Goal: Task Accomplishment & Management: Complete application form

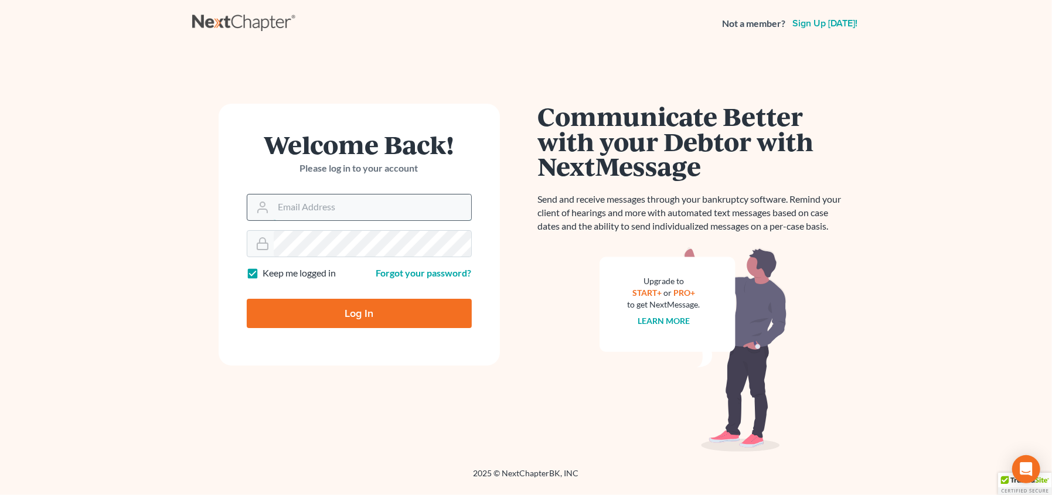
click at [315, 197] on input "Email Address" at bounding box center [373, 208] width 198 height 26
type input "[EMAIL_ADDRESS][DOMAIN_NAME]"
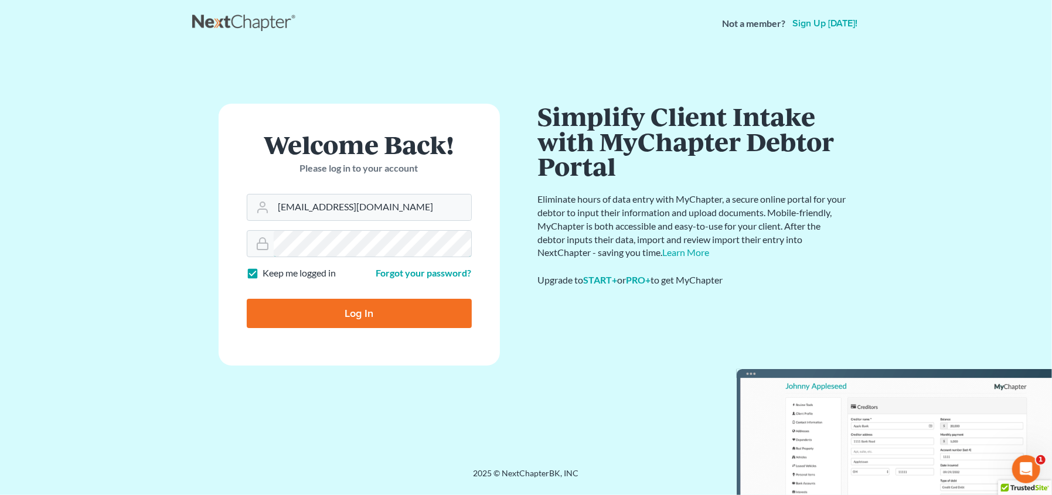
click at [247, 299] on input "Log In" at bounding box center [359, 313] width 225 height 29
type input "Thinking..."
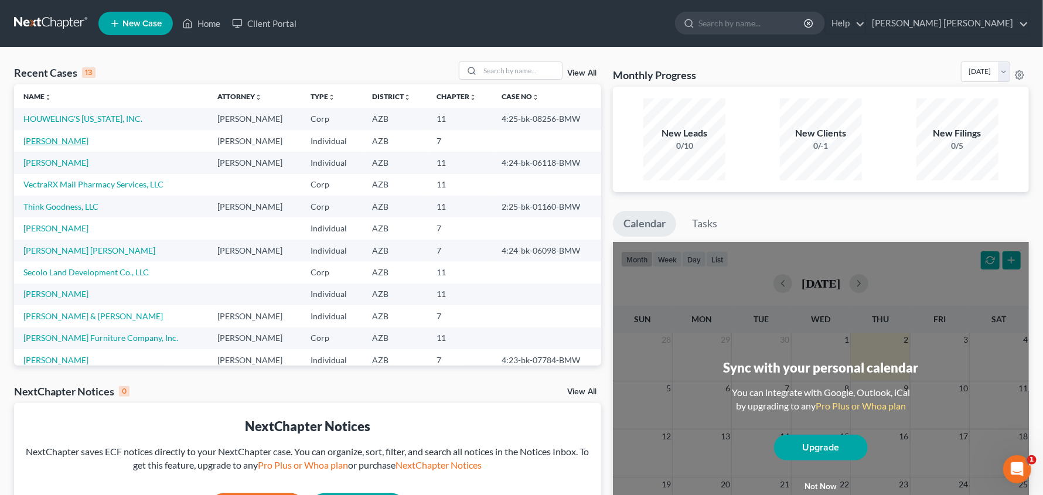
click at [62, 138] on link "Smith, Christopher" at bounding box center [55, 141] width 65 height 10
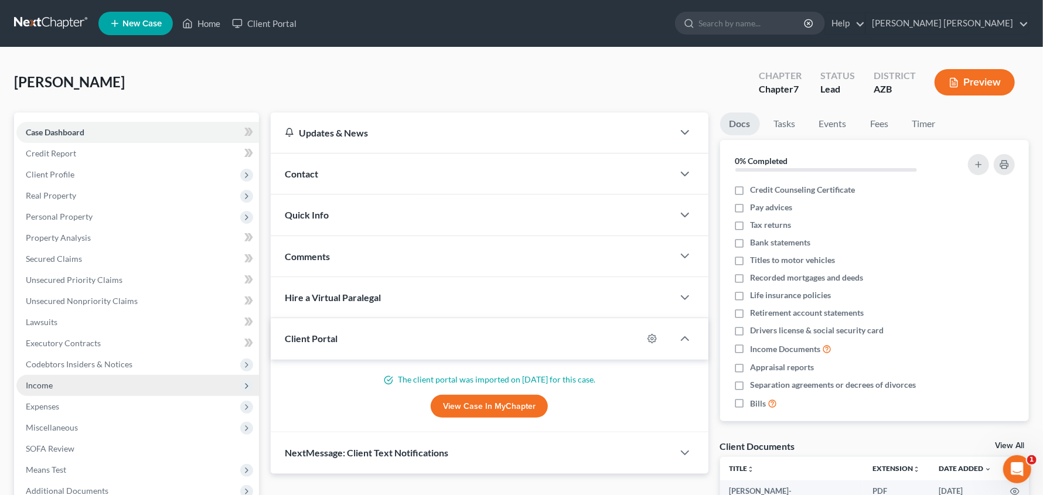
click at [28, 389] on span "Income" at bounding box center [39, 385] width 27 height 10
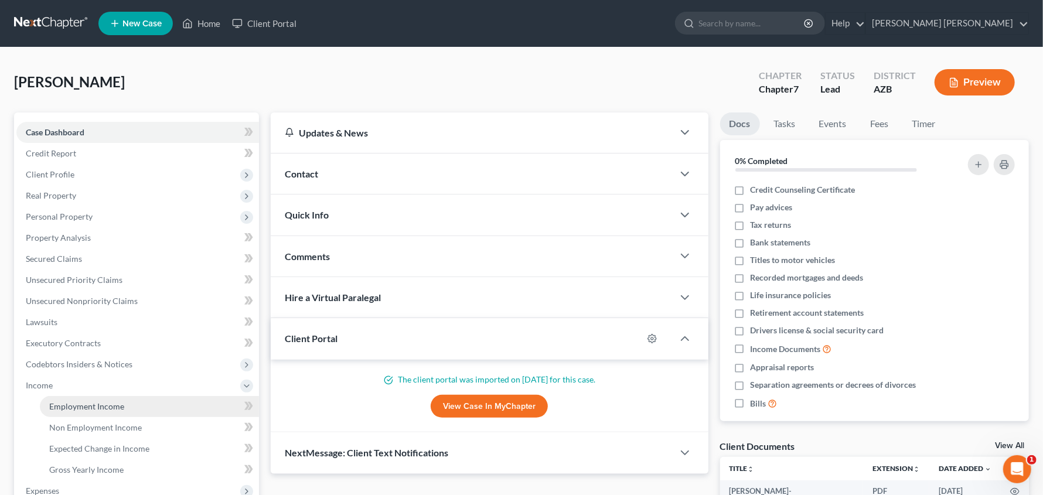
click at [90, 403] on span "Employment Income" at bounding box center [86, 406] width 75 height 10
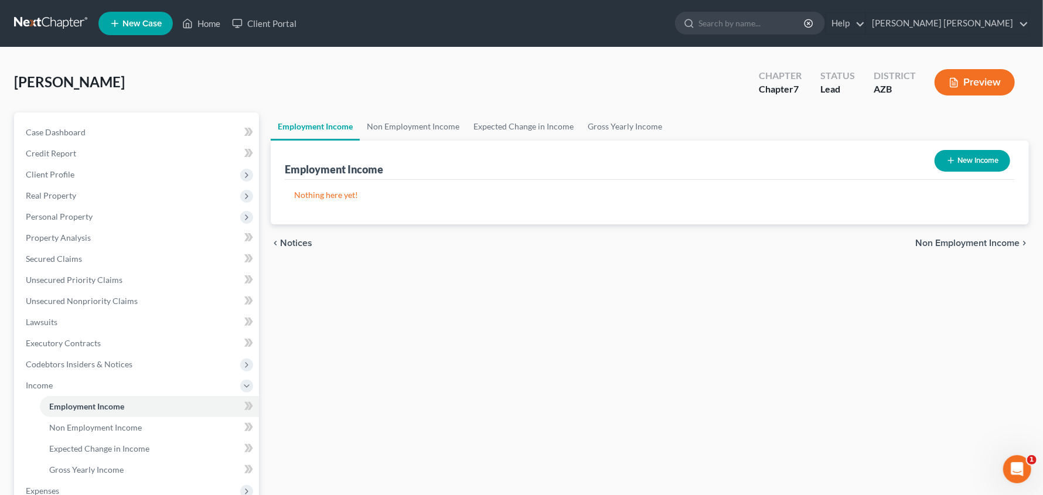
click at [961, 156] on button "New Income" at bounding box center [973, 161] width 76 height 22
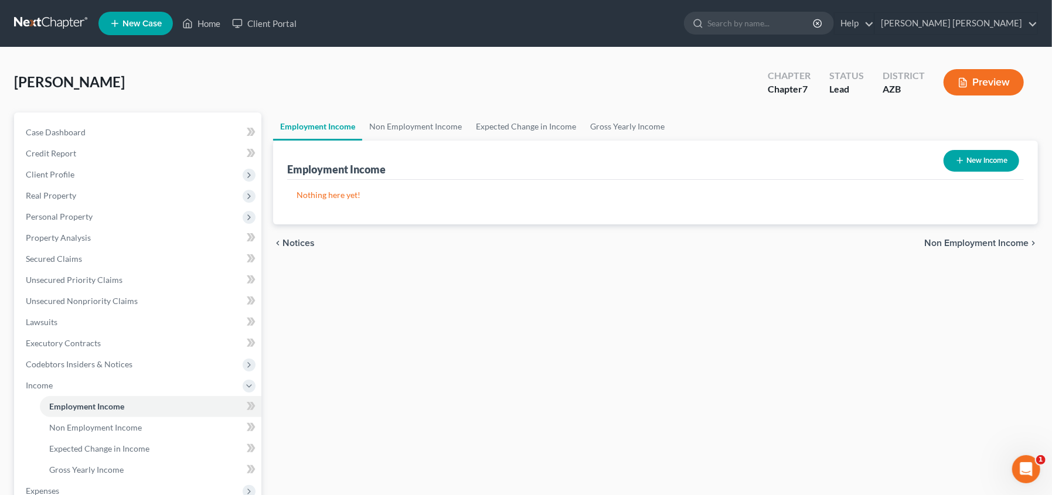
select select "0"
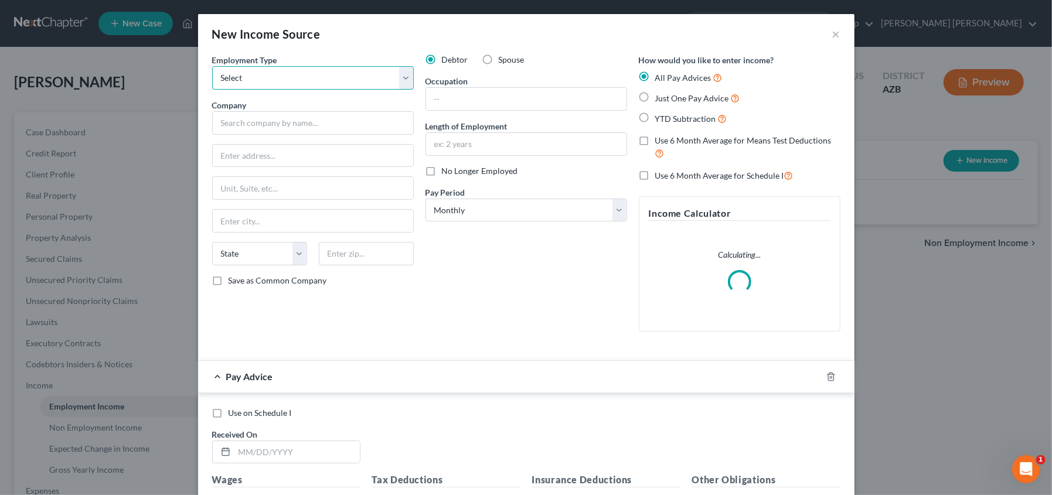
click at [403, 80] on select "Select Full or Part Time Employment Self Employment" at bounding box center [313, 77] width 202 height 23
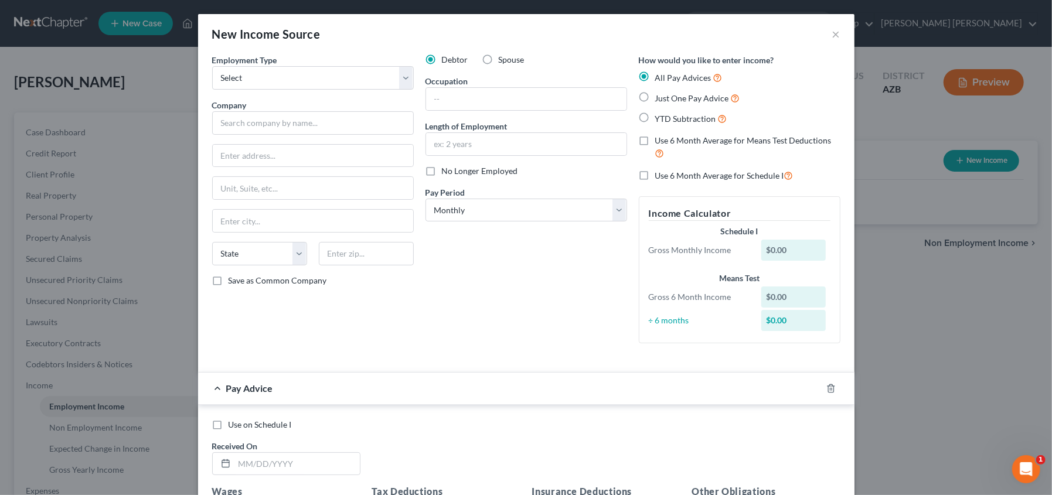
click at [781, 254] on div "$0.00" at bounding box center [793, 250] width 64 height 21
click at [832, 36] on button "×" at bounding box center [836, 34] width 8 height 14
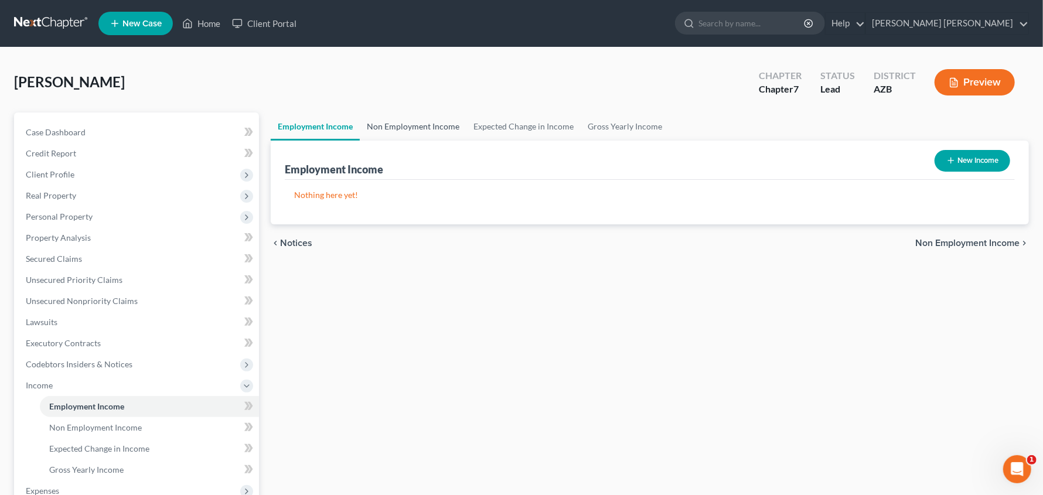
click at [417, 126] on link "Non Employment Income" at bounding box center [413, 127] width 107 height 28
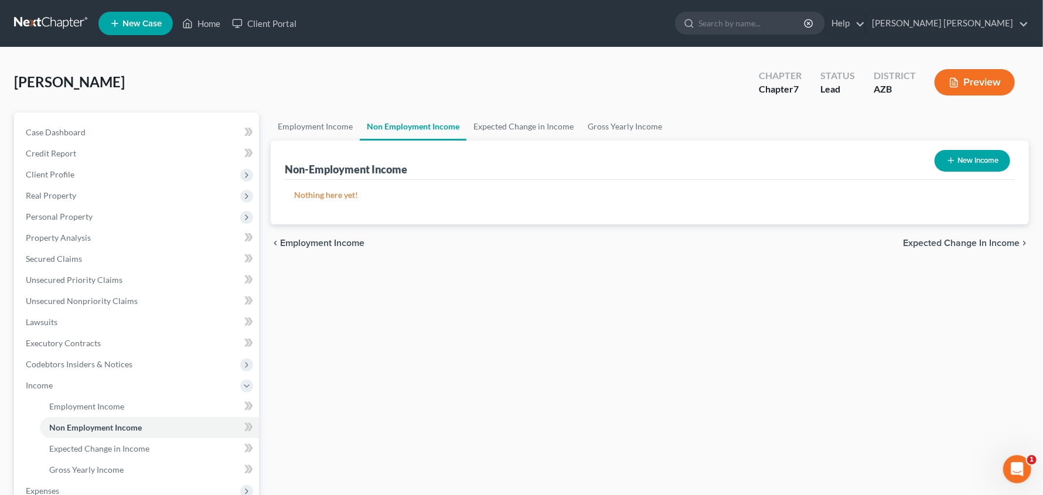
click at [970, 159] on button "New Income" at bounding box center [973, 161] width 76 height 22
select select "0"
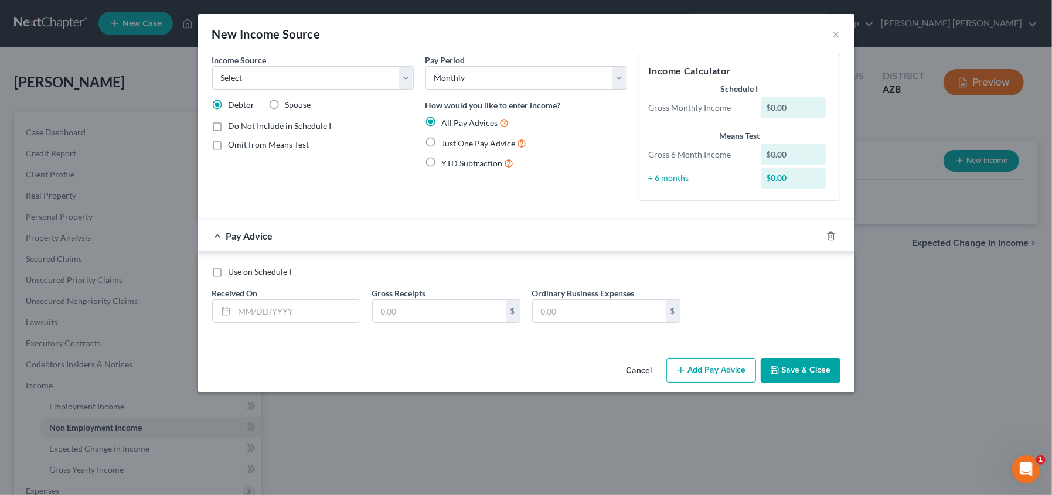
click at [781, 104] on div "$0.00" at bounding box center [793, 107] width 64 height 21
click at [786, 104] on div "$0.00" at bounding box center [793, 107] width 64 height 21
click at [403, 309] on input "text" at bounding box center [439, 311] width 133 height 22
click at [229, 272] on label "Use on Schedule I" at bounding box center [260, 272] width 63 height 12
click at [233, 272] on input "Use on Schedule I" at bounding box center [237, 270] width 8 height 8
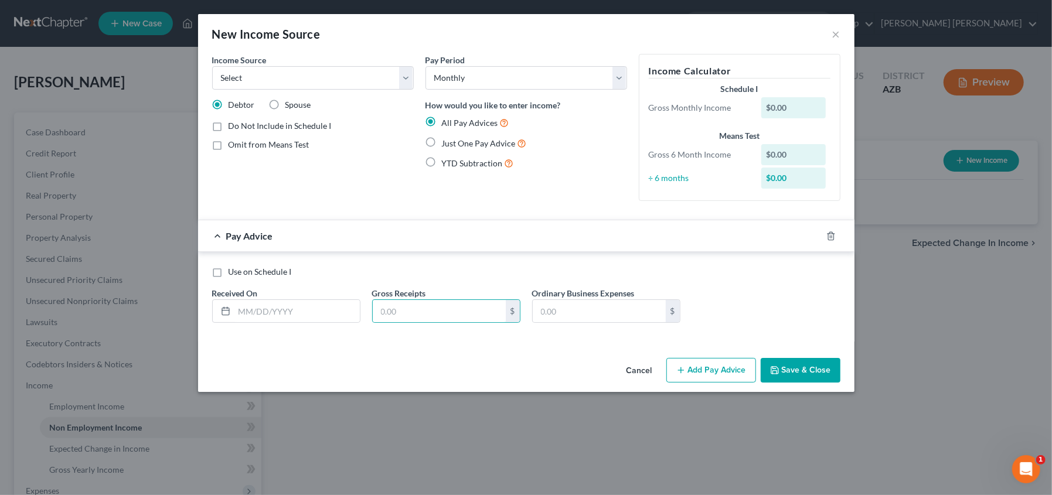
checkbox input "true"
click at [419, 314] on input "text" at bounding box center [439, 311] width 133 height 22
type input "5,500.00"
click at [405, 83] on select "Select Unemployment Disability (from employer) Pension Retirement Social Securi…" at bounding box center [313, 77] width 202 height 23
select select "13"
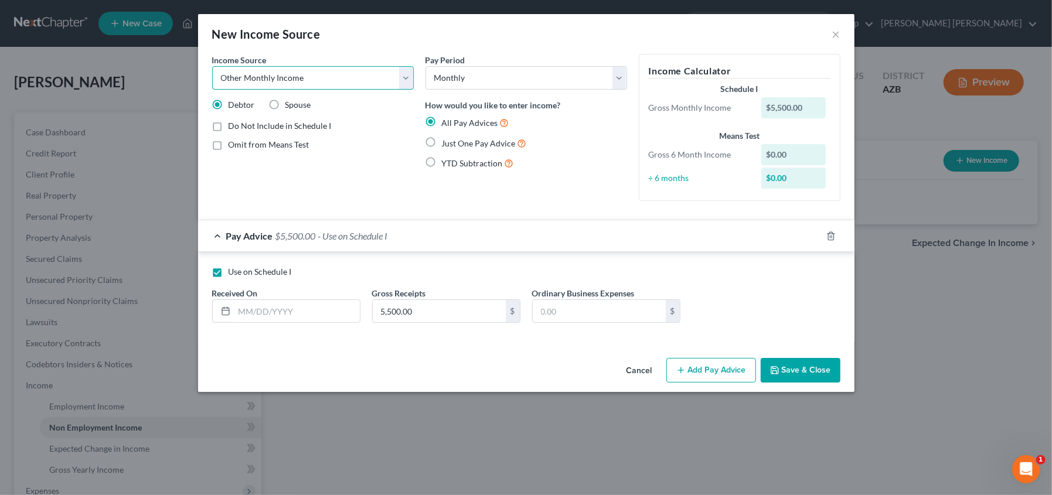
click at [212, 66] on select "Select Unemployment Disability (from employer) Pension Retirement Social Securi…" at bounding box center [313, 77] width 202 height 23
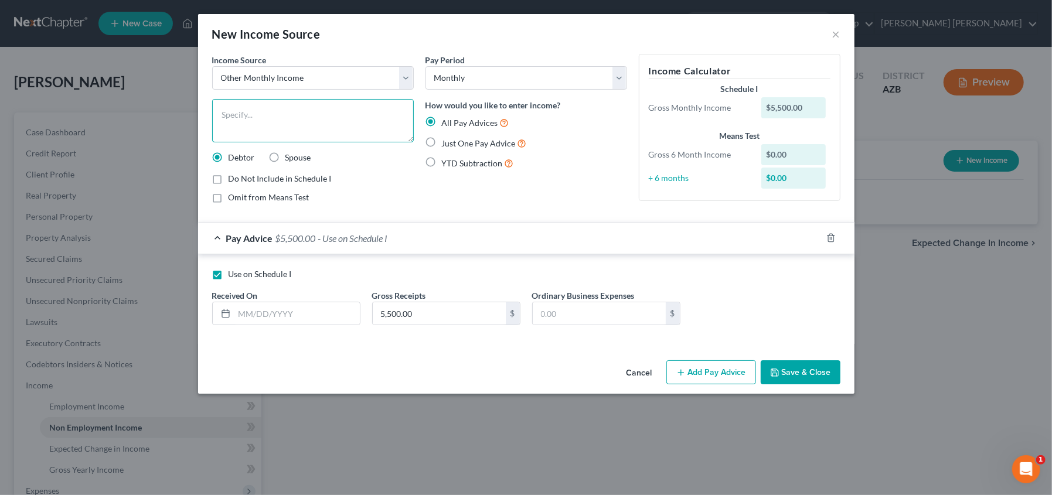
click at [278, 112] on textarea at bounding box center [313, 120] width 202 height 43
type textarea "Commissions"
click at [393, 313] on input "5,500.00" at bounding box center [439, 313] width 133 height 22
type input "5,000.00"
click at [309, 308] on input "text" at bounding box center [296, 313] width 125 height 22
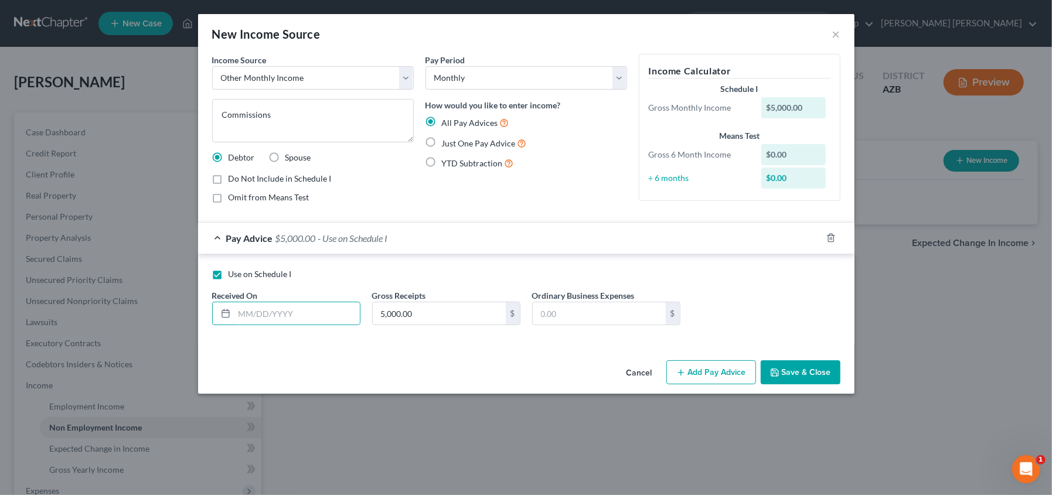
click at [812, 372] on button "Save & Close" at bounding box center [801, 372] width 80 height 25
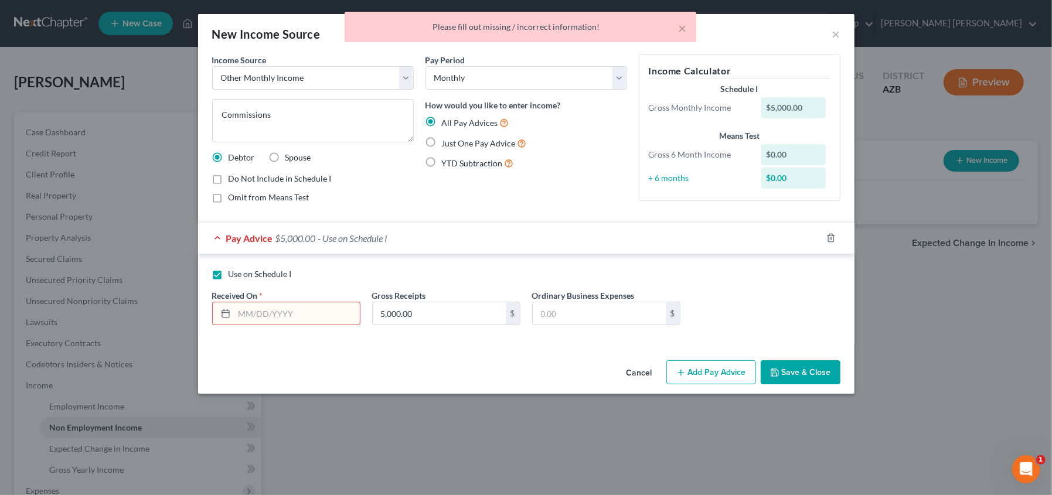
click at [275, 307] on input "text" at bounding box center [296, 313] width 125 height 22
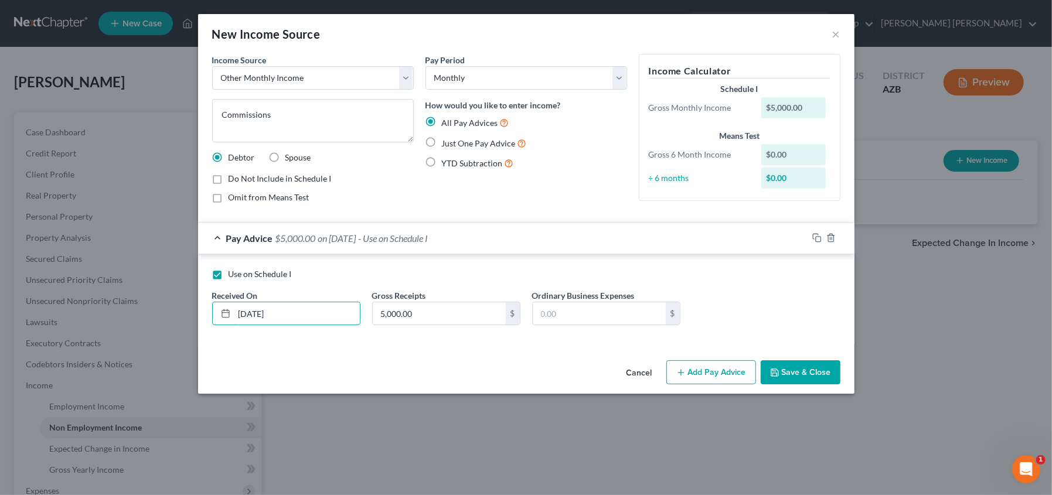
type input "06/30/2025"
click at [799, 370] on button "Save & Close" at bounding box center [801, 372] width 80 height 25
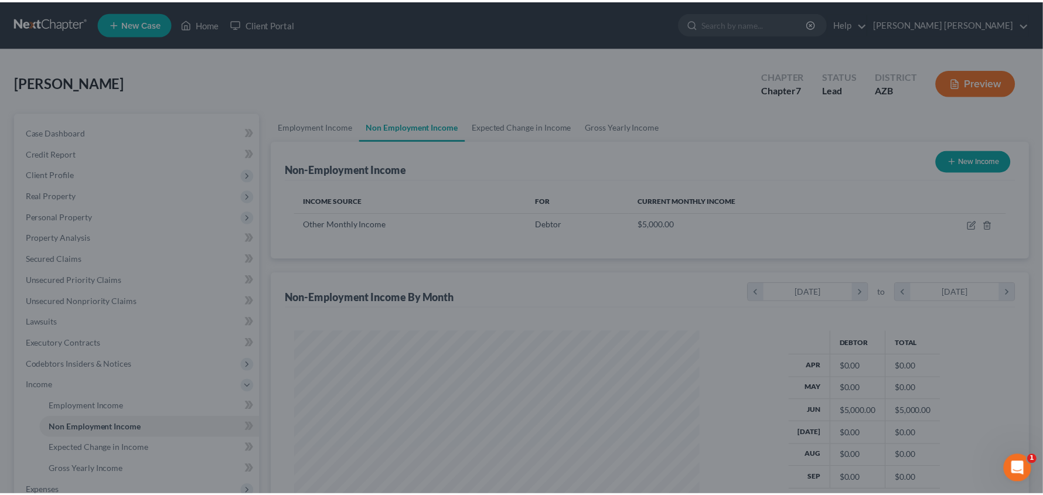
scroll to position [209, 428]
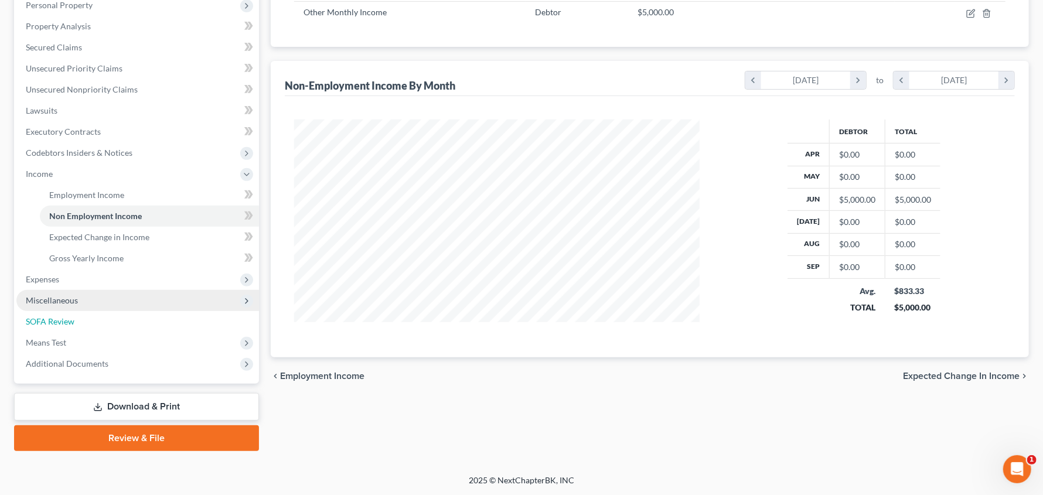
click at [72, 318] on span "SOFA Review" at bounding box center [50, 322] width 49 height 10
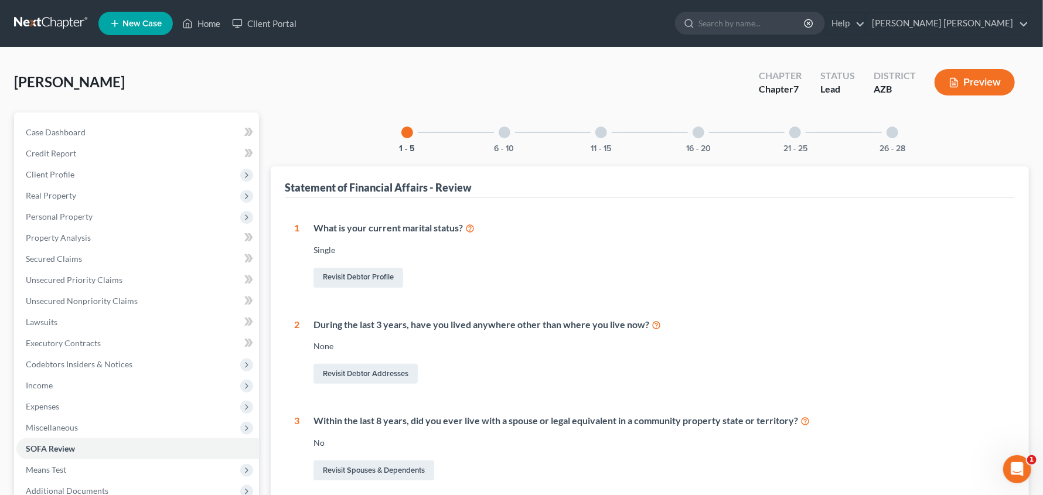
click at [703, 132] on div at bounding box center [699, 133] width 12 height 12
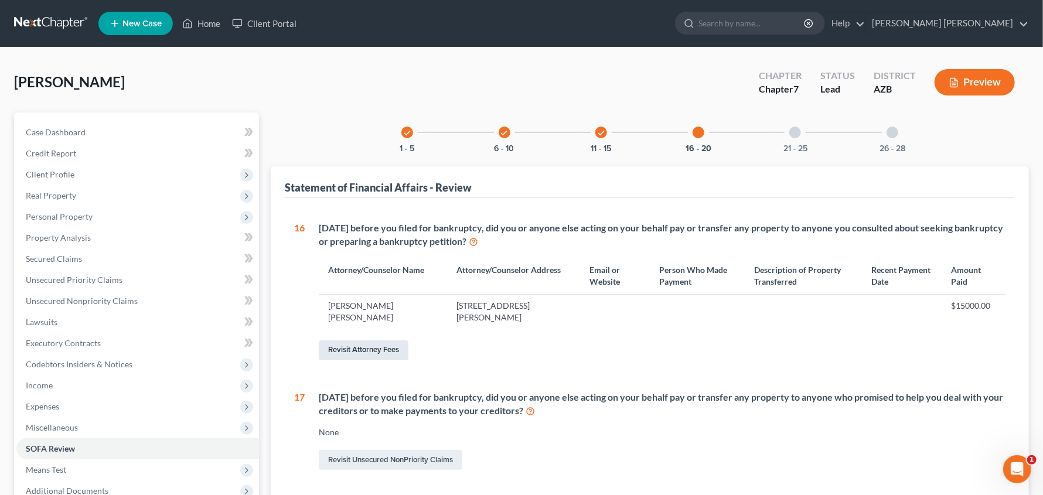
click at [389, 349] on link "Revisit Attorney Fees" at bounding box center [364, 351] width 90 height 20
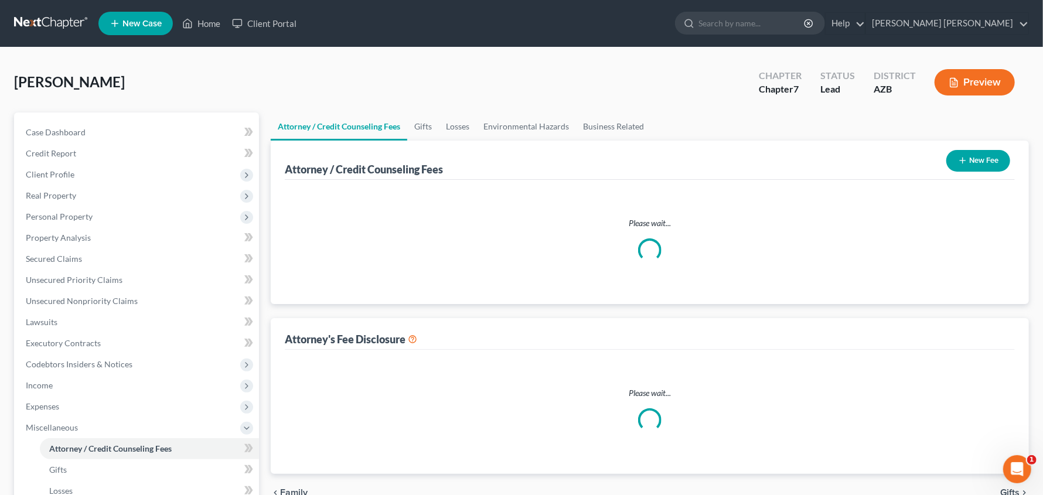
select select "0"
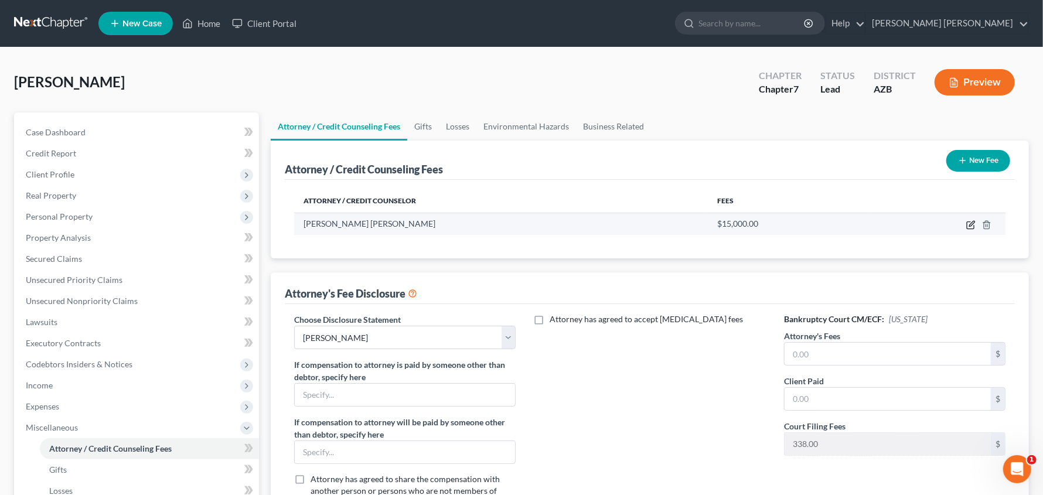
click at [971, 226] on icon "button" at bounding box center [971, 223] width 5 height 5
select select "3"
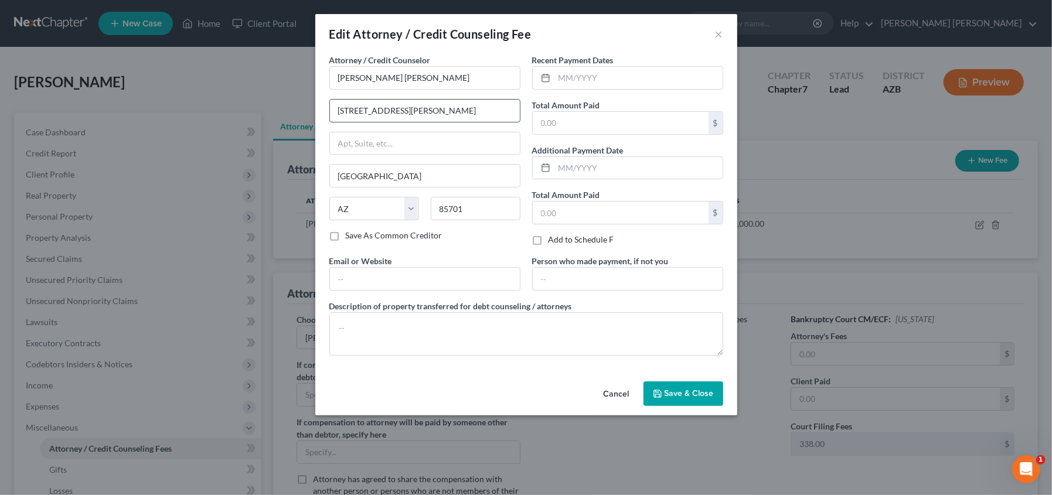
type input "259 N. Meyer Ave."
click at [595, 124] on input "text" at bounding box center [621, 123] width 176 height 22
type input "4,000.00"
click at [668, 393] on span "Save & Close" at bounding box center [689, 394] width 49 height 10
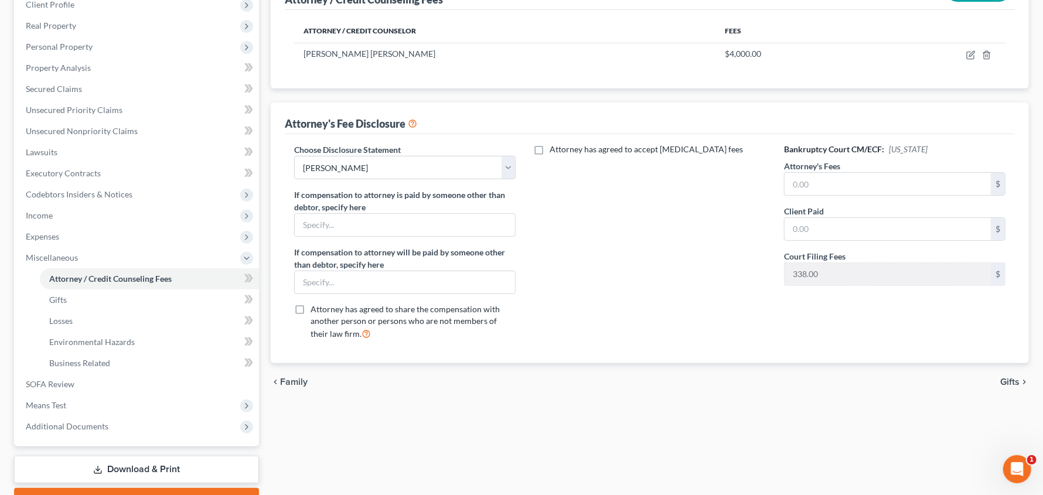
scroll to position [233, 0]
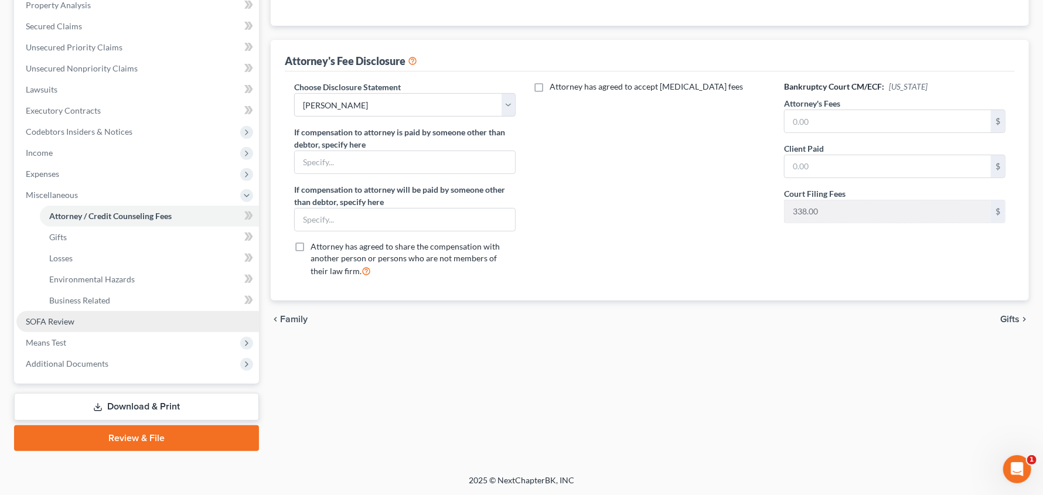
click at [58, 318] on span "SOFA Review" at bounding box center [50, 322] width 49 height 10
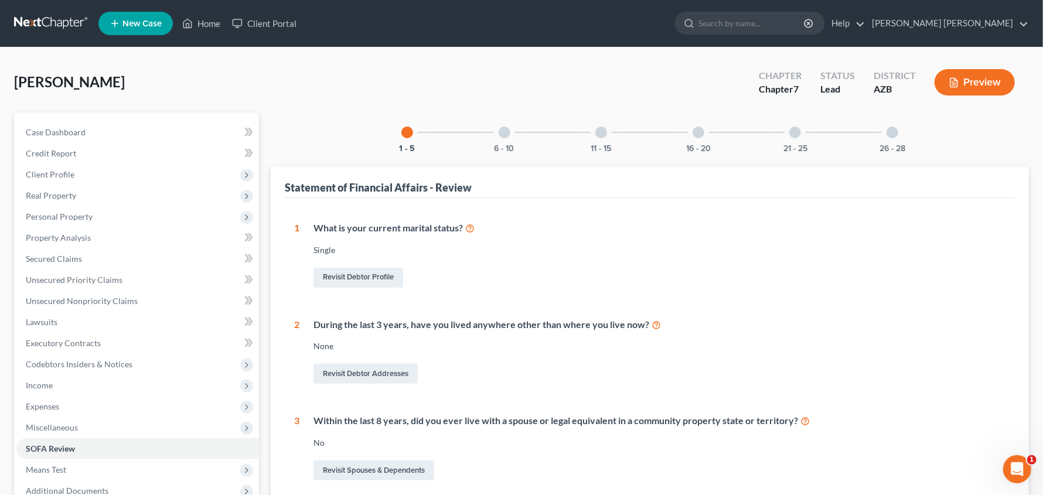
click at [695, 132] on div at bounding box center [699, 133] width 12 height 12
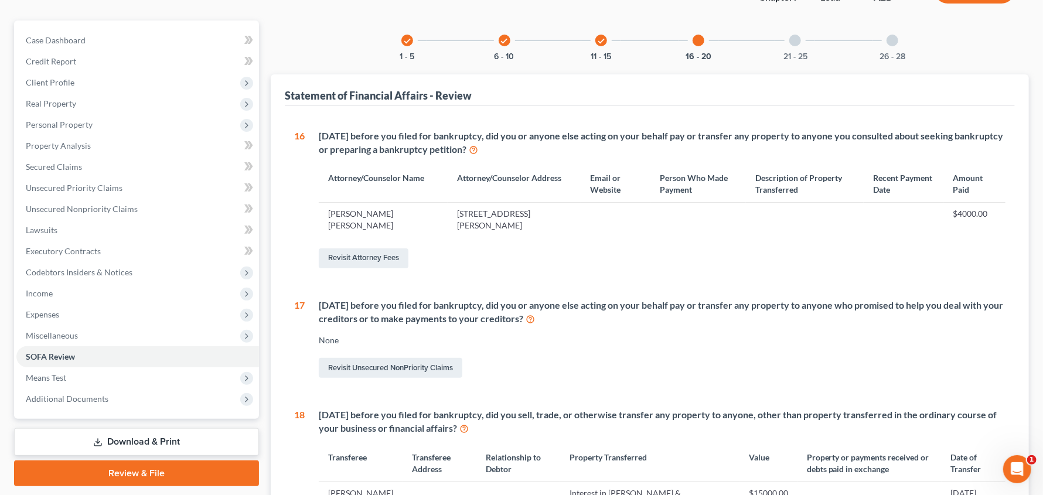
scroll to position [308, 0]
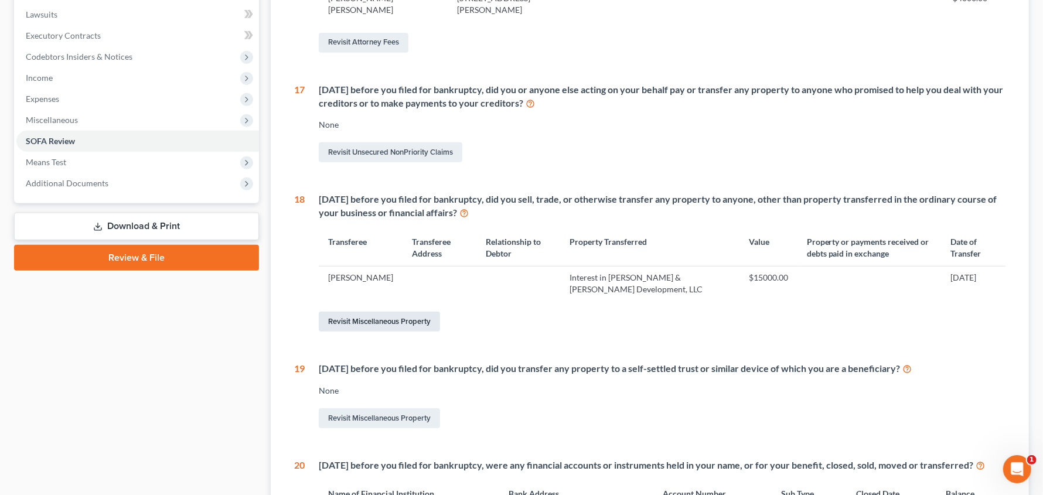
click at [359, 316] on link "Revisit Miscellaneous Property" at bounding box center [379, 322] width 121 height 20
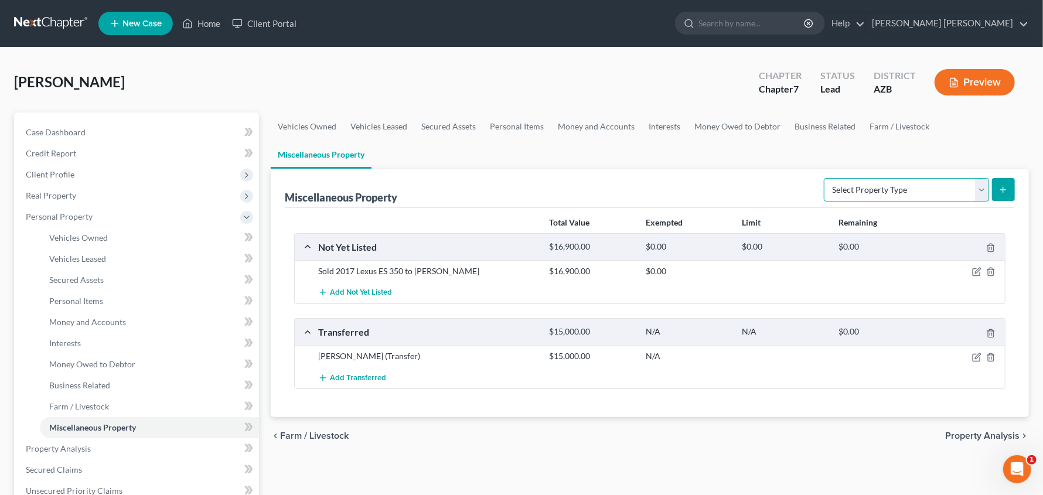
click at [981, 189] on select "Select Property Type Assigned for Creditor Benefit Within 1 Year Holding for An…" at bounding box center [906, 189] width 165 height 23
click at [706, 183] on div "Miscellaneous Property Select Property Type Assigned for Creditor Benefit Withi…" at bounding box center [650, 188] width 730 height 39
click at [360, 379] on span "Add Transferred" at bounding box center [358, 377] width 56 height 9
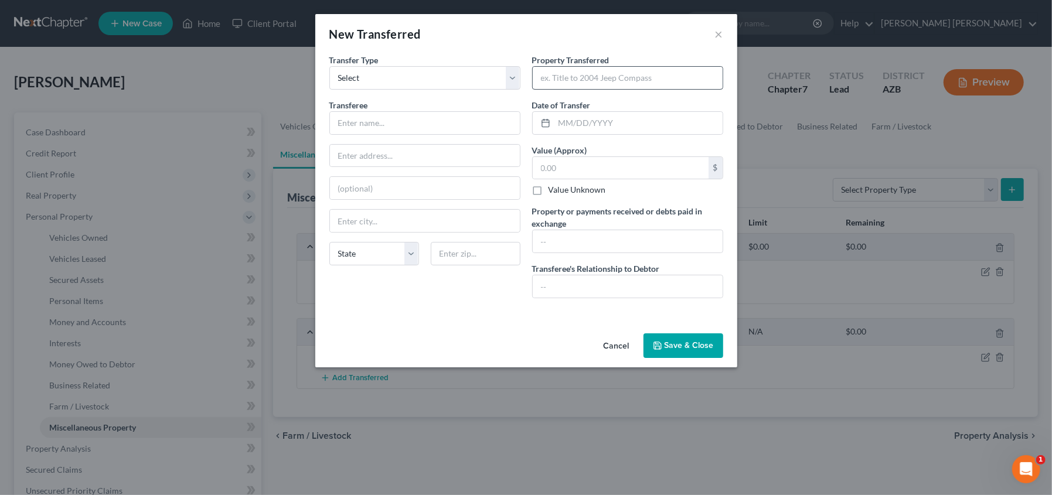
drag, startPoint x: 506, startPoint y: 35, endPoint x: 721, endPoint y: 69, distance: 217.2
click at [721, 69] on div "New Transferred × An exemption set must first be selected from the Filing Infor…" at bounding box center [526, 190] width 422 height 353
click at [641, 35] on div "New Transferred ×" at bounding box center [526, 34] width 422 height 40
click at [457, 80] on select "Select Ordinary (within 2 years) Within 10 Years" at bounding box center [424, 77] width 191 height 23
select select "Ordinary (within 2 years)"
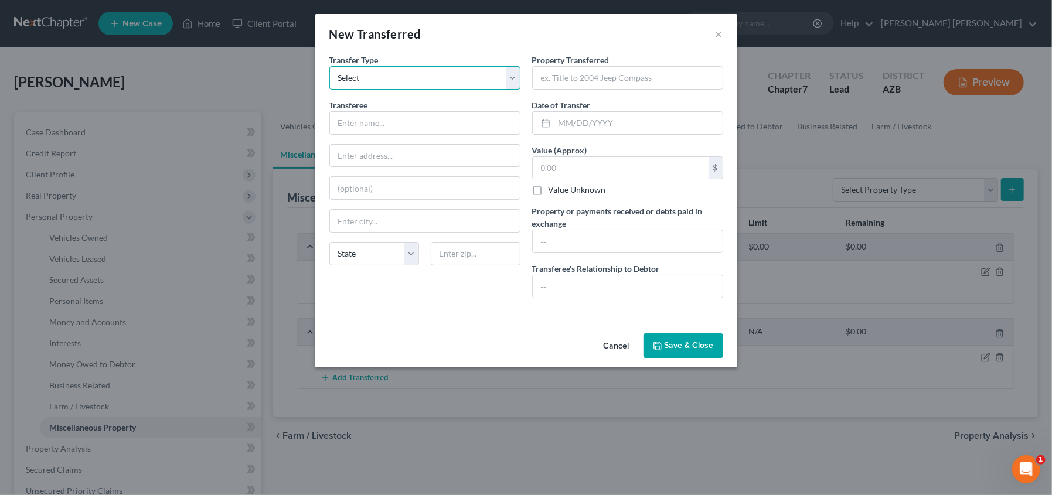
click at [329, 66] on select "Select Ordinary (within 2 years) Within 10 Years" at bounding box center [424, 77] width 191 height 23
click at [434, 114] on input "text" at bounding box center [425, 123] width 190 height 22
click at [577, 26] on div "New Transferred ×" at bounding box center [526, 34] width 422 height 40
click at [395, 124] on input "text" at bounding box center [425, 123] width 190 height 22
click at [719, 34] on button "×" at bounding box center [719, 34] width 8 height 14
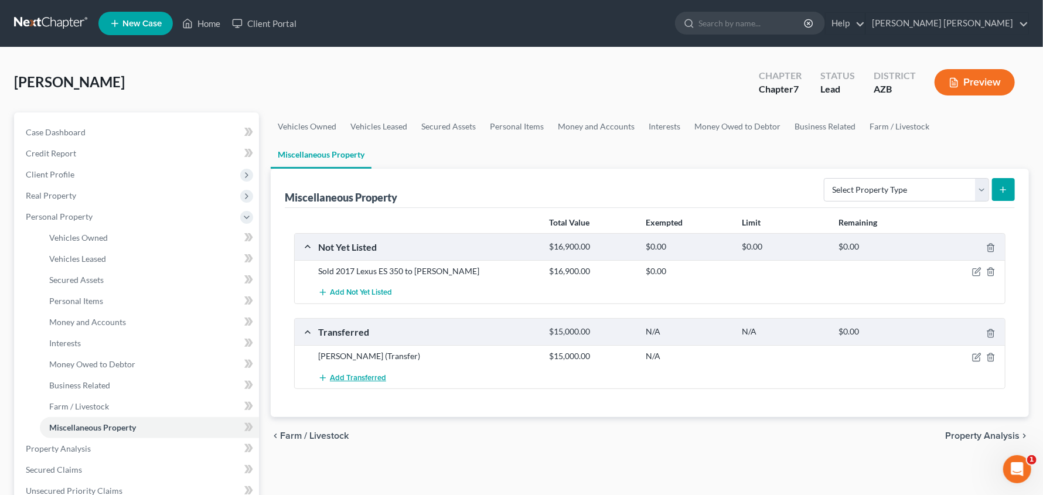
click at [362, 377] on span "Add Transferred" at bounding box center [358, 377] width 56 height 9
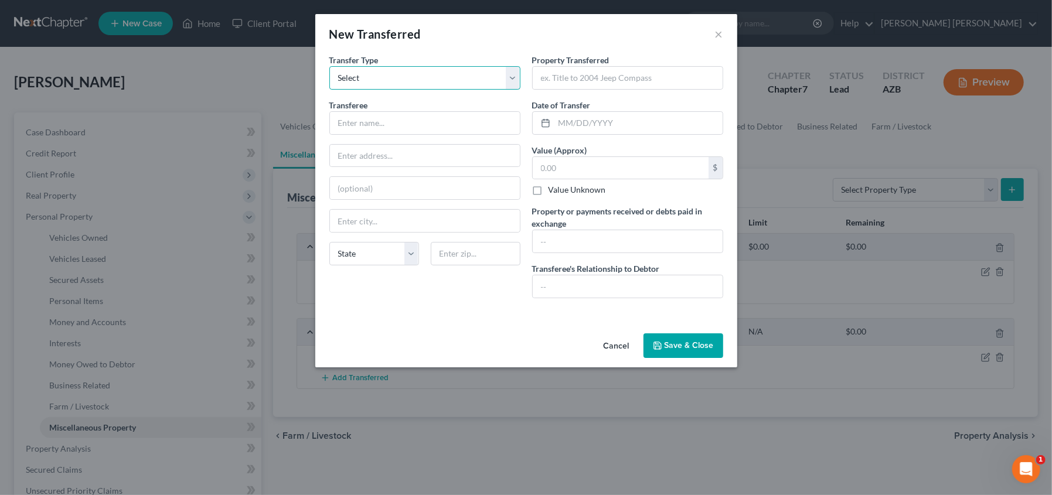
click at [391, 80] on select "Select Ordinary (within 2 years) Within 10 Years" at bounding box center [424, 77] width 191 height 23
select select "Ordinary (within 2 years)"
click at [329, 66] on select "Select Ordinary (within 2 years) Within 10 Years" at bounding box center [424, 77] width 191 height 23
click at [382, 121] on input "text" at bounding box center [425, 123] width 190 height 22
click at [558, 80] on input "text" at bounding box center [628, 78] width 190 height 22
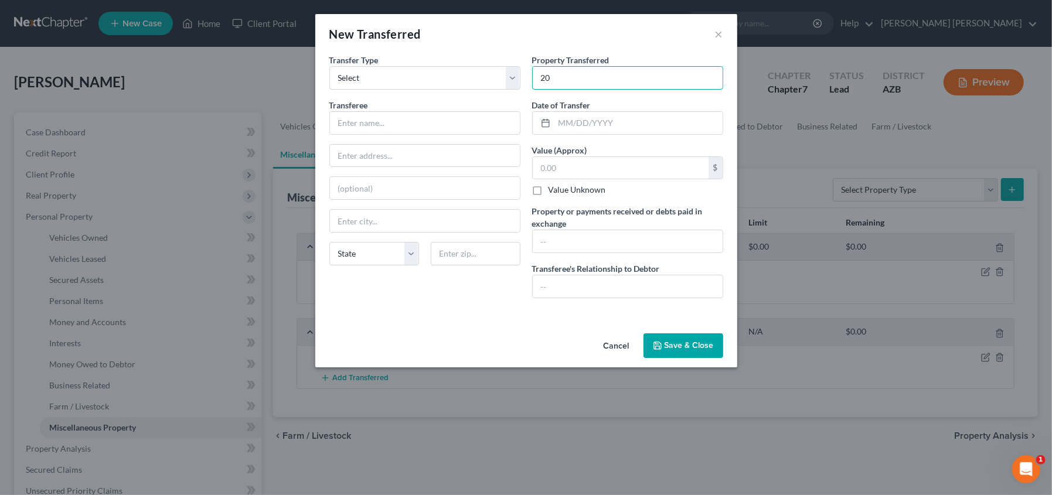
type input "20"
click at [714, 33] on div "New Transferred ×" at bounding box center [526, 34] width 422 height 40
click at [716, 33] on button "×" at bounding box center [719, 34] width 8 height 14
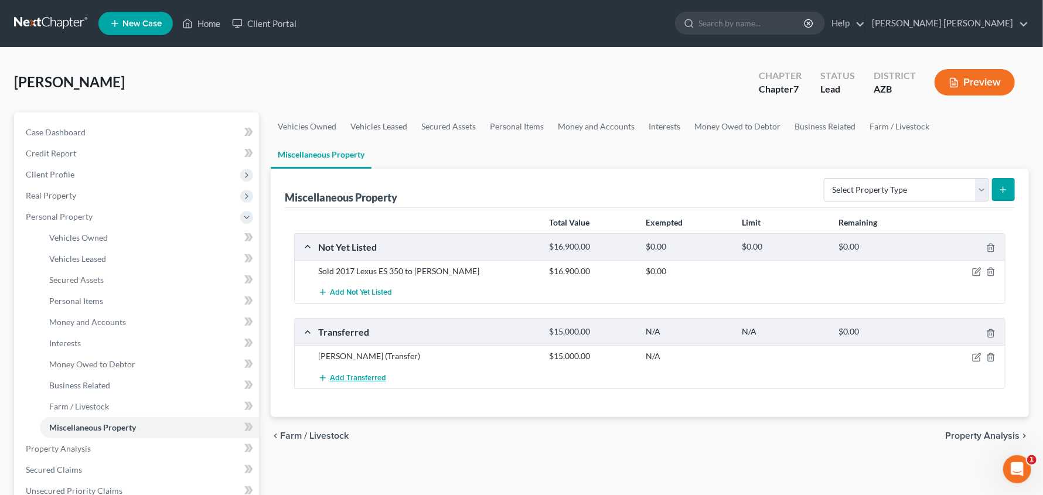
click at [361, 376] on span "Add Transferred" at bounding box center [358, 377] width 56 height 9
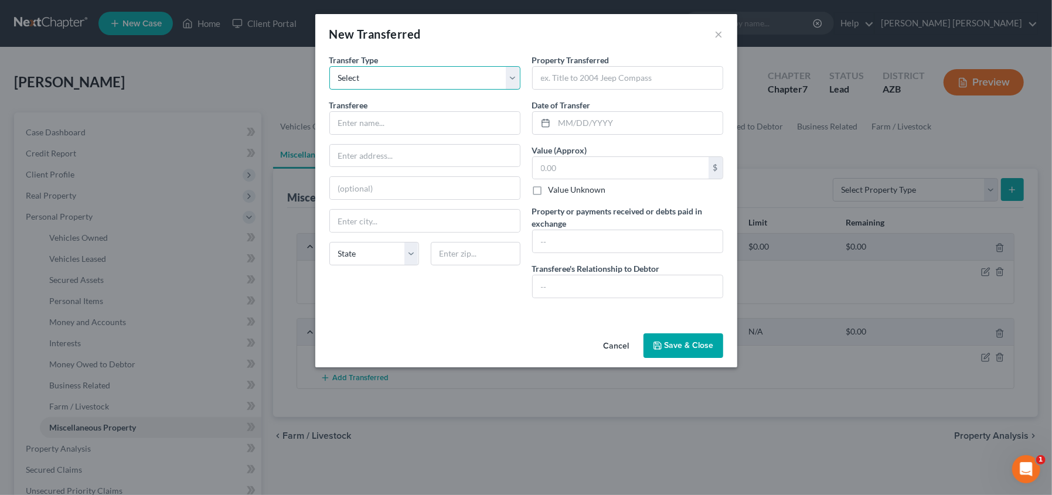
click at [401, 76] on select "Select Ordinary (within 2 years) Within 10 Years" at bounding box center [424, 77] width 191 height 23
select select "Ordinary (within 2 years)"
click at [329, 66] on select "Select Ordinary (within 2 years) Within 10 Years" at bounding box center [424, 77] width 191 height 23
click at [382, 121] on input "text" at bounding box center [425, 123] width 190 height 22
type input "Andrew Collins"
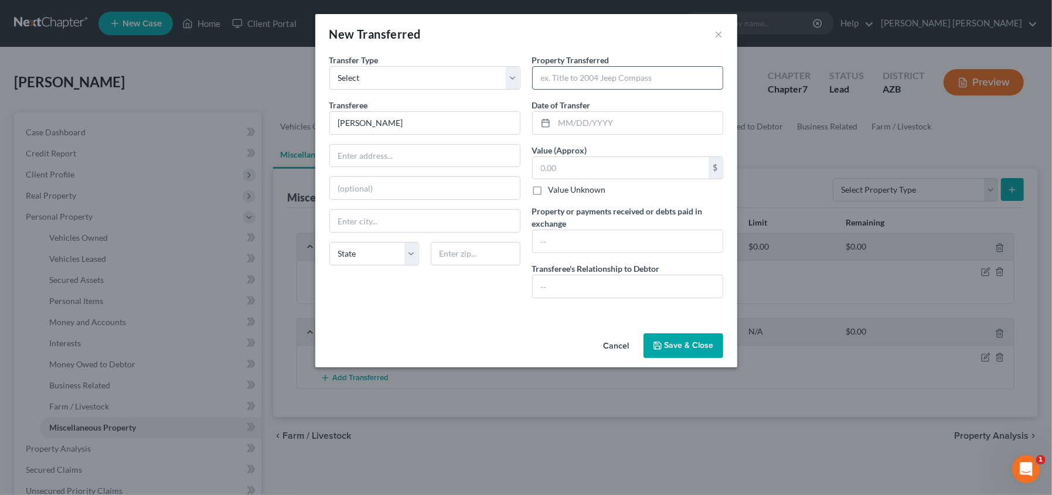
click at [605, 83] on input "text" at bounding box center [628, 78] width 190 height 22
type input "2017 Lexus ES 350"
click at [594, 169] on input "text" at bounding box center [621, 168] width 176 height 22
type input "16,900.00"
click at [593, 129] on input "text" at bounding box center [638, 123] width 168 height 22
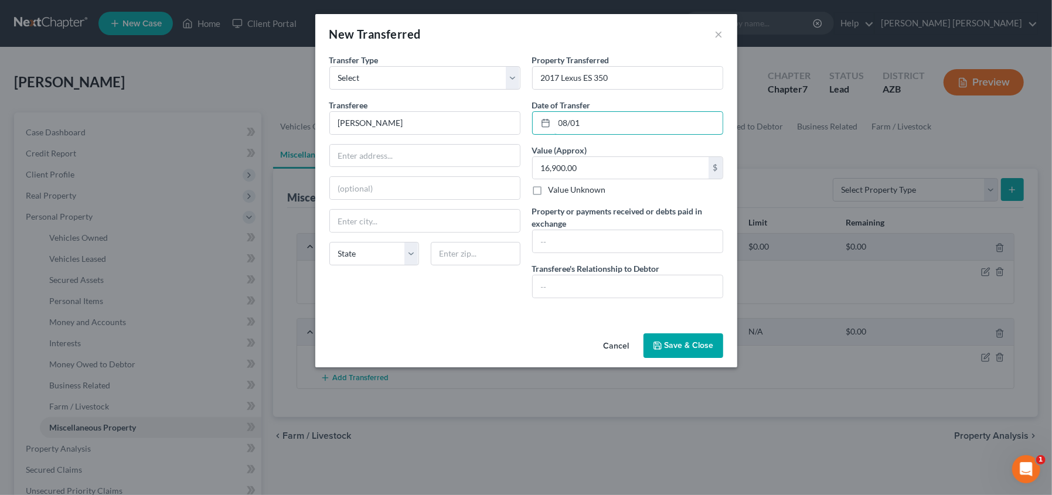
type input "08/01/2025"
click at [670, 345] on button "Save & Close" at bounding box center [684, 346] width 80 height 25
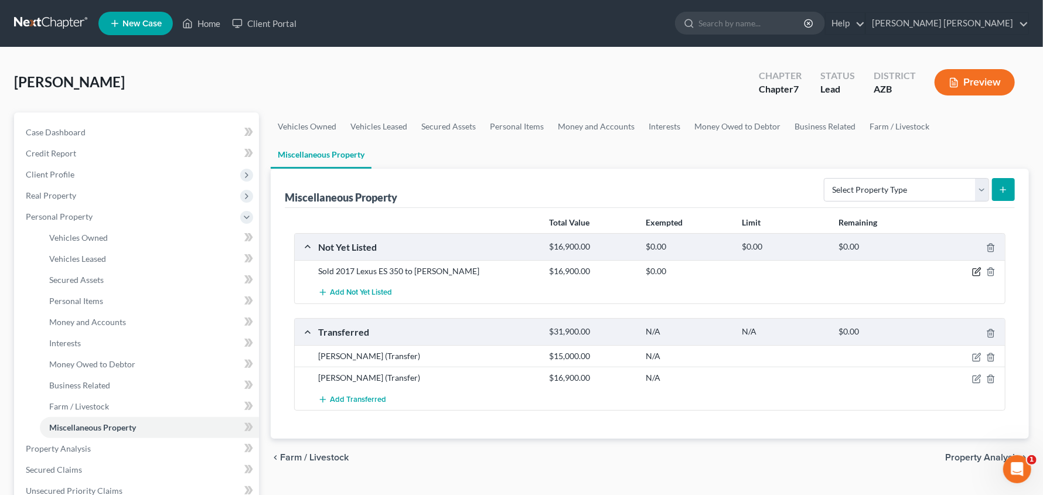
click at [979, 271] on icon "button" at bounding box center [977, 270] width 5 height 5
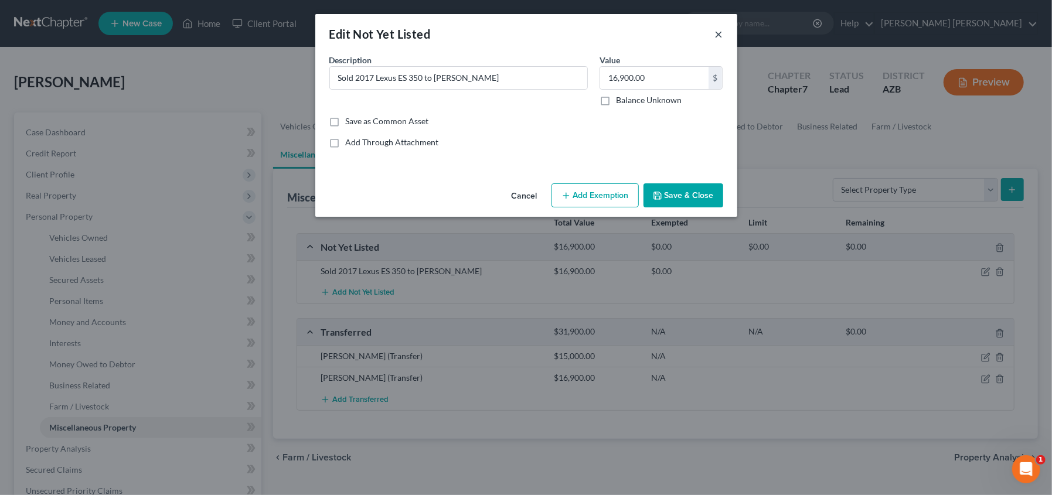
click at [719, 29] on button "×" at bounding box center [719, 34] width 8 height 14
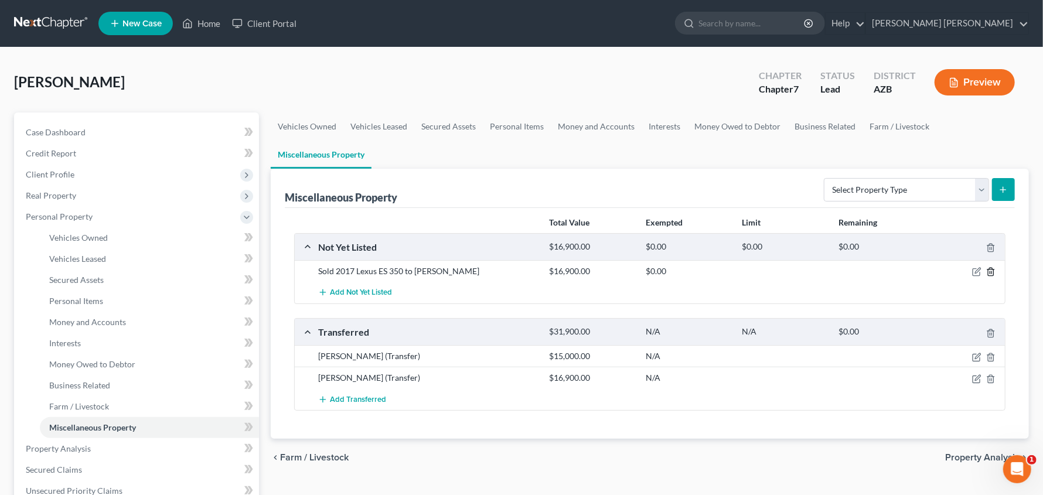
click at [990, 270] on icon "button" at bounding box center [990, 271] width 9 height 9
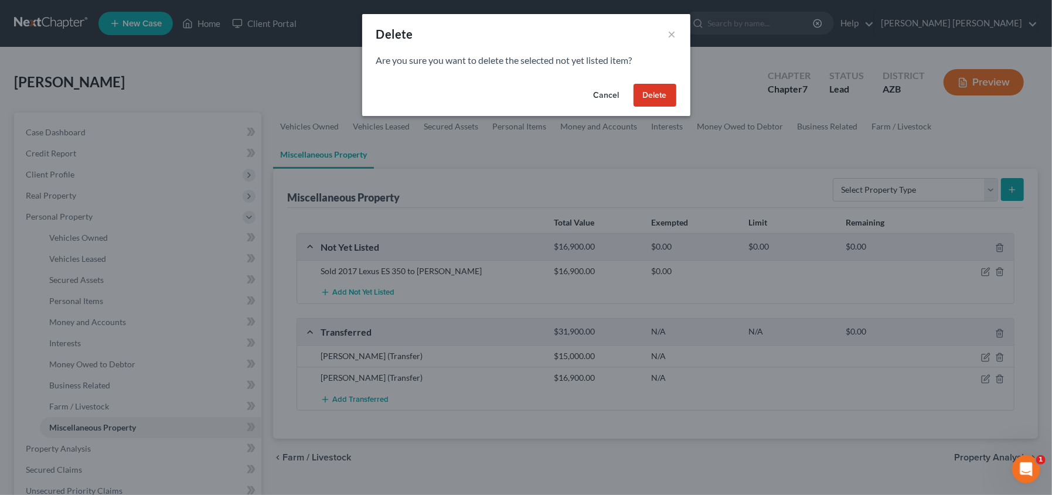
click at [646, 96] on button "Delete" at bounding box center [655, 95] width 43 height 23
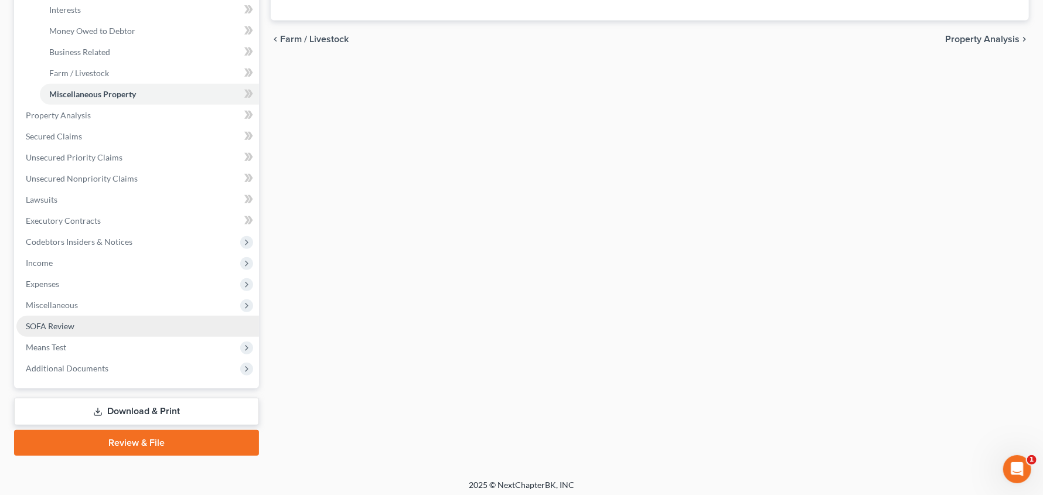
scroll to position [338, 0]
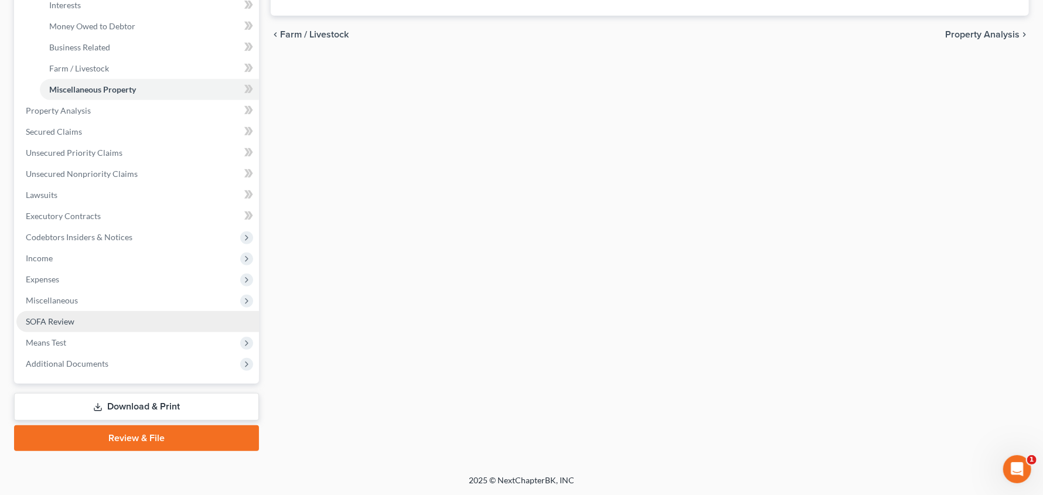
click at [67, 321] on span "SOFA Review" at bounding box center [50, 322] width 49 height 10
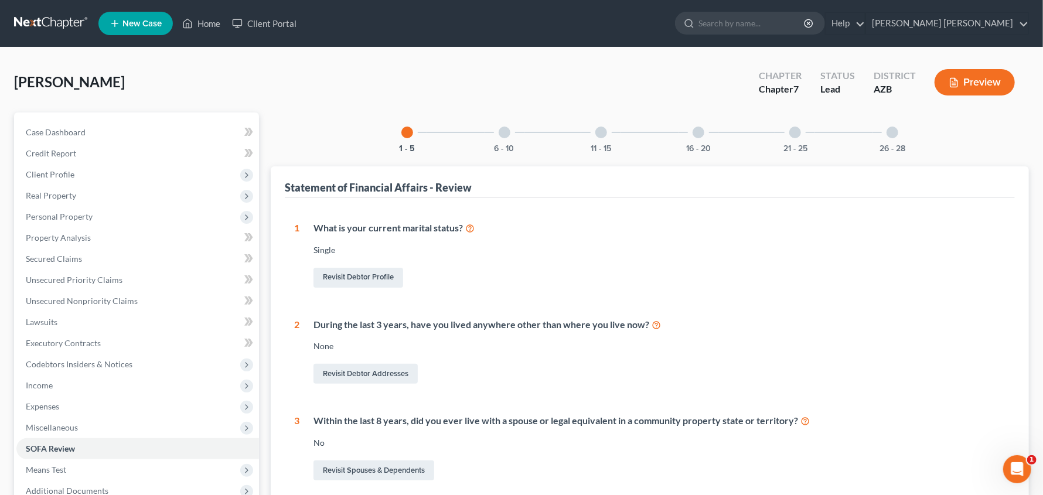
click at [695, 135] on div at bounding box center [699, 133] width 12 height 12
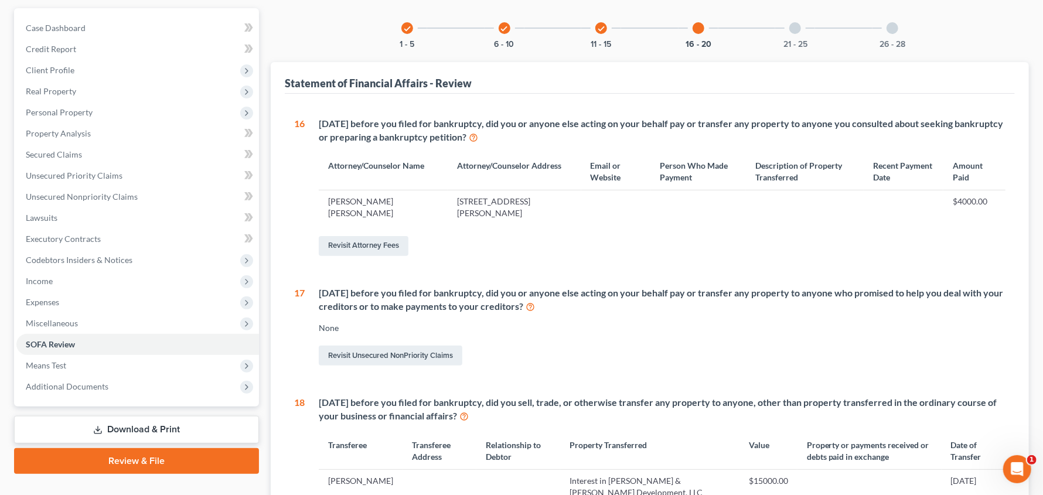
scroll to position [308, 0]
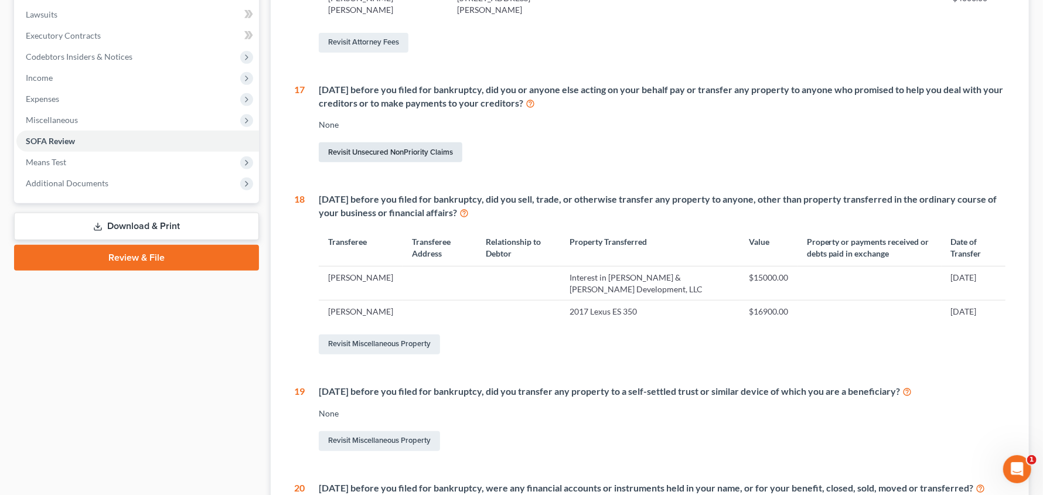
click at [371, 148] on link "Revisit Unsecured NonPriority Claims" at bounding box center [391, 152] width 144 height 20
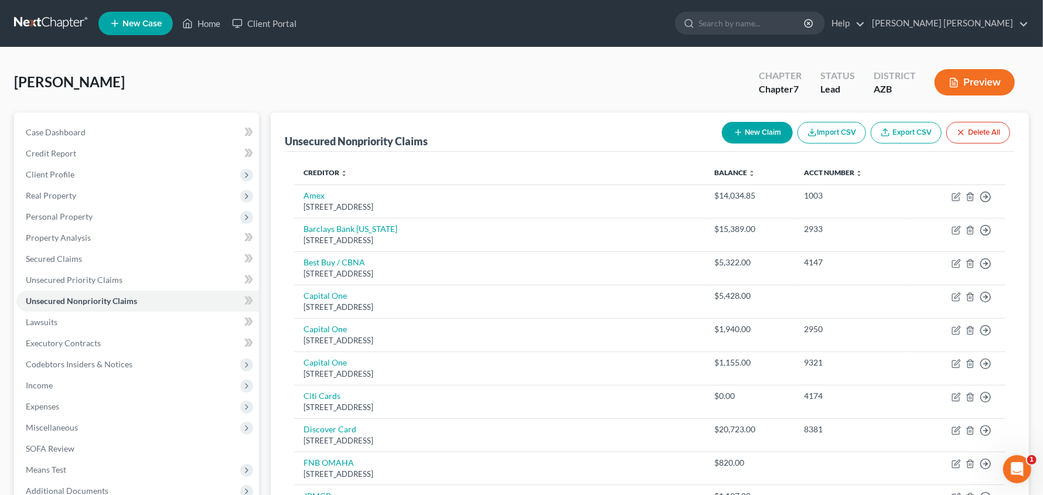
click at [754, 133] on button "New Claim" at bounding box center [757, 133] width 71 height 22
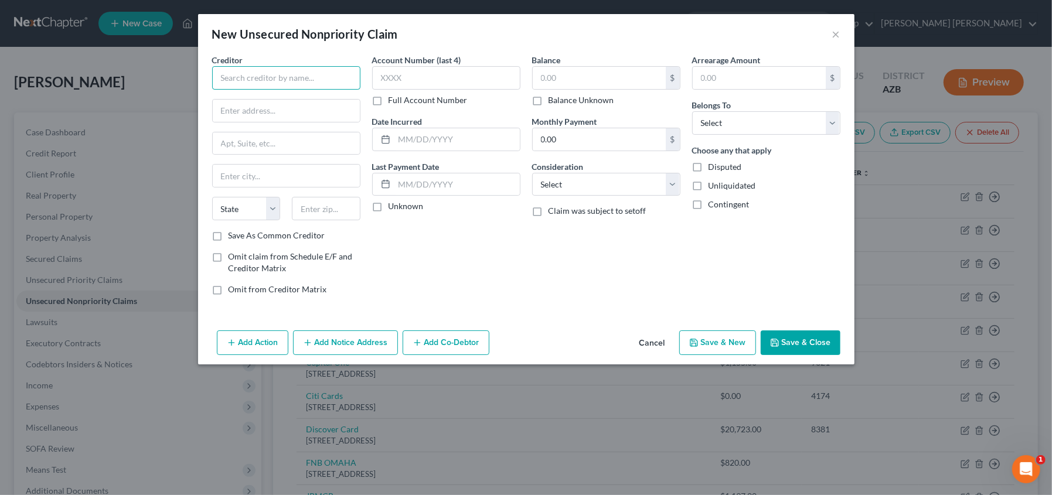
click at [284, 73] on input "text" at bounding box center [286, 77] width 148 height 23
type input "Russell Mace"
click at [569, 80] on input "text" at bounding box center [599, 78] width 133 height 22
type input "15,000.00"
click at [444, 133] on input "text" at bounding box center [456, 139] width 125 height 22
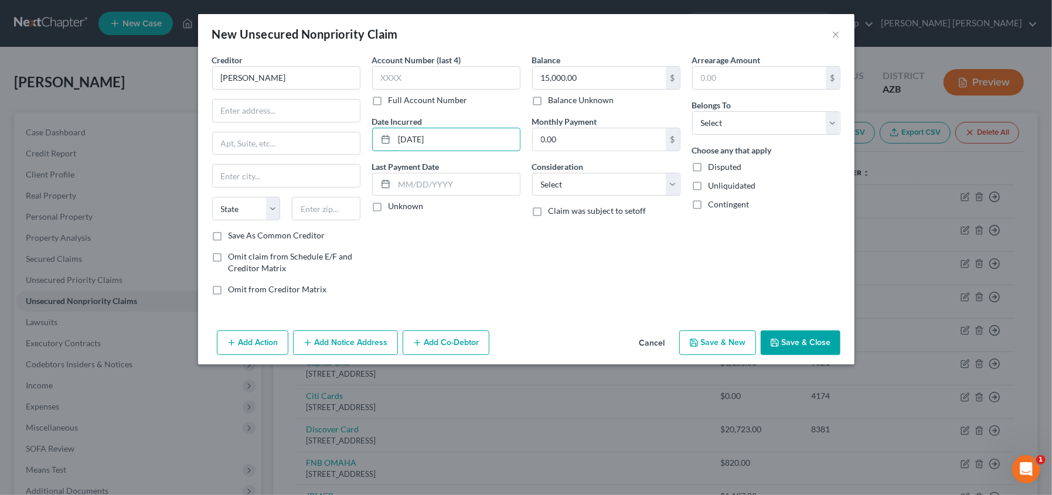
type input "08/01/2025"
click at [246, 336] on button "Add Action" at bounding box center [253, 343] width 72 height 25
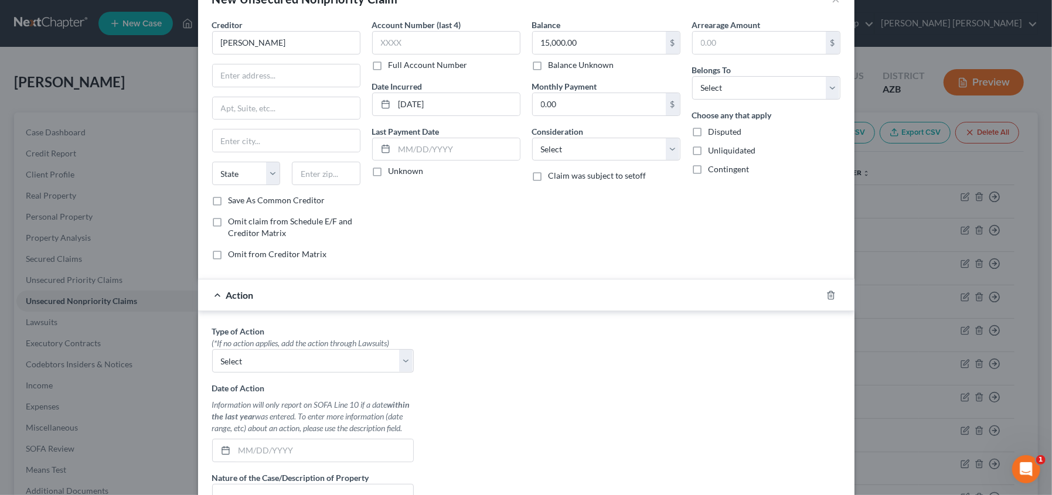
scroll to position [58, 0]
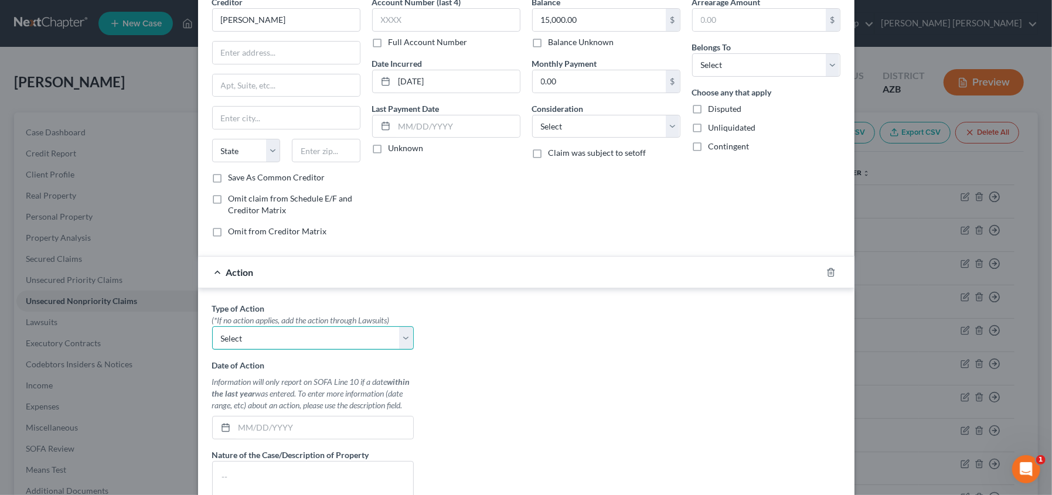
click at [404, 339] on select "Select Repossession Garnishment Foreclosure Personal Injury Attached, Seized, O…" at bounding box center [313, 337] width 202 height 23
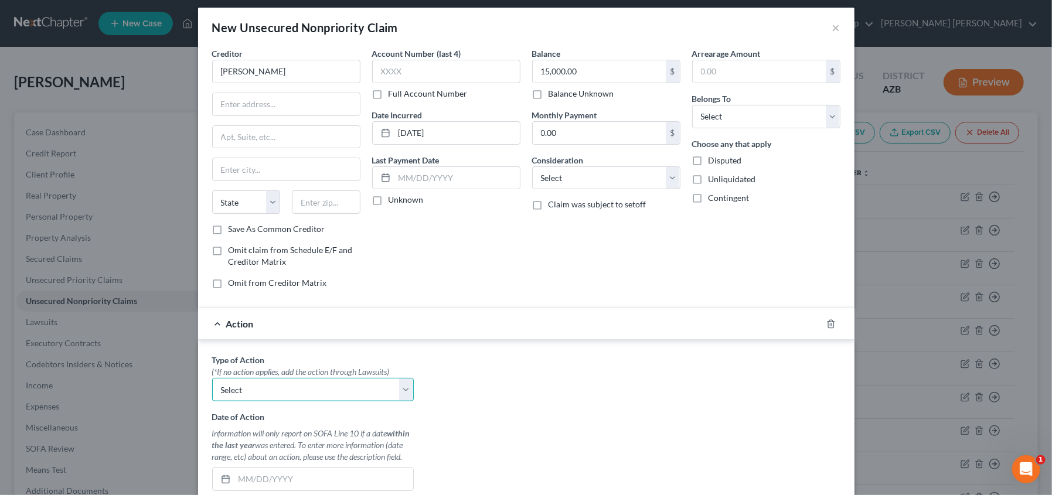
scroll to position [0, 0]
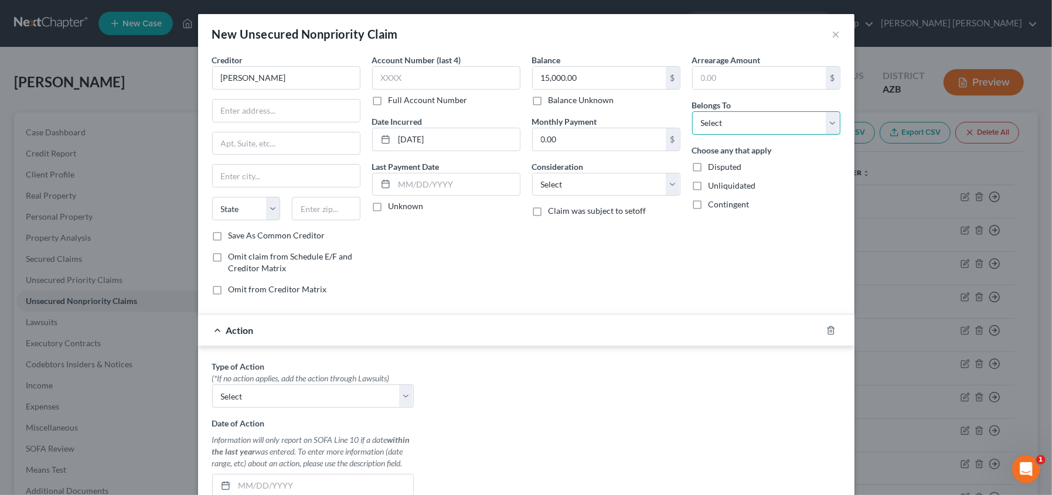
click at [772, 122] on select "Select Debtor 1 Only Debtor 2 Only Debtor 1 And Debtor 2 Only At Least One Of T…" at bounding box center [766, 122] width 148 height 23
select select "0"
click at [692, 111] on select "Select Debtor 1 Only Debtor 2 Only Debtor 1 And Debtor 2 Only At Least One Of T…" at bounding box center [766, 122] width 148 height 23
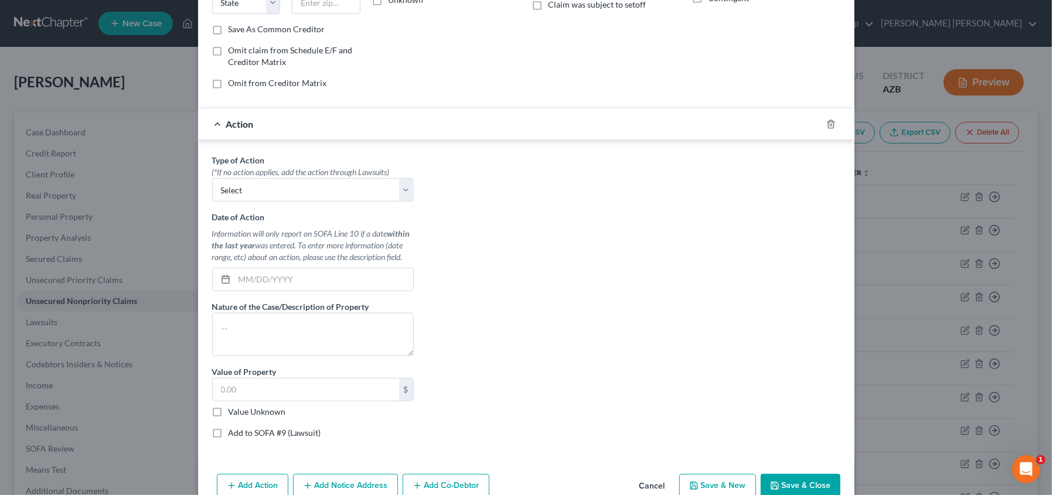
scroll to position [232, 0]
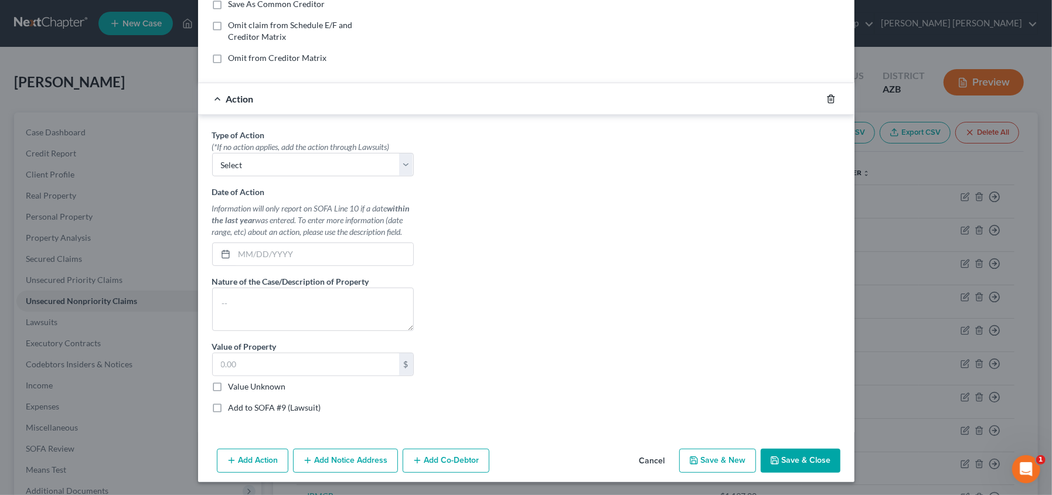
click at [829, 96] on icon "button" at bounding box center [830, 99] width 5 height 8
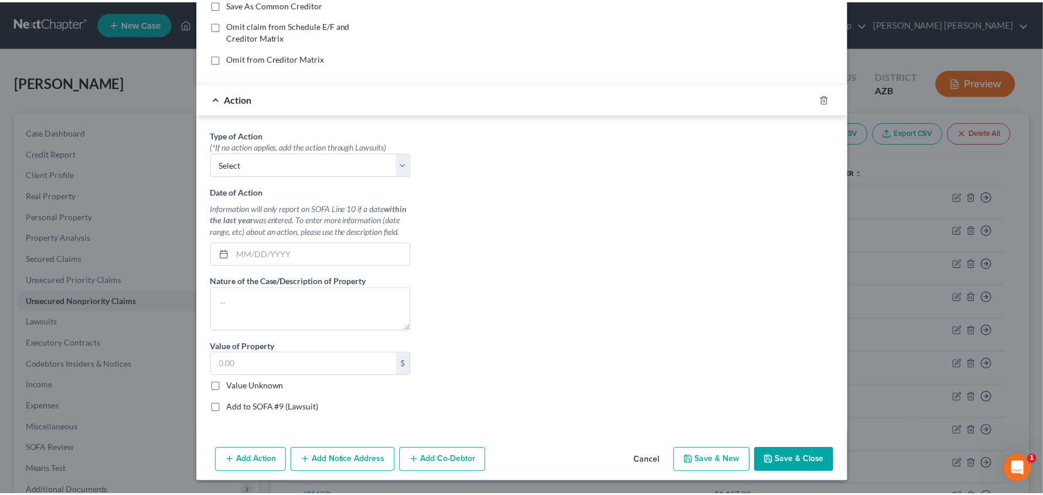
scroll to position [0, 0]
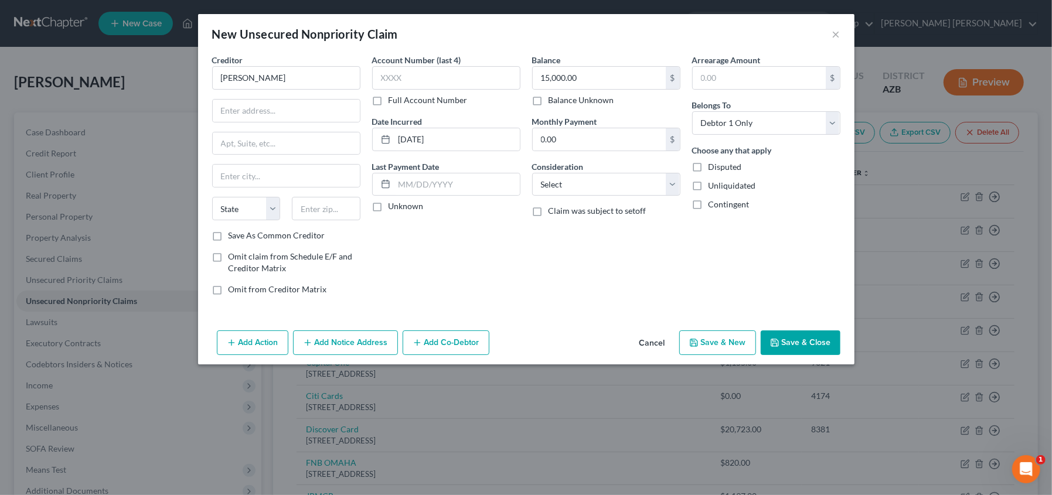
click at [800, 339] on button "Save & Close" at bounding box center [801, 343] width 80 height 25
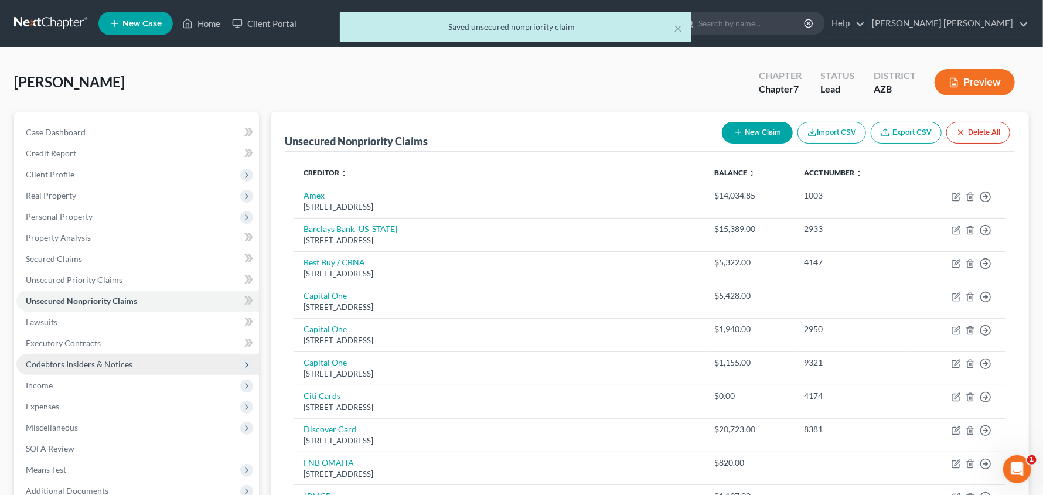
click at [72, 361] on span "Codebtors Insiders & Notices" at bounding box center [79, 364] width 107 height 10
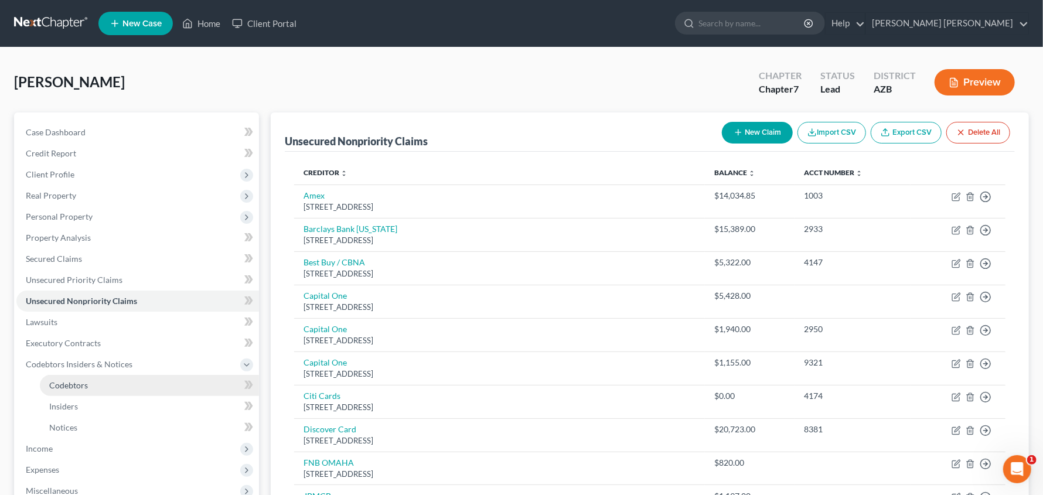
click at [77, 384] on span "Codebtors" at bounding box center [68, 385] width 39 height 10
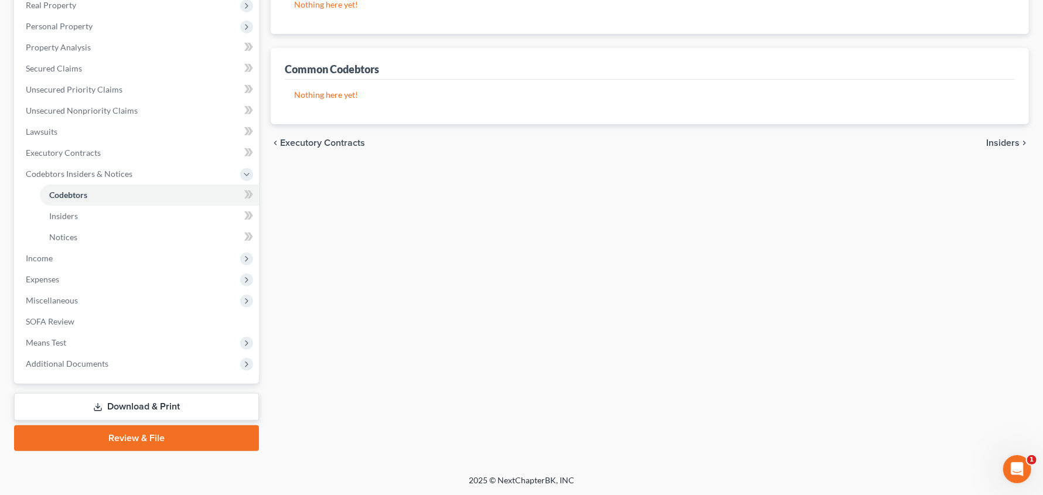
click at [159, 402] on link "Download & Print" at bounding box center [136, 407] width 245 height 28
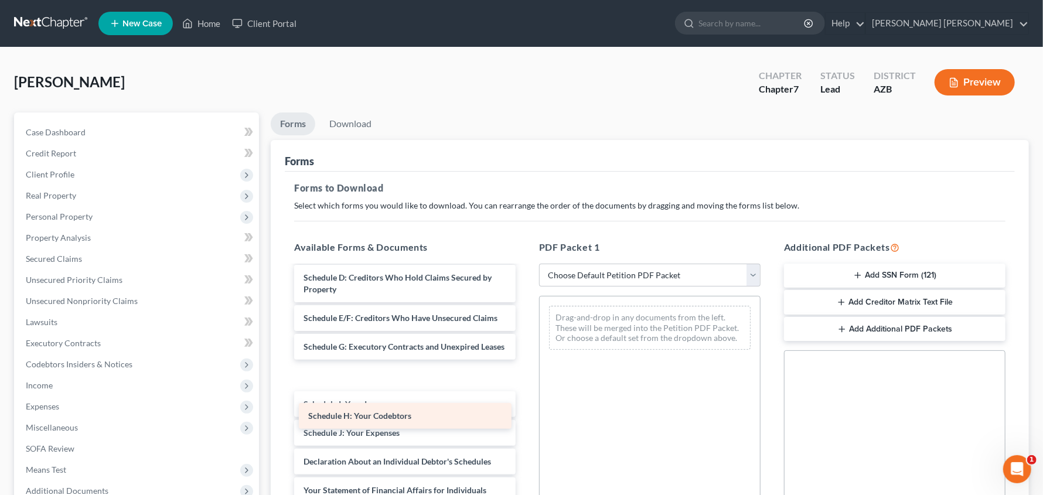
scroll to position [336, 0]
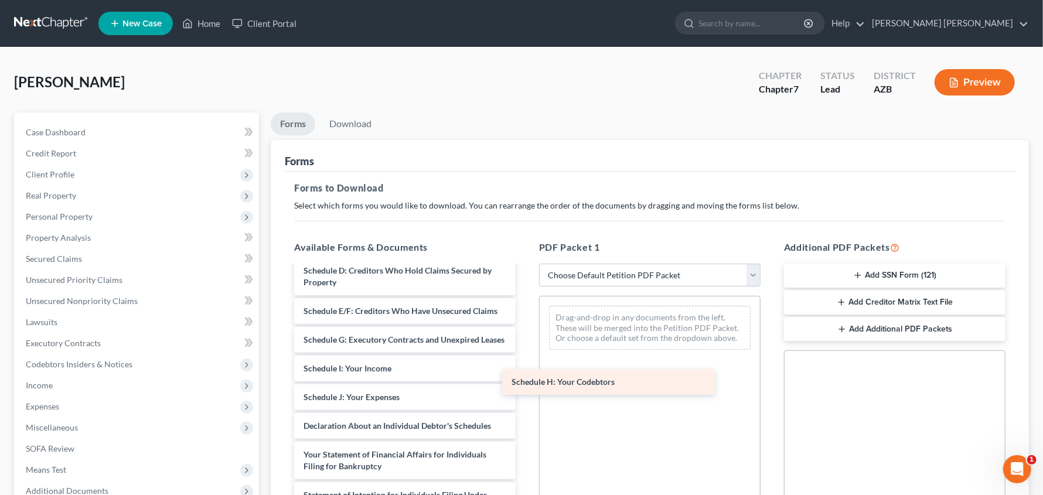
drag, startPoint x: 427, startPoint y: 416, endPoint x: 635, endPoint y: 381, distance: 210.9
click at [525, 381] on div "Schedule H: Your Codebtors Christopher_Smith_-_Credit_Counseling_Certificate.pd…" at bounding box center [405, 308] width 240 height 757
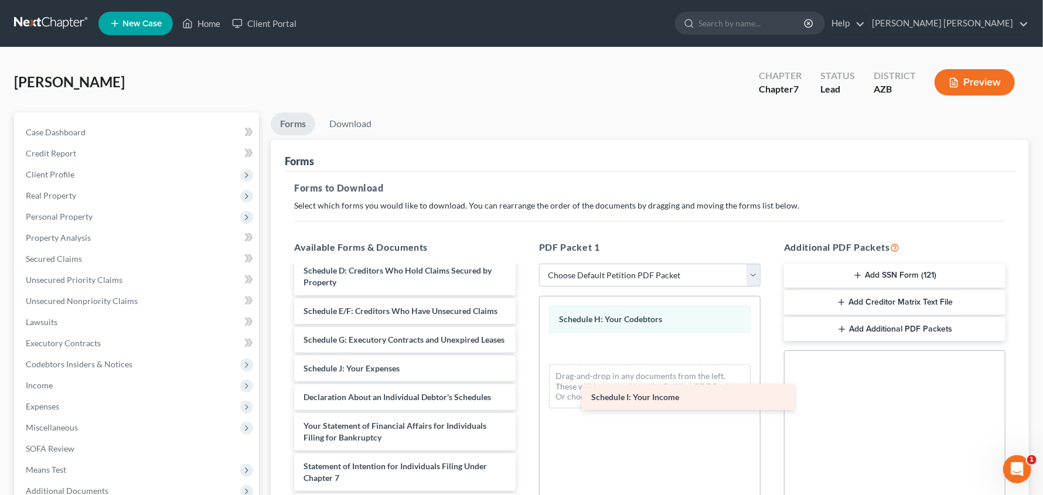
drag, startPoint x: 382, startPoint y: 402, endPoint x: 669, endPoint y: 397, distance: 287.8
click at [525, 397] on div "Schedule I: Your Income Christopher_Smith_-_Credit_Counseling_Certificate.pdf W…" at bounding box center [405, 294] width 240 height 728
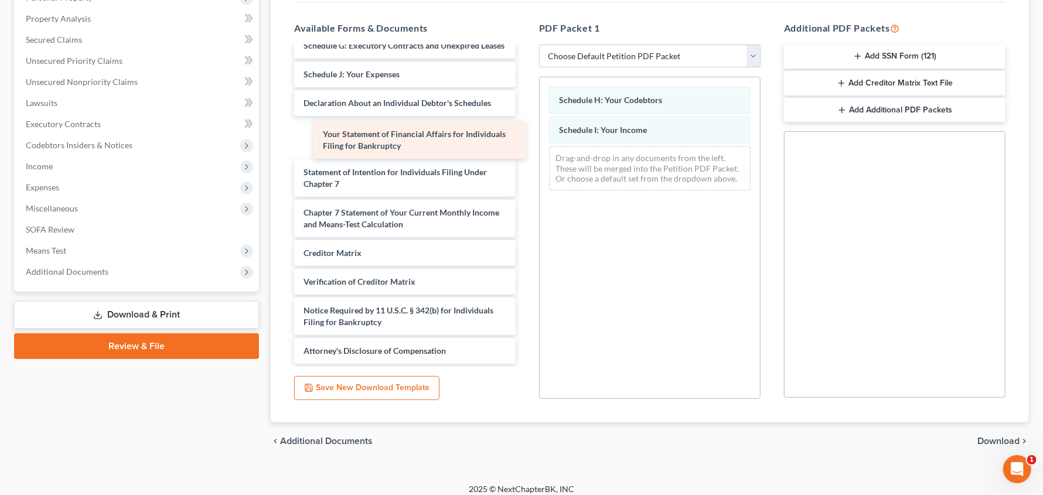
scroll to position [406, 0]
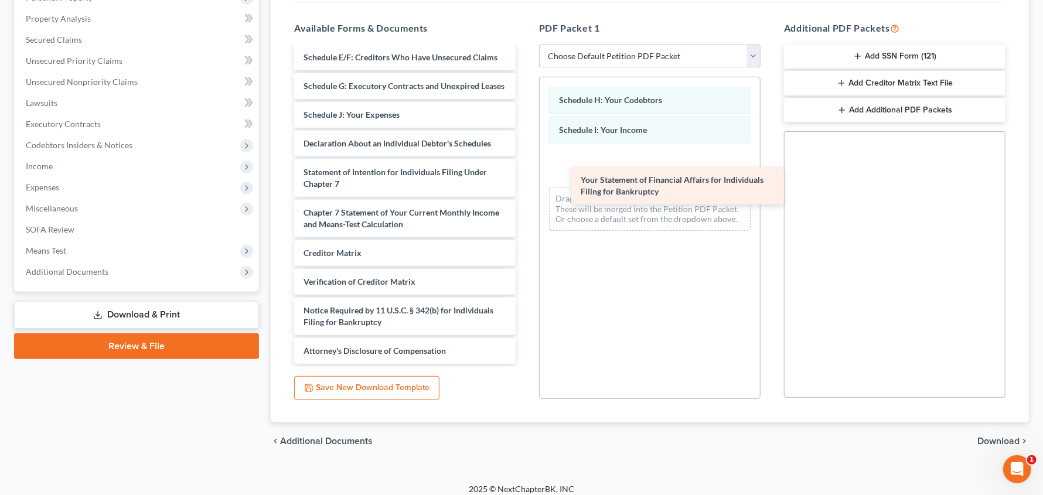
drag, startPoint x: 382, startPoint y: 141, endPoint x: 653, endPoint y: 188, distance: 274.9
click at [525, 188] on div "Your Statement of Financial Affairs for Individuals Filing for Bankruptcy Chris…" at bounding box center [405, 20] width 240 height 688
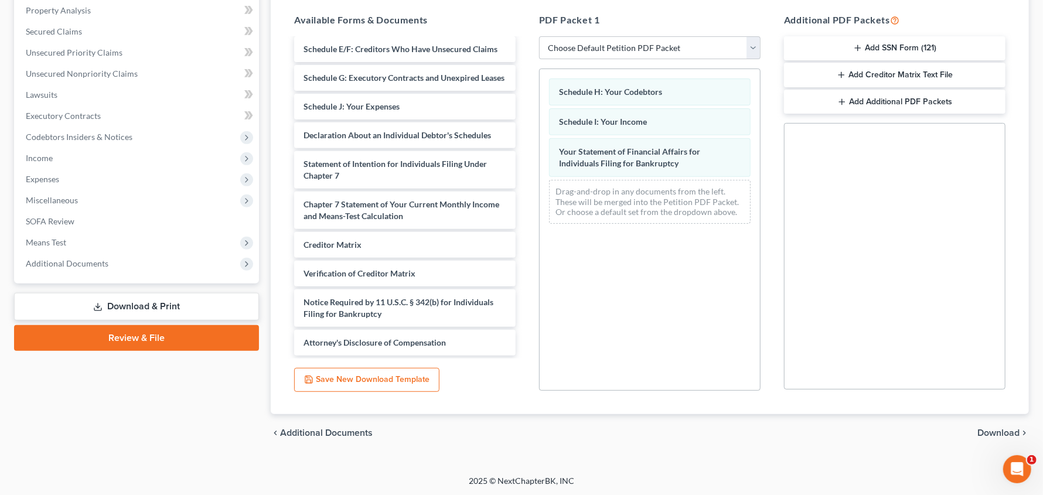
scroll to position [228, 0]
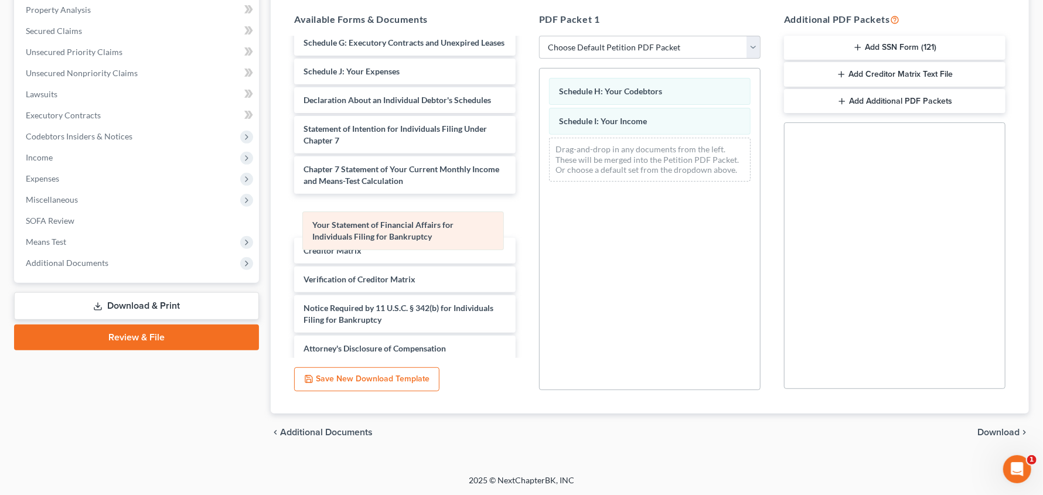
drag, startPoint x: 703, startPoint y: 167, endPoint x: 385, endPoint y: 257, distance: 330.2
click at [540, 191] on div "Your Statement of Financial Affairs for Individuals Filing for Bankruptcy Sched…" at bounding box center [650, 130] width 220 height 122
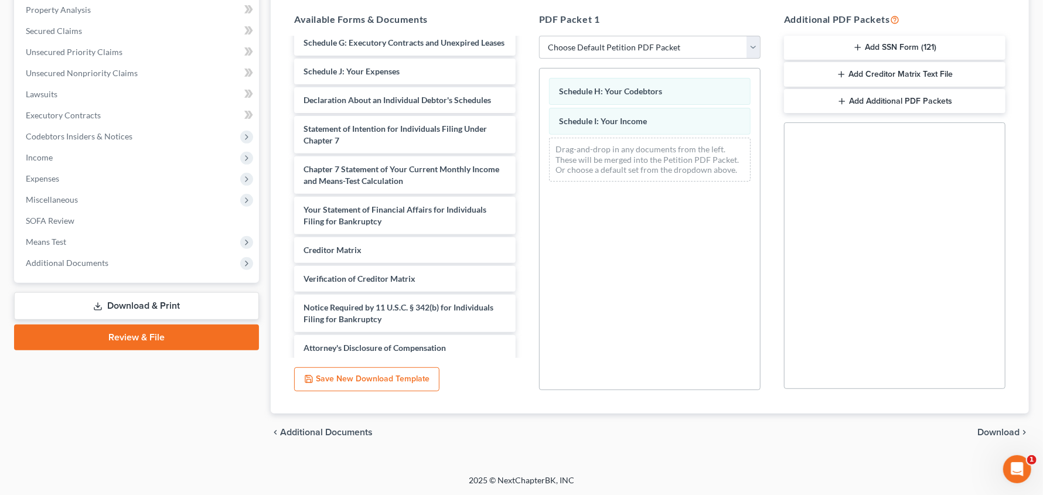
click at [1005, 431] on span "Download" at bounding box center [999, 432] width 42 height 9
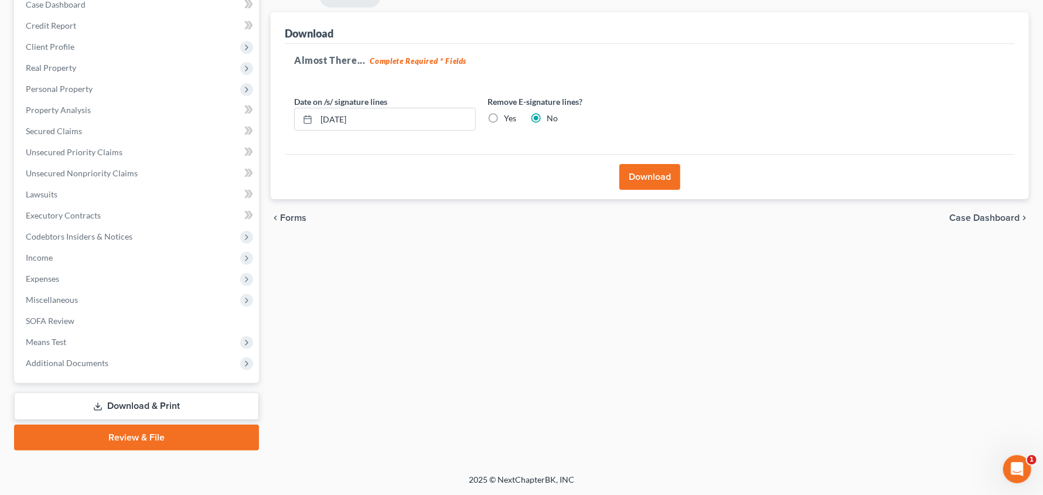
scroll to position [127, 0]
click at [515, 118] on label "Yes" at bounding box center [510, 119] width 12 height 12
click at [515, 118] on input "Yes" at bounding box center [513, 117] width 8 height 8
radio input "true"
radio input "false"
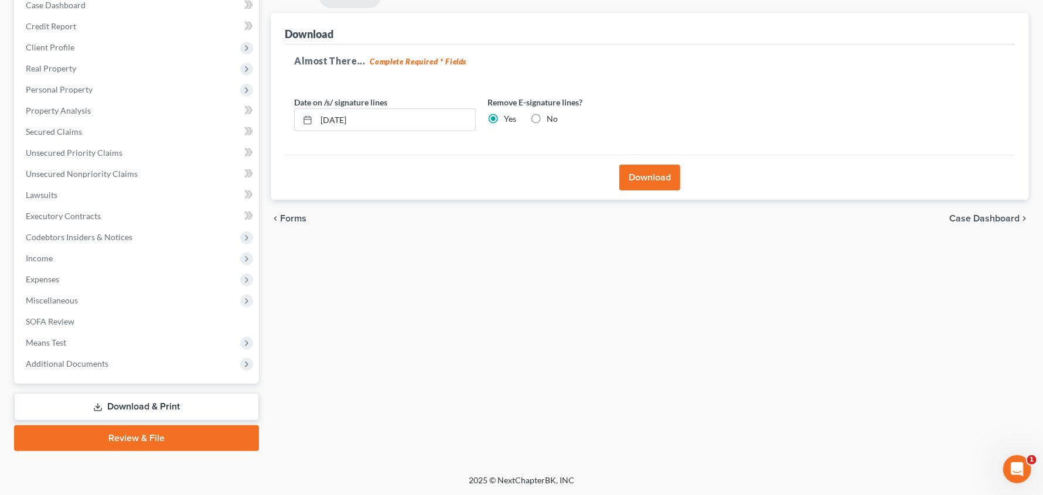
click at [671, 169] on button "Download" at bounding box center [650, 178] width 61 height 26
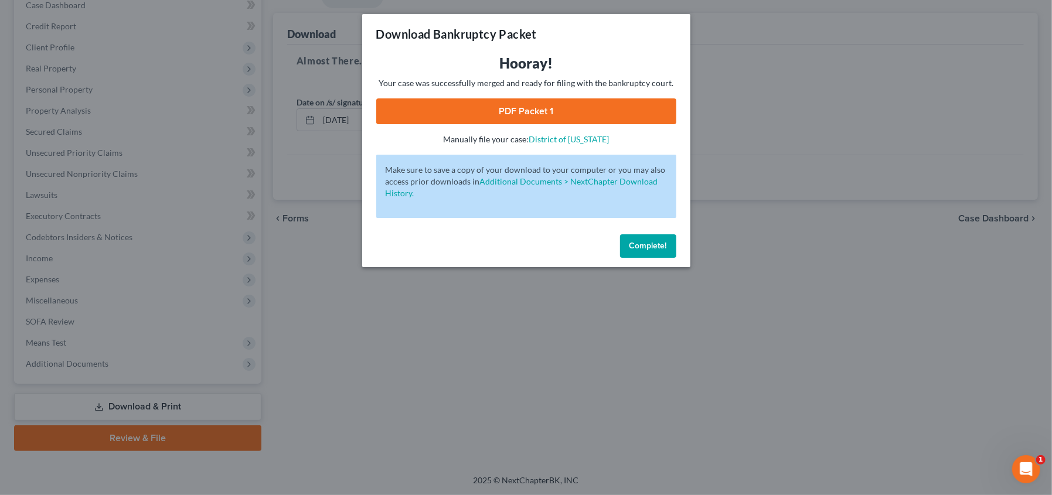
click at [539, 103] on link "PDF Packet 1" at bounding box center [526, 111] width 300 height 26
click at [644, 247] on span "Complete!" at bounding box center [648, 246] width 38 height 10
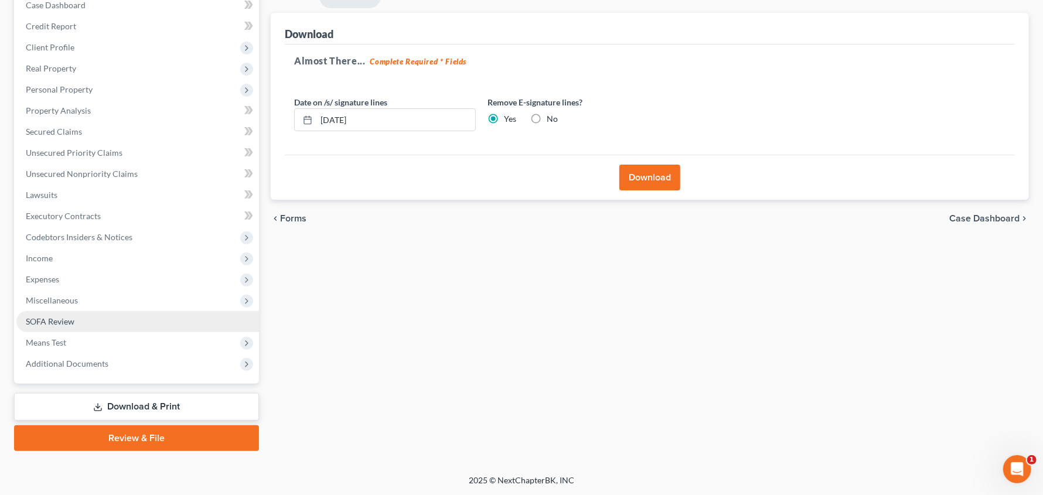
click at [69, 319] on span "SOFA Review" at bounding box center [50, 322] width 49 height 10
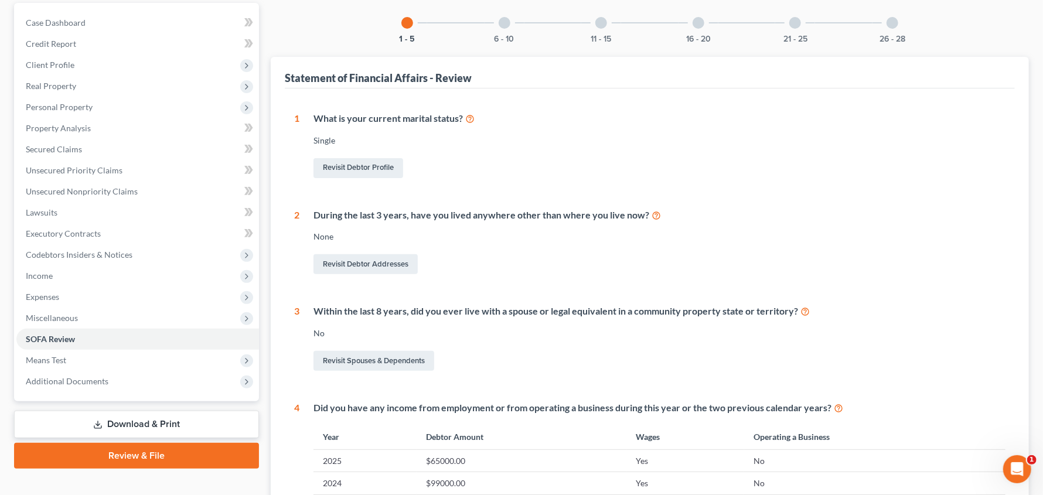
scroll to position [117, 0]
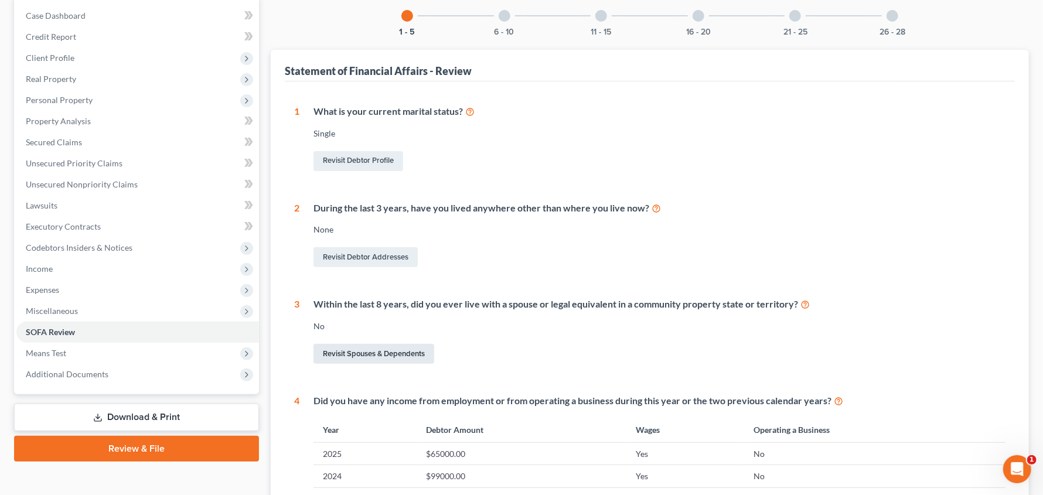
click at [406, 350] on link "Revisit Spouses & Dependents" at bounding box center [374, 354] width 121 height 20
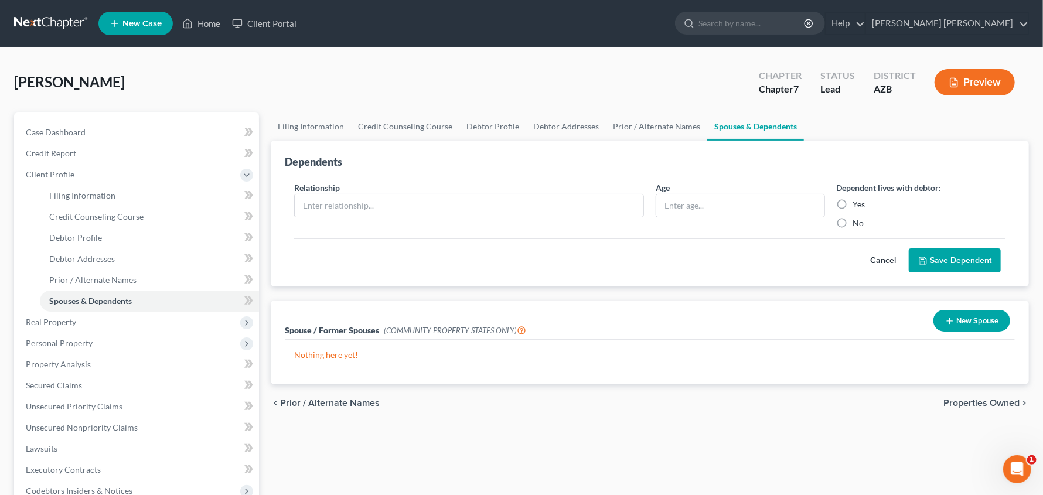
click at [955, 320] on button "New Spouse" at bounding box center [972, 321] width 77 height 22
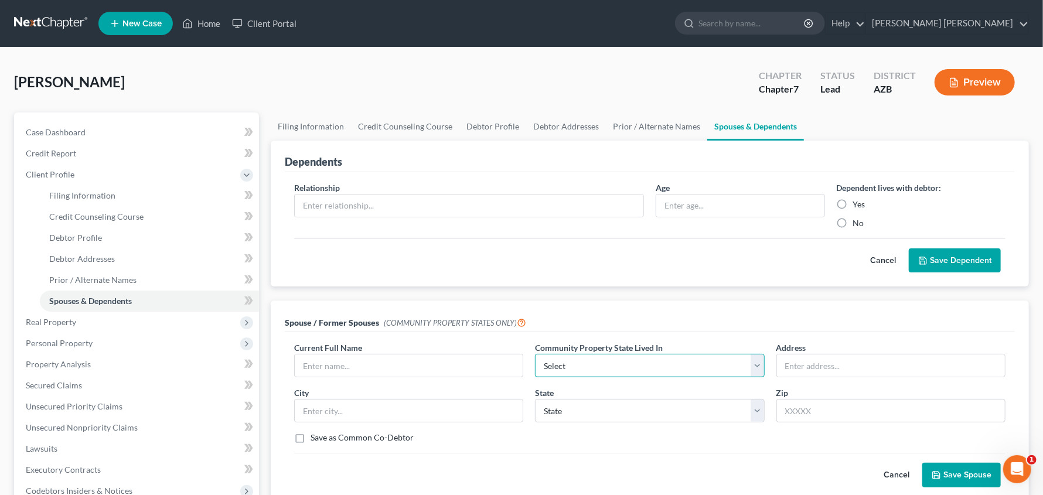
click at [761, 369] on select "Select AZ CA GU ID LA NV NM PR TX WA WI" at bounding box center [649, 365] width 229 height 23
select select "0"
click at [535, 354] on select "Select AZ CA GU ID LA NV NM PR TX WA WI" at bounding box center [649, 365] width 229 height 23
click at [424, 410] on input "text" at bounding box center [409, 411] width 228 height 22
click at [351, 365] on input "text" at bounding box center [409, 366] width 228 height 22
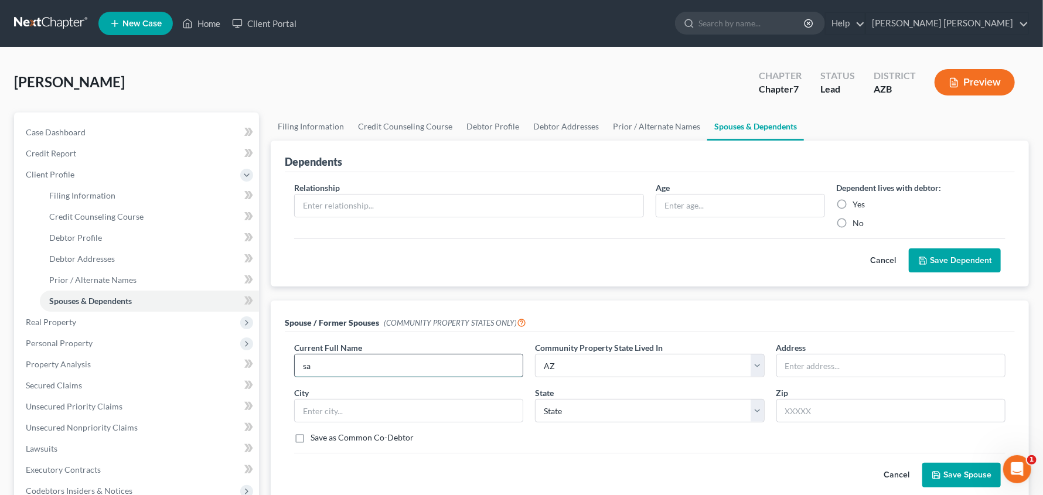
type input "s"
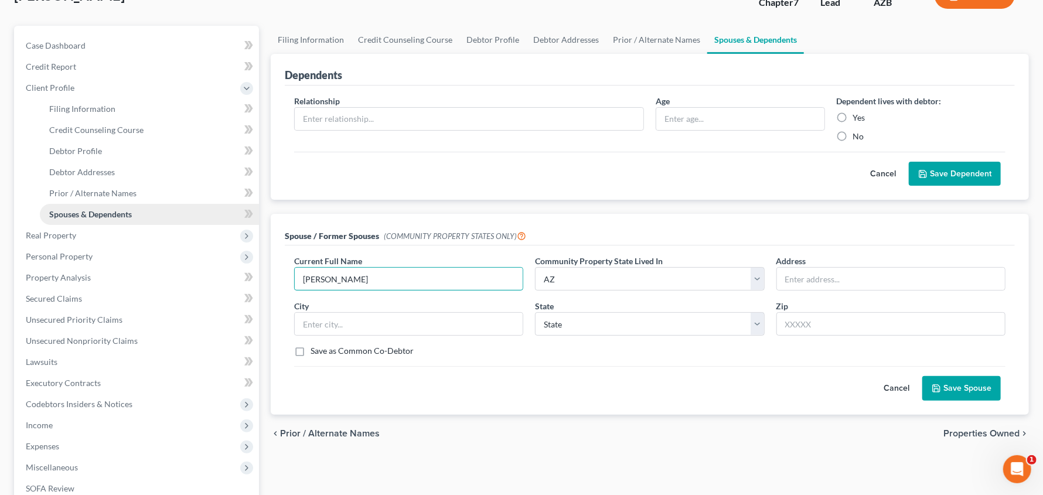
scroll to position [88, 0]
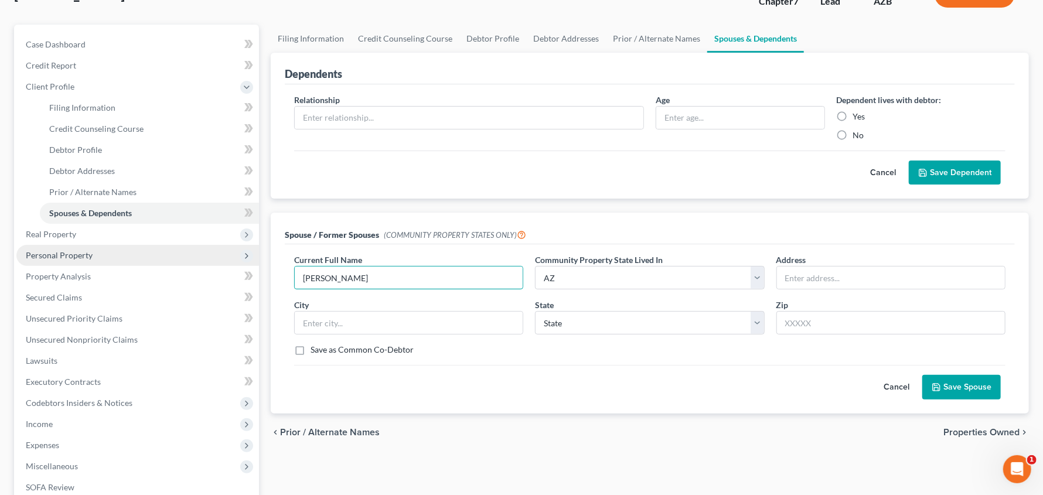
type input "Sarah Smith"
click at [75, 256] on span "Personal Property" at bounding box center [59, 255] width 67 height 10
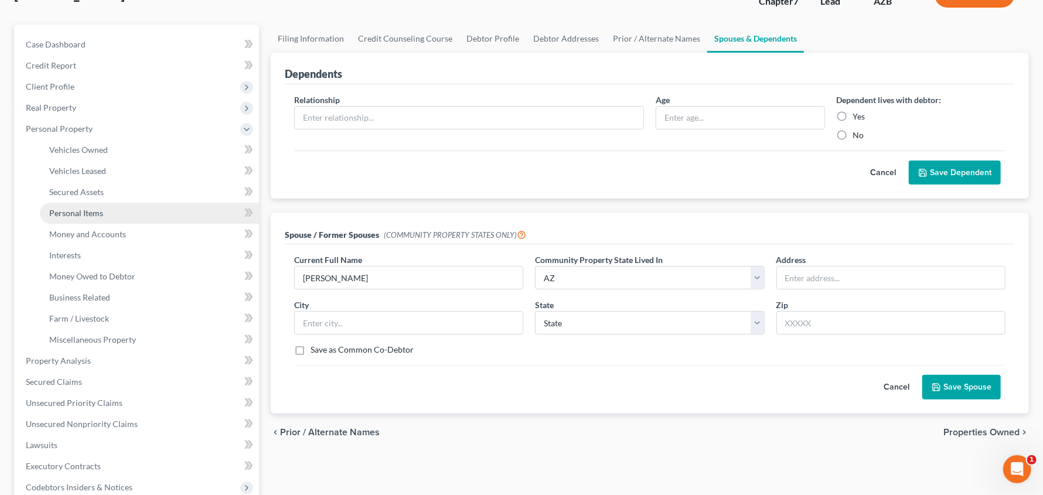
click at [79, 215] on span "Personal Items" at bounding box center [76, 213] width 54 height 10
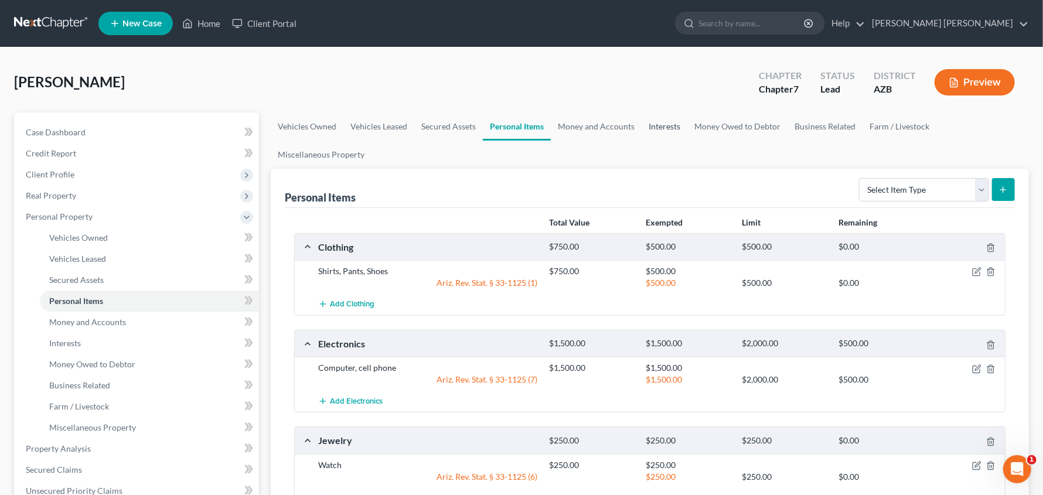
click at [661, 128] on link "Interests" at bounding box center [665, 127] width 46 height 28
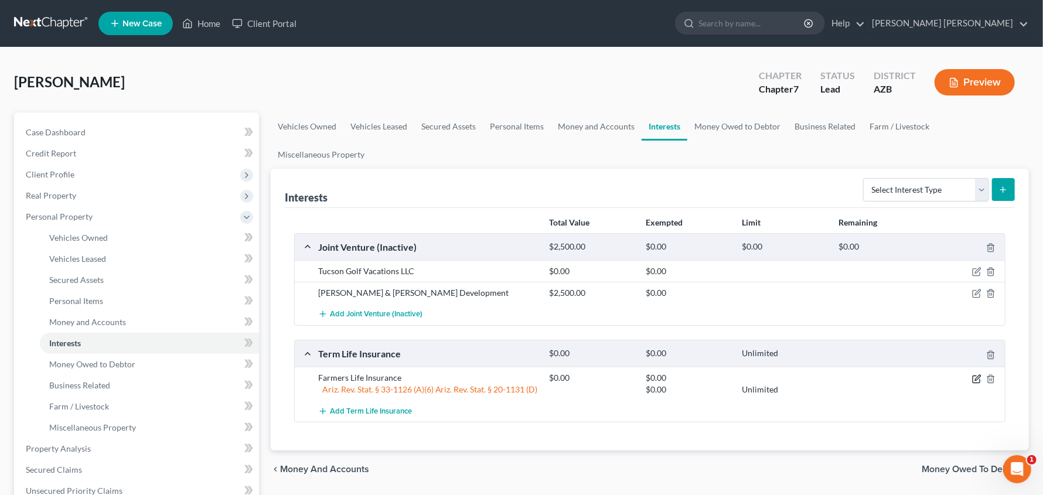
click at [977, 379] on icon "button" at bounding box center [976, 379] width 9 height 9
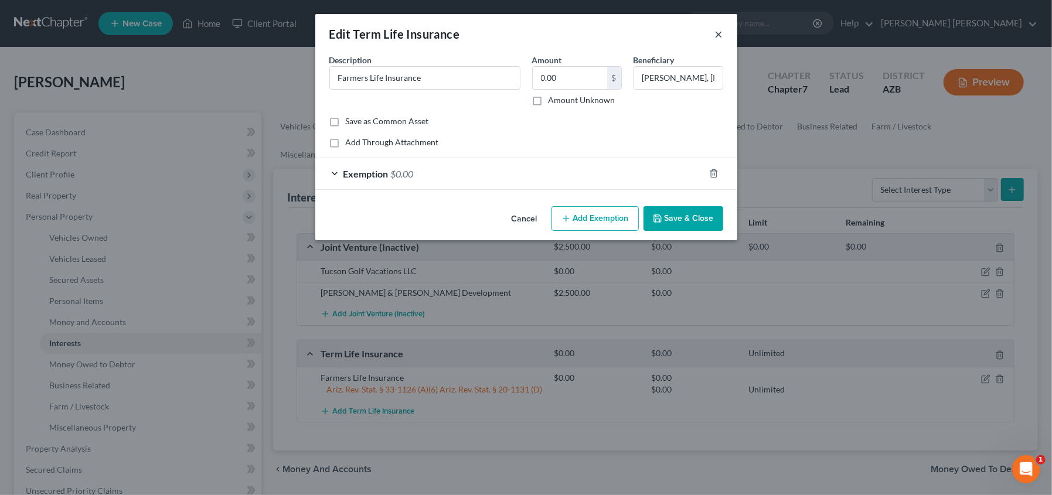
click at [718, 29] on button "×" at bounding box center [719, 34] width 8 height 14
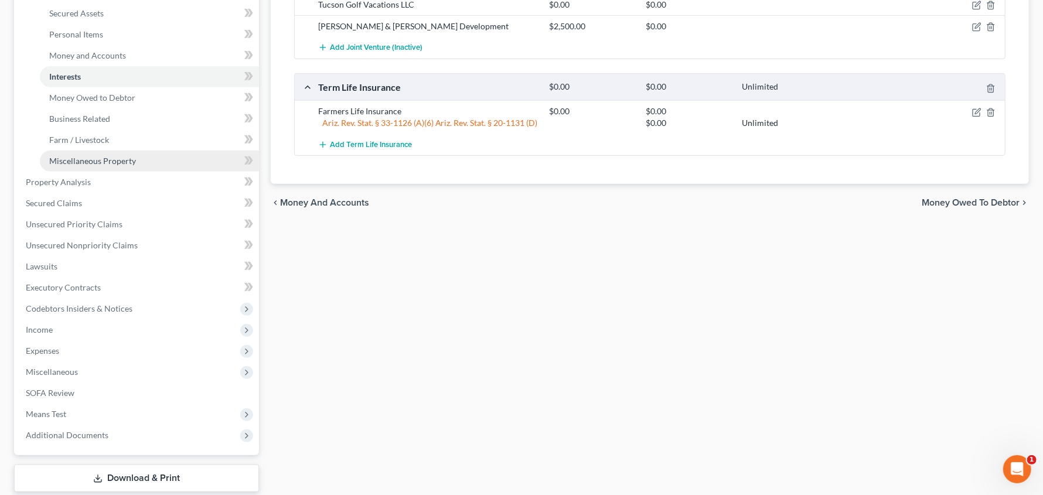
scroll to position [338, 0]
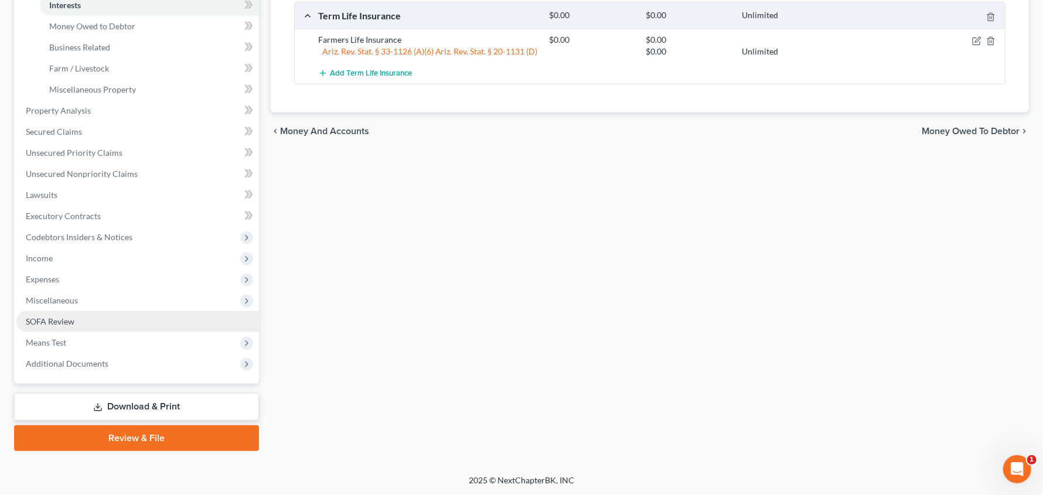
click at [64, 322] on span "SOFA Review" at bounding box center [50, 322] width 49 height 10
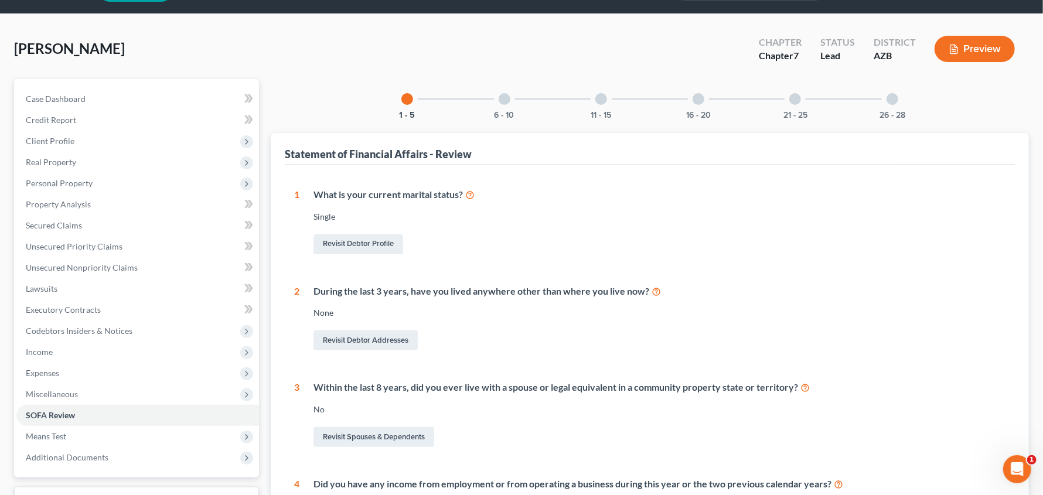
scroll to position [219, 0]
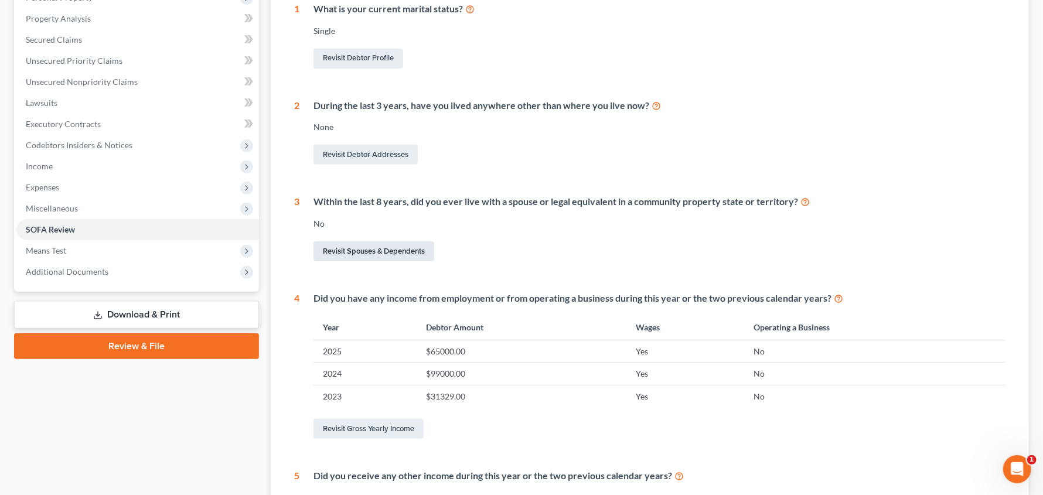
click at [400, 251] on link "Revisit Spouses & Dependents" at bounding box center [374, 251] width 121 height 20
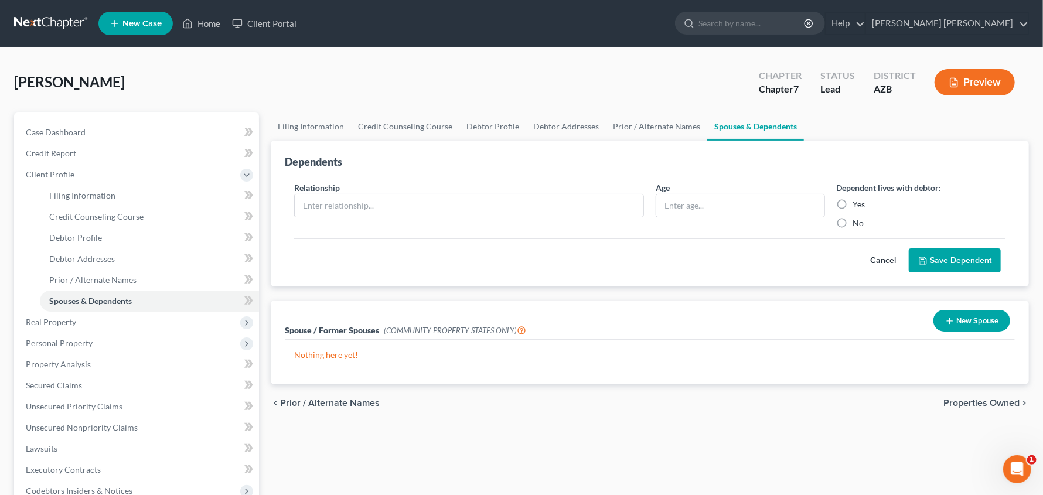
click at [968, 324] on button "New Spouse" at bounding box center [972, 321] width 77 height 22
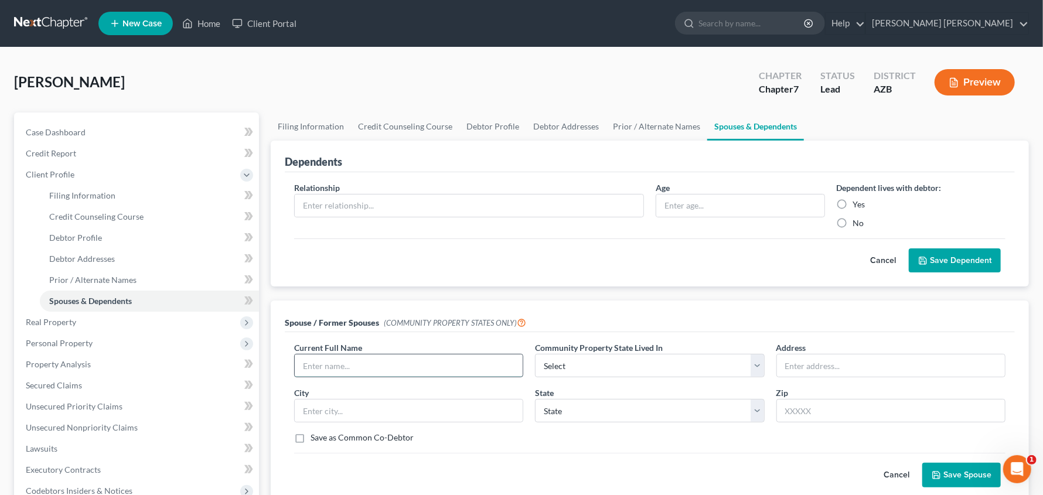
click at [351, 369] on input "text" at bounding box center [409, 366] width 228 height 22
type input "Sara Smith"
click at [755, 366] on select "Select AZ CA GU ID LA NV NM PR TX WA WI" at bounding box center [649, 365] width 229 height 23
select select "0"
click at [535, 354] on select "Select AZ CA GU ID LA NV NM PR TX WA WI" at bounding box center [649, 365] width 229 height 23
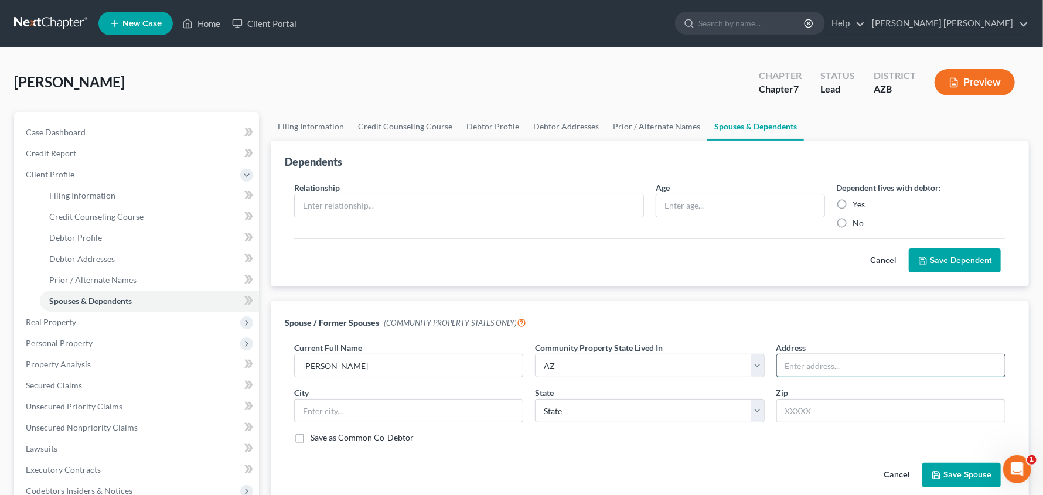
click at [893, 367] on input "text" at bounding box center [891, 366] width 228 height 22
type input "12944 N. Topanga Dr."
type input "Oro Valley"
select select "3"
type input "8"
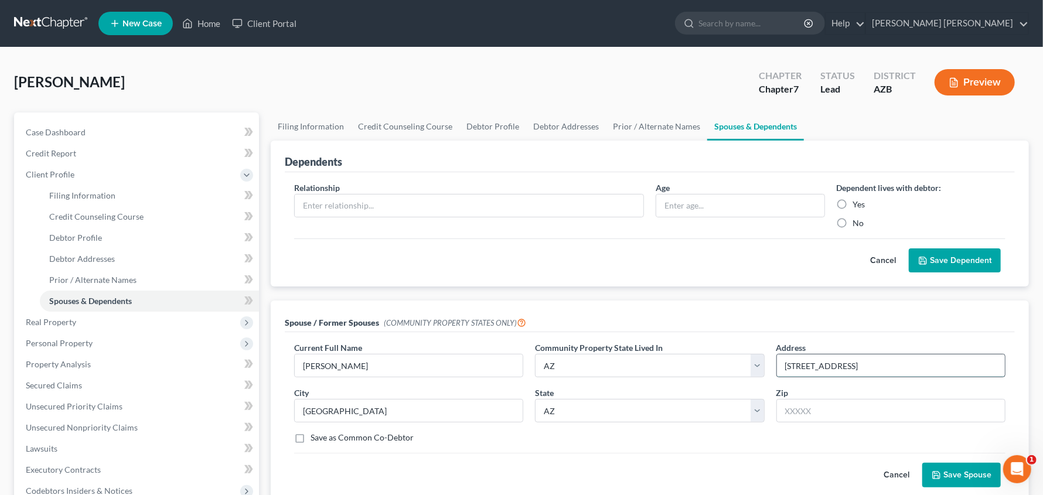
drag, startPoint x: 875, startPoint y: 364, endPoint x: 785, endPoint y: 367, distance: 90.3
click at [785, 367] on input "12944 N. Topanga Dr." at bounding box center [891, 366] width 228 height 22
drag, startPoint x: 348, startPoint y: 412, endPoint x: 289, endPoint y: 411, distance: 59.2
click at [292, 416] on div "City Oro Valley" at bounding box center [408, 405] width 241 height 36
click at [609, 409] on select "State AL AK AR AZ CA CO CT DE DC FL GA GU HI ID IL IN IA KS KY LA ME MD MA MI M…" at bounding box center [649, 410] width 229 height 23
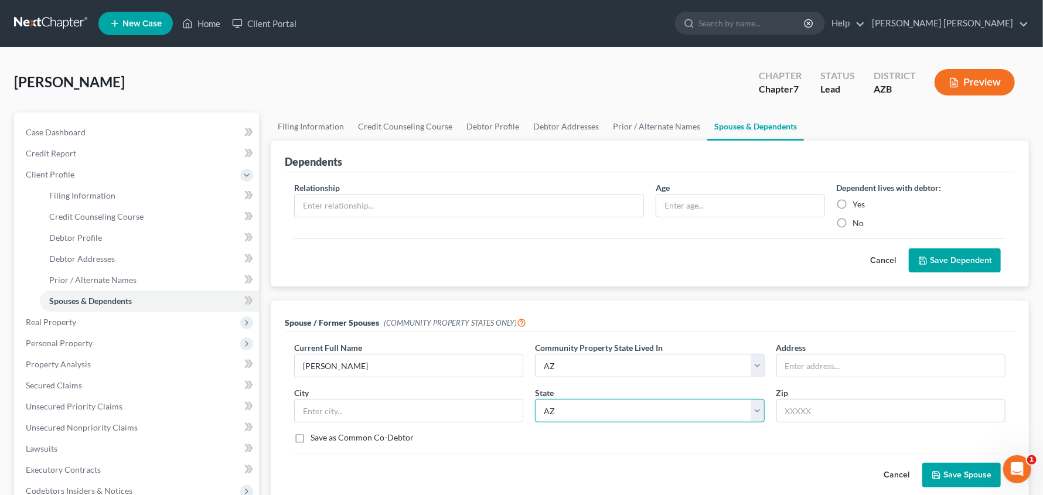
select select
click at [535, 399] on select "State AL AK AR AZ CA CO CT DE DC FL GA GU HI ID IL IN IA KS KY LA ME MD MA MI M…" at bounding box center [649, 410] width 229 height 23
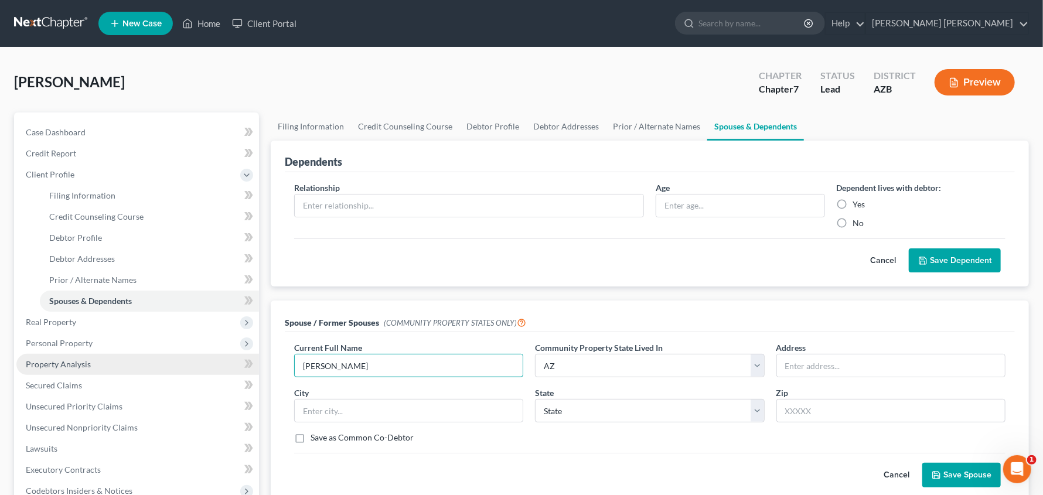
drag, startPoint x: 386, startPoint y: 363, endPoint x: 190, endPoint y: 358, distance: 195.2
click at [189, 370] on div "Petition Navigation Case Dashboard Payments Invoices Payments Payments Credit R…" at bounding box center [521, 409] width 1027 height 593
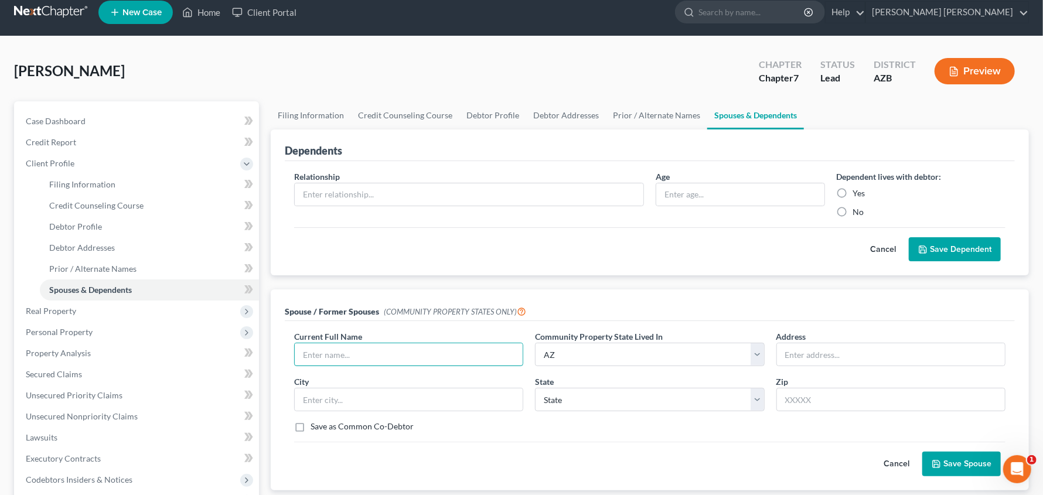
scroll to position [15, 0]
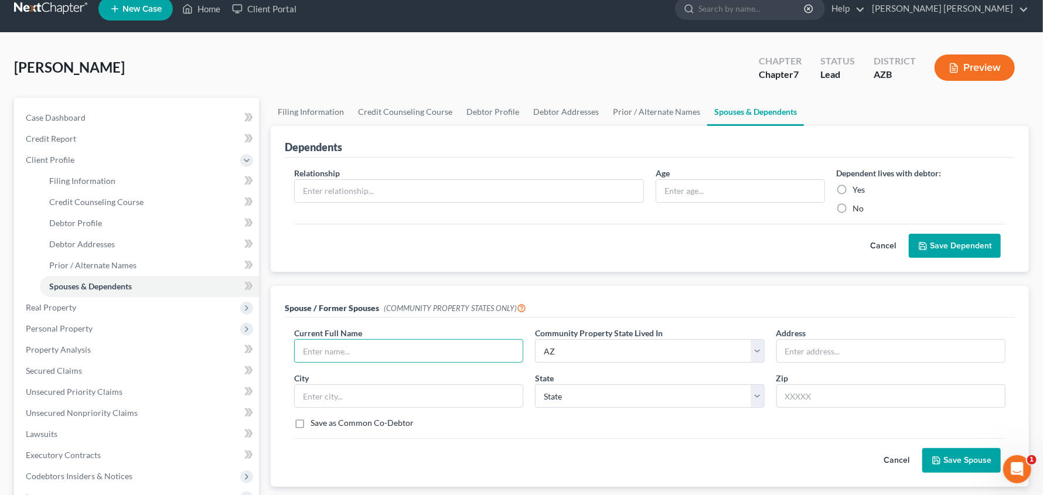
click at [981, 462] on button "Save Spouse" at bounding box center [962, 460] width 79 height 25
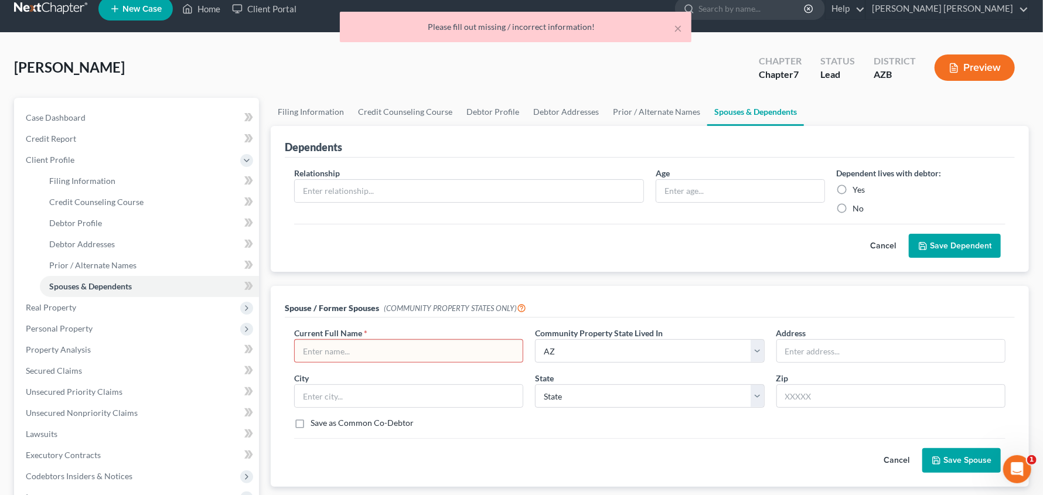
click at [472, 349] on input "text" at bounding box center [409, 351] width 228 height 22
type input "s"
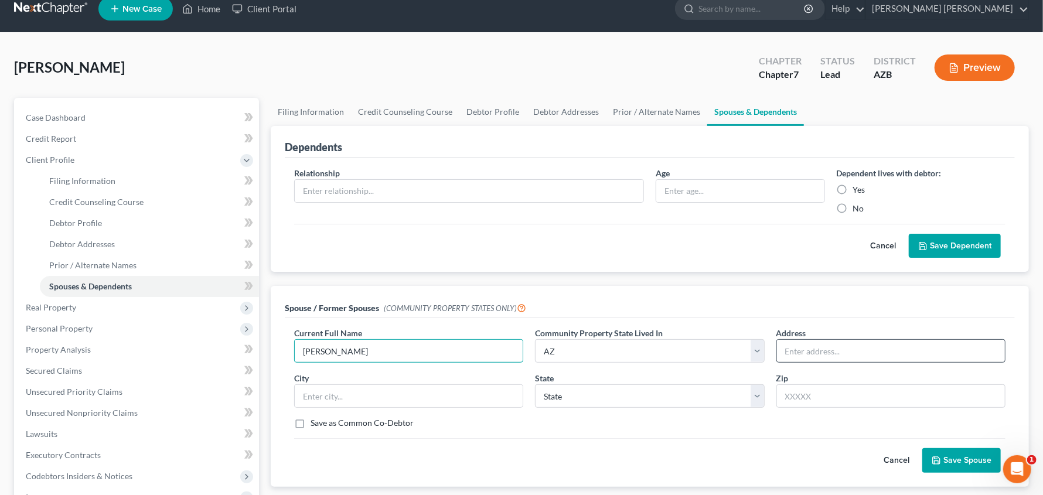
type input "Sara Smith"
click at [801, 356] on input "text" at bounding box center [891, 351] width 228 height 22
type input "12944 N Topanga Dr."
type input "o"
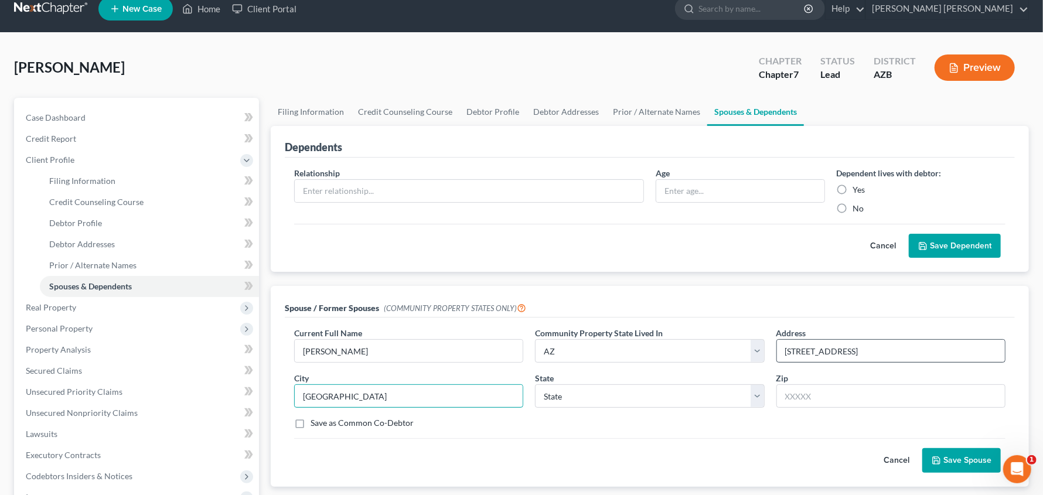
type input "Oro Valley"
select select "3"
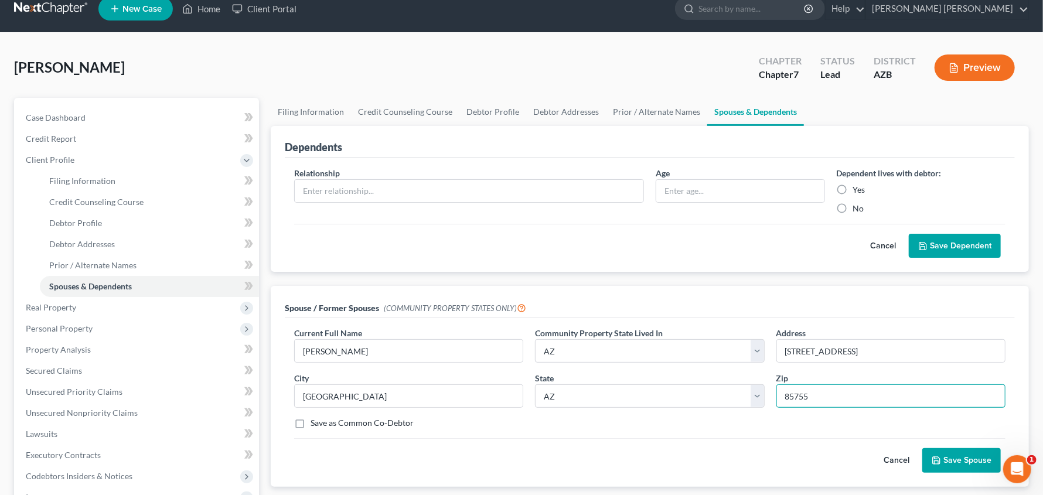
type input "85755"
drag, startPoint x: 961, startPoint y: 447, endPoint x: 962, endPoint y: 454, distance: 7.2
click at [961, 452] on button "Save Spouse" at bounding box center [962, 460] width 79 height 25
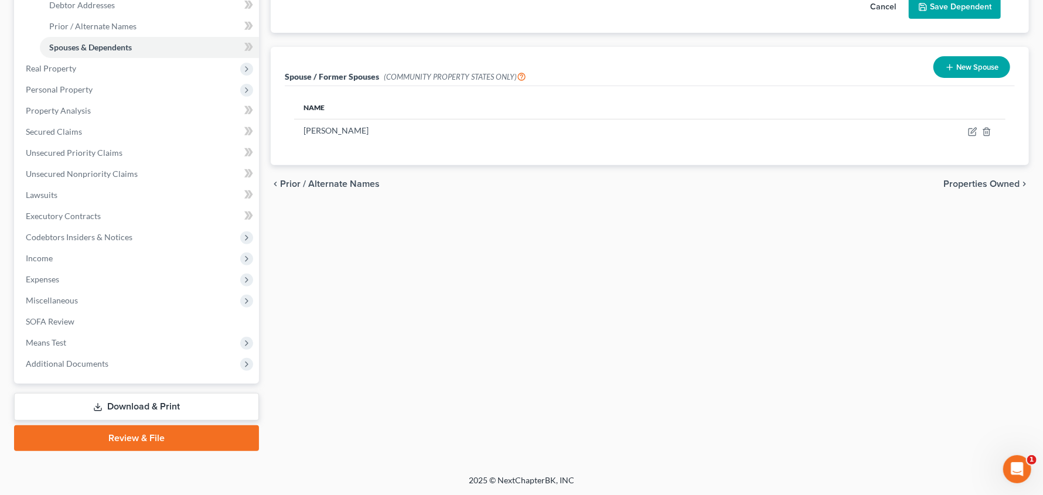
click at [104, 407] on link "Download & Print" at bounding box center [136, 407] width 245 height 28
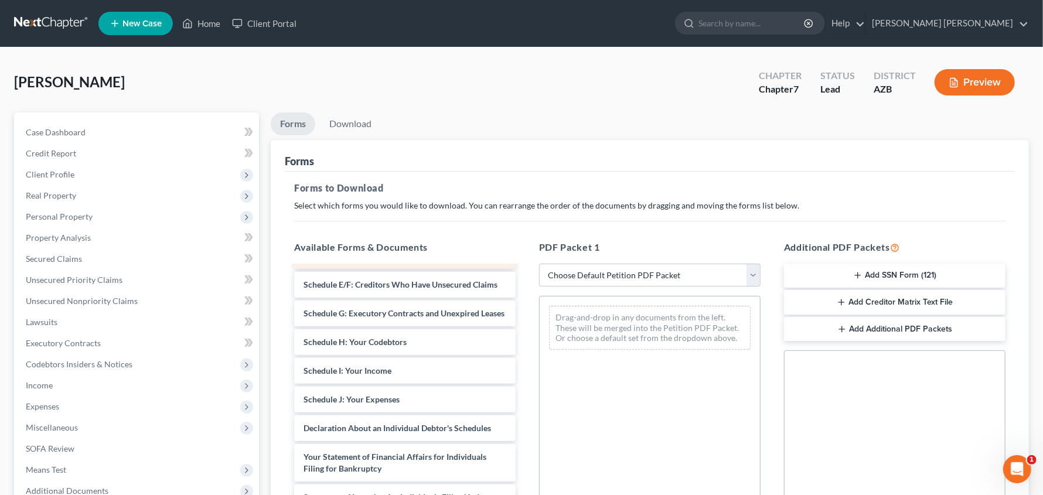
scroll to position [440, 0]
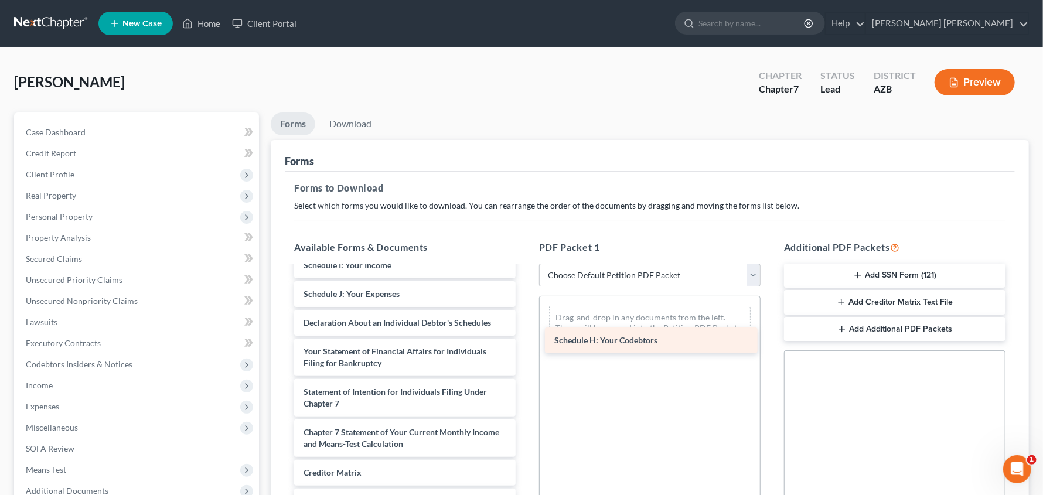
drag, startPoint x: 427, startPoint y: 304, endPoint x: 678, endPoint y: 345, distance: 254.2
click at [525, 345] on div "Schedule H: Your Codebtors Christopher_Smith_-_Credit_Counseling_Certificate.pd…" at bounding box center [405, 205] width 240 height 757
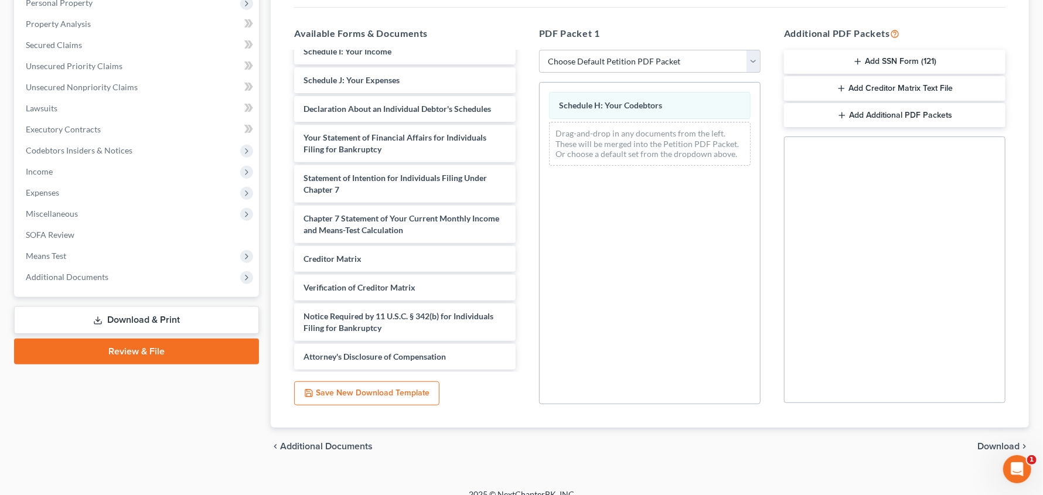
scroll to position [228, 0]
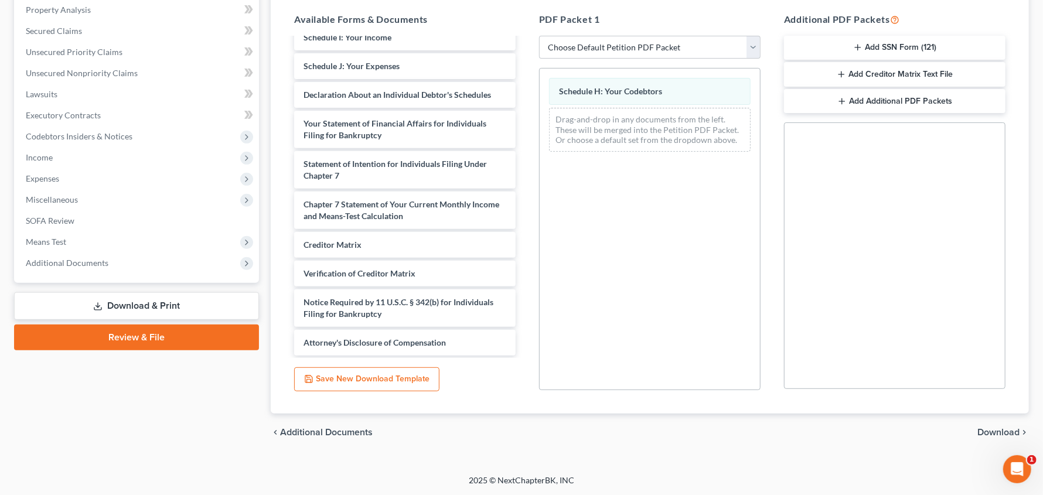
click at [996, 434] on span "Download" at bounding box center [999, 432] width 42 height 9
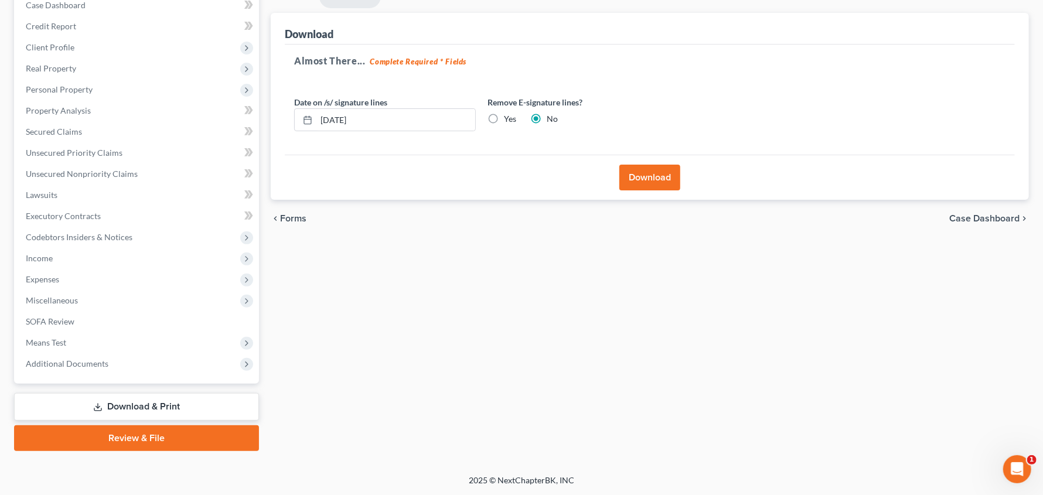
click at [504, 117] on label "Yes" at bounding box center [510, 119] width 12 height 12
click at [509, 117] on input "Yes" at bounding box center [513, 117] width 8 height 8
radio input "true"
radio input "false"
click at [637, 179] on button "Download" at bounding box center [650, 178] width 61 height 26
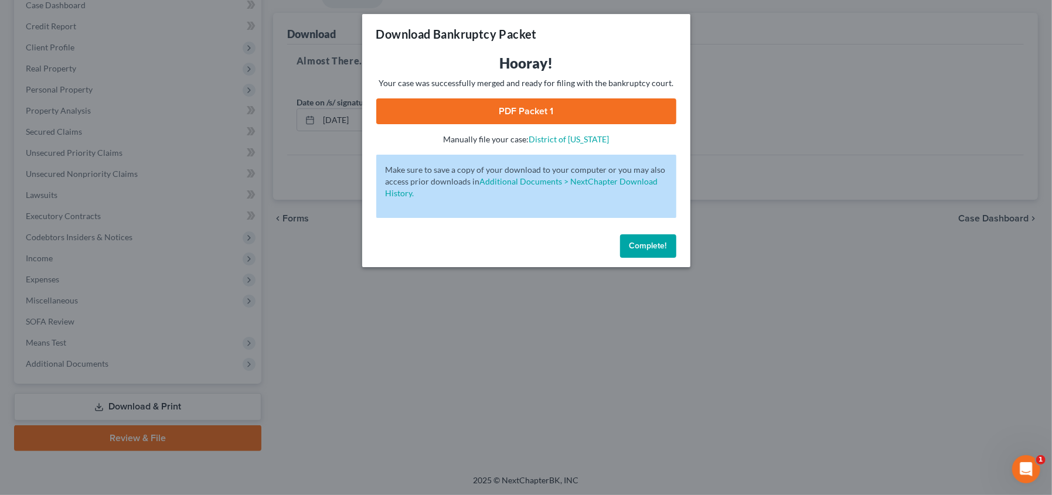
click at [528, 107] on link "PDF Packet 1" at bounding box center [526, 111] width 300 height 26
click at [654, 243] on span "Complete!" at bounding box center [648, 246] width 38 height 10
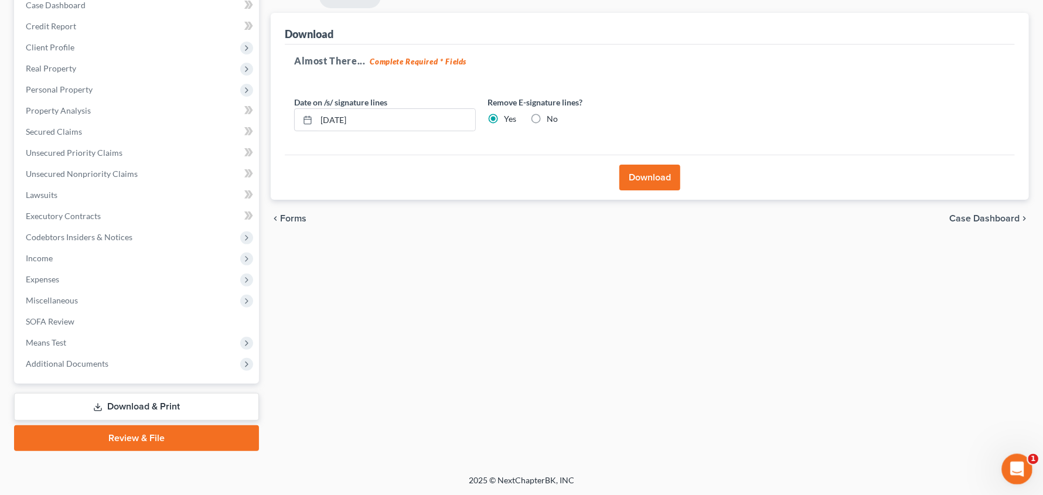
click at [1007, 467] on icon "Open Intercom Messenger" at bounding box center [1015, 467] width 19 height 19
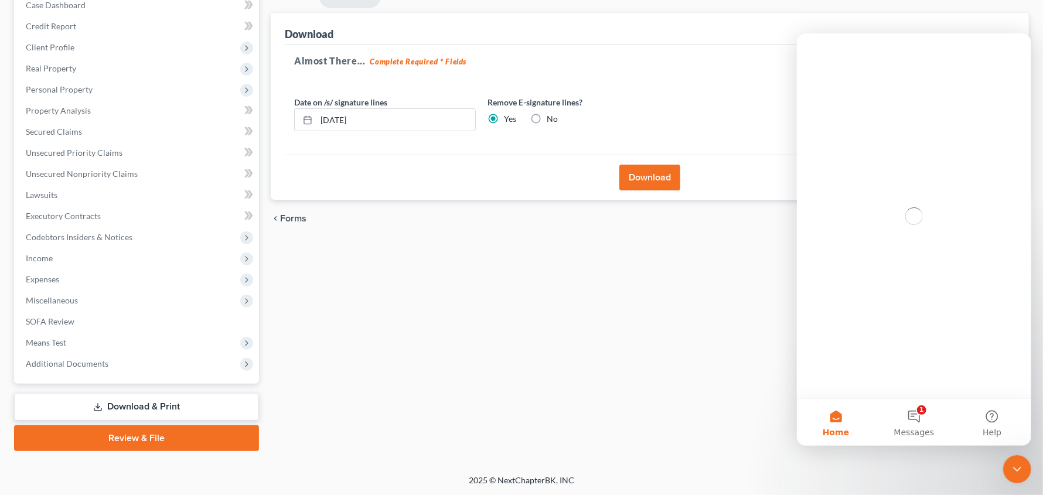
scroll to position [0, 0]
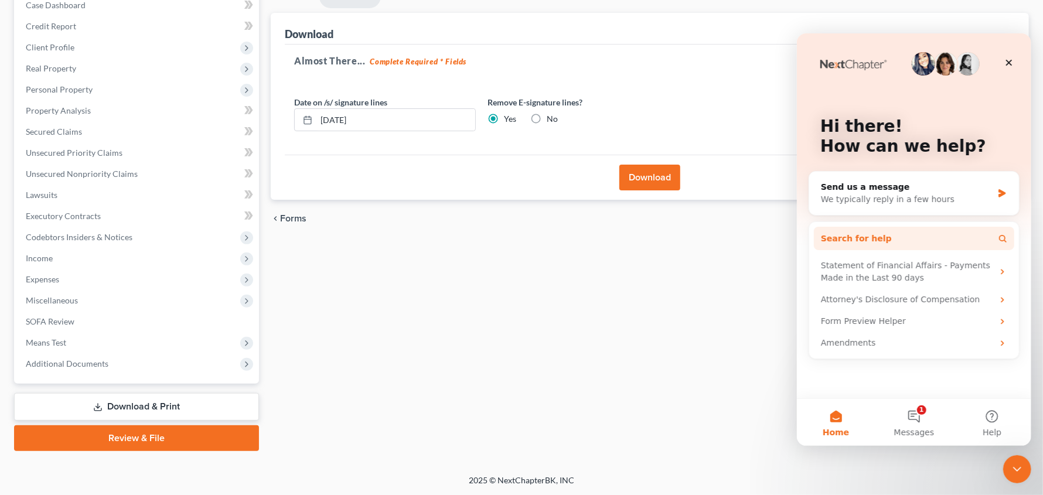
click at [889, 236] on button "Search for help" at bounding box center [914, 237] width 200 height 23
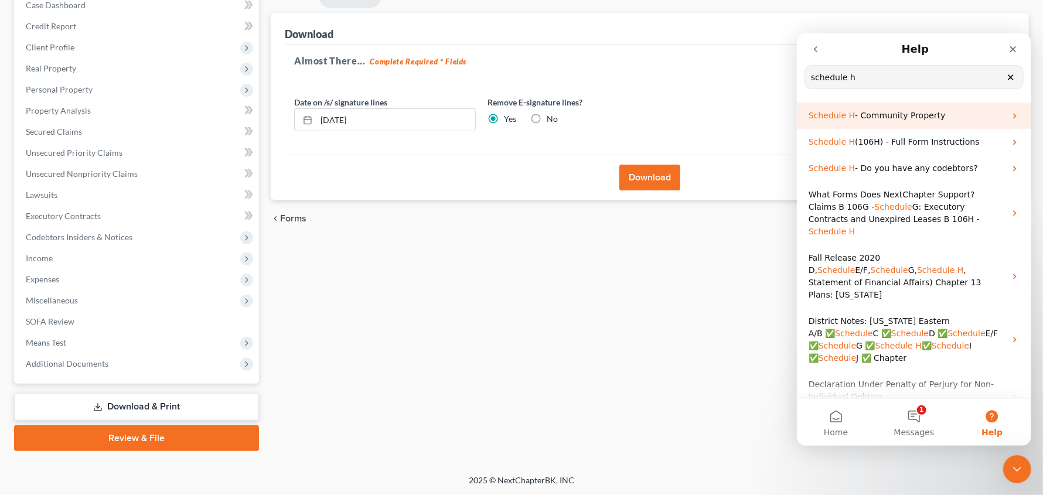
type input "schedule h"
click at [869, 119] on span "- Community Property" at bounding box center [900, 114] width 90 height 9
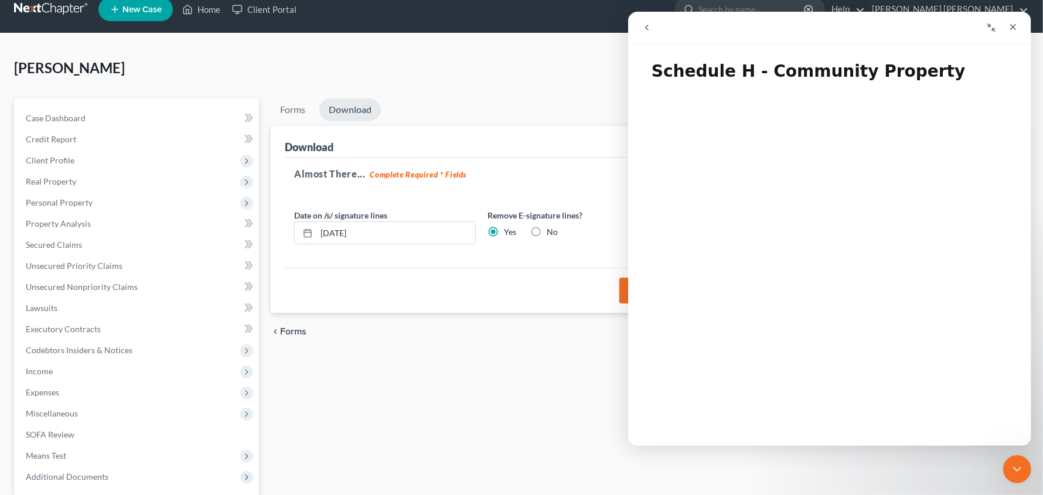
scroll to position [10, 0]
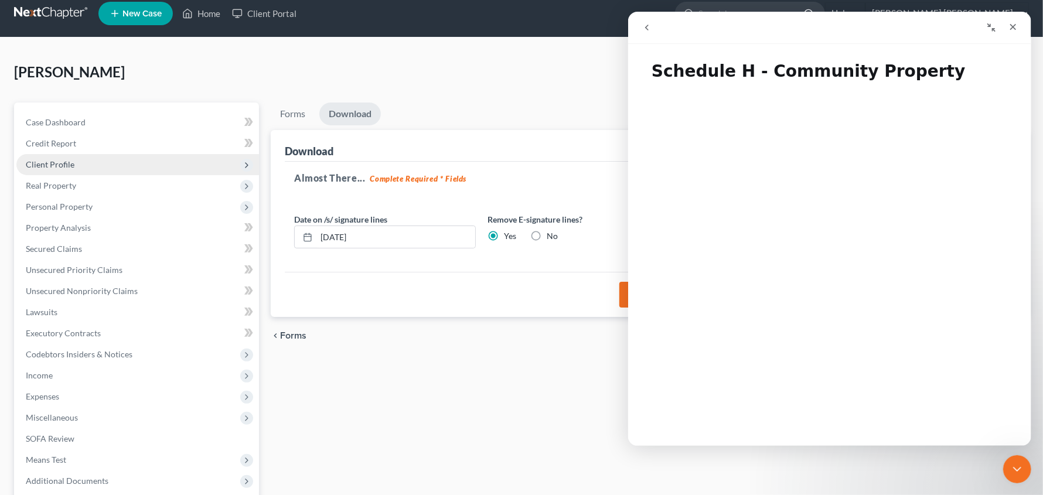
click at [60, 163] on span "Client Profile" at bounding box center [50, 164] width 49 height 10
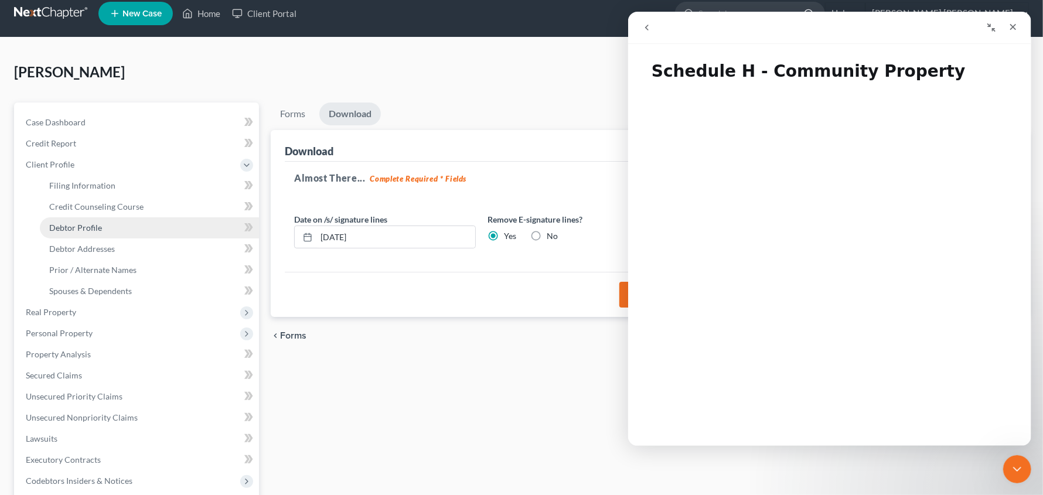
click at [68, 223] on span "Debtor Profile" at bounding box center [75, 228] width 53 height 10
select select "0"
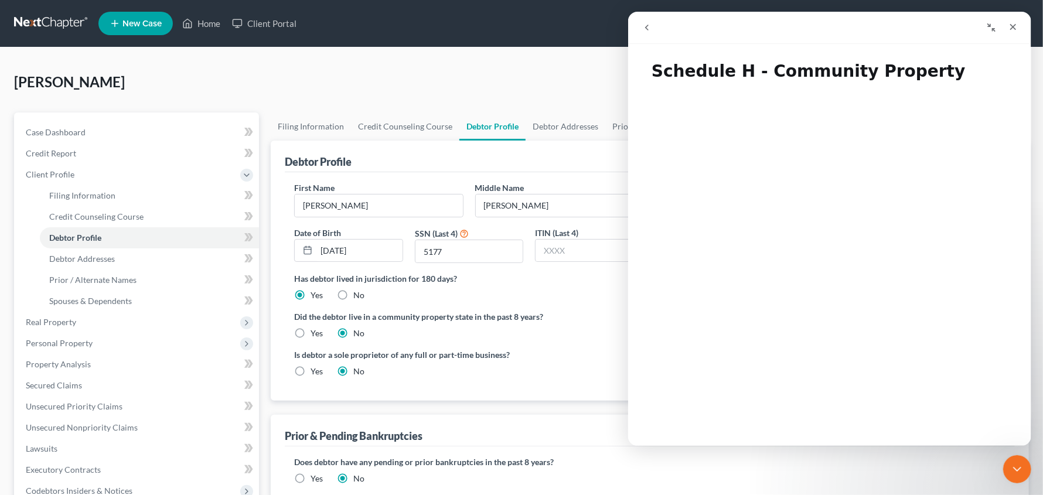
click at [651, 30] on icon "go back" at bounding box center [646, 27] width 9 height 9
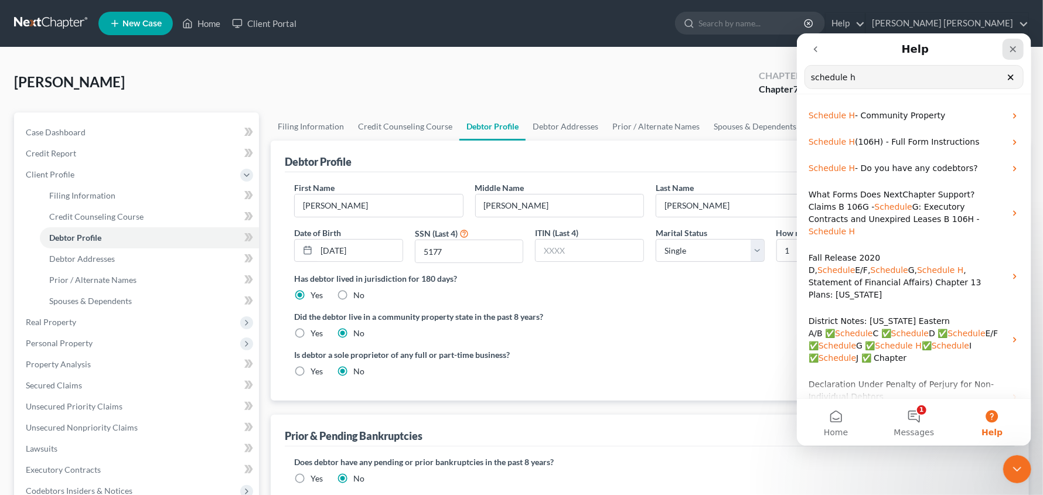
click at [1008, 50] on icon "Close" at bounding box center [1012, 48] width 9 height 9
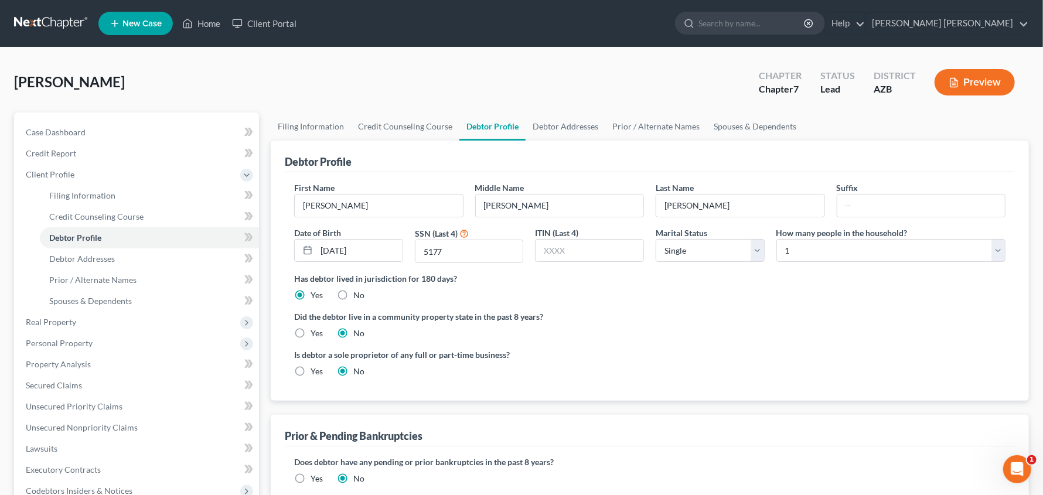
click at [311, 329] on label "Yes" at bounding box center [317, 334] width 12 height 12
click at [315, 329] on input "Yes" at bounding box center [319, 332] width 8 height 8
radio input "true"
radio input "false"
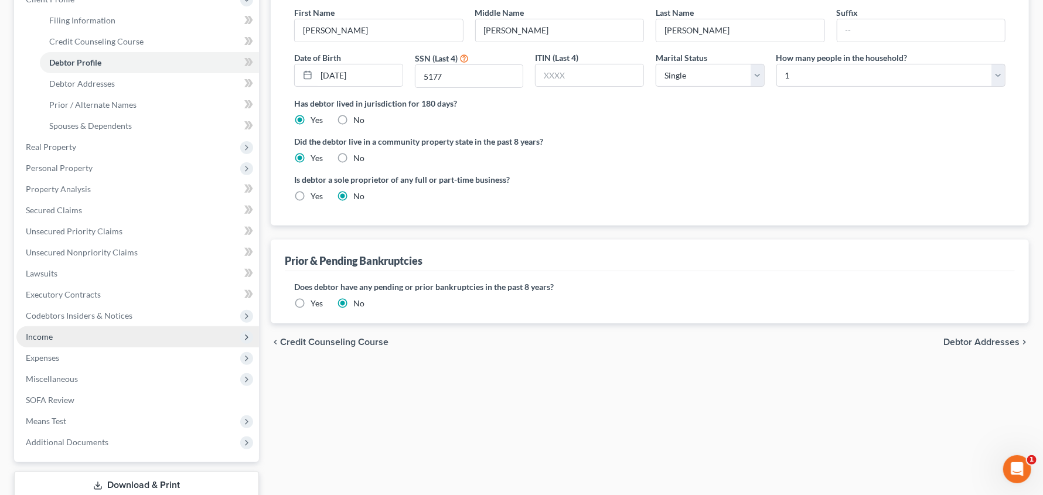
scroll to position [176, 0]
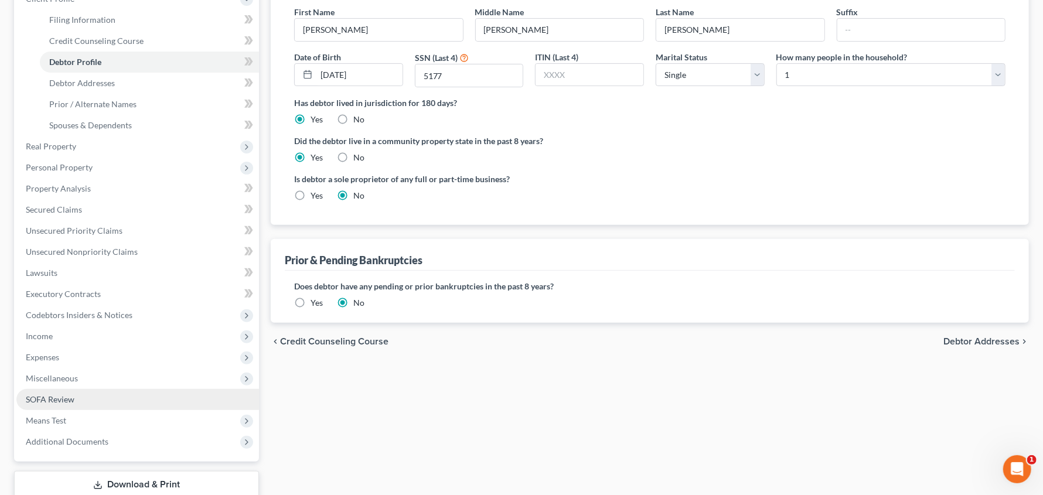
click at [46, 397] on span "SOFA Review" at bounding box center [50, 399] width 49 height 10
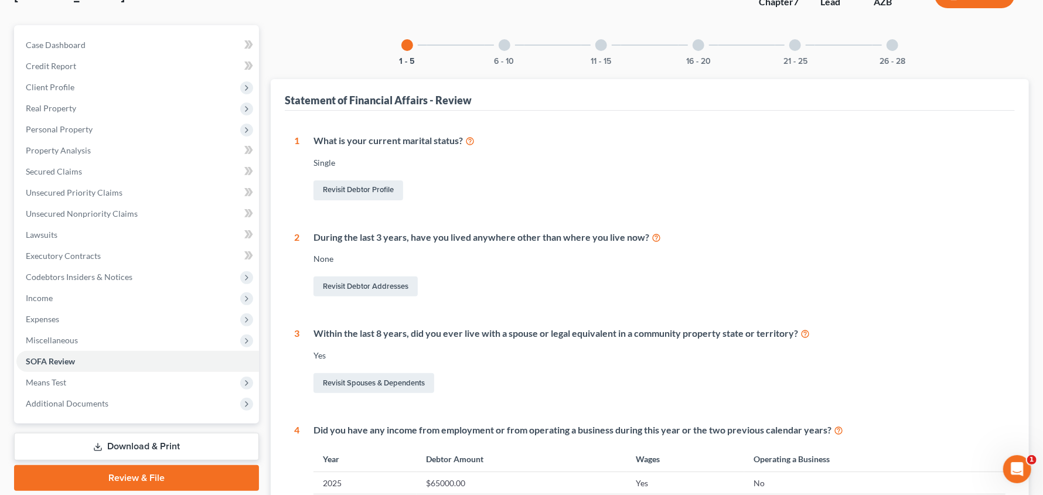
scroll to position [88, 0]
click at [398, 377] on link "Revisit Spouses & Dependents" at bounding box center [374, 383] width 121 height 20
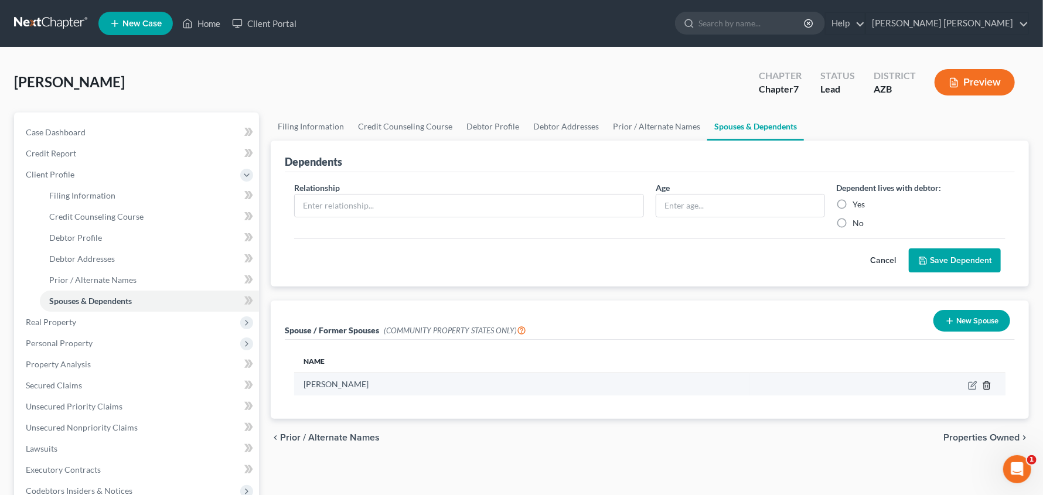
click at [985, 384] on icon "button" at bounding box center [986, 385] width 9 height 9
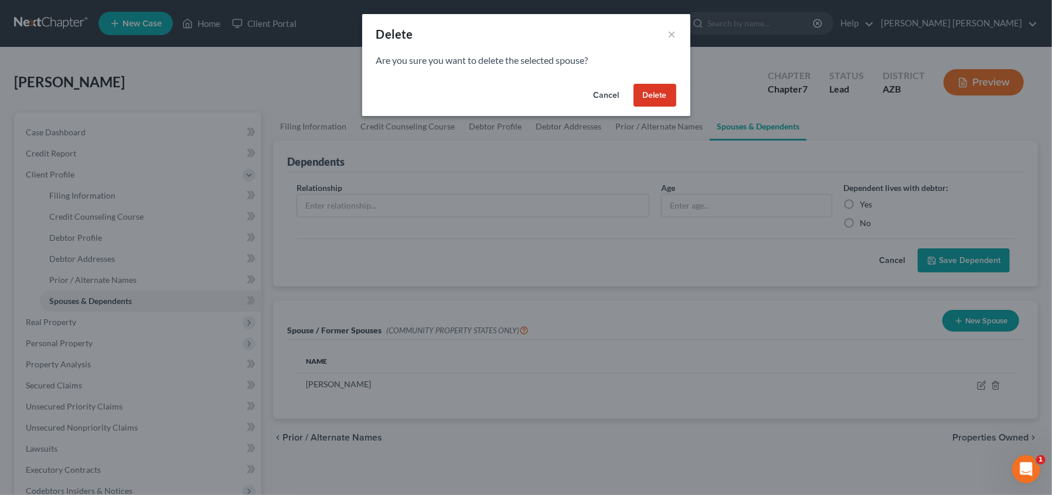
click at [652, 92] on button "Delete" at bounding box center [655, 95] width 43 height 23
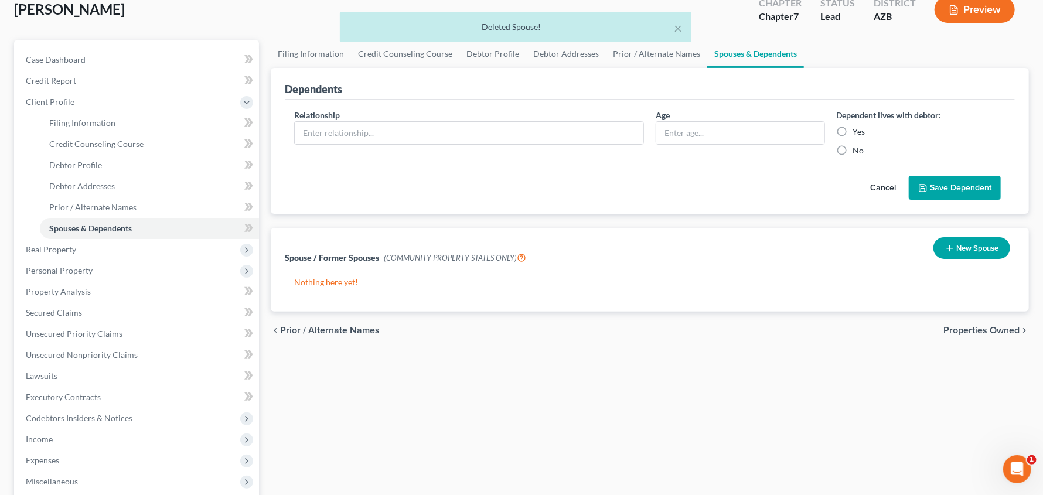
scroll to position [254, 0]
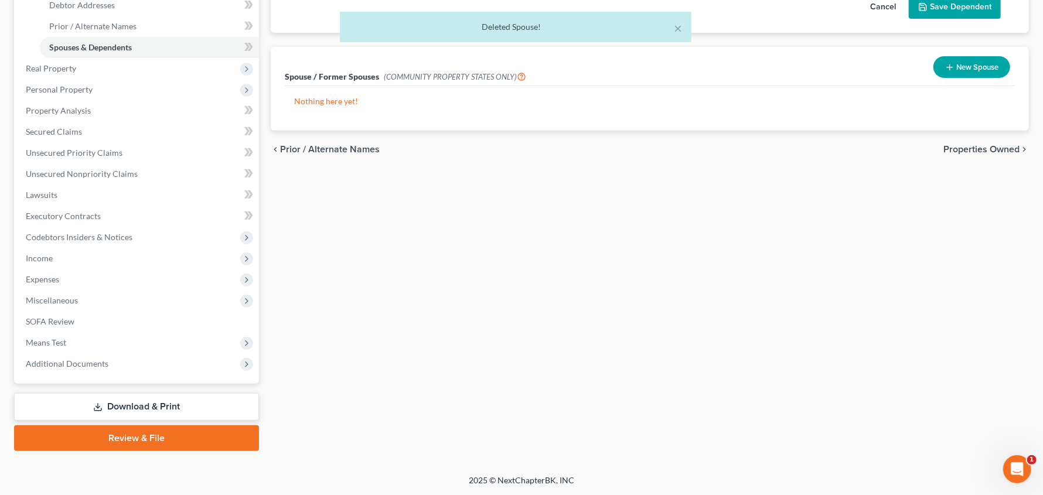
click at [116, 407] on link "Download & Print" at bounding box center [136, 407] width 245 height 28
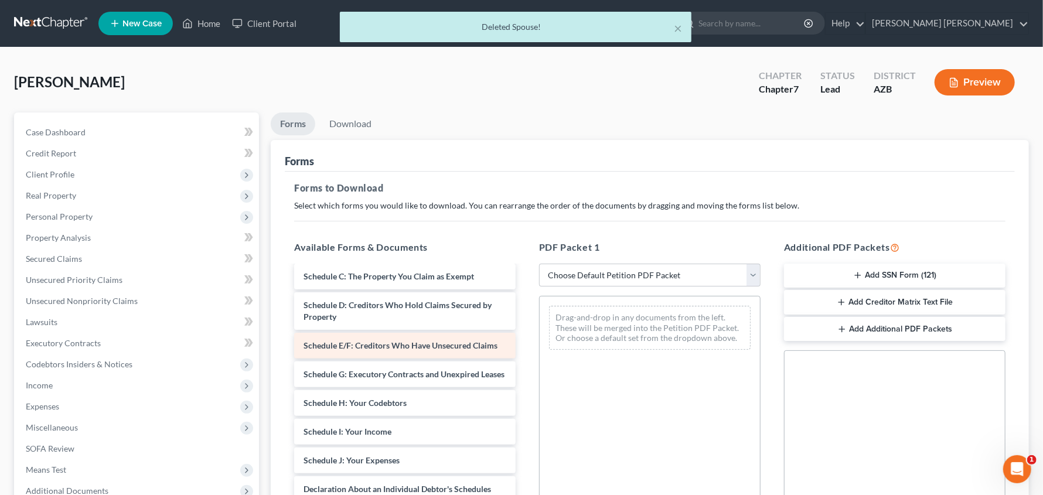
scroll to position [308, 0]
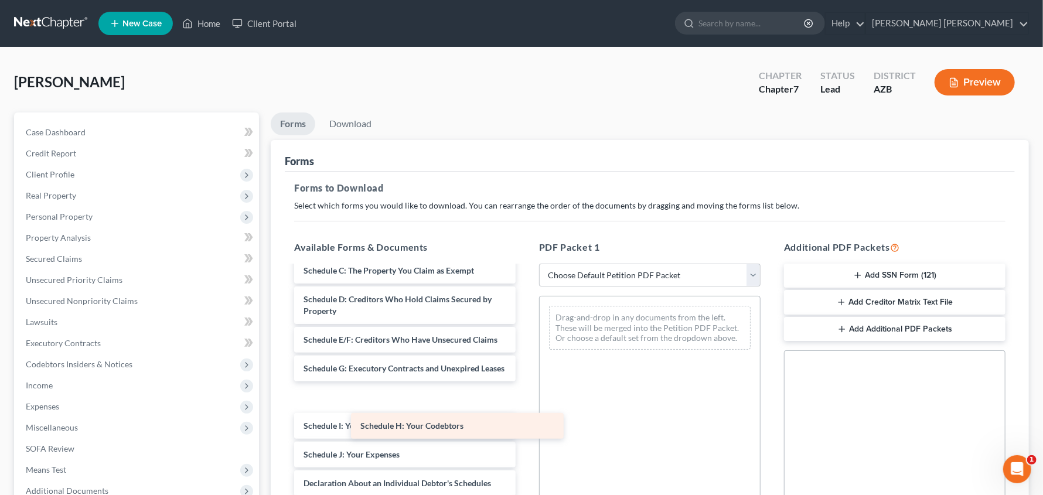
drag, startPoint x: 412, startPoint y: 435, endPoint x: 652, endPoint y: 423, distance: 240.6
click at [525, 423] on div "Schedule H: Your Codebtors Christopher_Smith_-_Credit_Counseling_Certificate.pd…" at bounding box center [405, 351] width 240 height 785
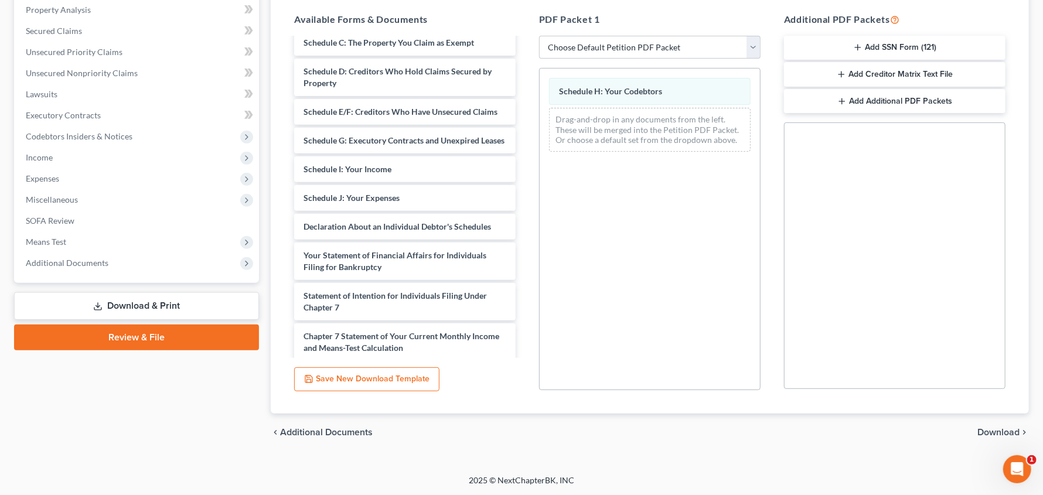
click at [992, 431] on span "Download" at bounding box center [999, 432] width 42 height 9
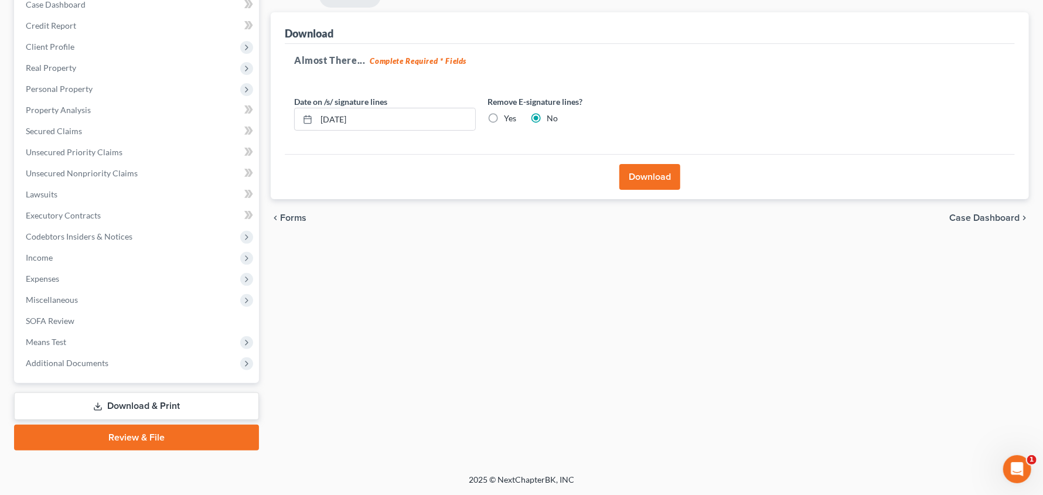
scroll to position [127, 0]
click at [504, 117] on label "Yes" at bounding box center [510, 119] width 12 height 12
click at [509, 117] on input "Yes" at bounding box center [513, 117] width 8 height 8
radio input "true"
radio input "false"
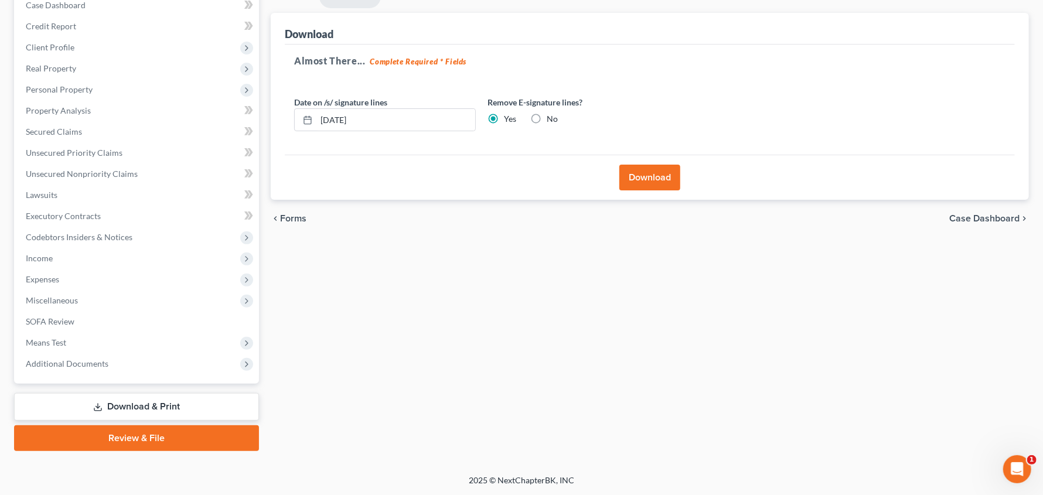
click at [640, 175] on button "Download" at bounding box center [650, 178] width 61 height 26
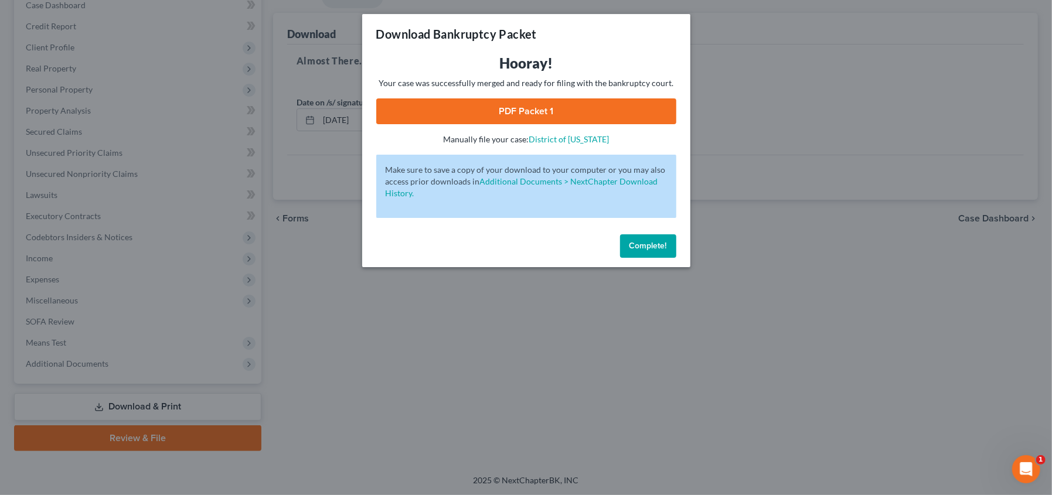
click at [536, 113] on link "PDF Packet 1" at bounding box center [526, 111] width 300 height 26
click at [634, 251] on button "Complete!" at bounding box center [648, 245] width 56 height 23
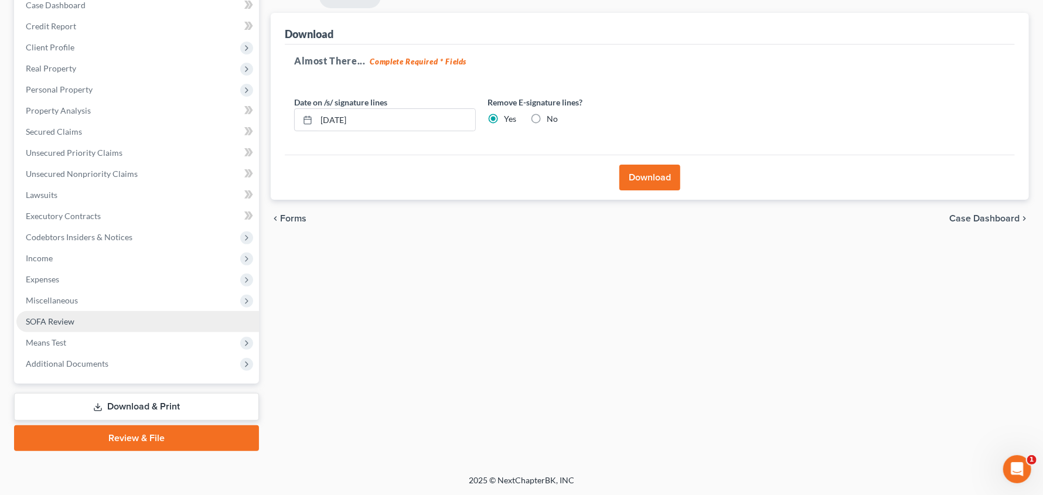
click at [53, 321] on span "SOFA Review" at bounding box center [50, 322] width 49 height 10
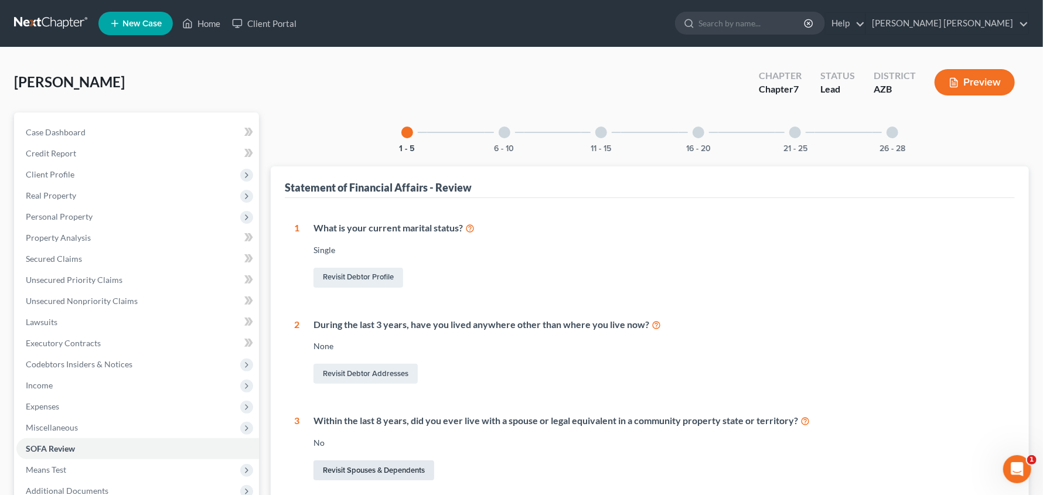
click at [378, 469] on link "Revisit Spouses & Dependents" at bounding box center [374, 471] width 121 height 20
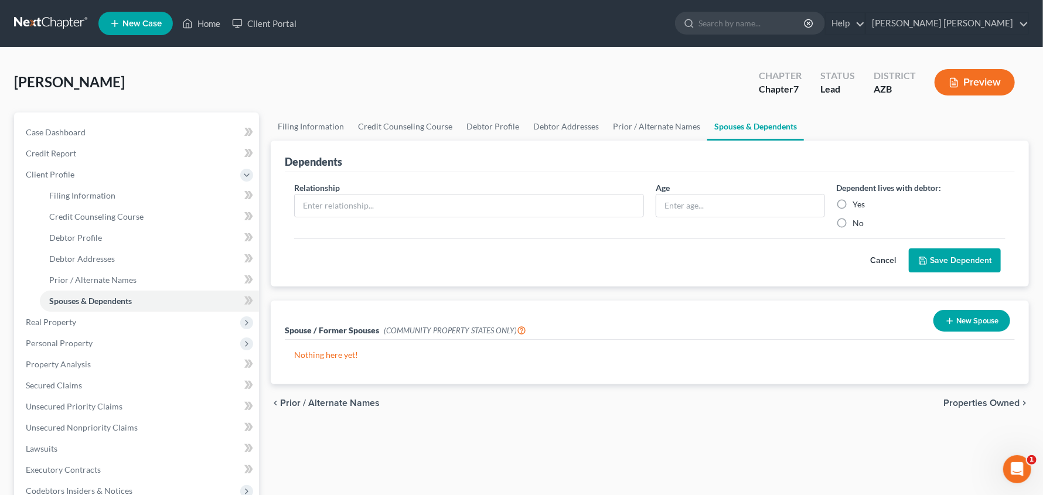
click at [982, 318] on button "New Spouse" at bounding box center [972, 321] width 77 height 22
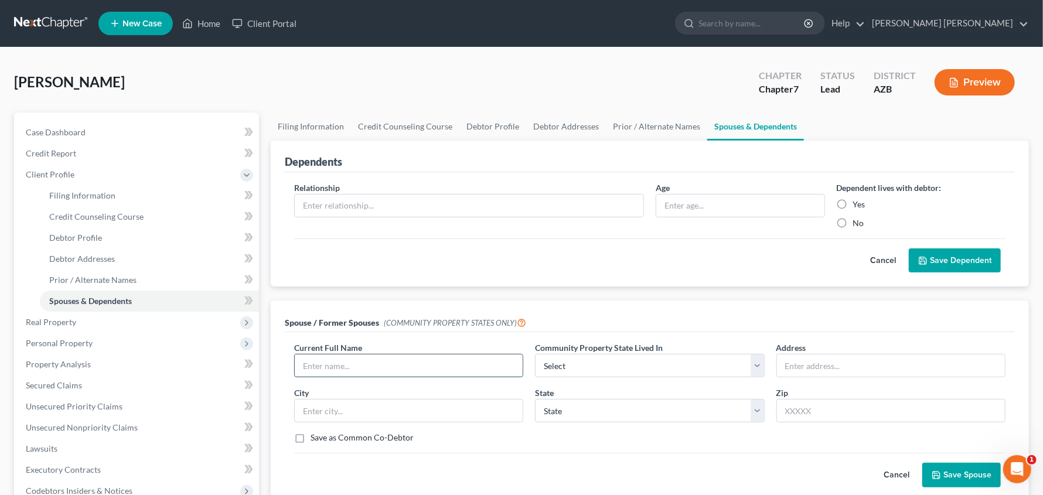
click at [366, 365] on input "text" at bounding box center [409, 366] width 228 height 22
click at [322, 365] on input "Sarah Smith" at bounding box center [409, 366] width 228 height 22
type input "Sara Smith"
click at [716, 364] on select "Select AZ CA GU ID LA NV NM PR TX WA WI" at bounding box center [649, 365] width 229 height 23
select select "0"
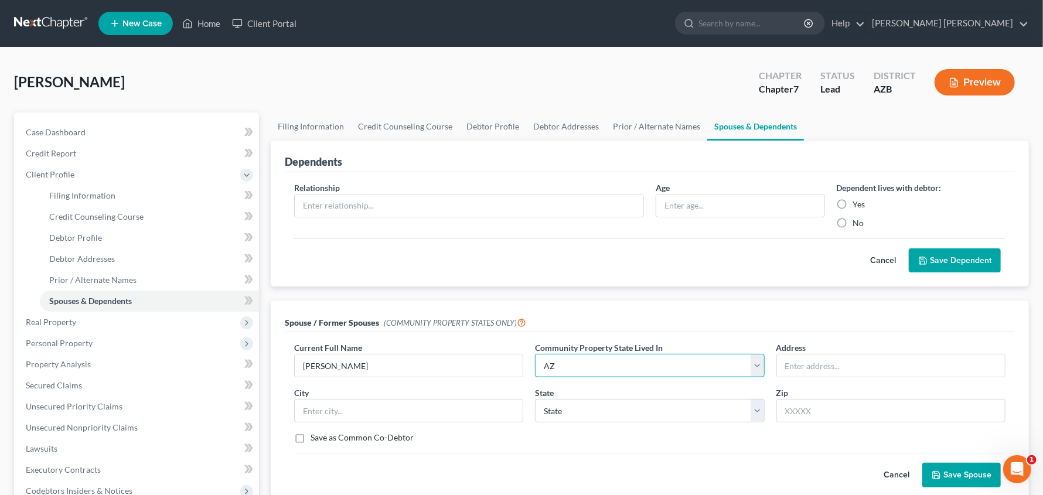
click at [535, 354] on select "Select AZ CA GU ID LA NV NM PR TX WA WI" at bounding box center [649, 365] width 229 height 23
click at [825, 364] on input "text" at bounding box center [891, 366] width 228 height 22
type input "1"
click at [957, 477] on button "Save Spouse" at bounding box center [962, 475] width 79 height 25
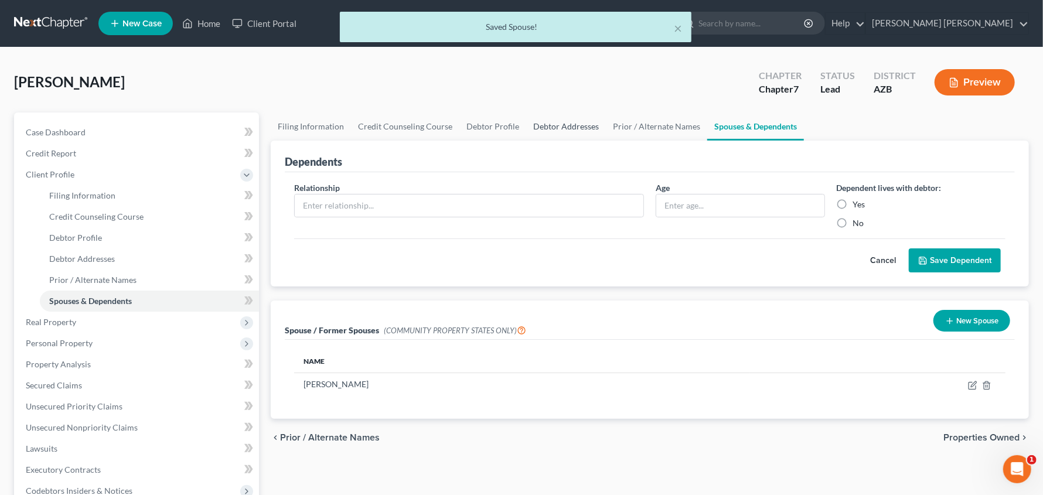
click at [588, 127] on link "Debtor Addresses" at bounding box center [566, 127] width 80 height 28
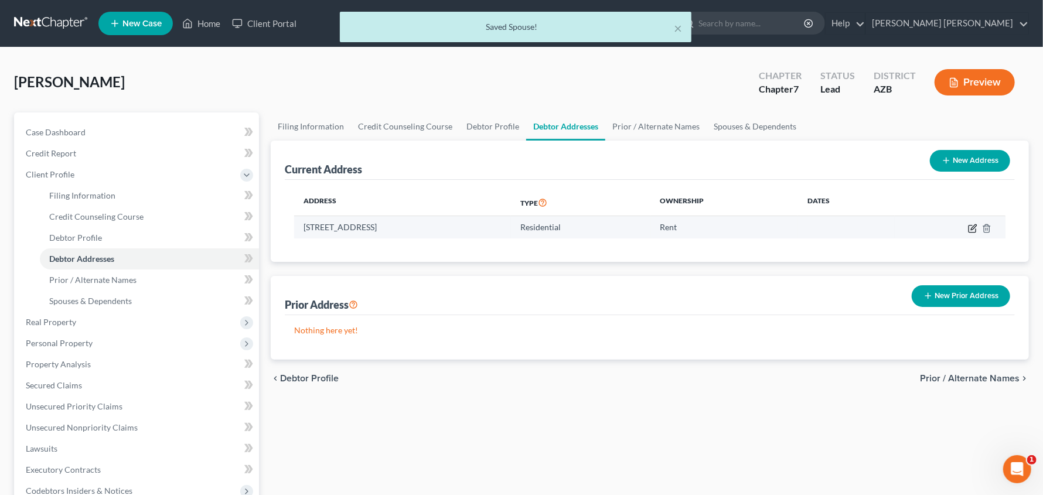
click at [974, 230] on icon "button" at bounding box center [972, 228] width 9 height 9
select select "3"
select select "0"
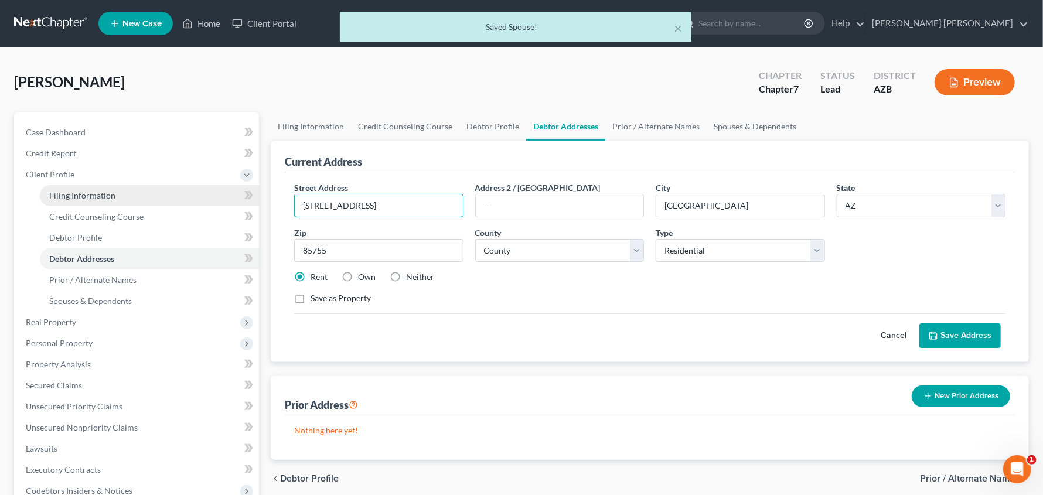
drag, startPoint x: 387, startPoint y: 206, endPoint x: 212, endPoint y: 203, distance: 175.3
click at [213, 203] on div "Petition Navigation Case Dashboard Payments Invoices Payments Payments Credit R…" at bounding box center [521, 409] width 1027 height 593
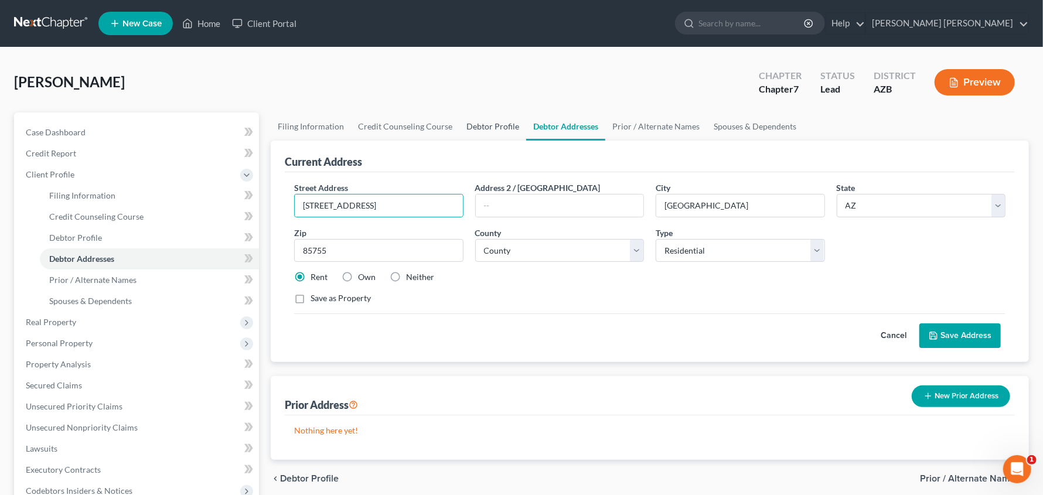
click at [483, 125] on link "Debtor Profile" at bounding box center [493, 127] width 67 height 28
select select "0"
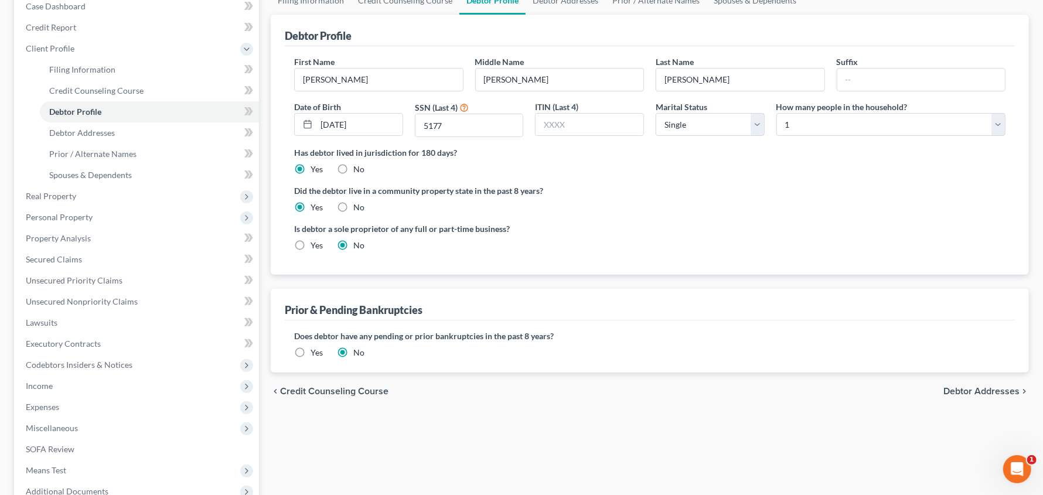
scroll to position [147, 0]
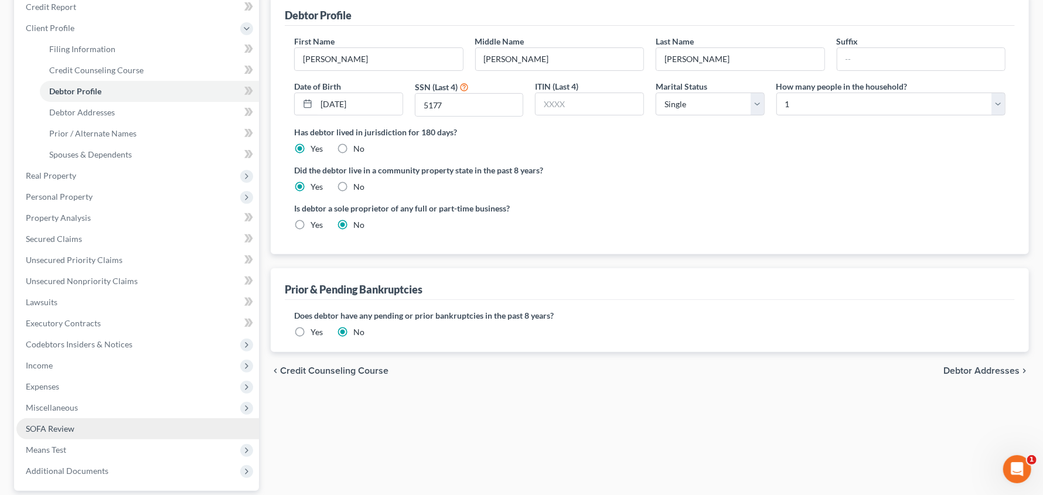
click at [49, 430] on span "SOFA Review" at bounding box center [50, 429] width 49 height 10
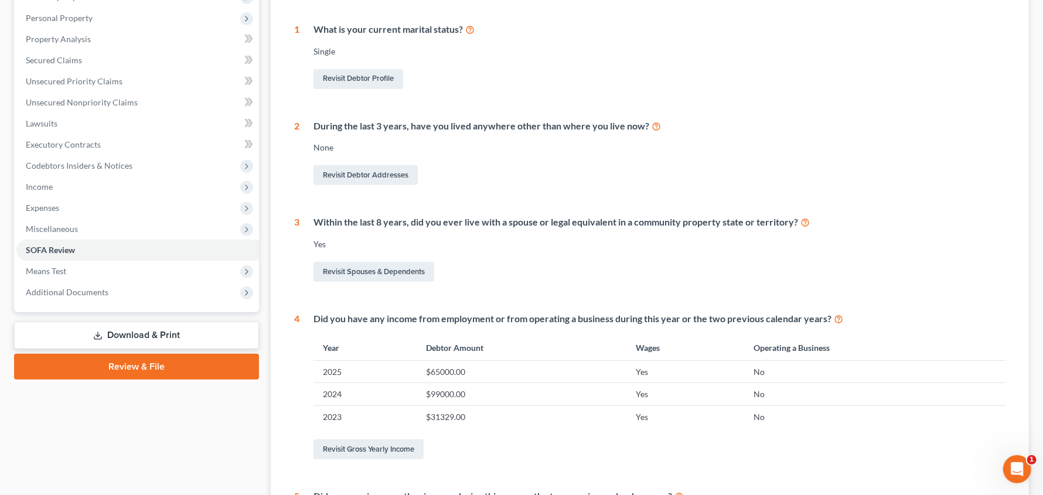
scroll to position [205, 0]
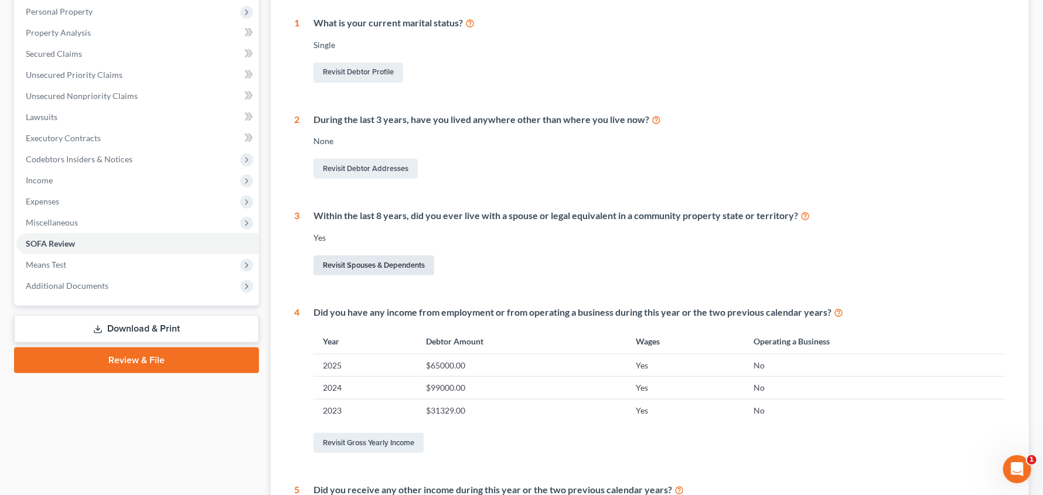
click at [392, 267] on link "Revisit Spouses & Dependents" at bounding box center [374, 266] width 121 height 20
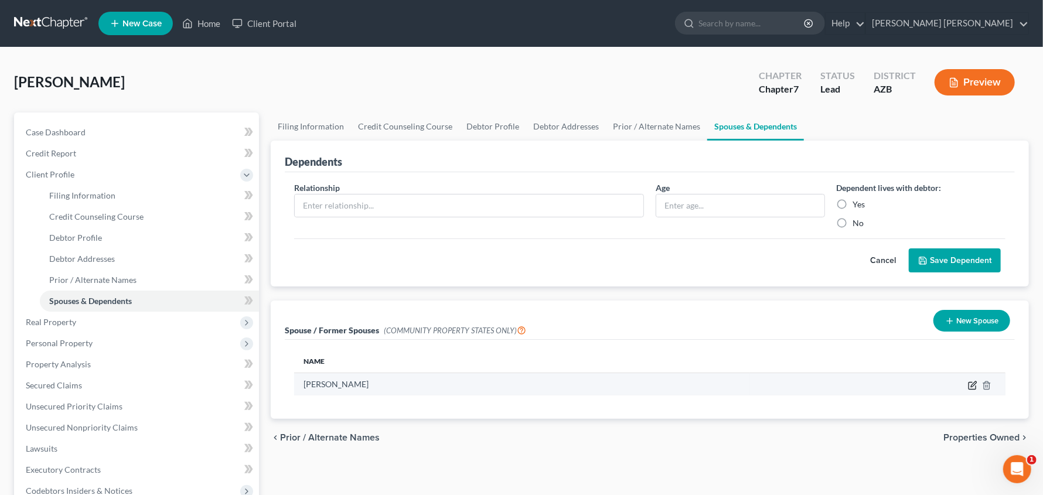
click at [969, 384] on icon "button" at bounding box center [972, 385] width 7 height 7
select select "0"
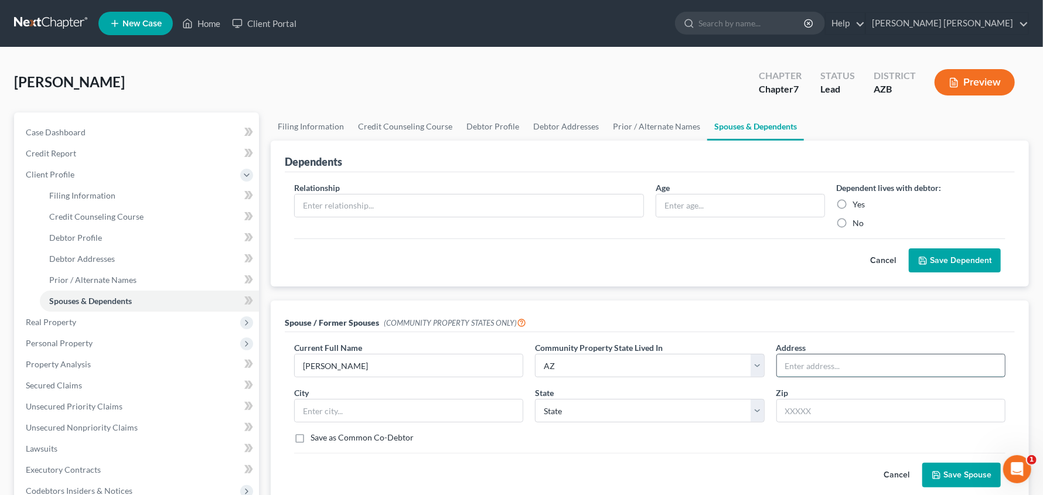
click at [866, 367] on input "text" at bounding box center [891, 366] width 228 height 22
paste input "12944 N Topanga Dr."
type input "12944 N Topanga Dr."
click at [875, 406] on input "text" at bounding box center [891, 410] width 229 height 23
type input "85755"
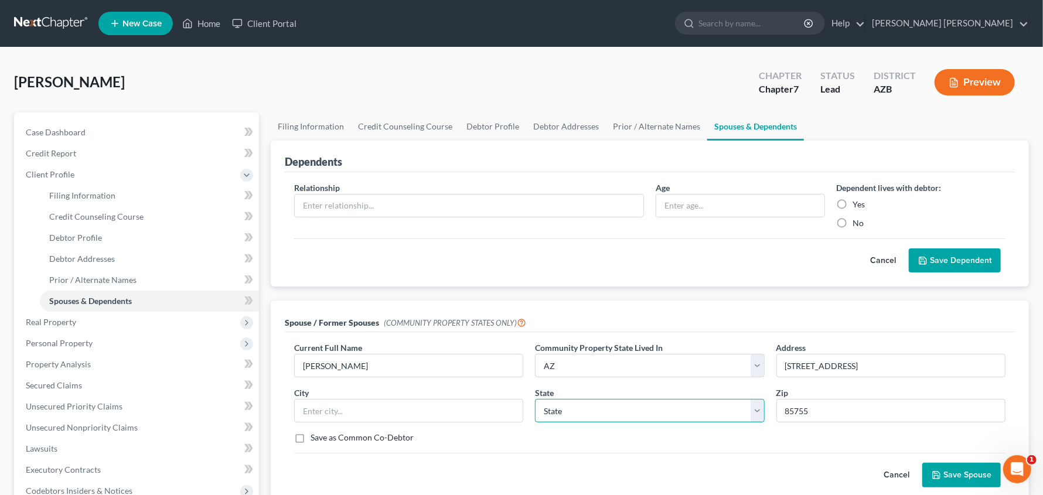
click at [745, 406] on select "State AL AK AR AZ CA CO CT DE DC FL GA GU HI ID IL IN IA KS KY LA ME MD MA MI M…" at bounding box center [649, 410] width 229 height 23
select select "3"
click at [535, 399] on select "State AL AK AR AZ CA CO CT DE DC FL GA GU HI ID IL IN IA KS KY LA ME MD MA MI M…" at bounding box center [649, 410] width 229 height 23
click at [407, 404] on input "text" at bounding box center [409, 411] width 228 height 22
type input "Oro Valley"
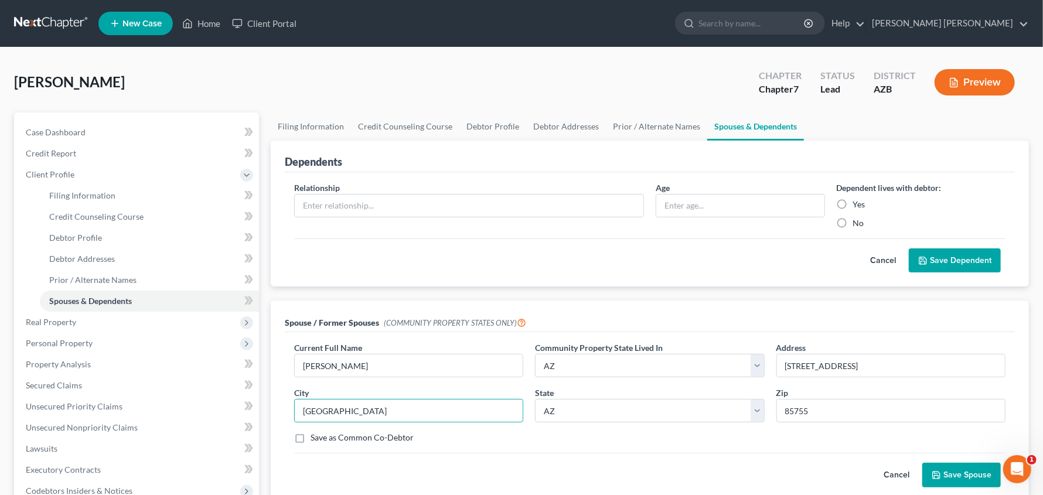
click at [978, 475] on button "Save Spouse" at bounding box center [962, 475] width 79 height 25
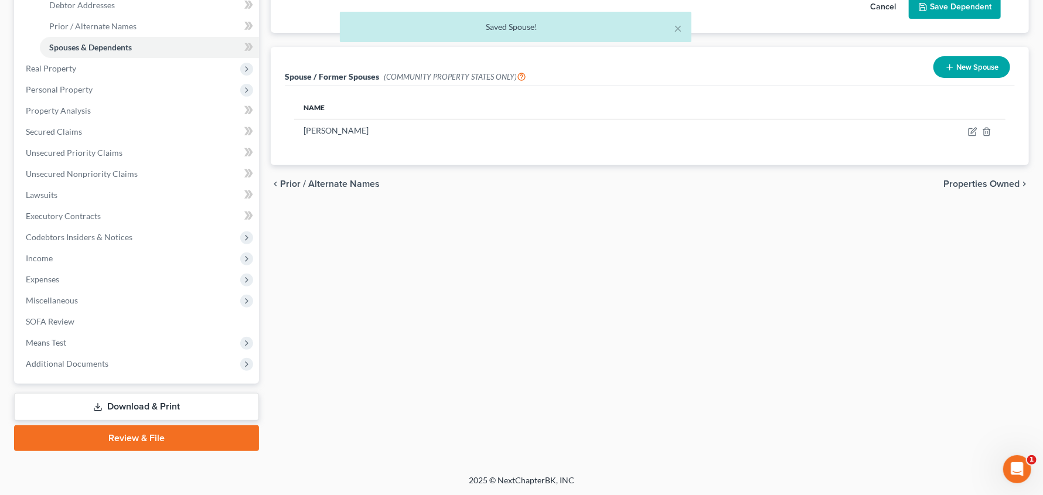
click at [162, 409] on link "Download & Print" at bounding box center [136, 407] width 245 height 28
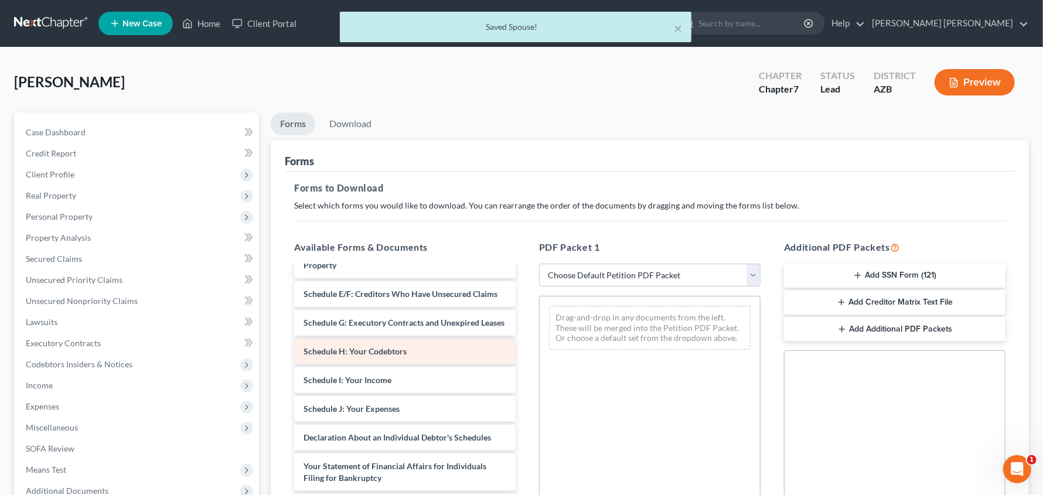
scroll to position [366, 0]
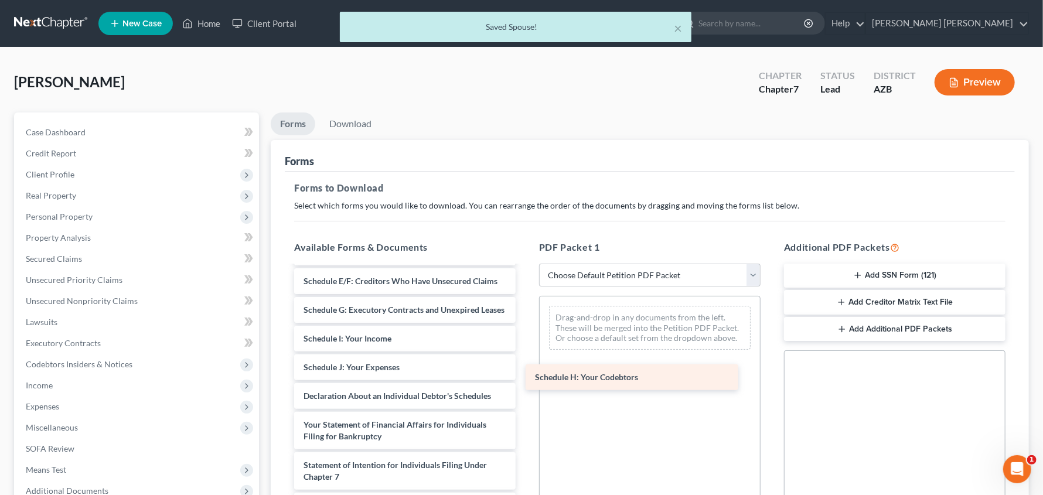
drag, startPoint x: 356, startPoint y: 376, endPoint x: 588, endPoint y: 380, distance: 231.6
click at [525, 380] on div "Schedule H: Your Codebtors Christopher_Smith_-_Credit_Counseling_Certificate.pd…" at bounding box center [405, 278] width 240 height 757
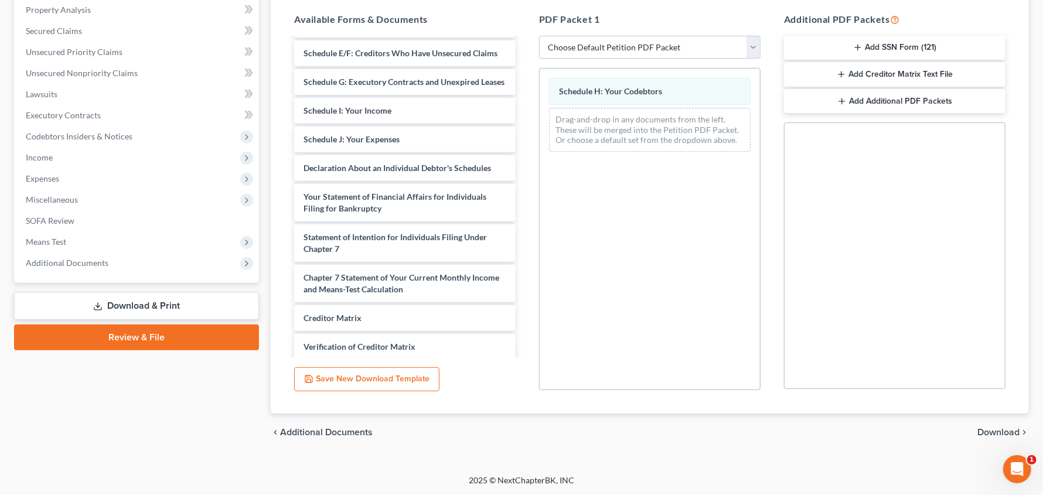
click at [1008, 434] on span "Download" at bounding box center [999, 432] width 42 height 9
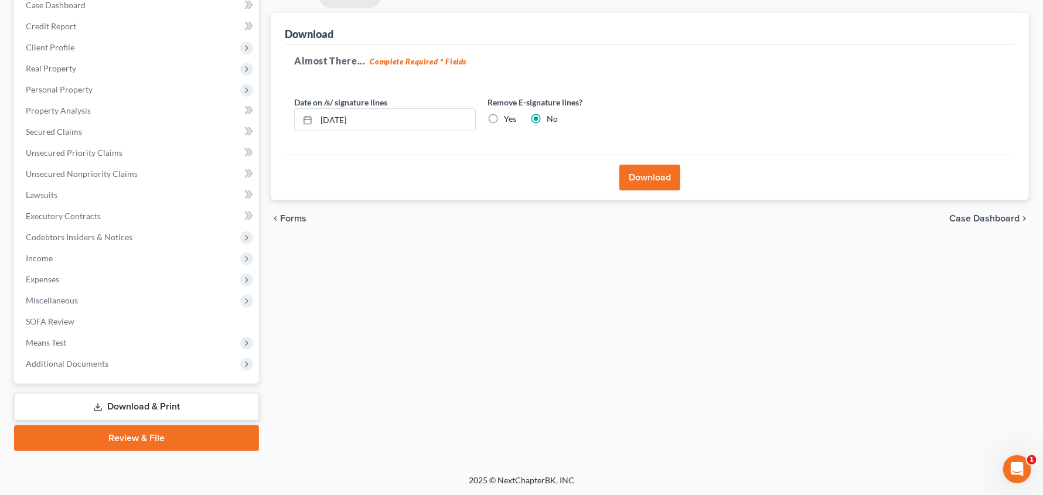
click at [504, 115] on label "Yes" at bounding box center [510, 119] width 12 height 12
click at [509, 115] on input "Yes" at bounding box center [513, 117] width 8 height 8
radio input "true"
radio input "false"
click at [635, 181] on button "Download" at bounding box center [650, 178] width 61 height 26
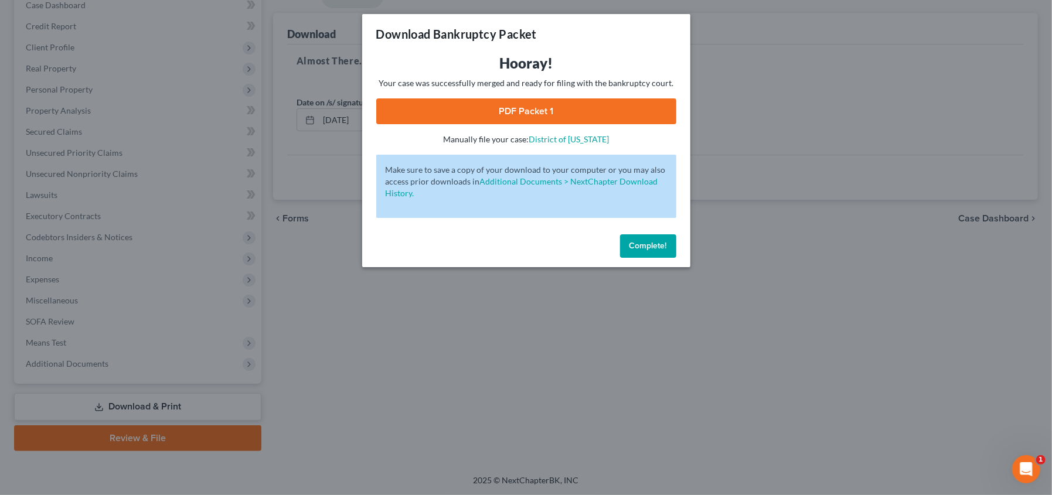
click at [566, 111] on link "PDF Packet 1" at bounding box center [526, 111] width 300 height 26
drag, startPoint x: 644, startPoint y: 254, endPoint x: 648, endPoint y: 247, distance: 8.1
click at [644, 253] on button "Complete!" at bounding box center [648, 245] width 56 height 23
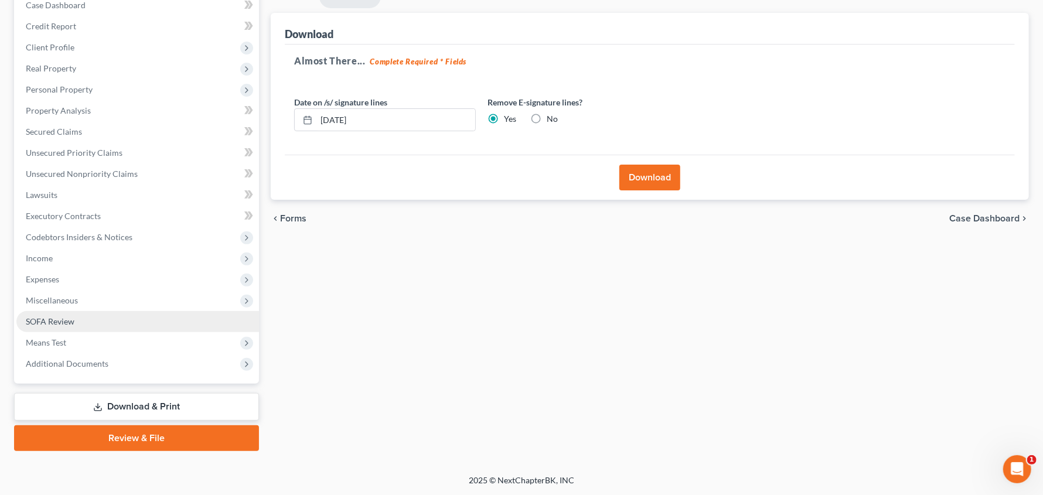
click at [72, 318] on span "SOFA Review" at bounding box center [50, 322] width 49 height 10
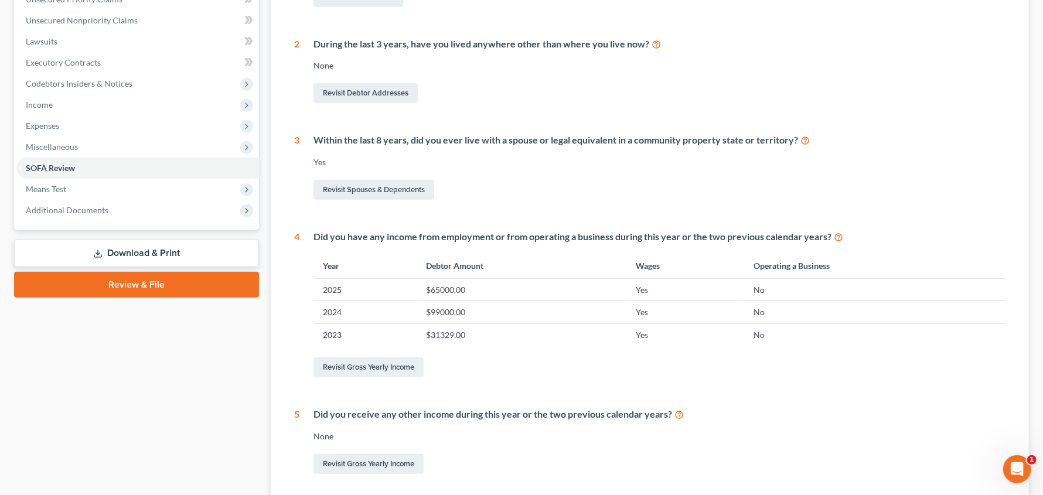
scroll to position [308, 0]
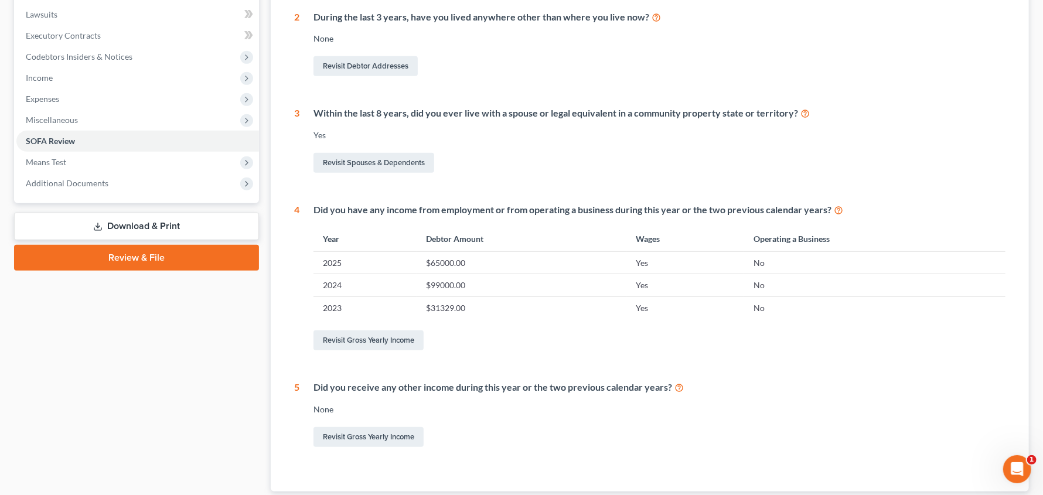
click at [116, 229] on link "Download & Print" at bounding box center [136, 227] width 245 height 28
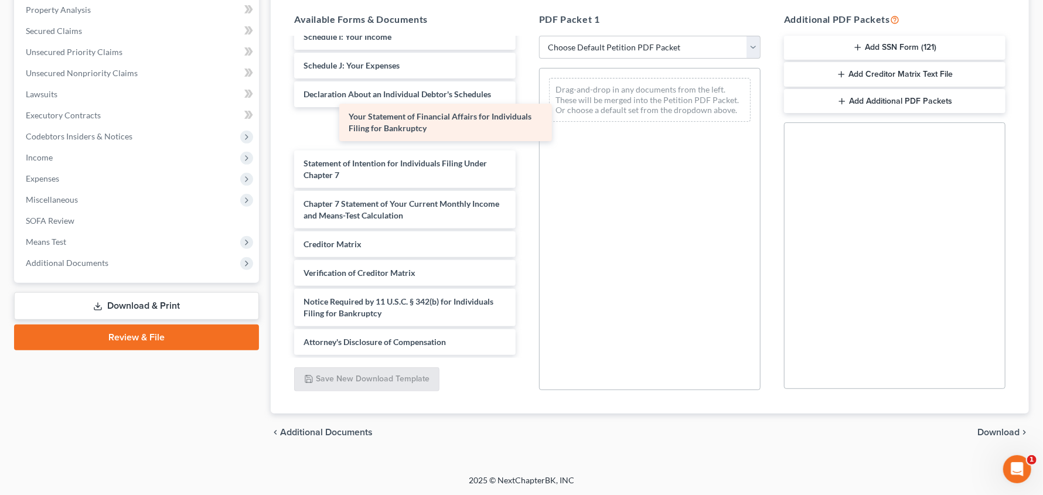
scroll to position [462, 0]
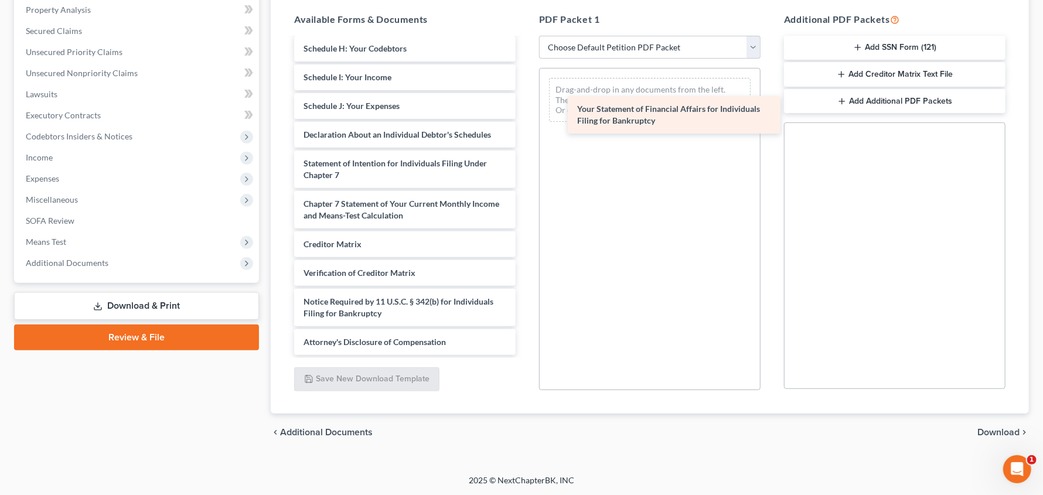
drag, startPoint x: 393, startPoint y: 132, endPoint x: 666, endPoint y: 119, distance: 274.0
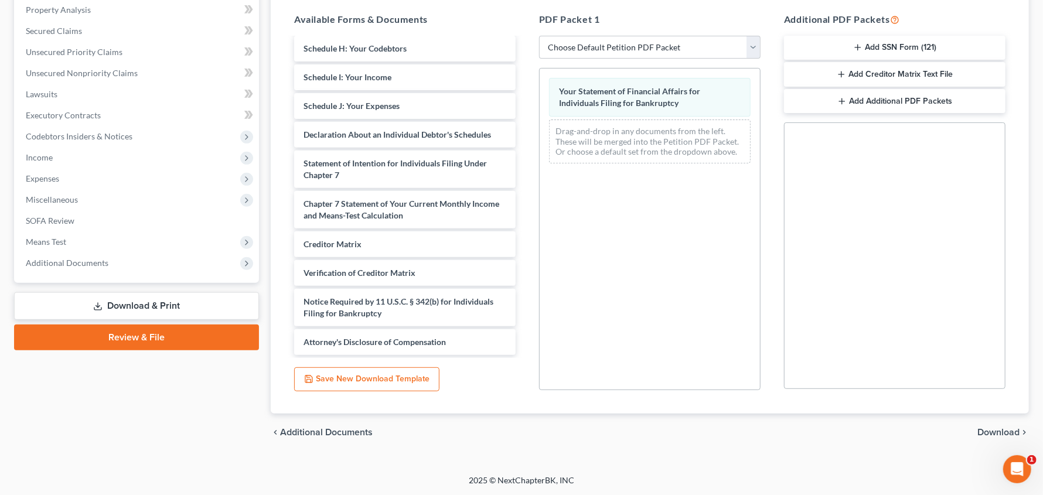
click at [985, 430] on span "Download" at bounding box center [999, 432] width 42 height 9
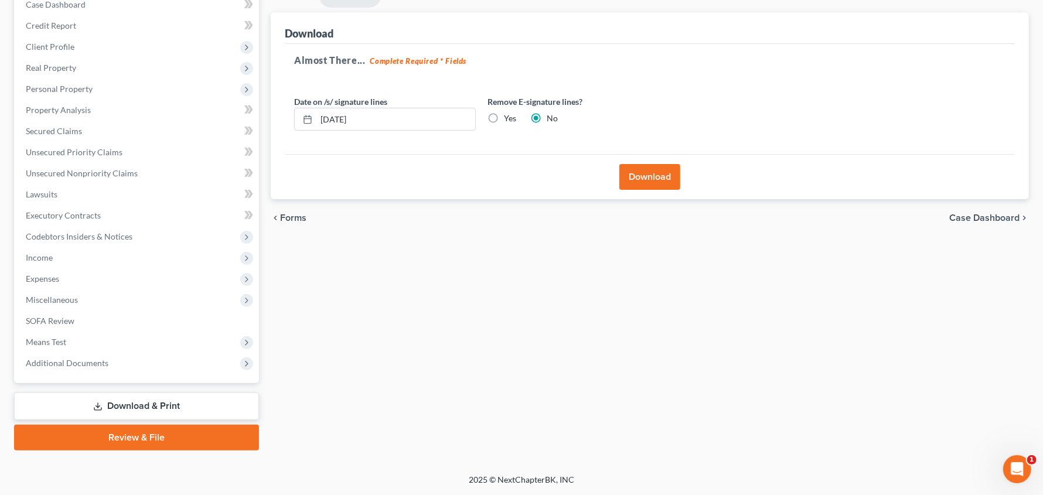
scroll to position [127, 0]
click at [504, 117] on label "Yes" at bounding box center [510, 119] width 12 height 12
click at [509, 117] on input "Yes" at bounding box center [513, 117] width 8 height 8
radio input "true"
radio input "false"
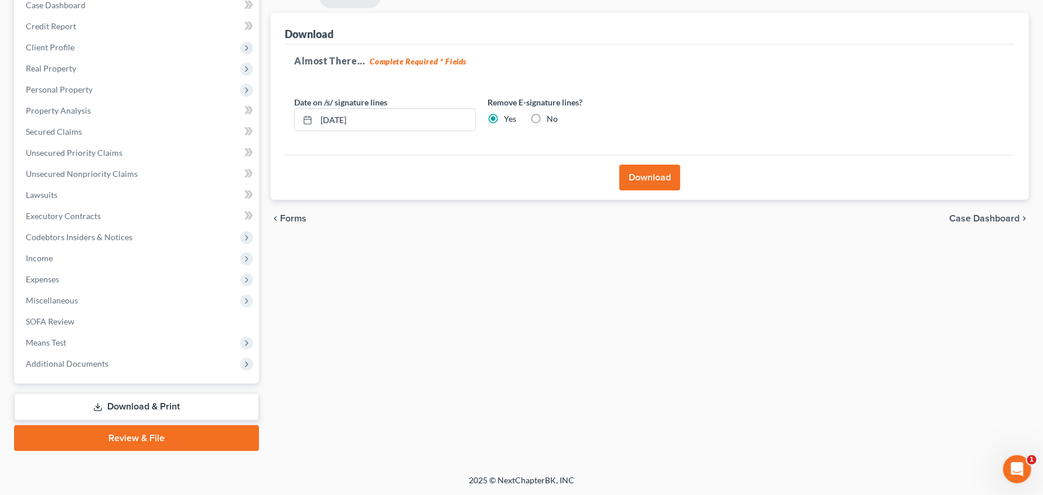
click at [644, 170] on button "Download" at bounding box center [650, 178] width 61 height 26
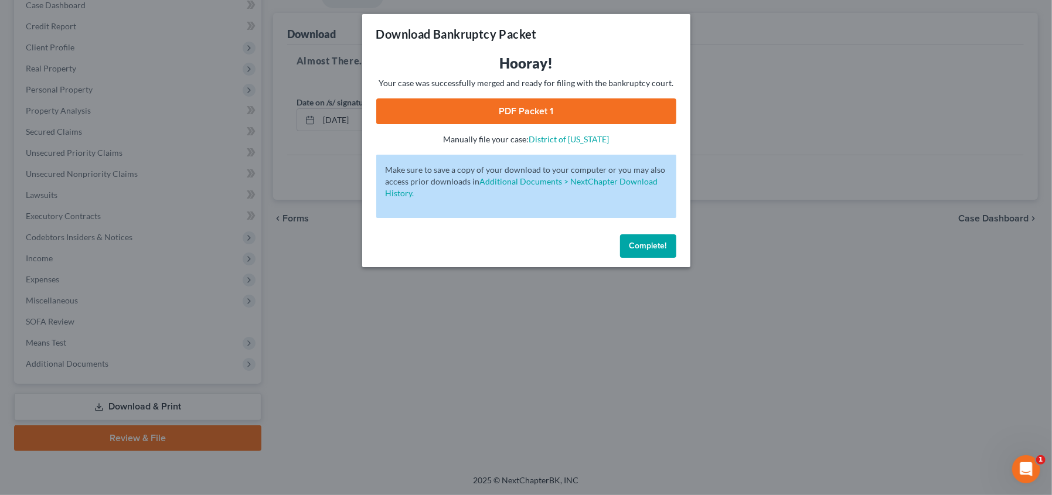
click at [529, 113] on link "PDF Packet 1" at bounding box center [526, 111] width 300 height 26
drag, startPoint x: 659, startPoint y: 250, endPoint x: 658, endPoint y: 243, distance: 7.2
click at [657, 250] on span "Complete!" at bounding box center [648, 246] width 38 height 10
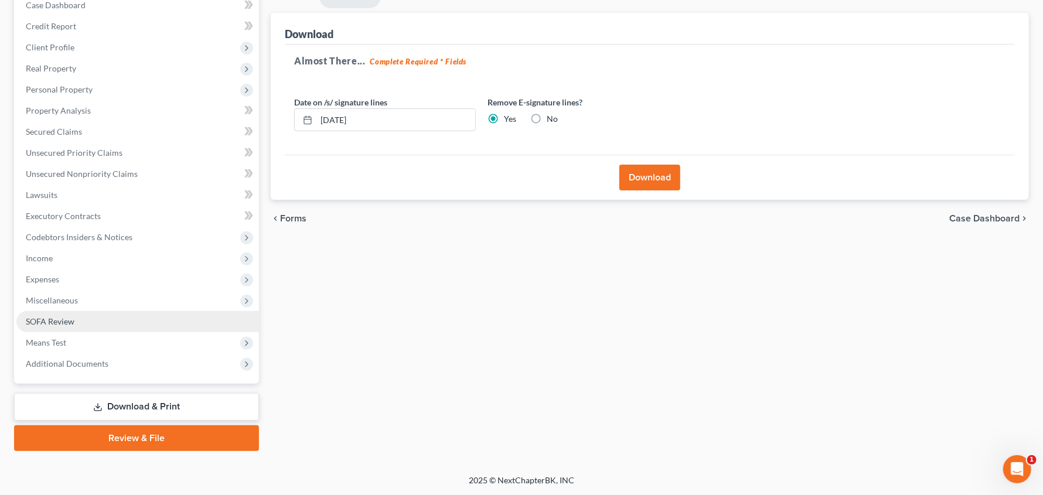
click at [57, 321] on span "SOFA Review" at bounding box center [50, 322] width 49 height 10
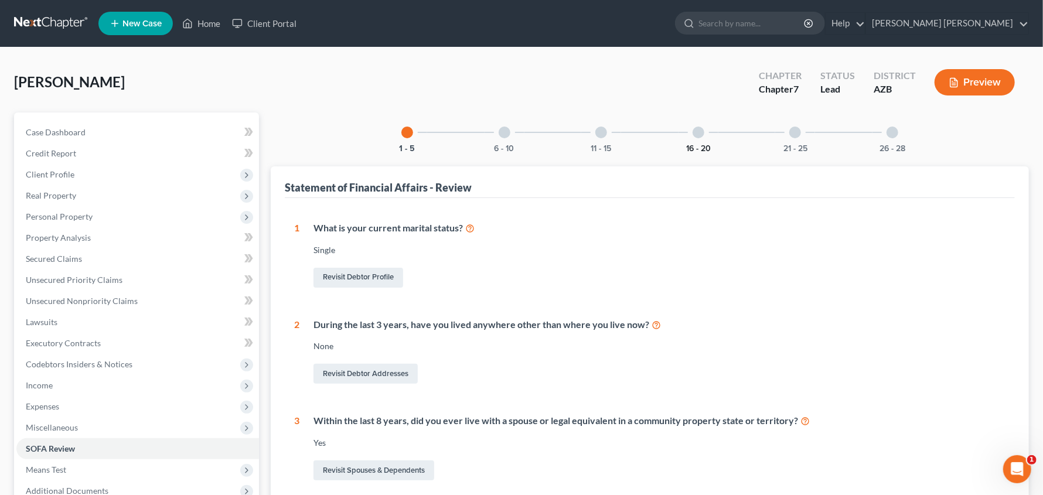
click at [687, 145] on button "16 - 20" at bounding box center [698, 149] width 25 height 8
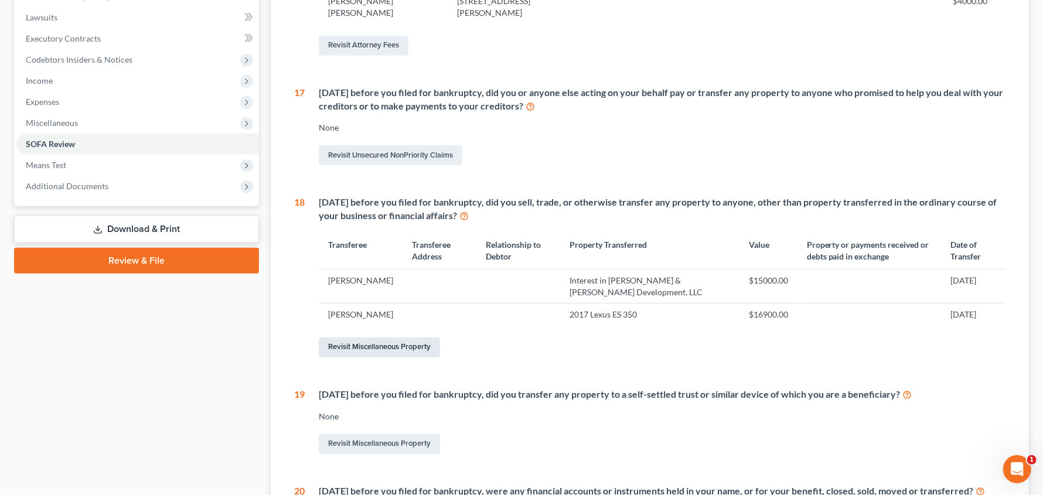
scroll to position [308, 0]
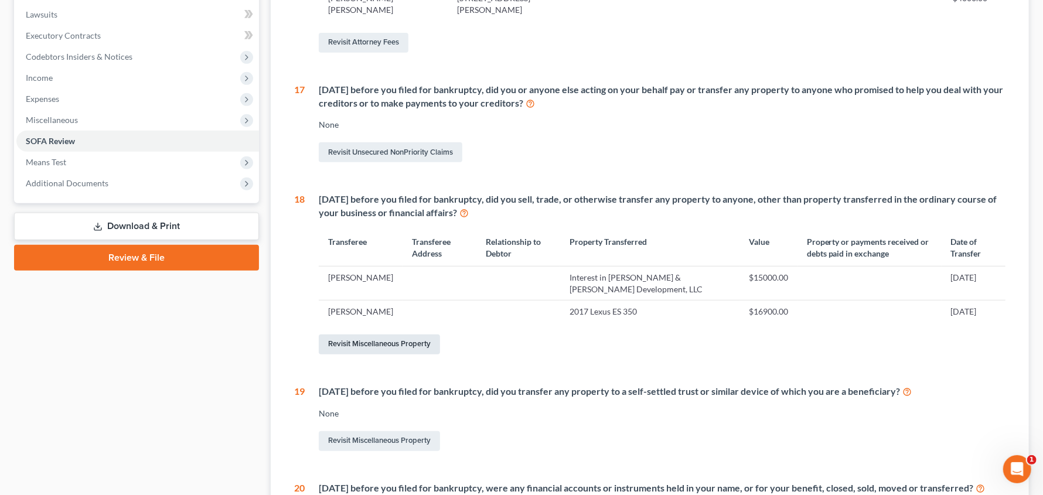
click at [410, 355] on link "Revisit Miscellaneous Property" at bounding box center [379, 345] width 121 height 20
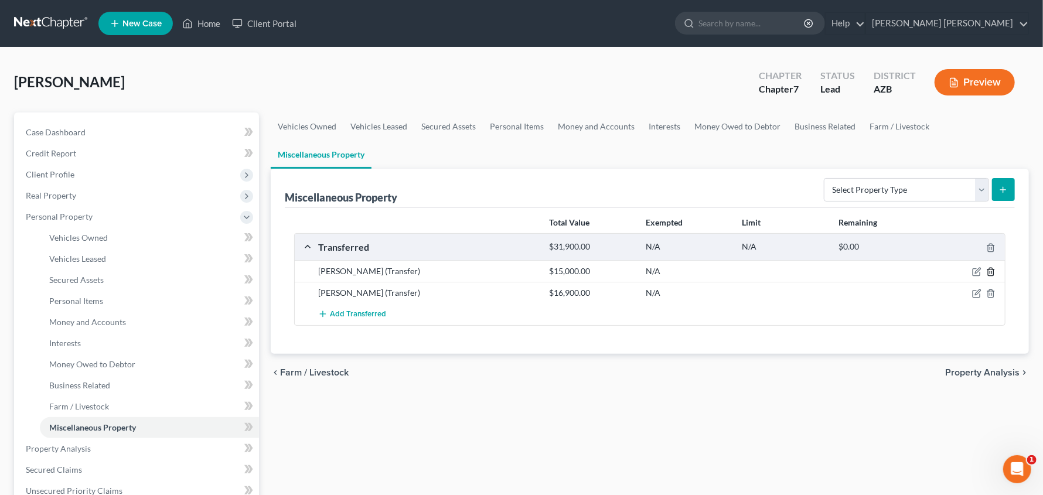
click at [993, 271] on icon "button" at bounding box center [990, 271] width 9 height 9
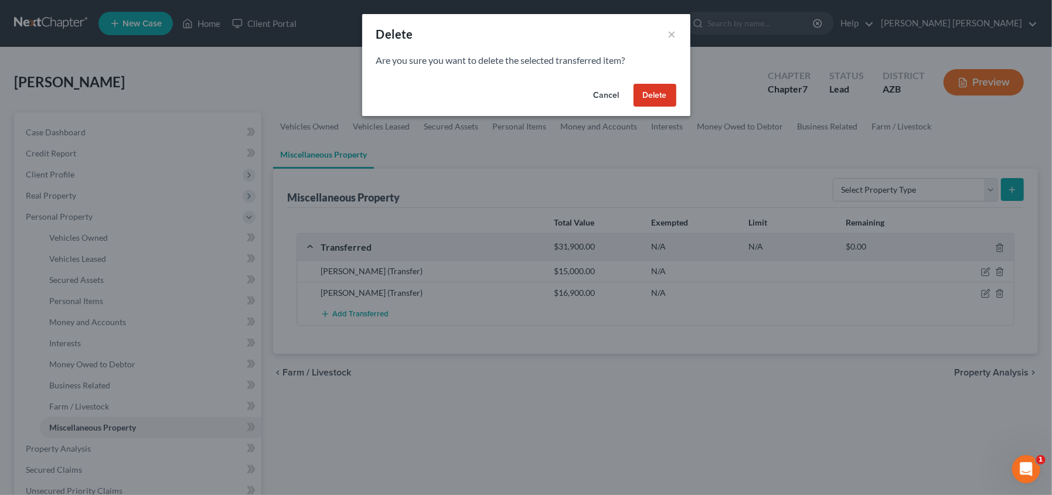
click at [658, 99] on button "Delete" at bounding box center [655, 95] width 43 height 23
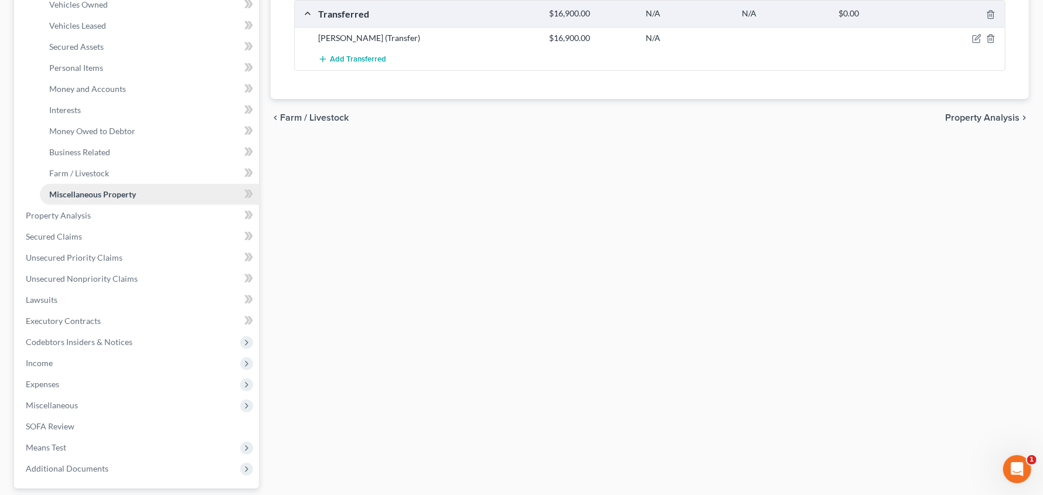
scroll to position [249, 0]
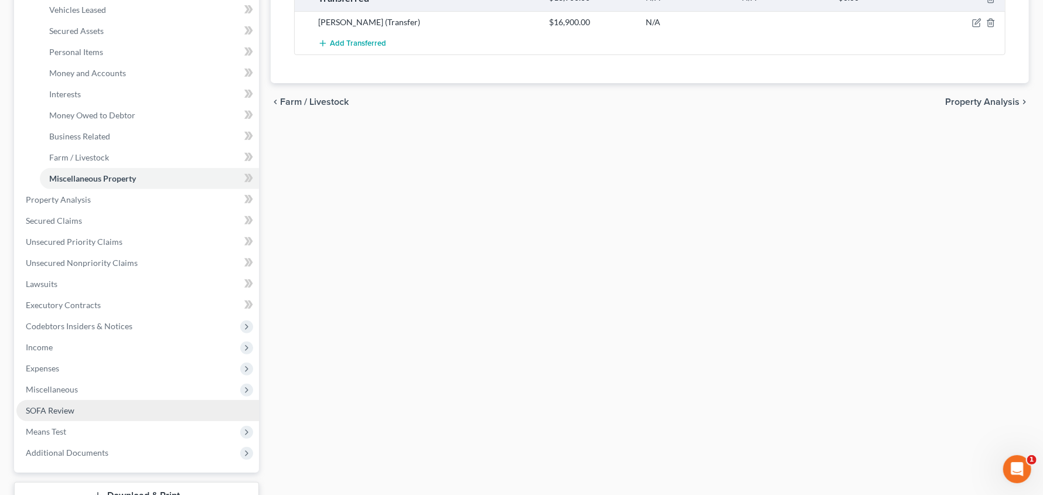
click at [55, 408] on span "SOFA Review" at bounding box center [50, 411] width 49 height 10
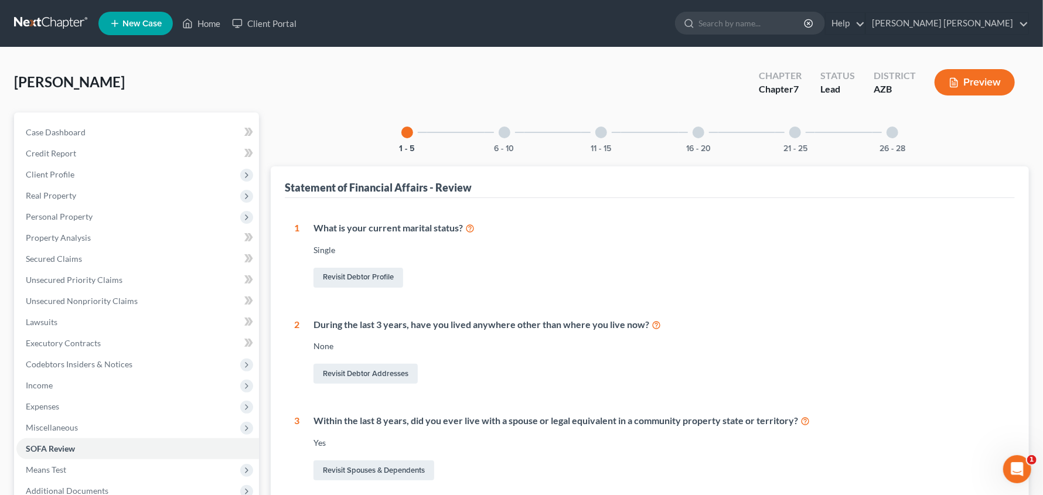
click at [703, 137] on div "16 - 20" at bounding box center [699, 133] width 40 height 40
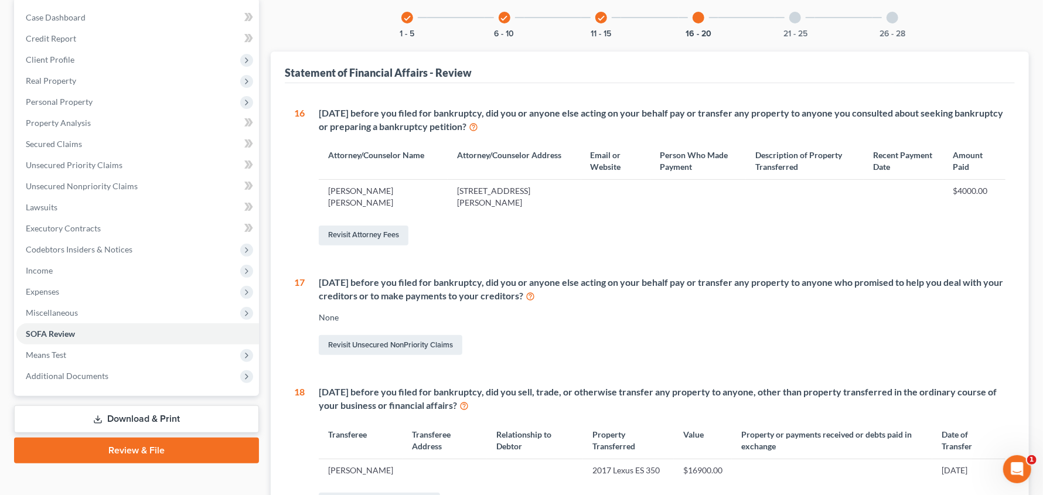
scroll to position [161, 0]
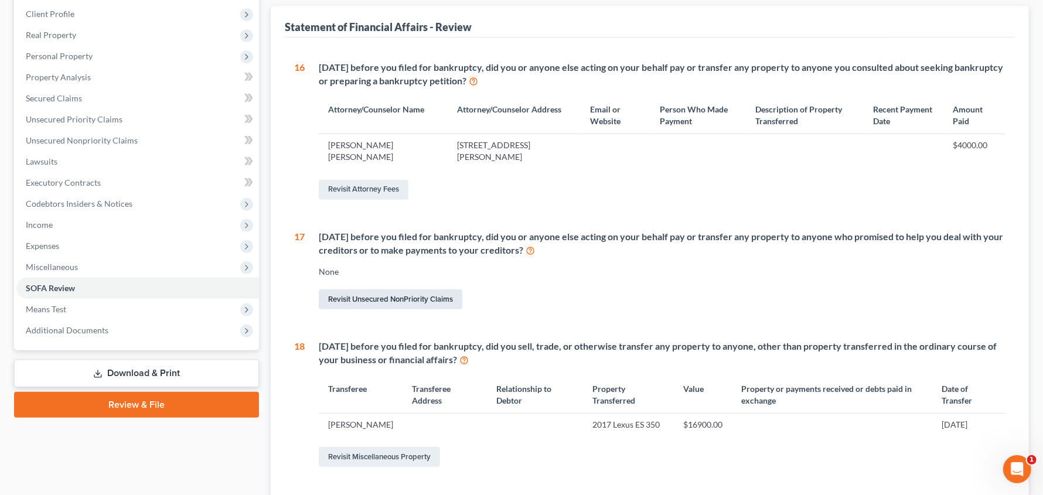
click at [391, 300] on link "Revisit Unsecured NonPriority Claims" at bounding box center [391, 300] width 144 height 20
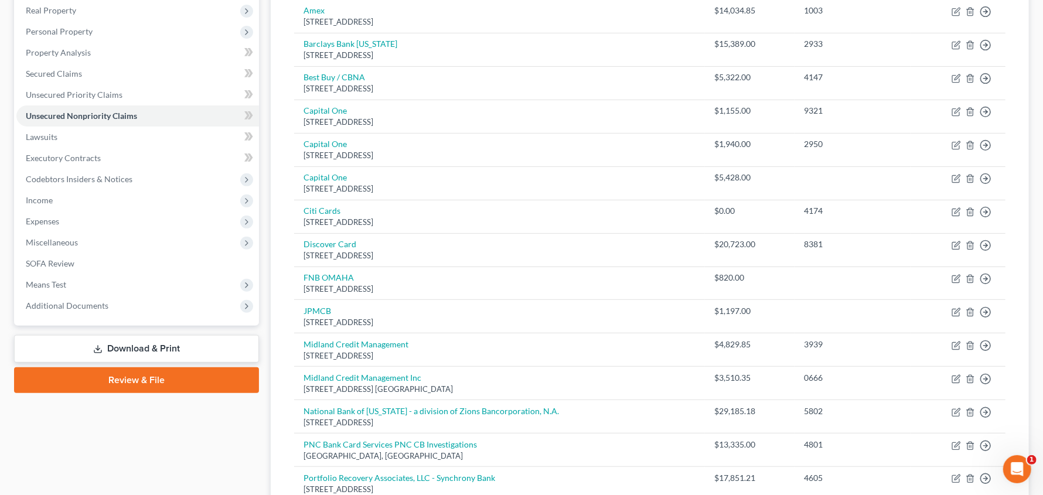
scroll to position [234, 0]
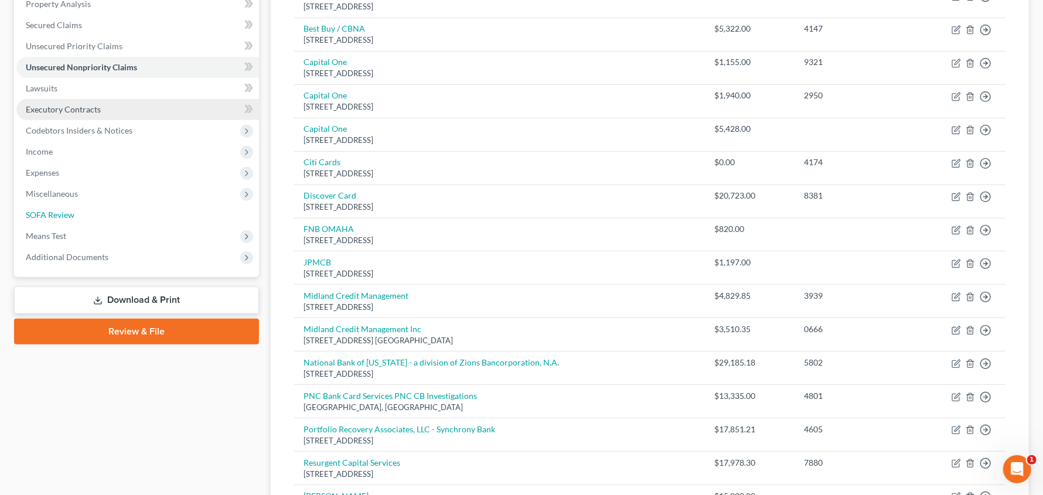
click at [43, 213] on span "SOFA Review" at bounding box center [50, 215] width 49 height 10
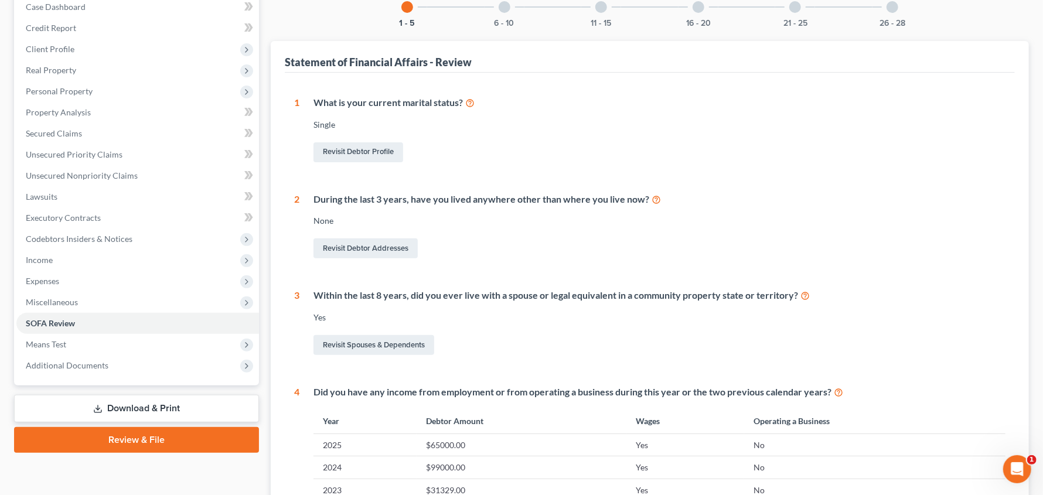
scroll to position [308, 0]
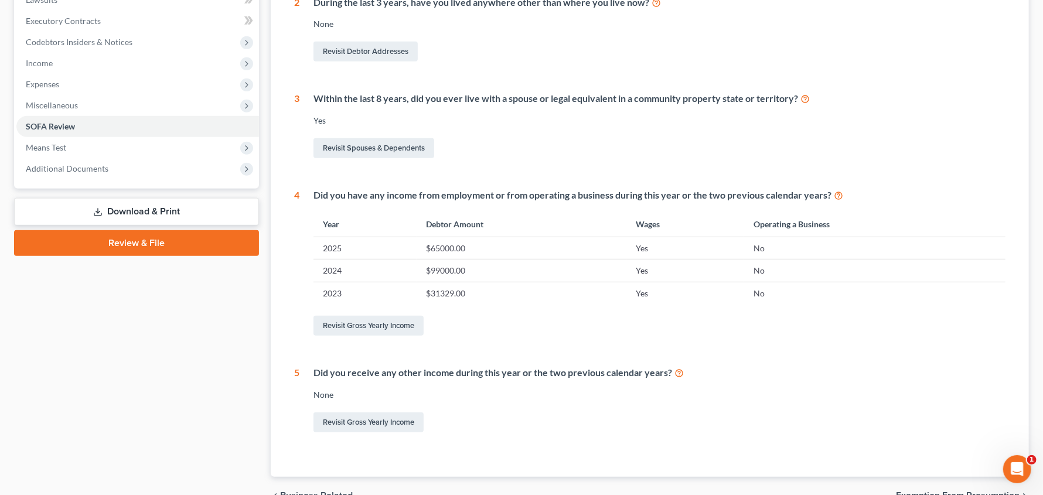
click at [175, 209] on link "Download & Print" at bounding box center [136, 212] width 245 height 28
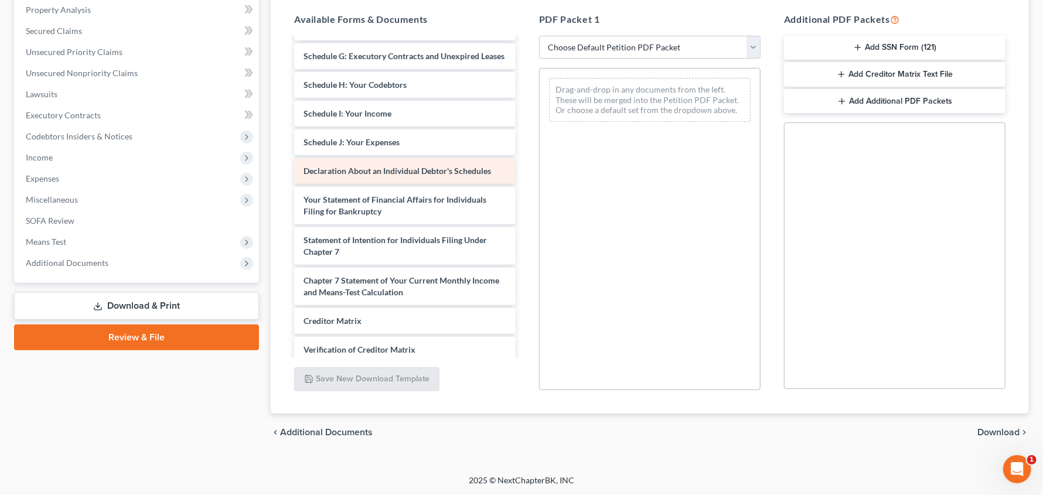
scroll to position [410, 0]
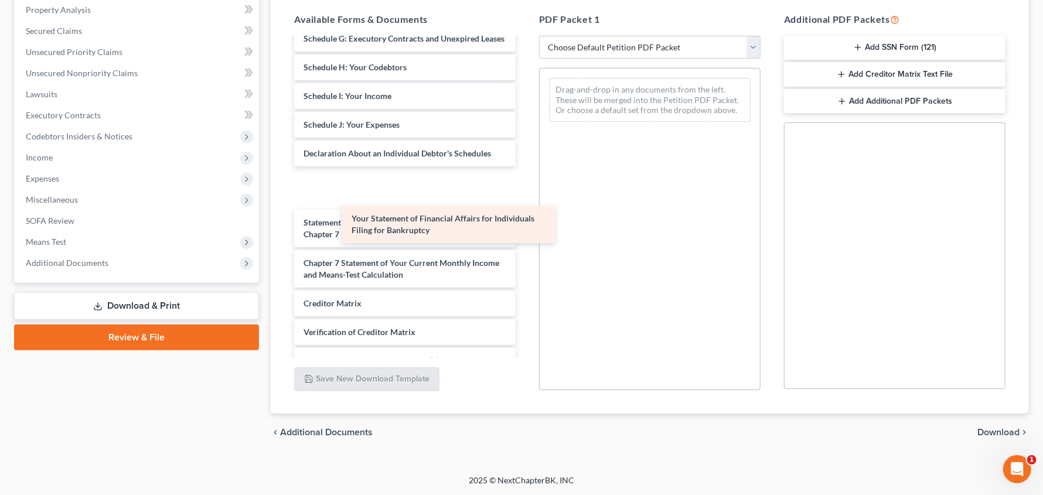
drag, startPoint x: 387, startPoint y: 216, endPoint x: 702, endPoint y: 130, distance: 326.3
click at [525, 130] on div "Your Statement of Financial Affairs for Individuals Filing for Bankruptcy Chris…" at bounding box center [405, 21] width 240 height 785
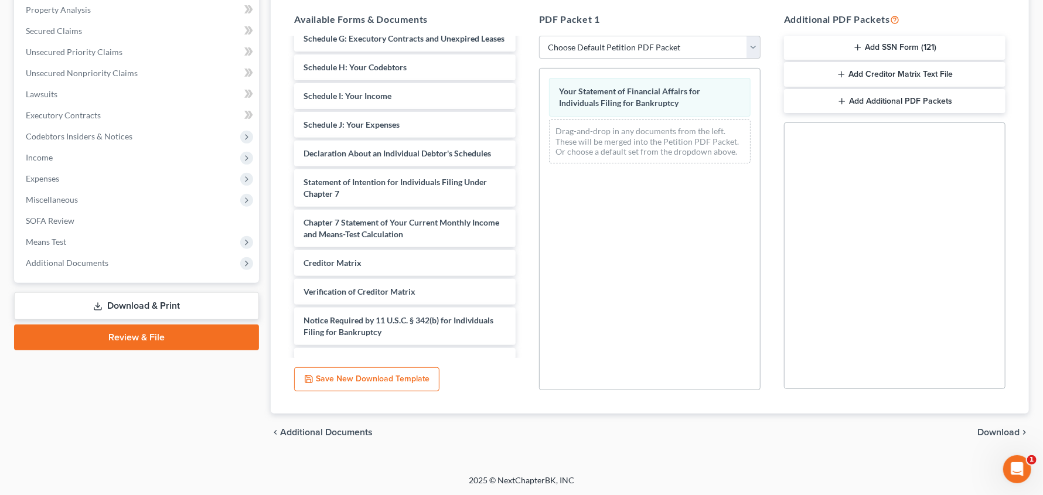
click at [1005, 435] on span "Download" at bounding box center [999, 432] width 42 height 9
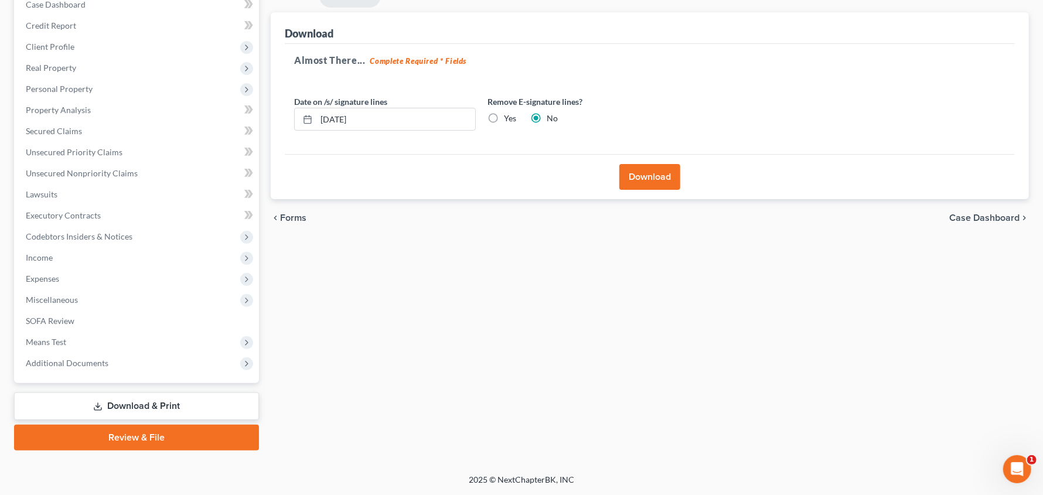
scroll to position [127, 0]
click at [504, 120] on label "Yes" at bounding box center [510, 119] width 12 height 12
click at [509, 120] on input "Yes" at bounding box center [513, 117] width 8 height 8
radio input "true"
radio input "false"
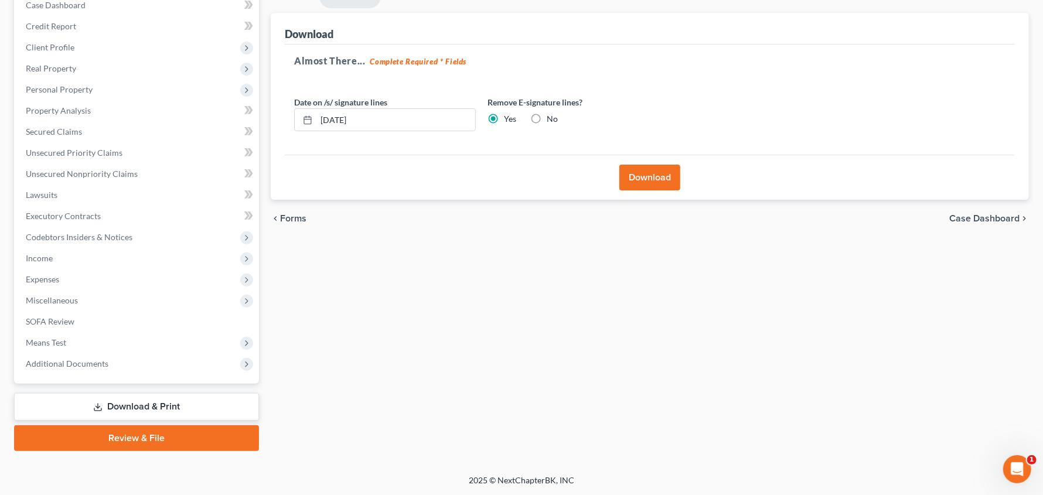
drag, startPoint x: 641, startPoint y: 176, endPoint x: 650, endPoint y: 182, distance: 11.1
click at [641, 176] on button "Download" at bounding box center [650, 178] width 61 height 26
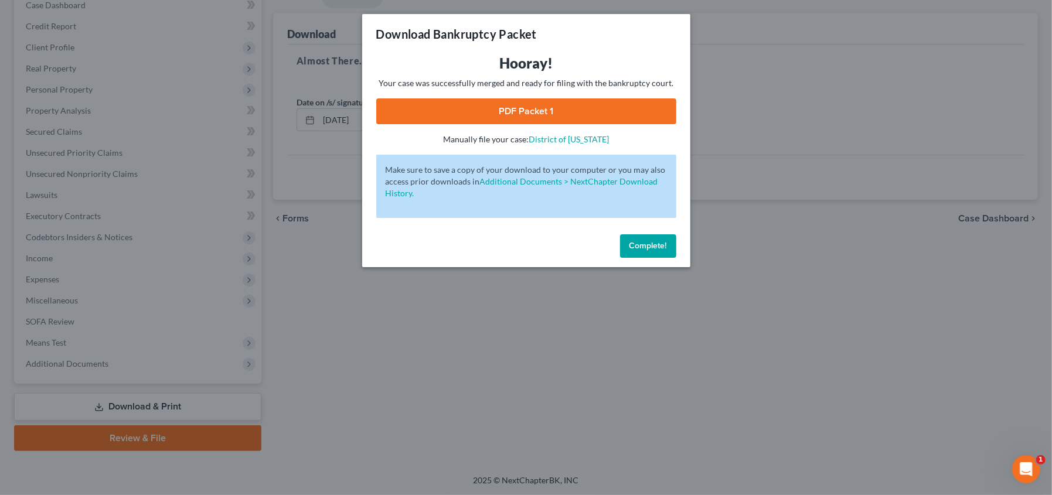
click at [485, 114] on link "PDF Packet 1" at bounding box center [526, 111] width 300 height 26
click at [652, 239] on button "Complete!" at bounding box center [648, 245] width 56 height 23
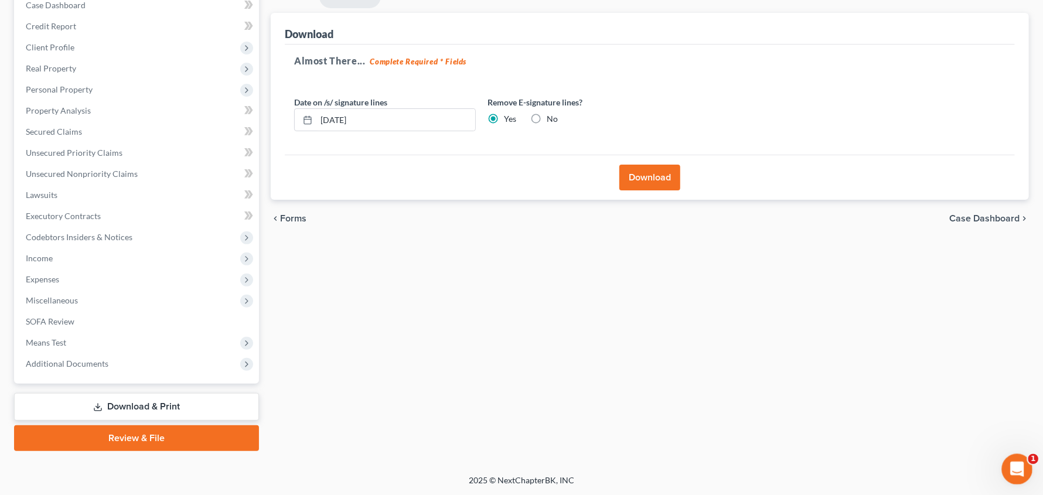
drag, startPoint x: 1010, startPoint y: 469, endPoint x: 2002, endPoint y: 918, distance: 1088.8
click at [1010, 469] on icon "Open Intercom Messenger" at bounding box center [1015, 467] width 19 height 19
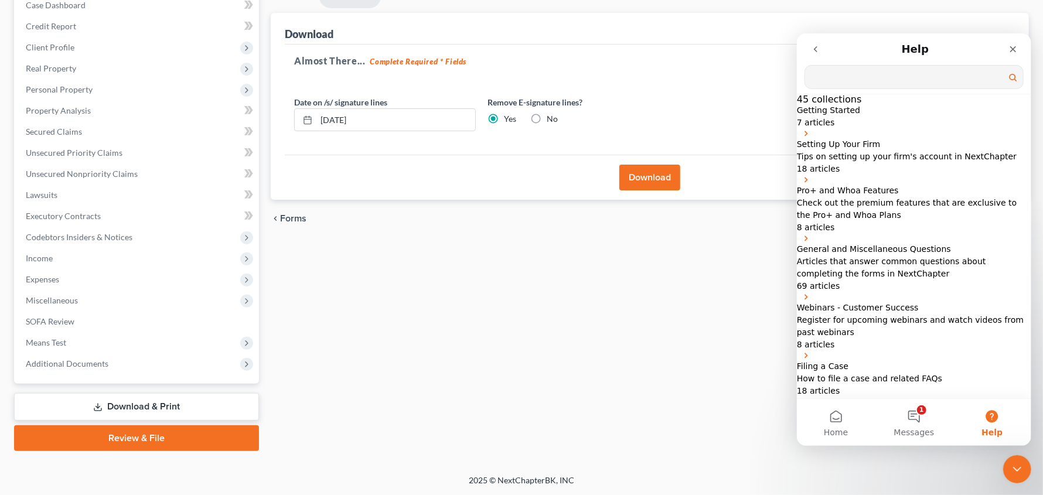
click at [913, 81] on input "Search for help" at bounding box center [914, 76] width 218 height 23
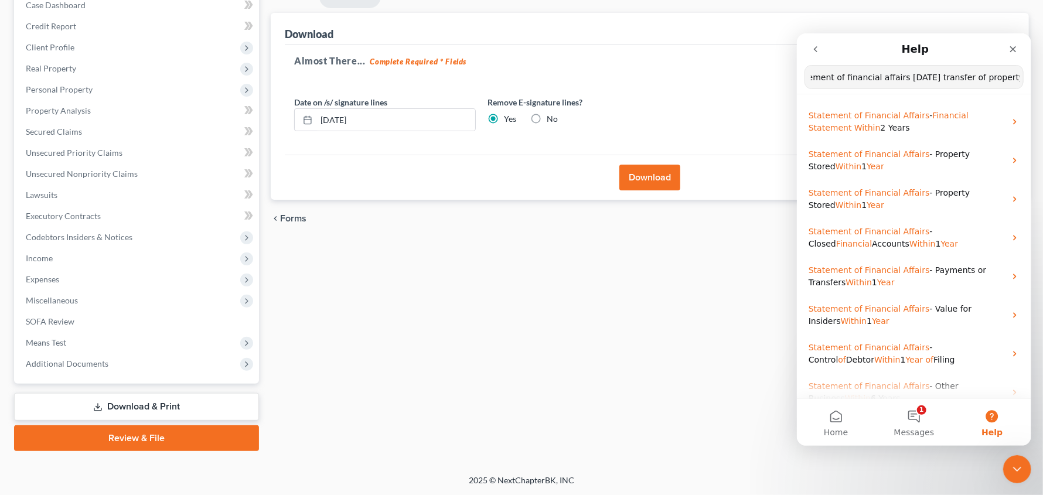
scroll to position [0, 23]
type input "statement of financial affairs within one year transfer of property"
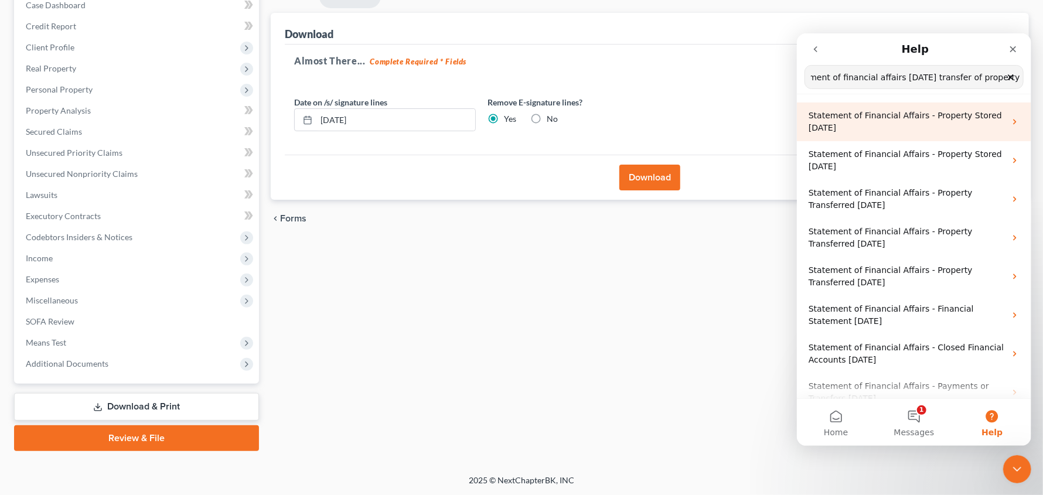
click at [888, 119] on span "Statement of Financial Affairs - Property Stored Within 1 Year" at bounding box center [904, 121] width 193 height 22
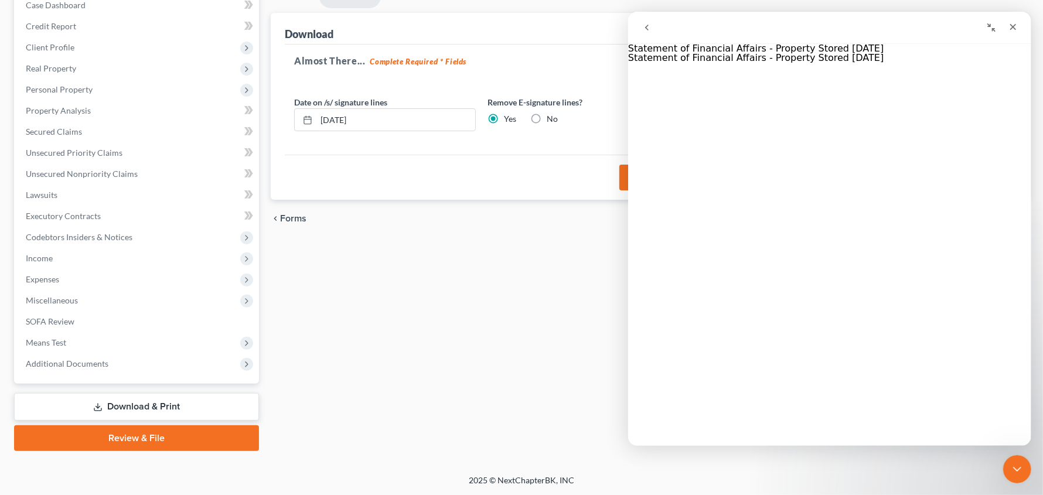
click at [649, 28] on icon "go back" at bounding box center [646, 27] width 9 height 9
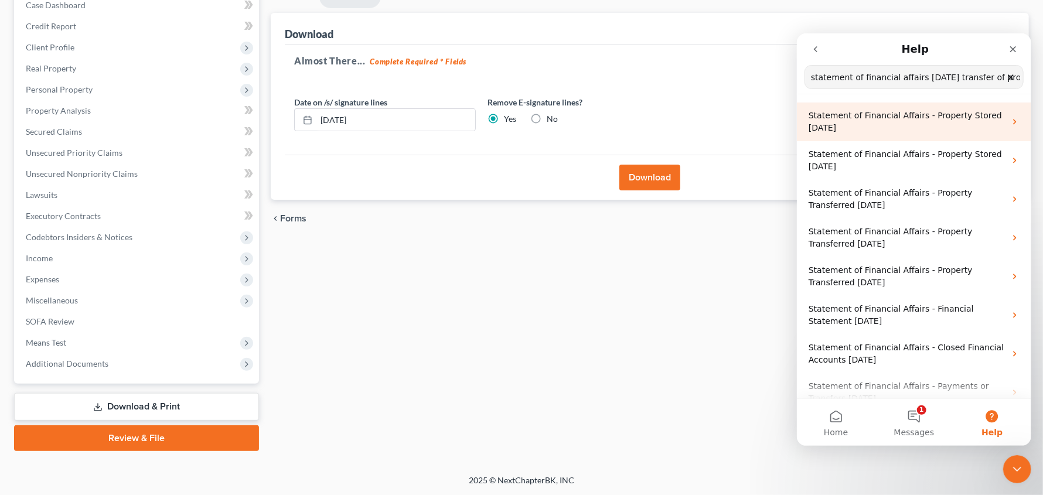
scroll to position [0, 23]
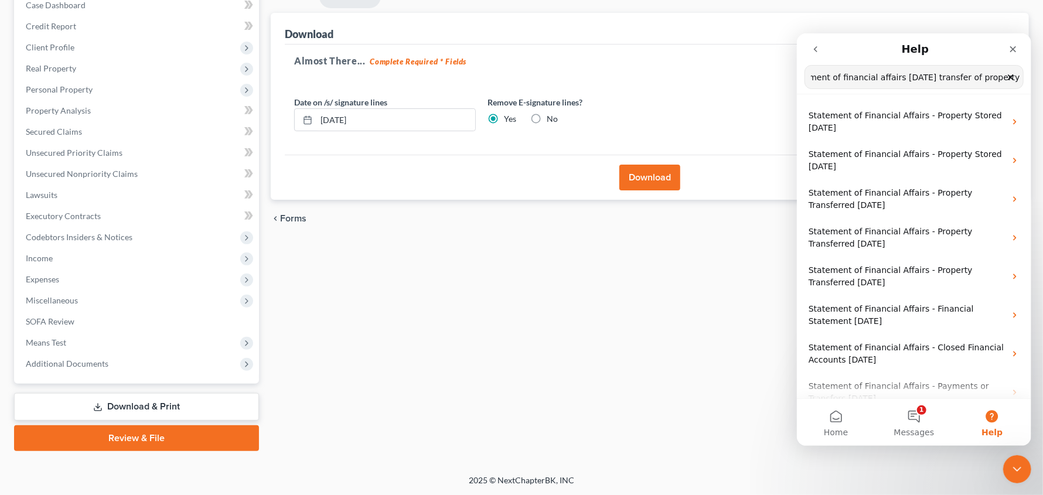
drag, startPoint x: 894, startPoint y: 80, endPoint x: 1043, endPoint y: 76, distance: 149.5
click at [1031, 76] on html "Help statement of financial affairs within one year transfer of property Search…" at bounding box center [914, 239] width 234 height 413
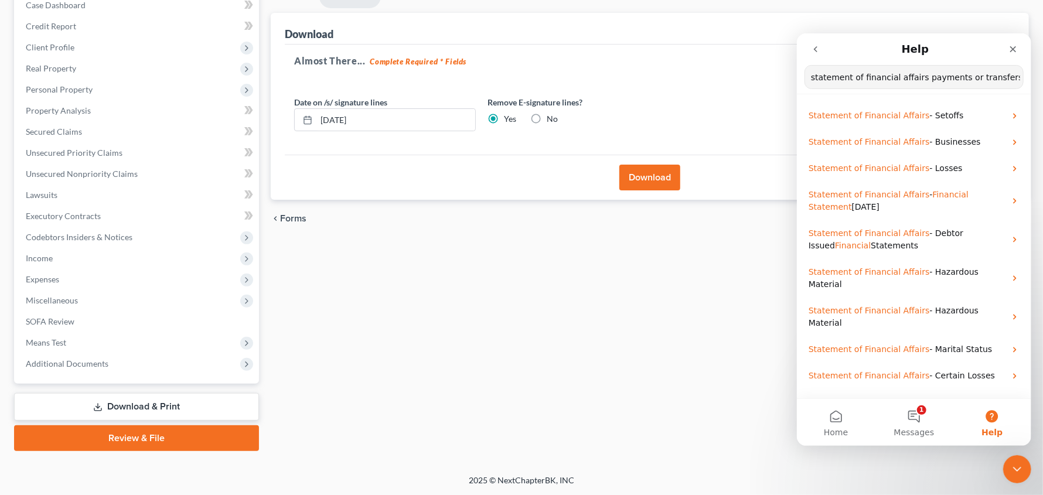
type input "statement of financial affairs payments or transfers"
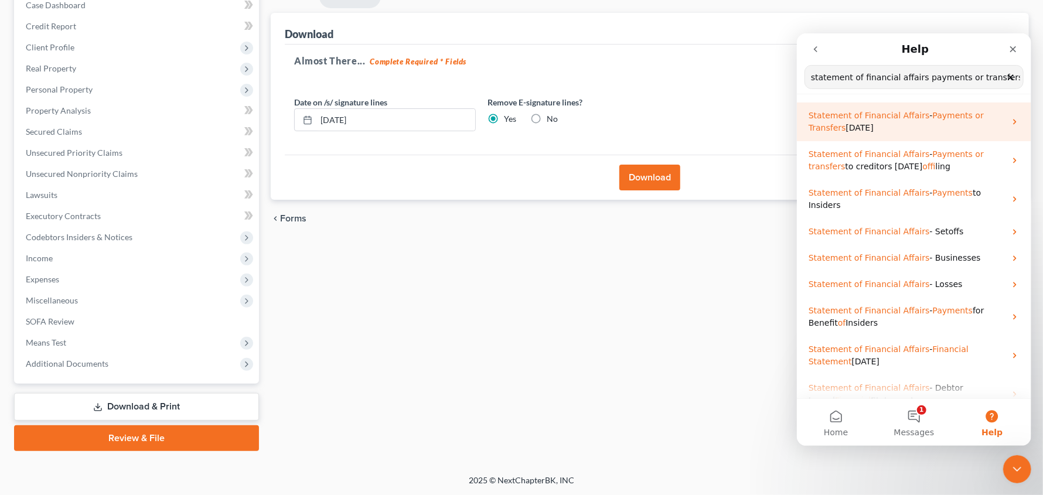
click at [912, 114] on span "Affairs" at bounding box center [916, 114] width 26 height 9
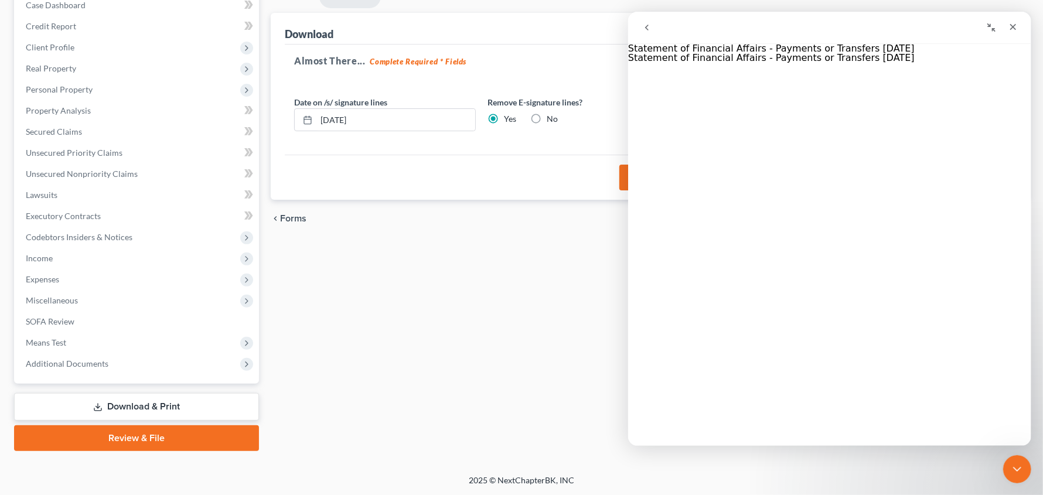
click at [648, 29] on icon "go back" at bounding box center [647, 28] width 4 height 6
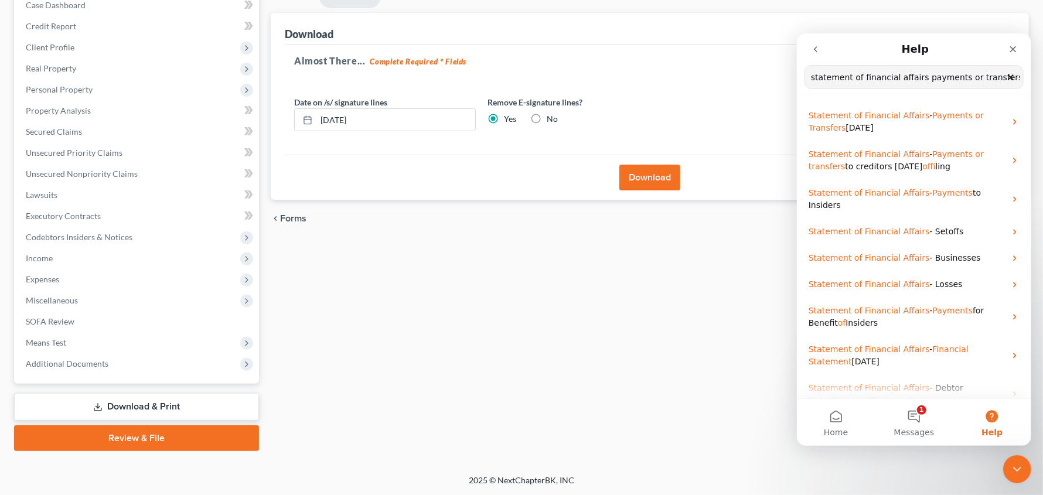
drag, startPoint x: 955, startPoint y: 79, endPoint x: 1008, endPoint y: 75, distance: 52.3
click at [1008, 75] on div "statement of financial affairs payments or transfers Search for help" at bounding box center [914, 76] width 218 height 23
type input "statement of financial affairs payments to creditors"
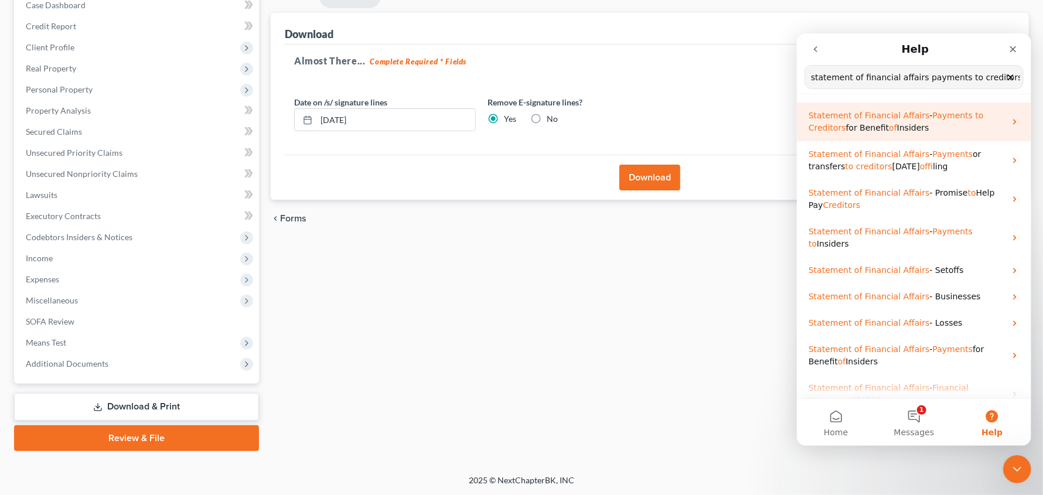
click at [930, 117] on span "-" at bounding box center [931, 114] width 3 height 9
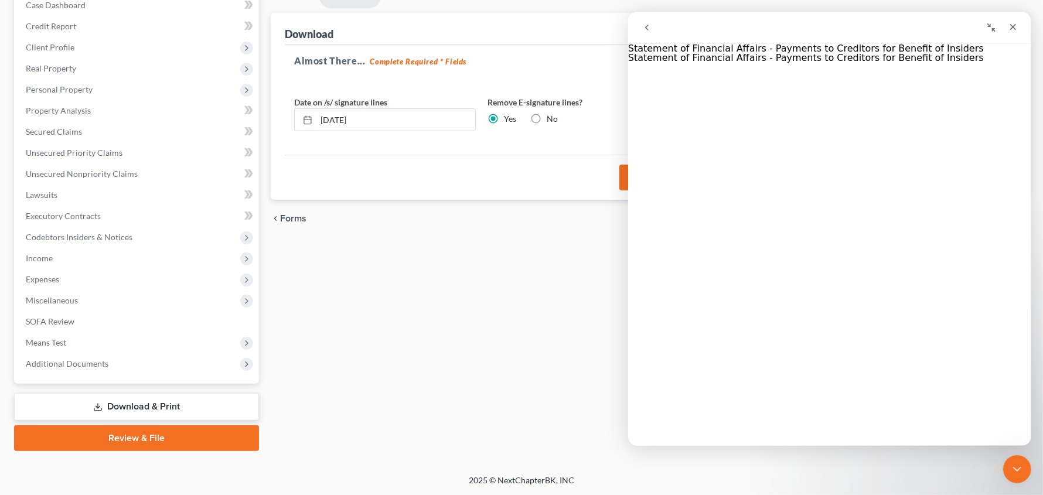
click at [646, 28] on icon "go back" at bounding box center [646, 27] width 9 height 9
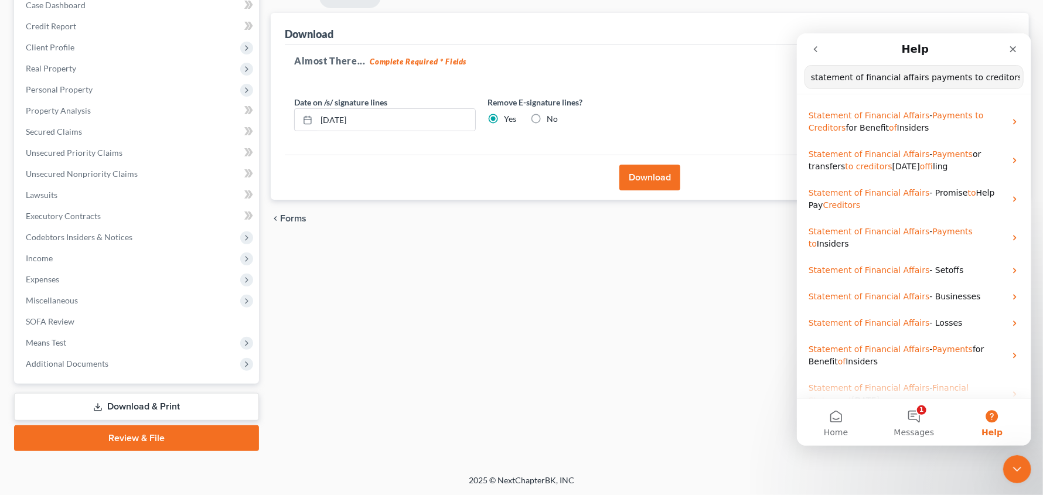
type input "statement of financial affairs payments to creditors line 17"
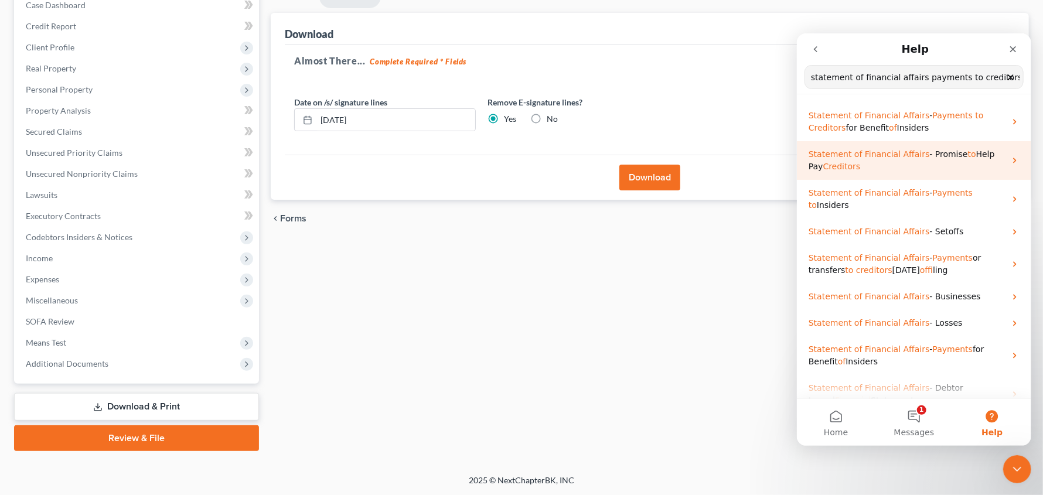
click at [955, 159] on p "Statement of Financial Affairs - Promise to Help Pay Creditors" at bounding box center [906, 160] width 197 height 25
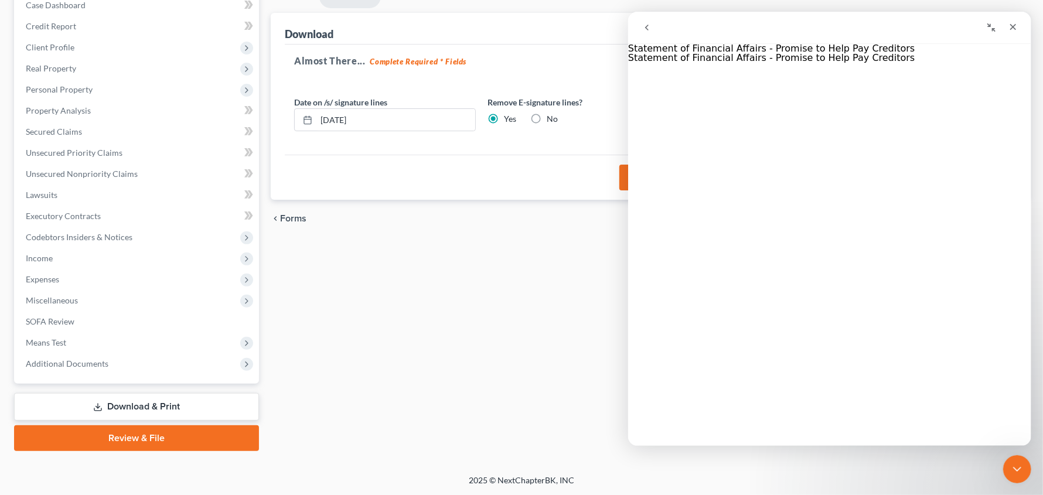
scroll to position [248, 0]
click at [1019, 29] on div "Close" at bounding box center [1012, 26] width 21 height 21
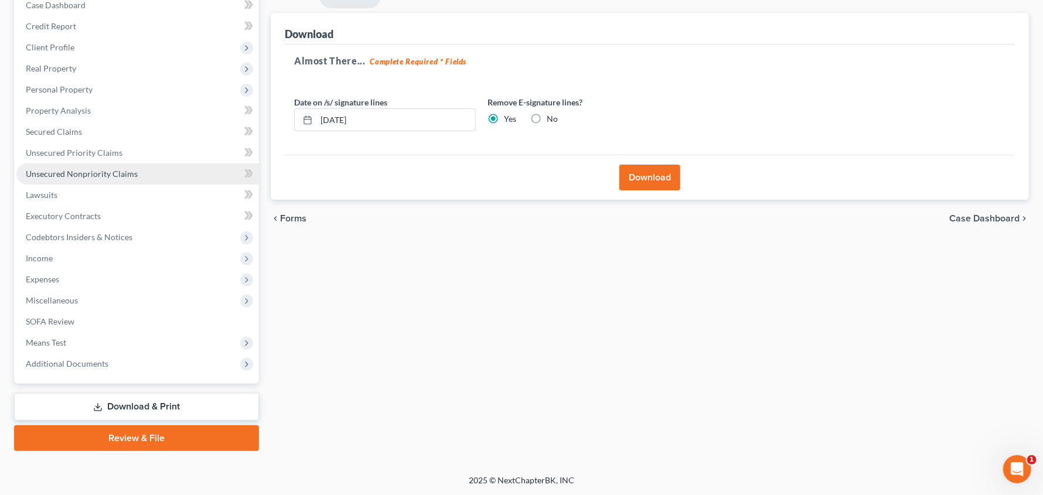
click at [94, 169] on span "Unsecured Nonpriority Claims" at bounding box center [82, 174] width 112 height 10
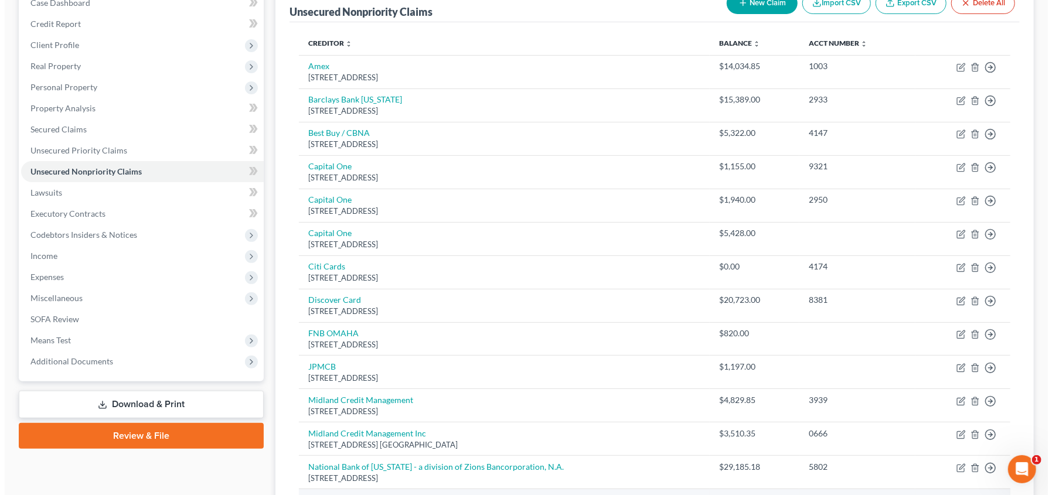
scroll to position [366, 0]
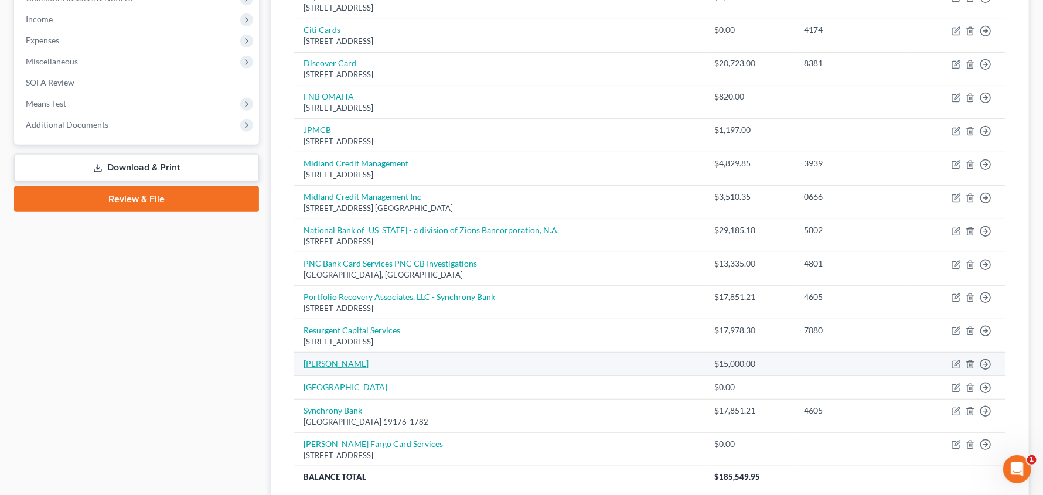
click at [342, 359] on link "Russell Mace" at bounding box center [336, 364] width 65 height 10
select select "0"
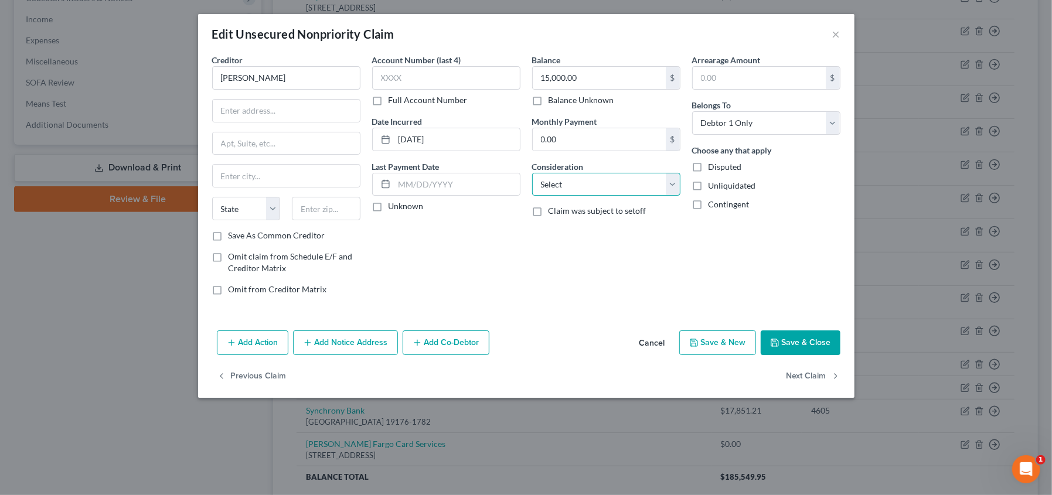
click at [671, 186] on select "Select Cable / Satellite Services Collection Agency Credit Card Debt Debt Couns…" at bounding box center [606, 184] width 148 height 23
select select "16"
click at [532, 173] on select "Select Cable / Satellite Services Collection Agency Credit Card Debt Debt Couns…" at bounding box center [606, 184] width 148 height 23
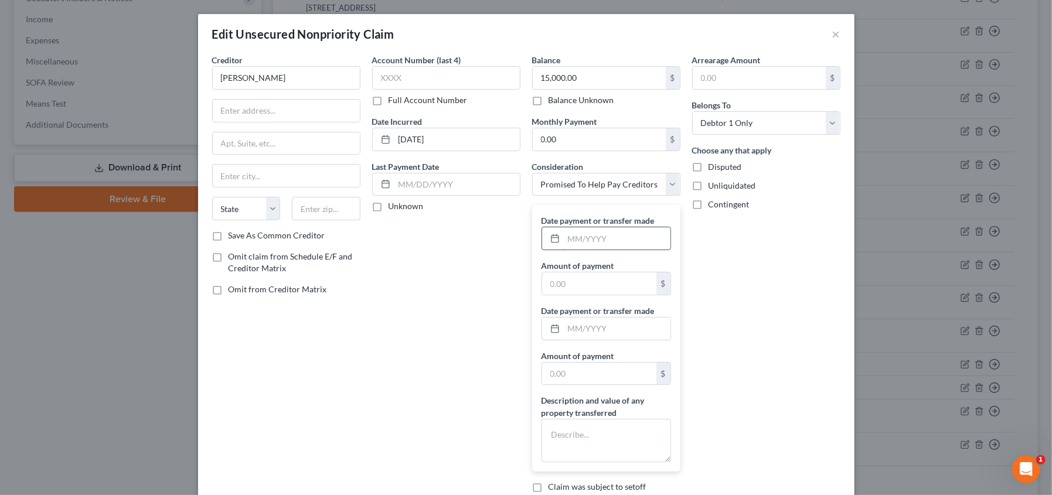
click at [595, 240] on input "text" at bounding box center [617, 238] width 107 height 22
type input "08/01/2025"
type input "15,000.00"
type input "0"
click at [547, 426] on textarea at bounding box center [607, 440] width 130 height 43
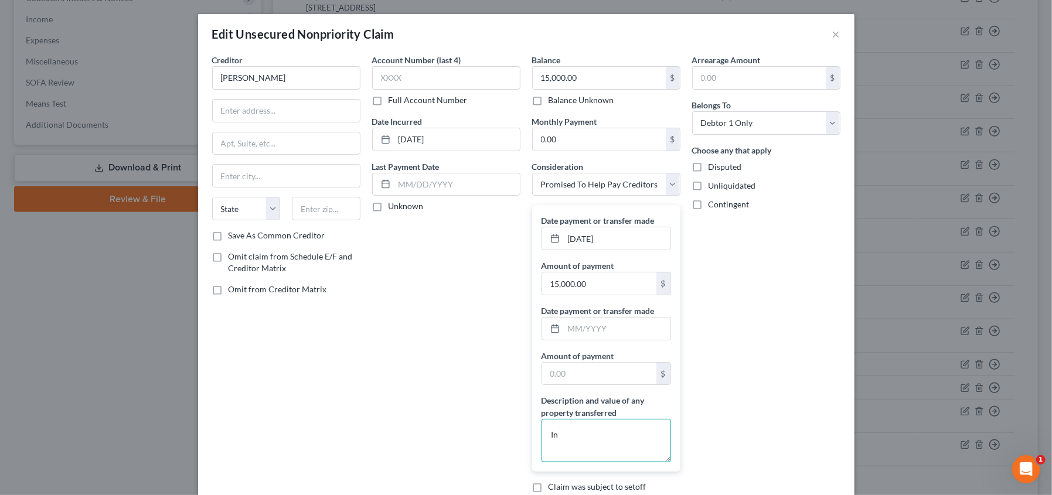
type textarea "I"
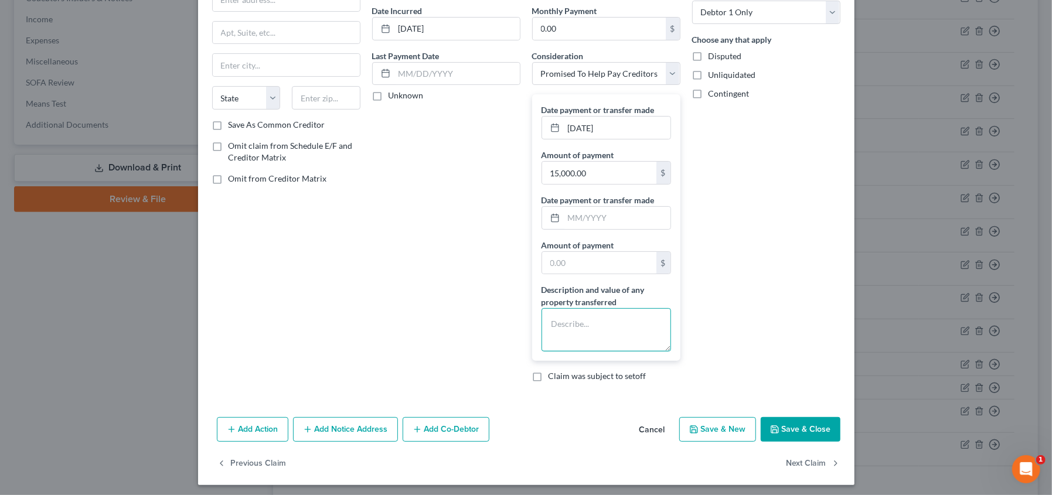
scroll to position [114, 0]
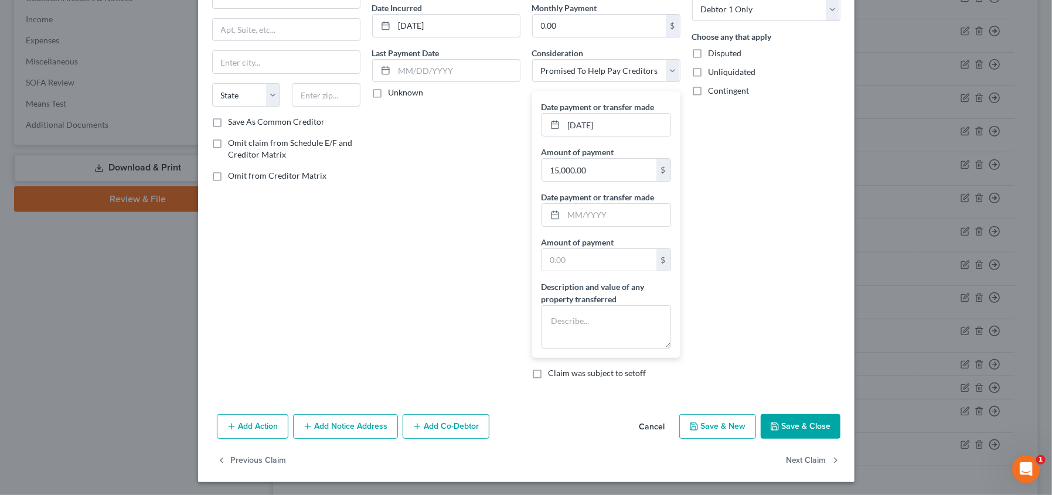
click at [782, 424] on button "Save & Close" at bounding box center [801, 426] width 80 height 25
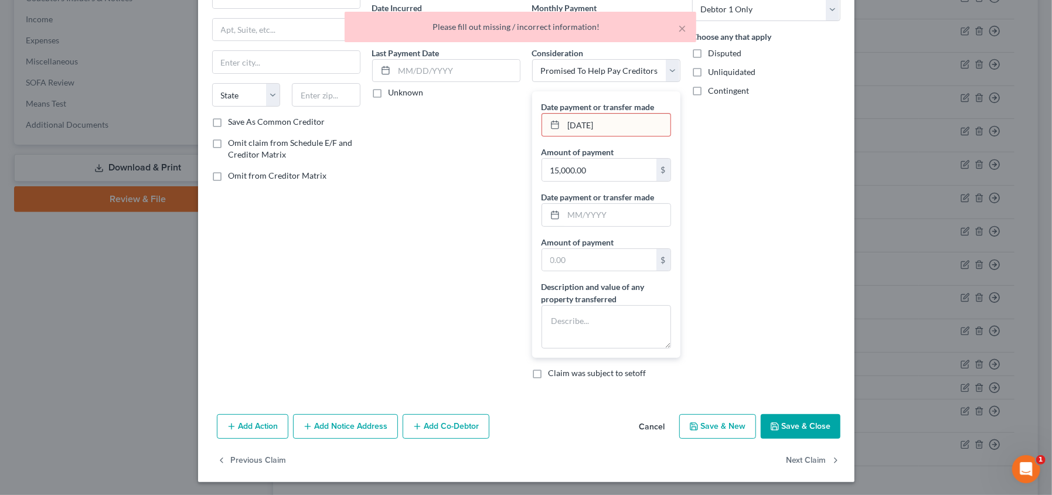
click at [656, 130] on input "08/01/2025" at bounding box center [617, 125] width 107 height 22
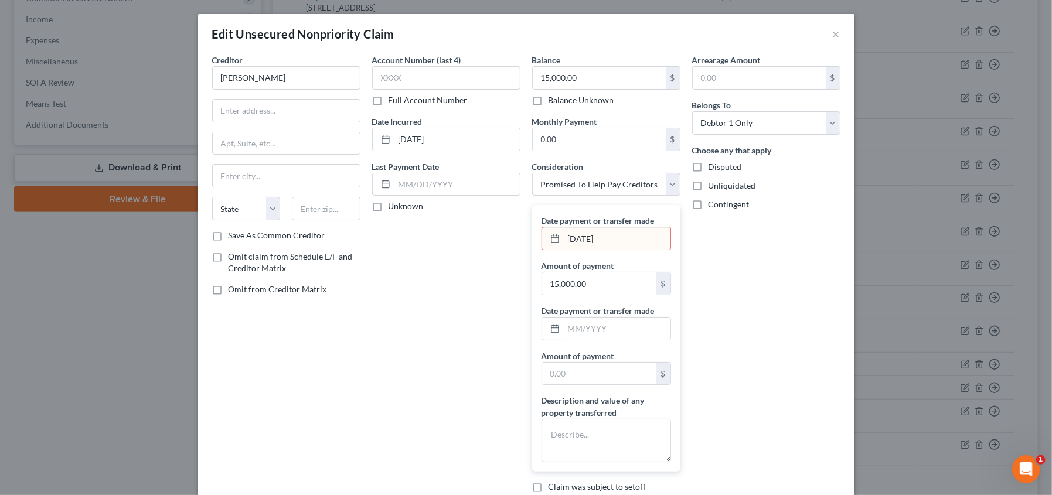
scroll to position [0, 0]
click at [597, 331] on input "text" at bounding box center [617, 329] width 107 height 22
type input "08/01/2025"
type input "15,000.00"
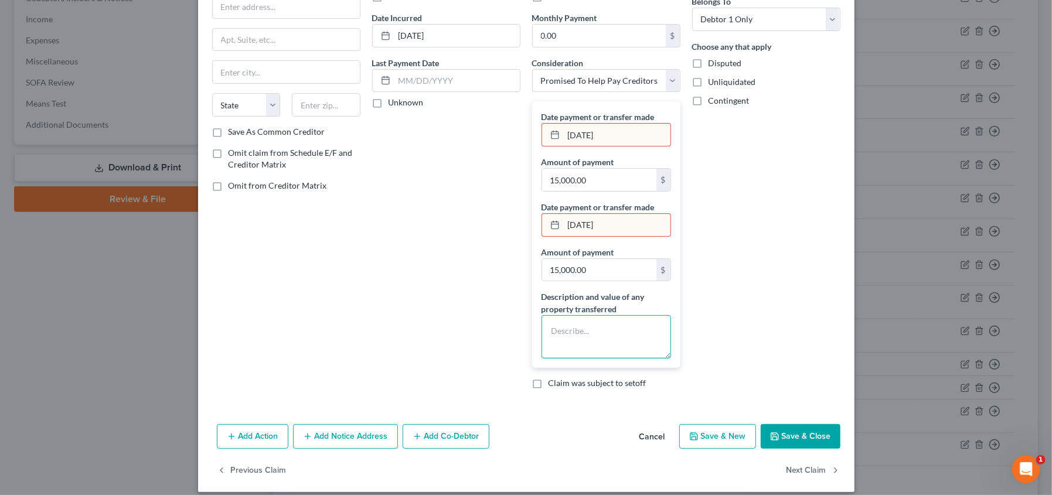
scroll to position [114, 0]
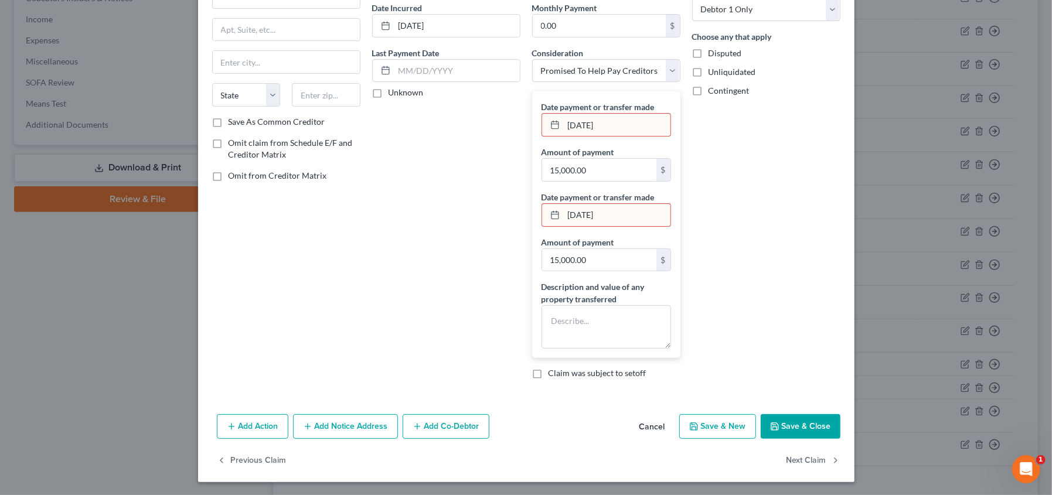
drag, startPoint x: 564, startPoint y: 217, endPoint x: 524, endPoint y: 220, distance: 40.5
click at [526, 220] on div "Balance 15,000.00 $ Balance Unknown Balance Undetermined 15,000.00 $ Balance Un…" at bounding box center [606, 164] width 160 height 448
click at [801, 424] on button "Save & Close" at bounding box center [801, 426] width 80 height 25
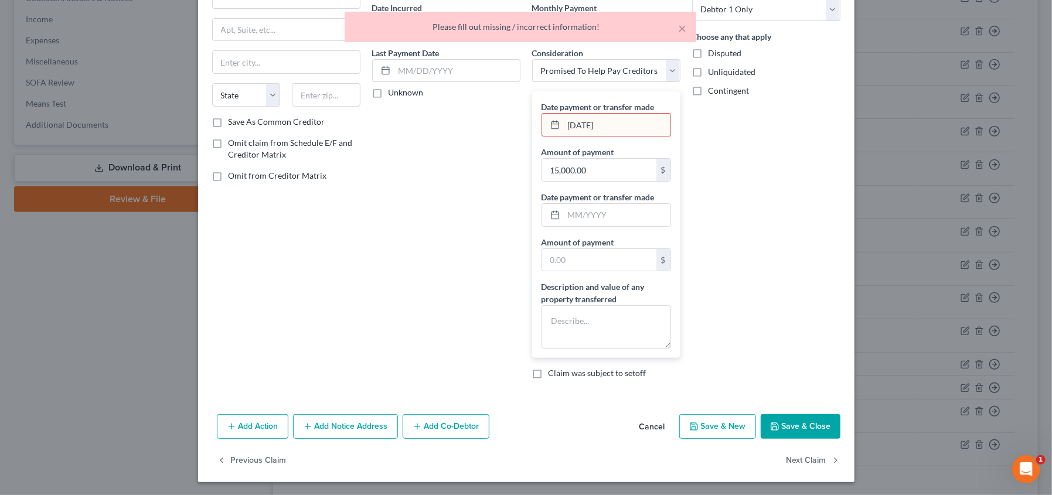
scroll to position [0, 0]
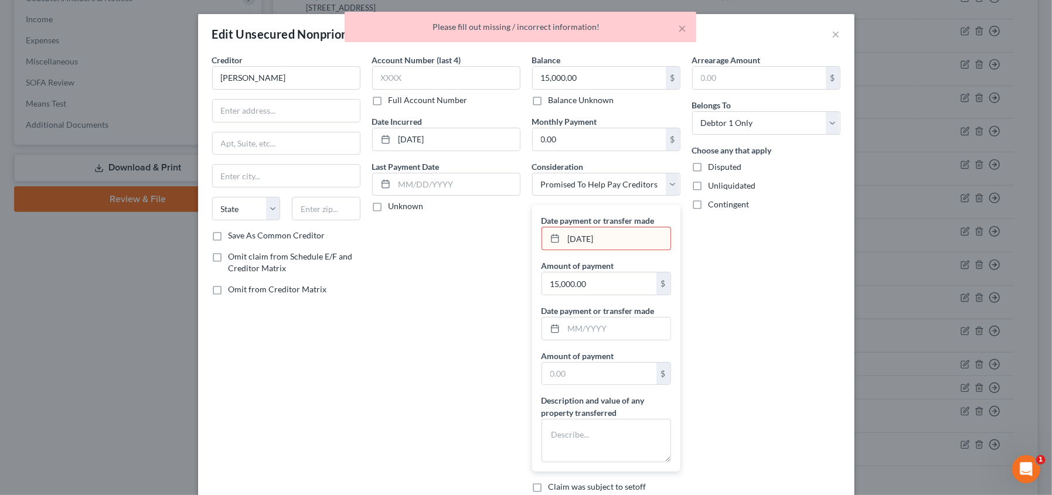
click at [610, 239] on input "08/01/2025" at bounding box center [617, 238] width 107 height 22
click at [553, 236] on line at bounding box center [553, 236] width 0 height 2
click at [552, 238] on line at bounding box center [555, 238] width 7 height 0
click at [550, 238] on icon at bounding box center [554, 238] width 9 height 9
click at [550, 239] on icon at bounding box center [554, 238] width 9 height 9
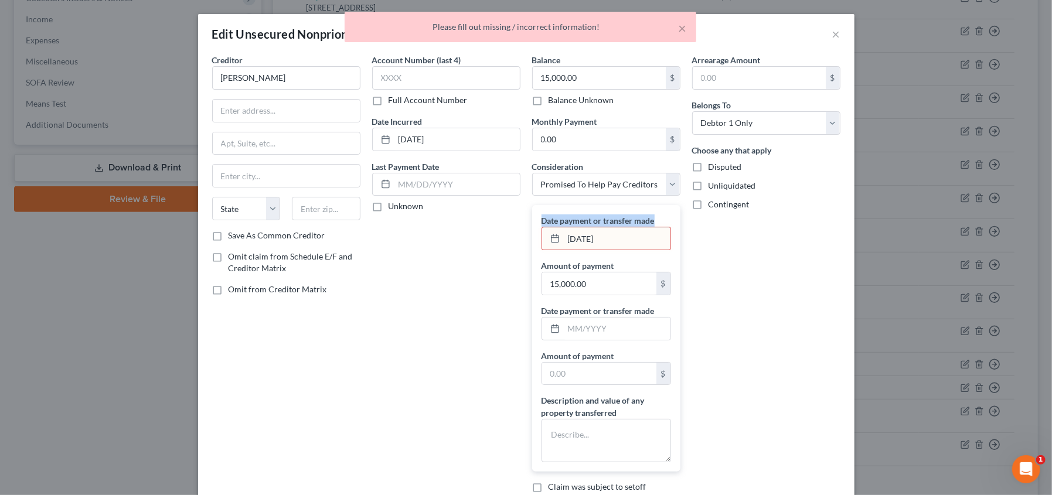
click at [550, 239] on icon at bounding box center [554, 238] width 9 height 9
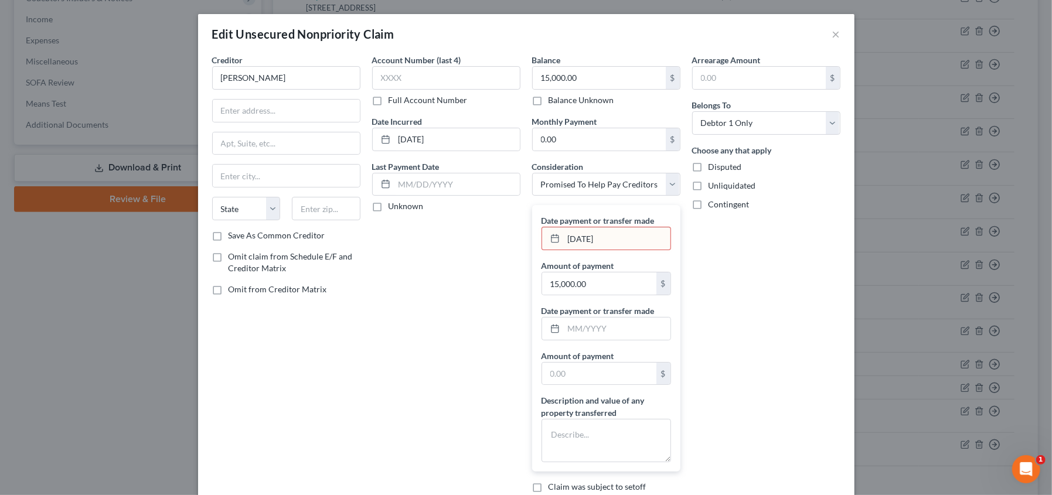
drag, startPoint x: 620, startPoint y: 240, endPoint x: 552, endPoint y: 237, distance: 67.5
click at [552, 237] on div "08/01/2025" at bounding box center [607, 238] width 130 height 23
click at [552, 237] on icon at bounding box center [554, 238] width 9 height 9
click at [571, 243] on input "text" at bounding box center [617, 238] width 107 height 22
click at [572, 240] on input "082025" at bounding box center [617, 238] width 107 height 22
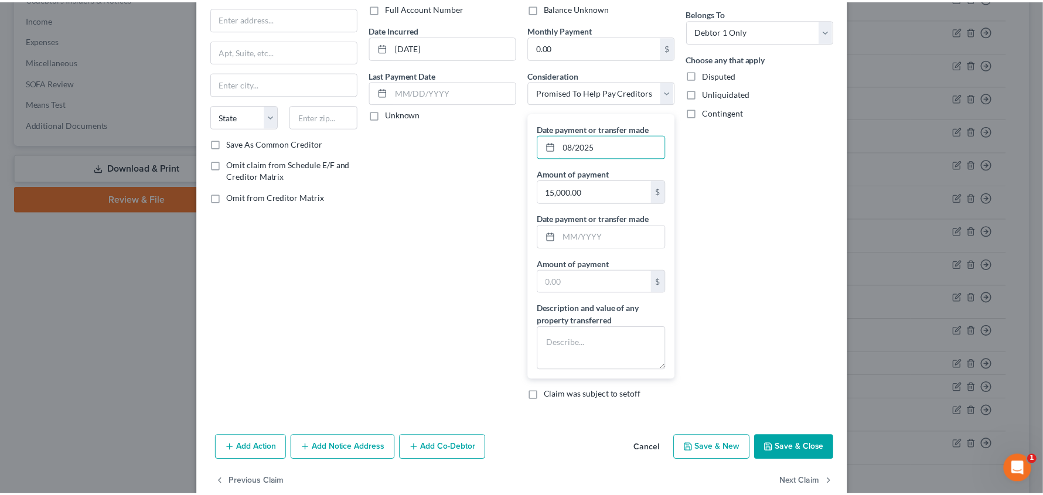
scroll to position [114, 0]
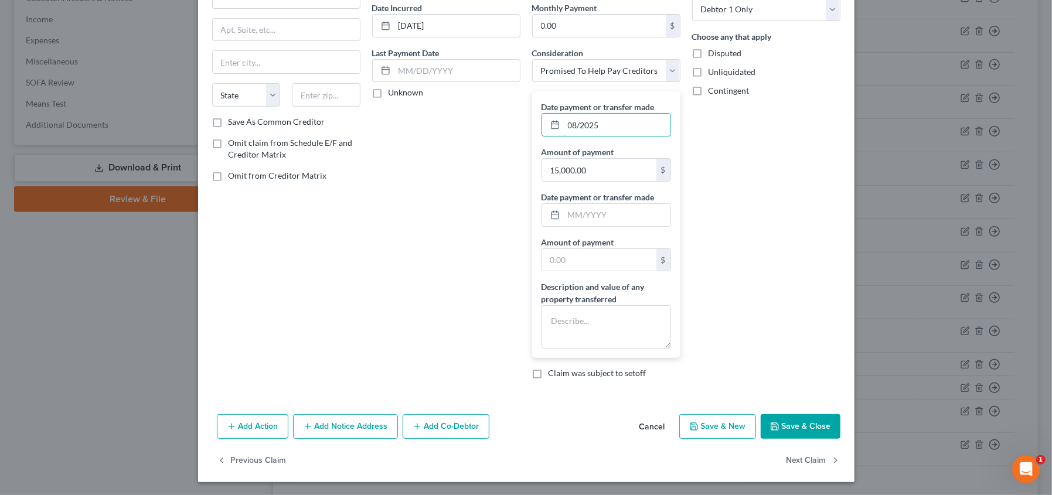
type input "08/2025"
click at [796, 428] on button "Save & Close" at bounding box center [801, 426] width 80 height 25
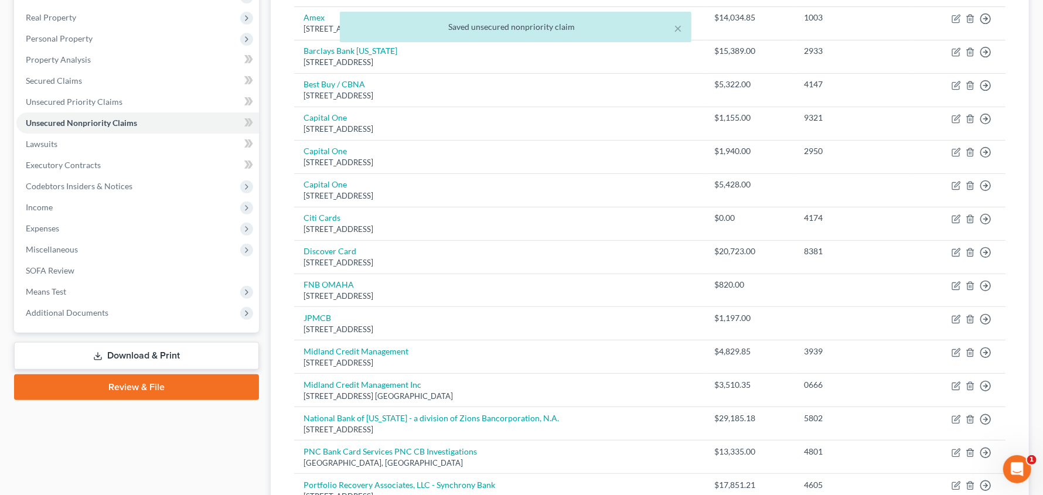
scroll to position [176, 0]
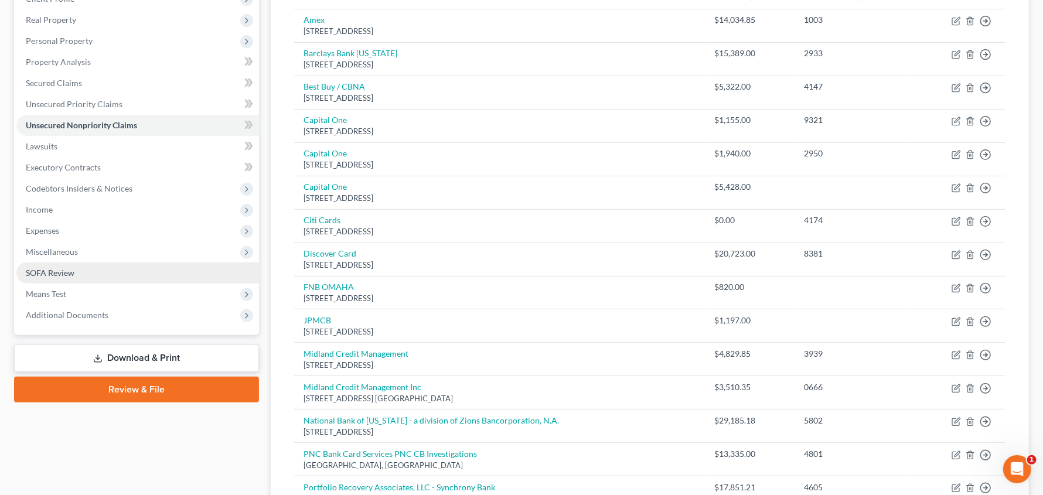
click at [79, 272] on link "SOFA Review" at bounding box center [137, 273] width 243 height 21
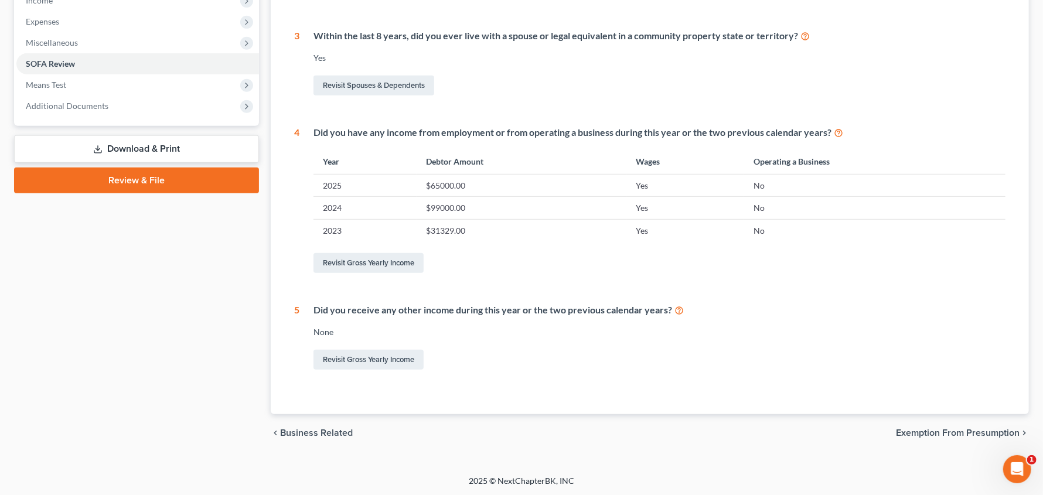
scroll to position [386, 0]
click at [135, 144] on link "Download & Print" at bounding box center [136, 149] width 245 height 28
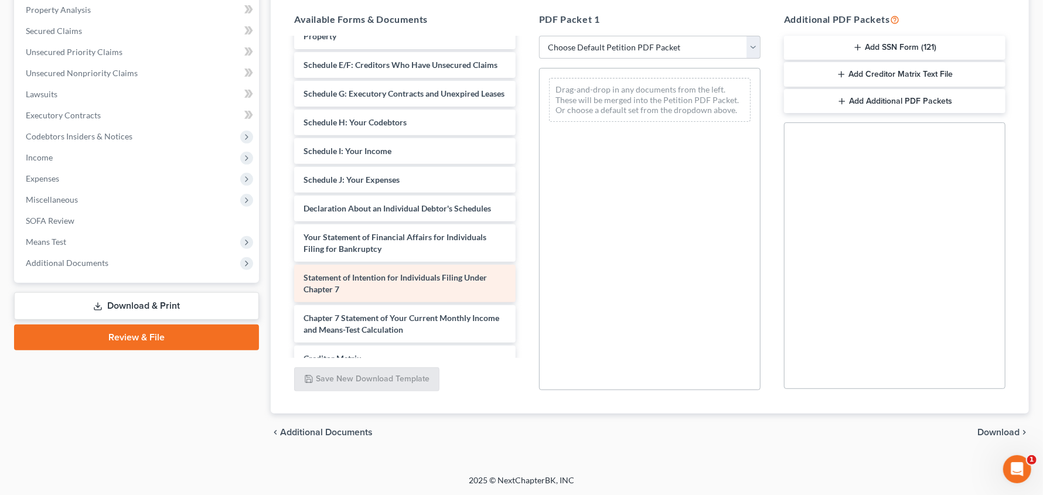
scroll to position [381, 0]
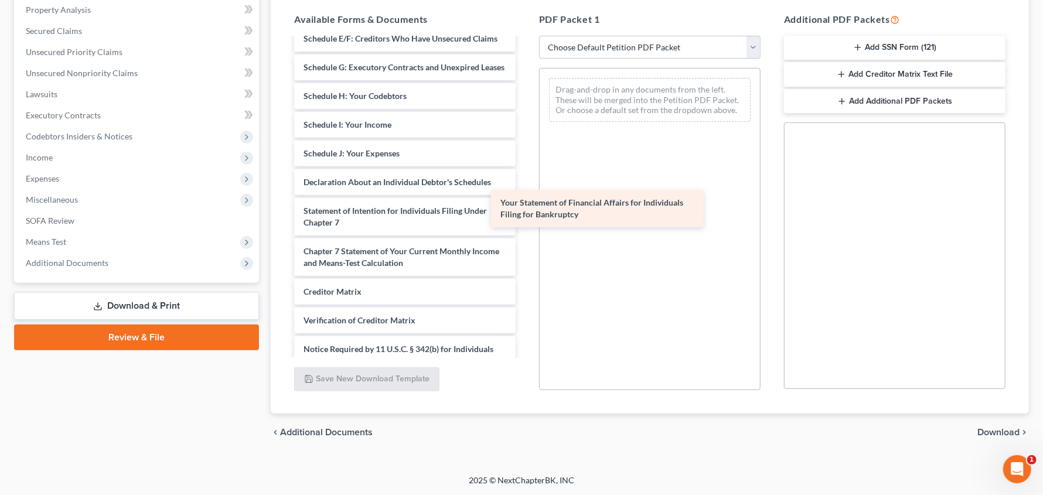
drag, startPoint x: 429, startPoint y: 250, endPoint x: 629, endPoint y: 205, distance: 204.8
click at [525, 205] on div "Your Statement of Financial Affairs for Individuals Filing for Bankruptcy Chris…" at bounding box center [405, 30] width 240 height 745
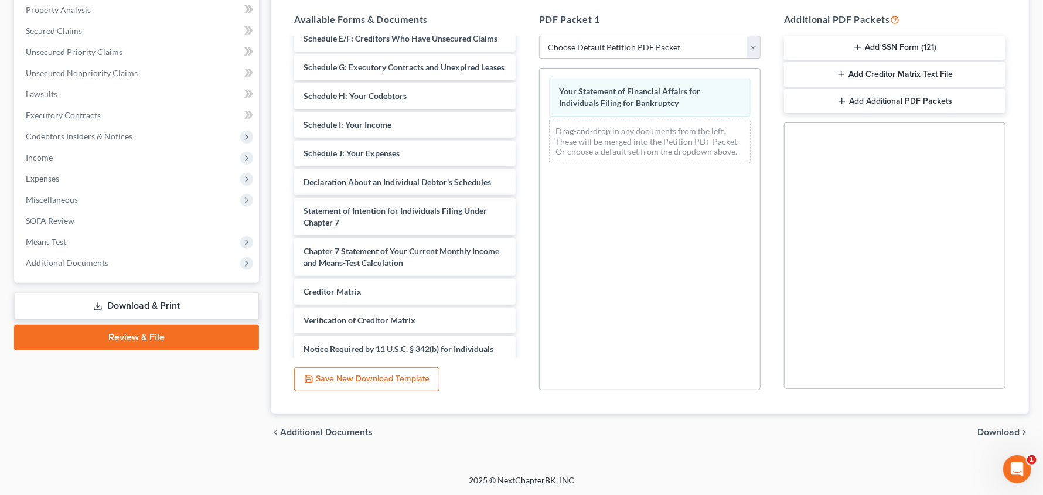
click at [999, 437] on span "Download" at bounding box center [999, 432] width 42 height 9
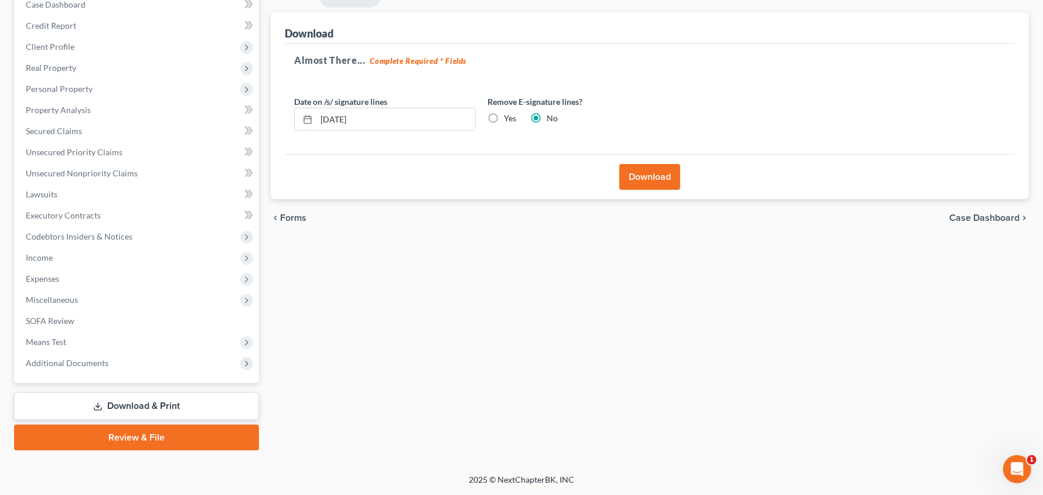
scroll to position [127, 0]
click at [506, 118] on label "Yes" at bounding box center [510, 119] width 12 height 12
click at [509, 118] on input "Yes" at bounding box center [513, 117] width 8 height 8
radio input "true"
radio input "false"
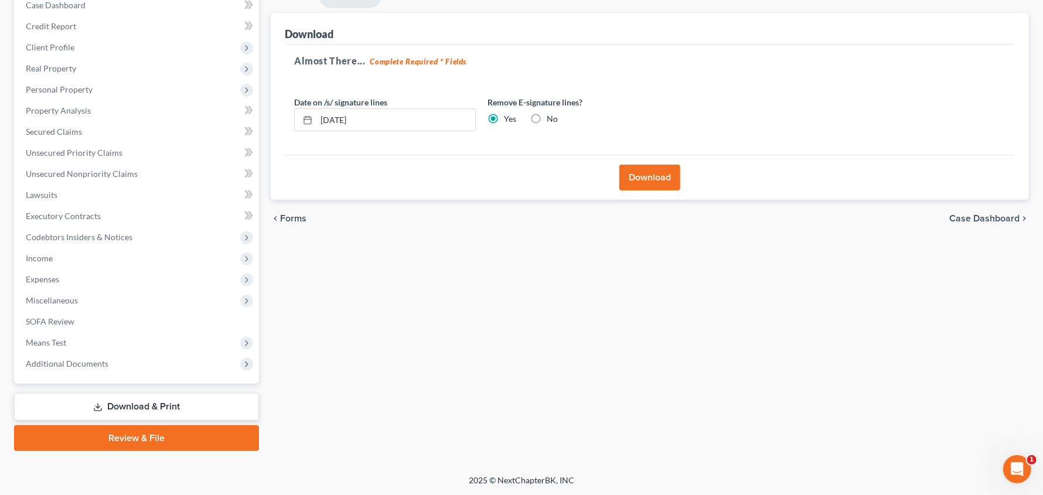
click at [636, 182] on button "Download" at bounding box center [650, 178] width 61 height 26
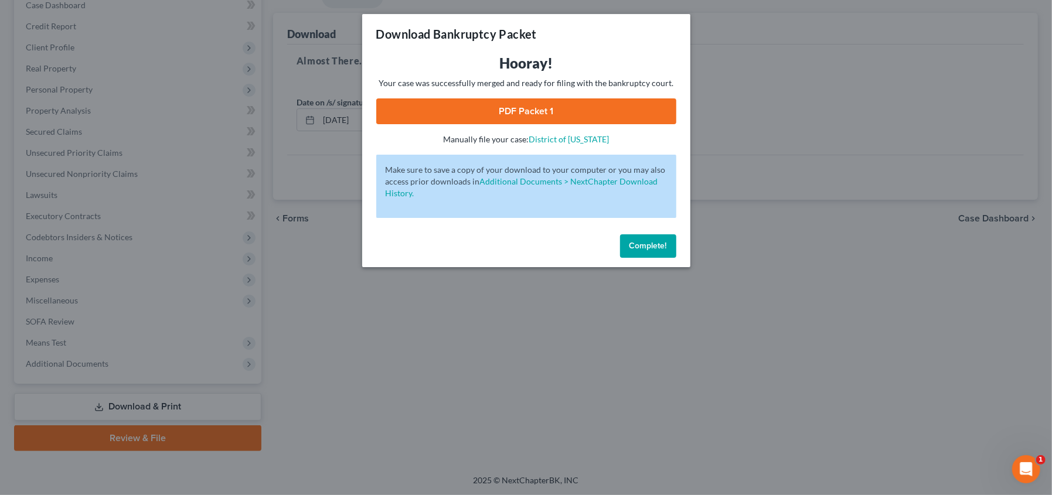
click at [529, 111] on link "PDF Packet 1" at bounding box center [526, 111] width 300 height 26
drag, startPoint x: 645, startPoint y: 249, endPoint x: 489, endPoint y: 138, distance: 191.7
click at [645, 249] on span "Complete!" at bounding box center [648, 246] width 38 height 10
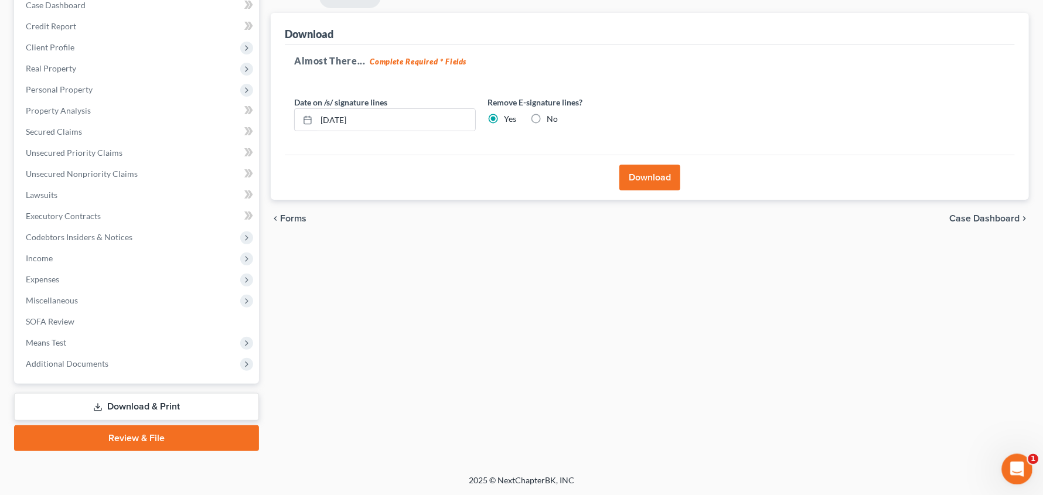
click at [1010, 463] on icon "Open Intercom Messenger" at bounding box center [1015, 467] width 19 height 19
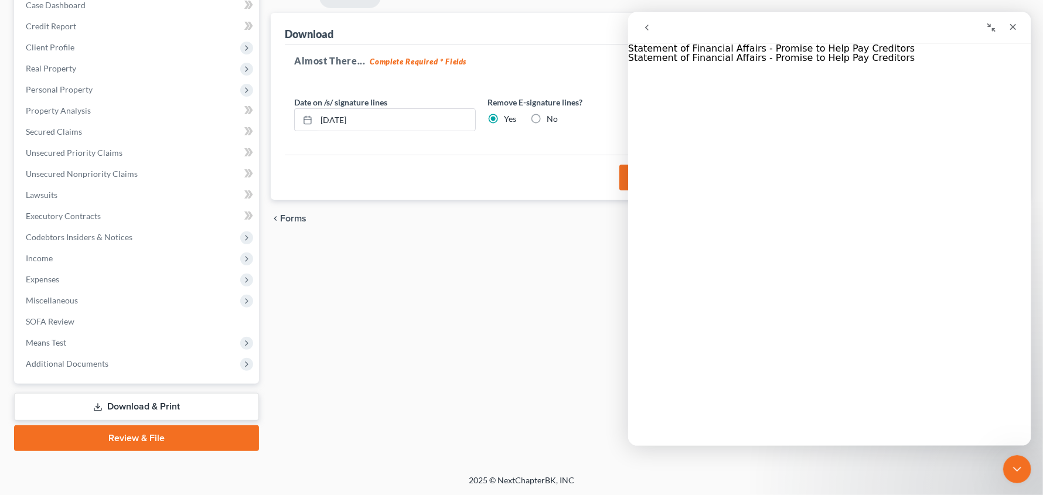
click at [653, 21] on button "go back" at bounding box center [646, 27] width 22 height 22
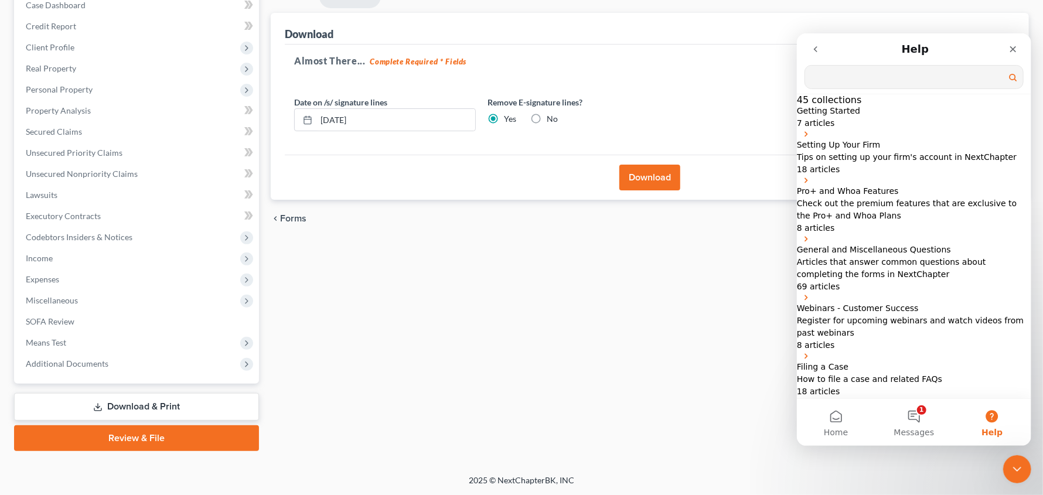
click at [908, 79] on input "Search for help" at bounding box center [914, 76] width 218 height 23
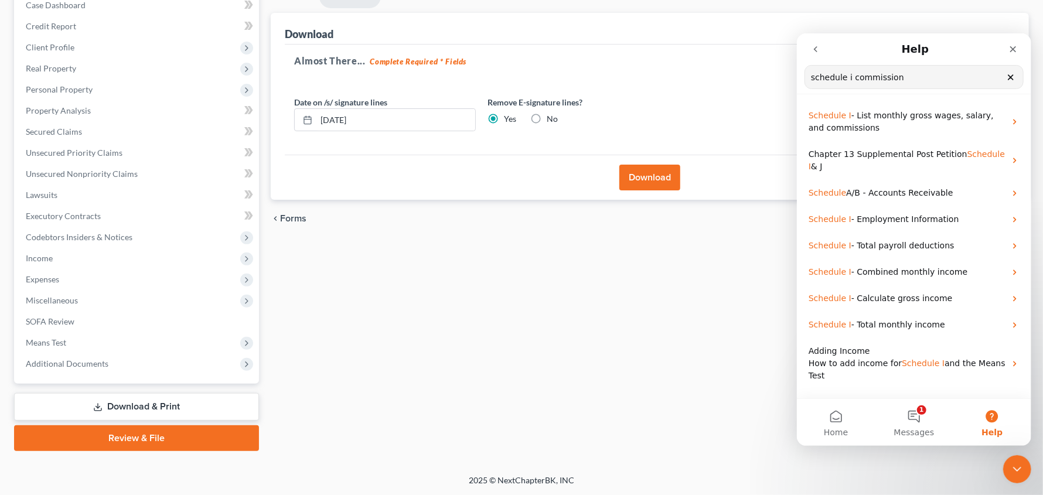
type input "schedule i commission"
click at [177, 405] on link "Download & Print" at bounding box center [136, 407] width 245 height 28
click at [157, 402] on link "Download & Print" at bounding box center [136, 407] width 245 height 28
click at [48, 322] on span "SOFA Review" at bounding box center [50, 322] width 49 height 10
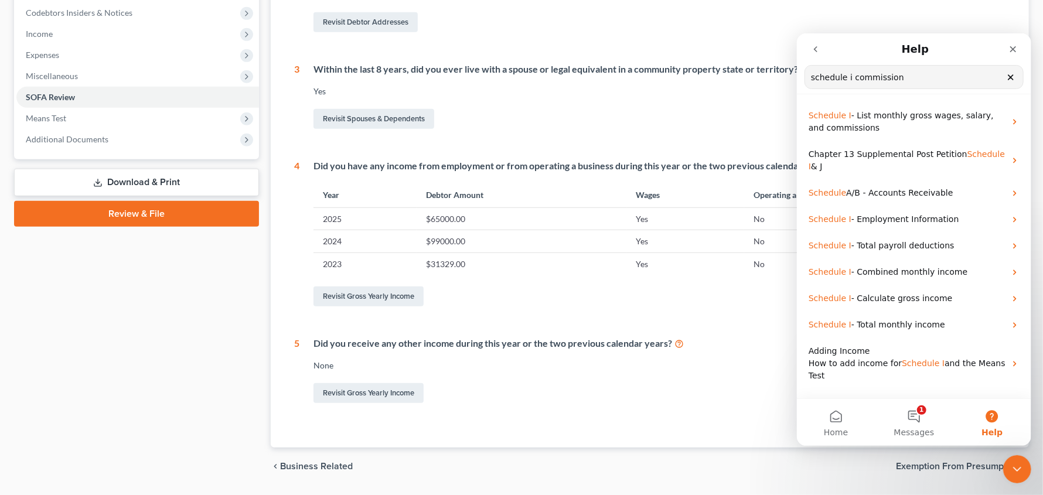
click at [131, 178] on link "Download & Print" at bounding box center [136, 183] width 245 height 28
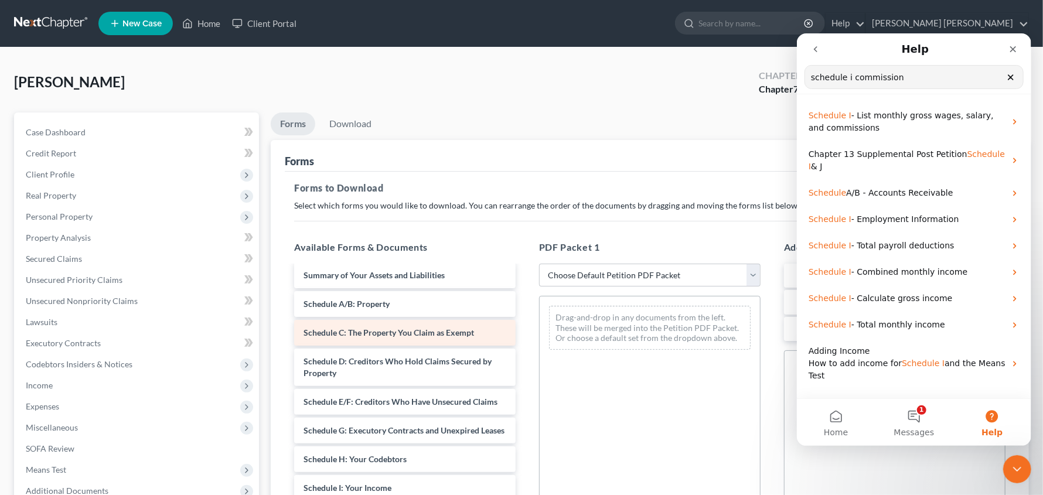
scroll to position [292, 0]
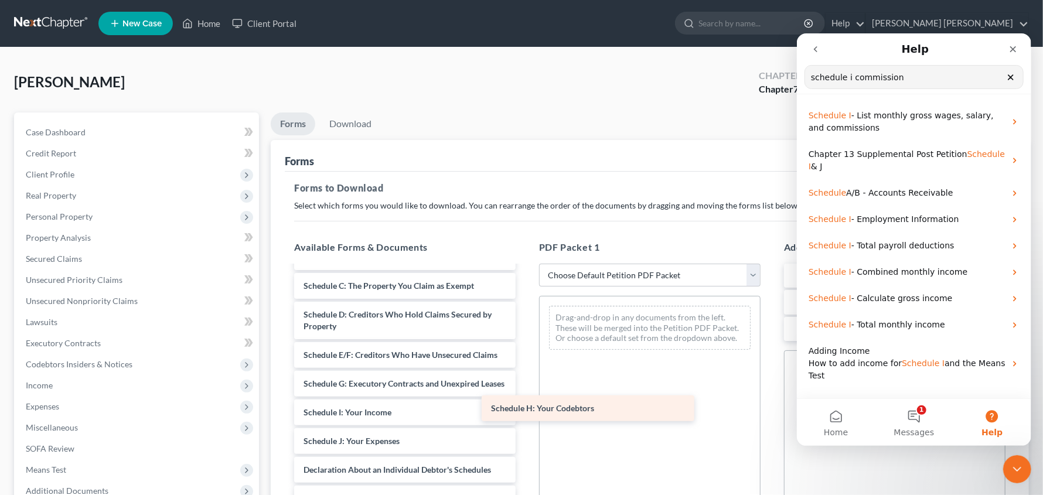
drag, startPoint x: 370, startPoint y: 443, endPoint x: 635, endPoint y: 389, distance: 270.4
click at [525, 389] on div "Schedule H: Your Codebtors Christopher_Smith_-_Credit_Counseling_Certificate.pd…" at bounding box center [405, 352] width 240 height 757
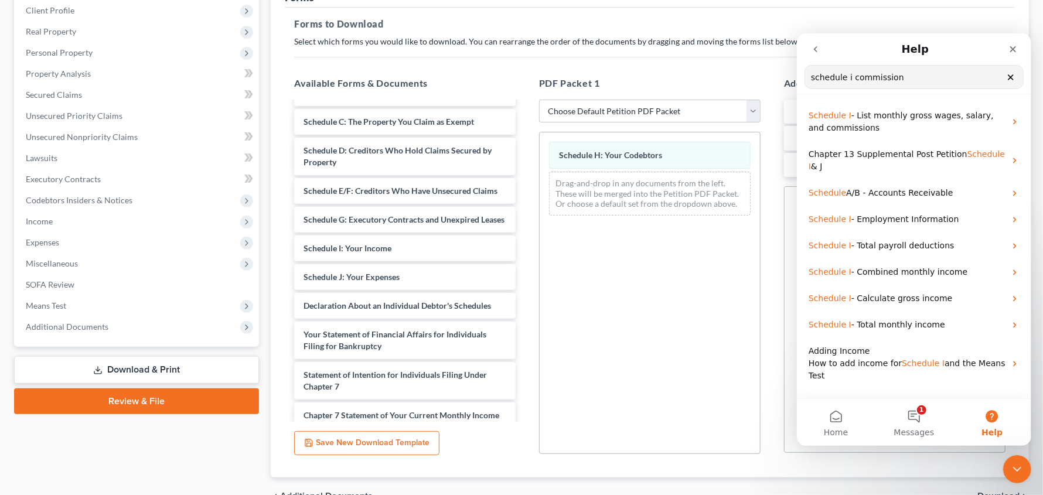
scroll to position [190, 0]
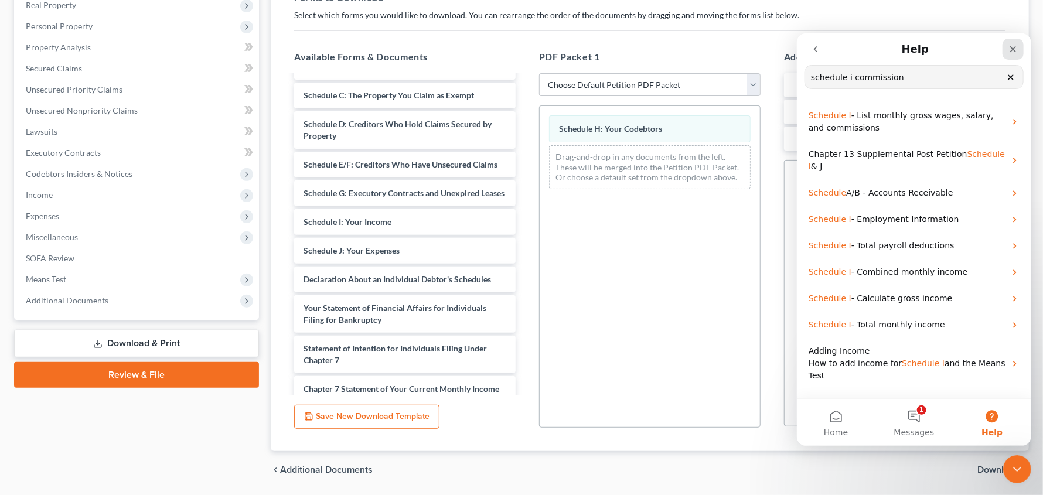
click at [1010, 51] on icon "Close" at bounding box center [1012, 48] width 9 height 9
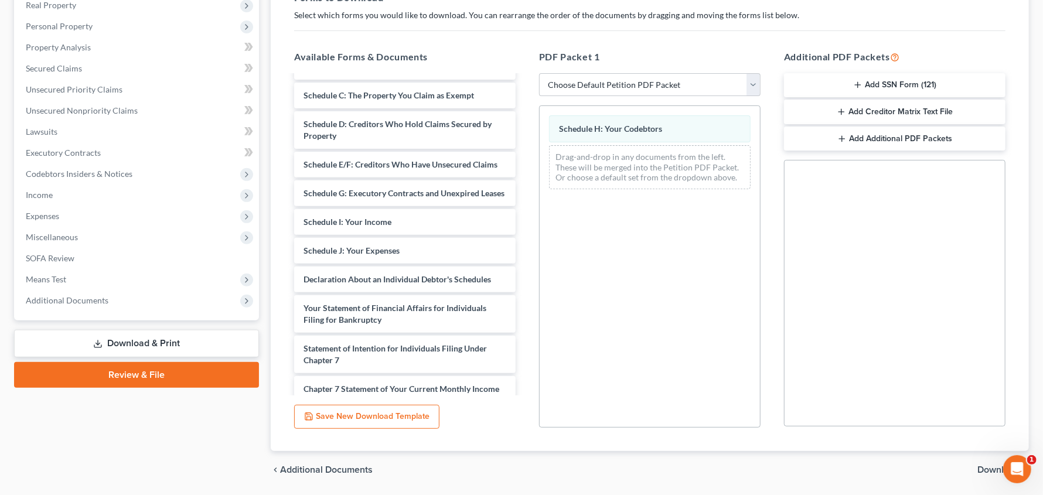
click at [985, 470] on span "Download" at bounding box center [999, 469] width 42 height 9
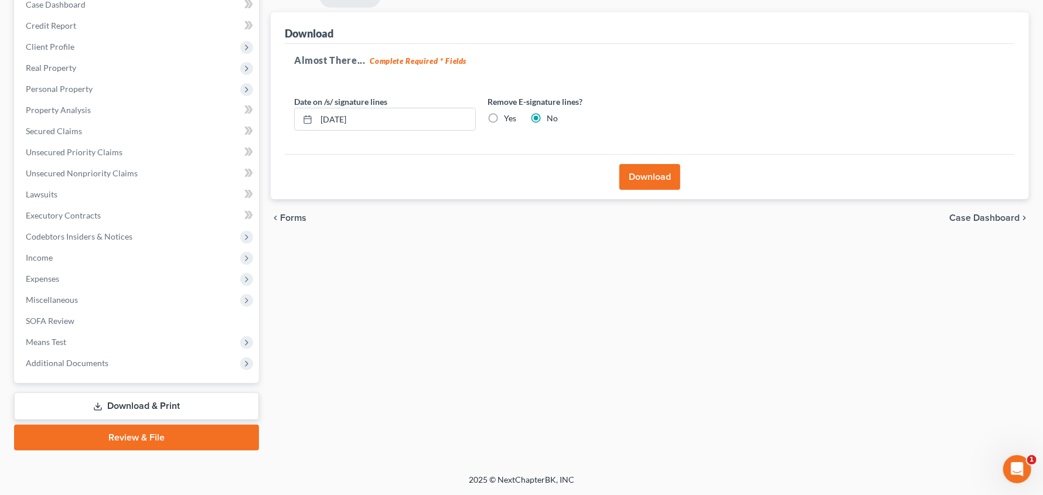
scroll to position [127, 0]
click at [504, 119] on label "Yes" at bounding box center [510, 119] width 12 height 12
click at [509, 119] on input "Yes" at bounding box center [513, 117] width 8 height 8
radio input "true"
radio input "false"
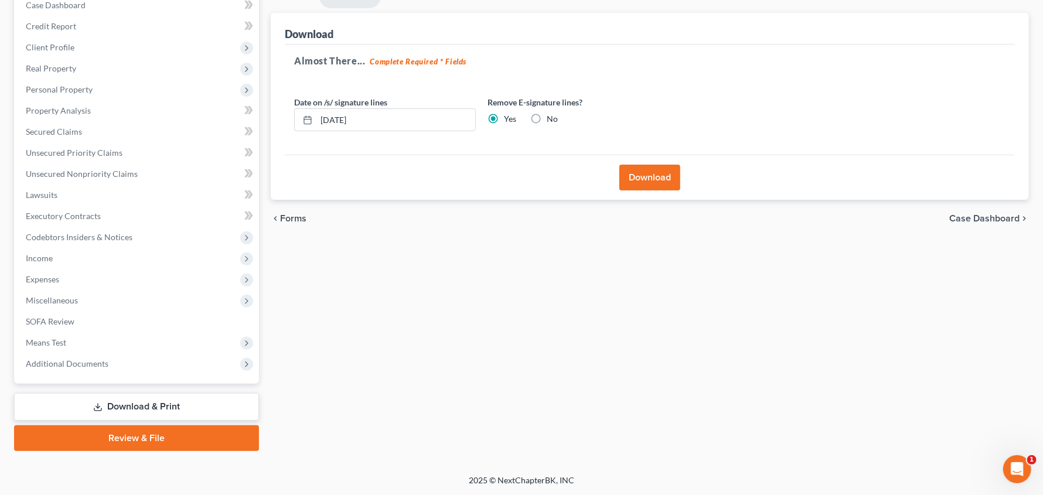
click at [641, 182] on button "Download" at bounding box center [650, 178] width 61 height 26
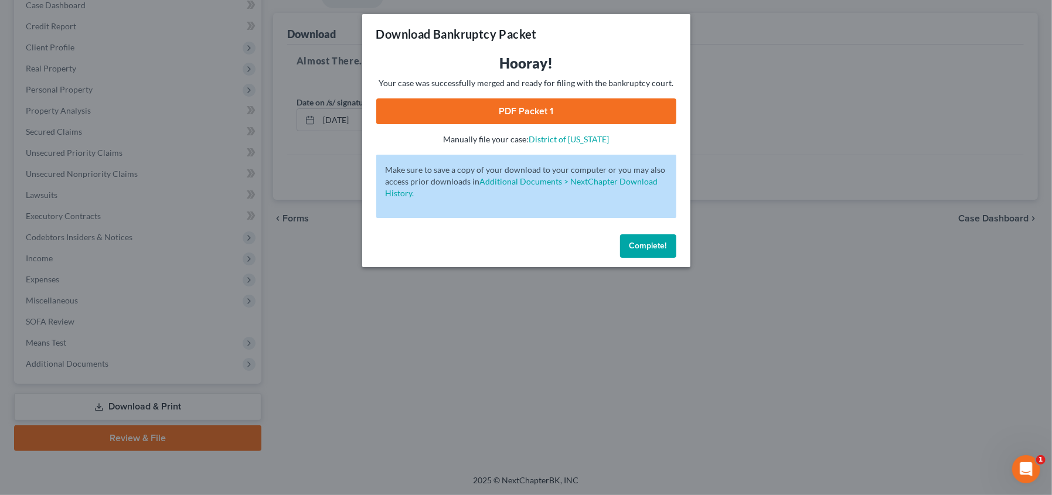
click at [517, 115] on link "PDF Packet 1" at bounding box center [526, 111] width 300 height 26
click at [653, 244] on span "Complete!" at bounding box center [648, 246] width 38 height 10
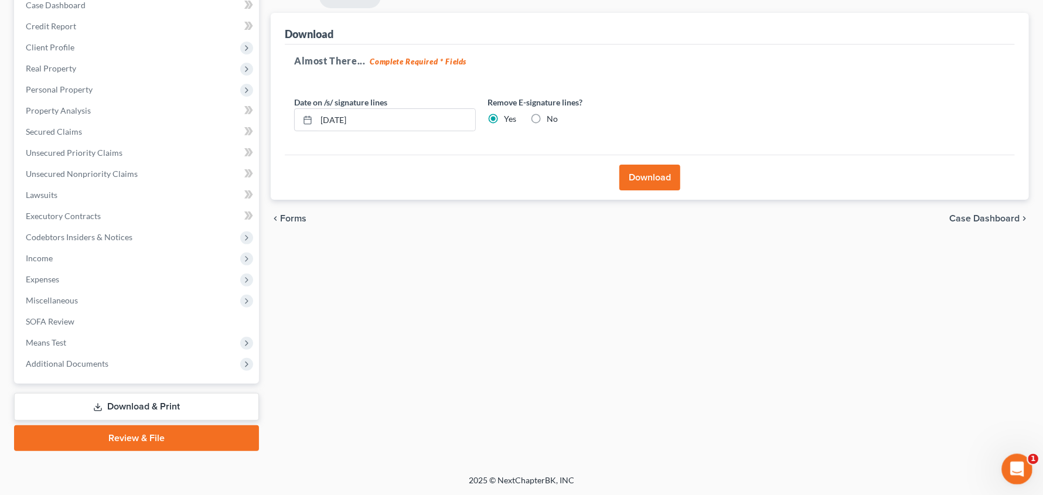
drag, startPoint x: 1018, startPoint y: 464, endPoint x: 2005, endPoint y: 900, distance: 1078.5
click at [1019, 464] on icon "Open Intercom Messenger" at bounding box center [1015, 467] width 19 height 19
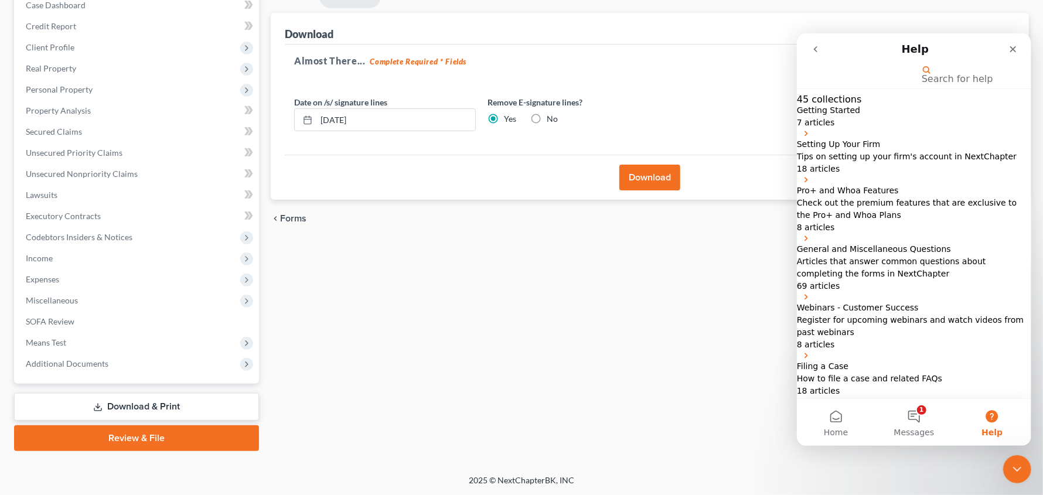
click at [862, 80] on input "Search for help" at bounding box center [862, 74] width 117 height 11
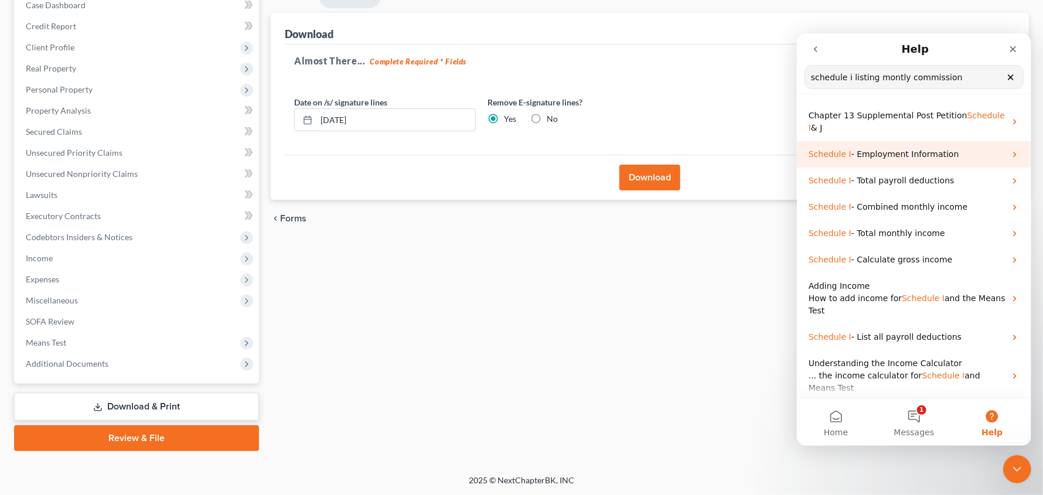
type input "schedule i listing montly commission"
click at [836, 144] on div "Schedule I - Employment Information" at bounding box center [914, 154] width 234 height 26
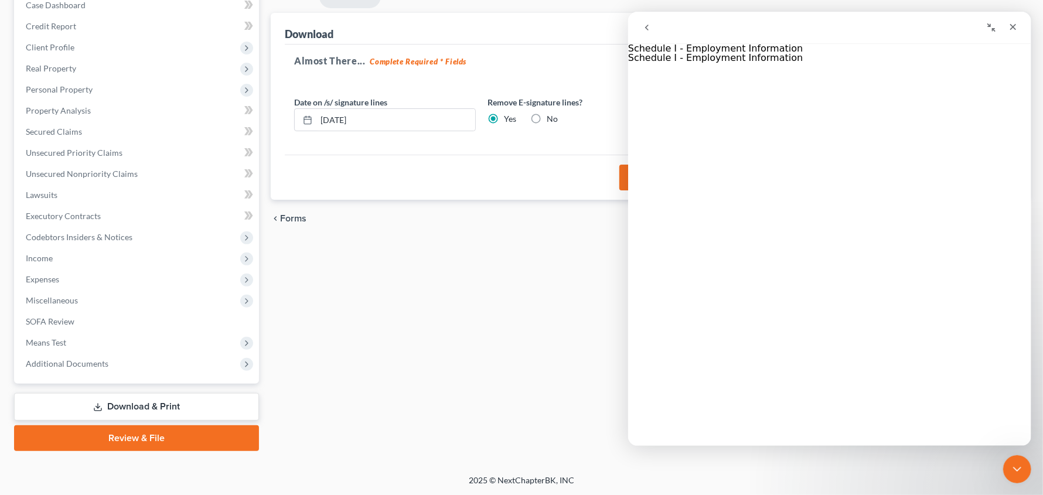
click at [649, 29] on icon "go back" at bounding box center [646, 27] width 9 height 9
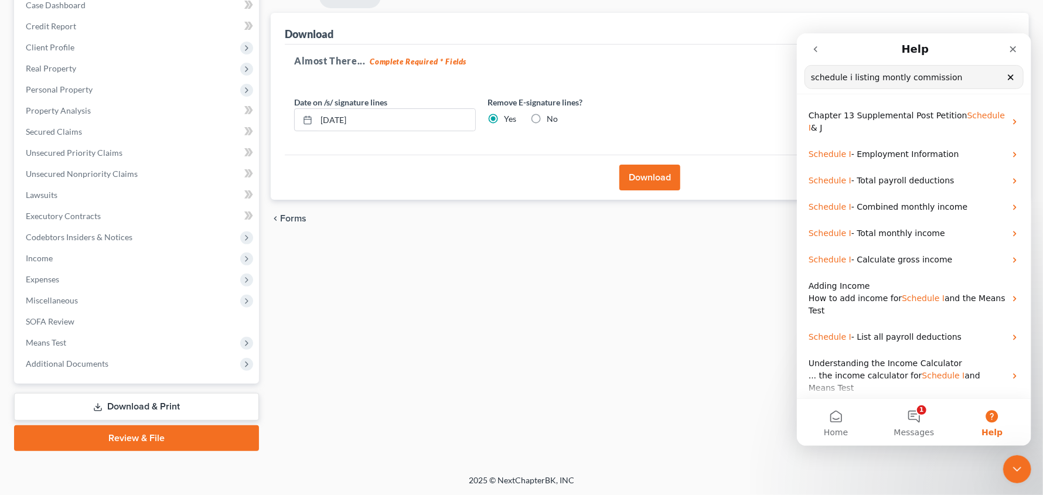
click at [893, 76] on input "schedule i listing montly commission" at bounding box center [914, 76] width 218 height 23
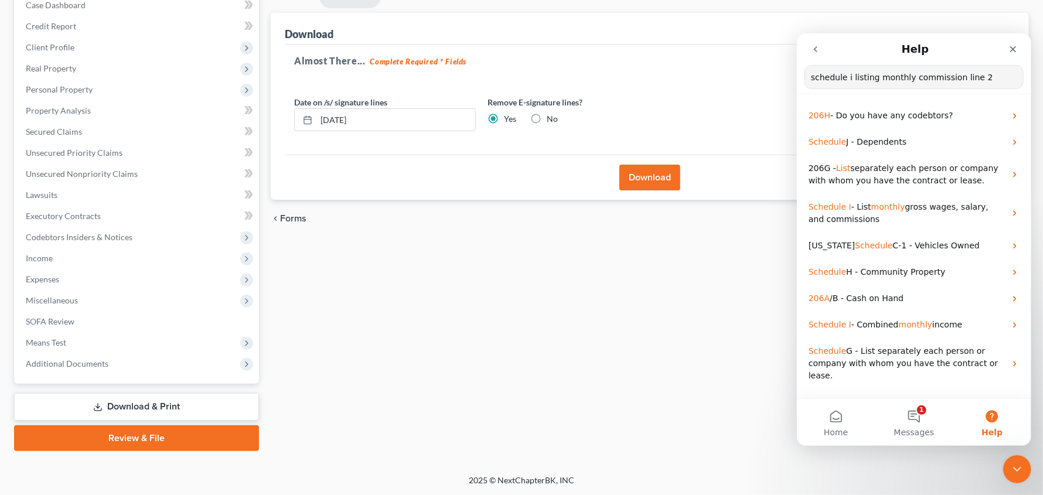
type input "schedule i listing monthly commission line 2"
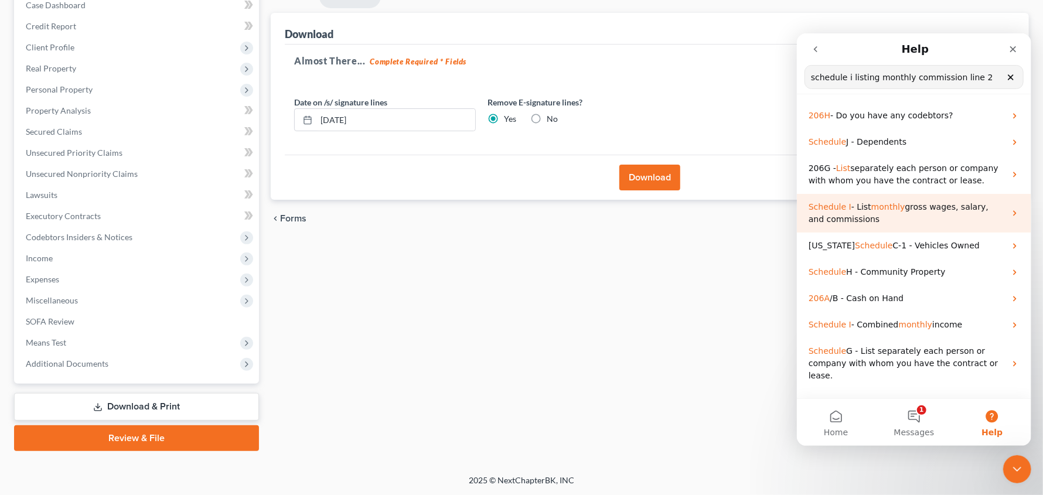
click at [910, 214] on p "Schedule I - List monthly gross wages, salary, and commissions" at bounding box center [906, 212] width 197 height 25
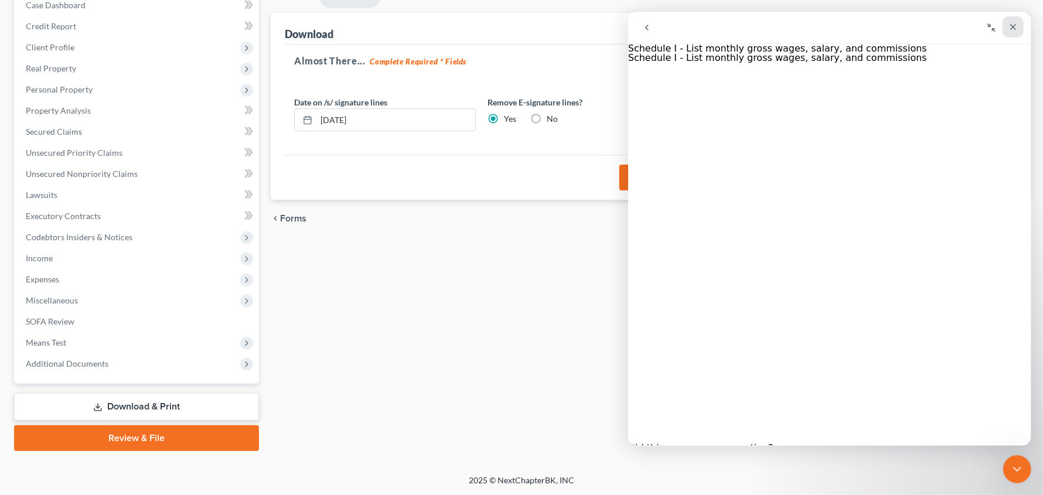
click at [1009, 25] on icon "Close" at bounding box center [1012, 26] width 9 height 9
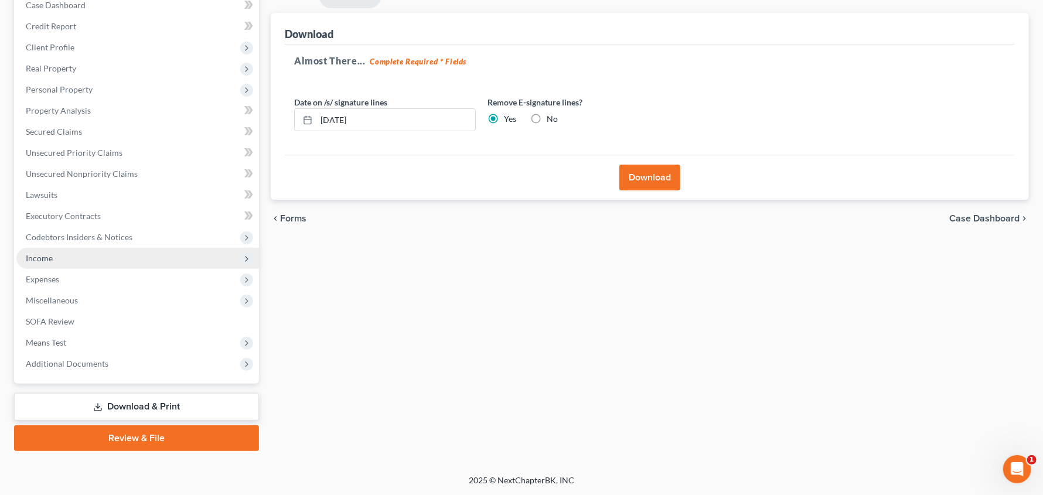
click at [52, 259] on span "Income" at bounding box center [137, 258] width 243 height 21
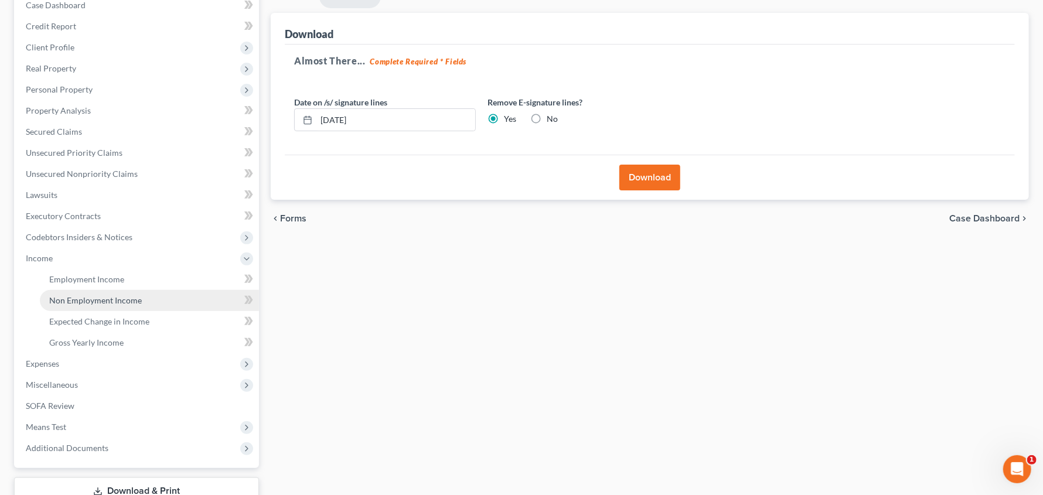
click at [77, 300] on span "Non Employment Income" at bounding box center [95, 300] width 93 height 10
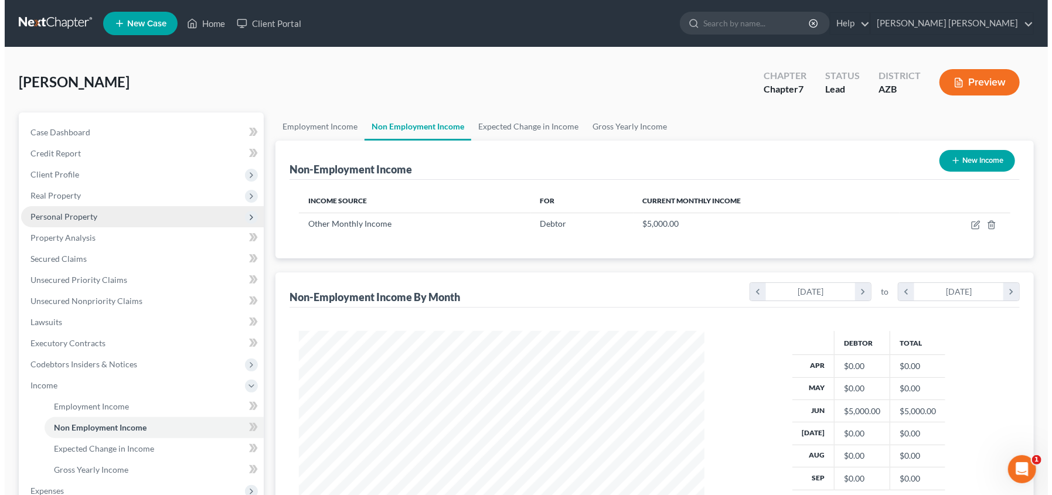
scroll to position [209, 428]
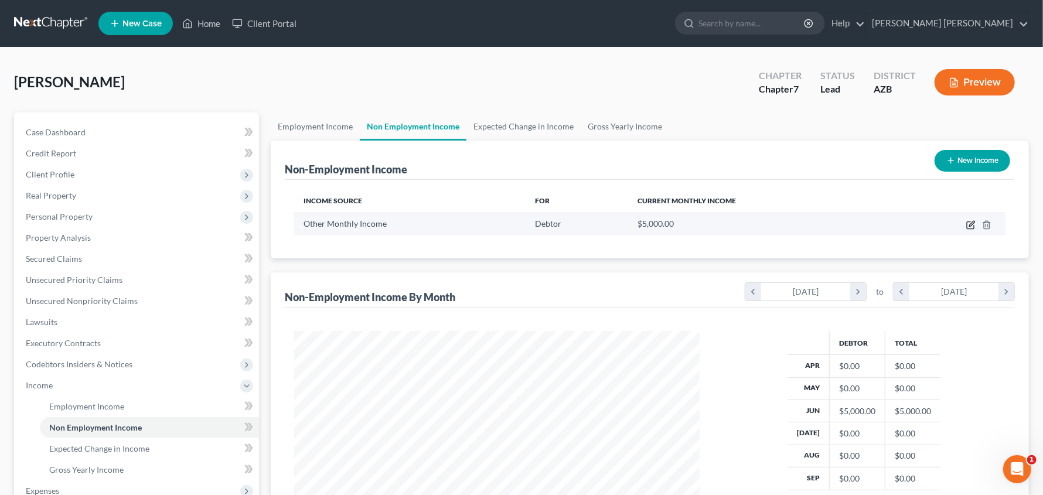
click at [971, 226] on icon "button" at bounding box center [971, 223] width 5 height 5
select select "13"
select select "0"
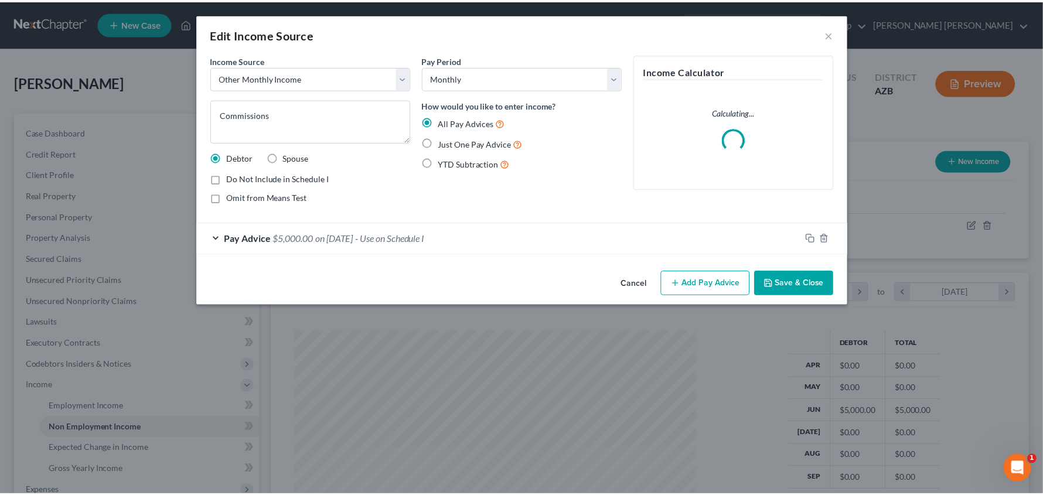
scroll to position [209, 433]
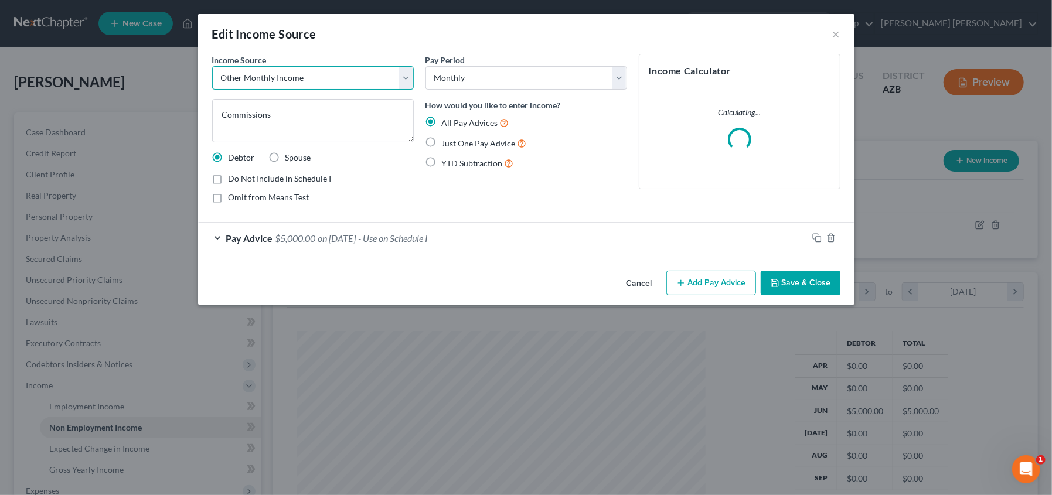
click at [413, 80] on select "Select Unemployment Disability (from employer) Pension Retirement Social Securi…" at bounding box center [313, 77] width 202 height 23
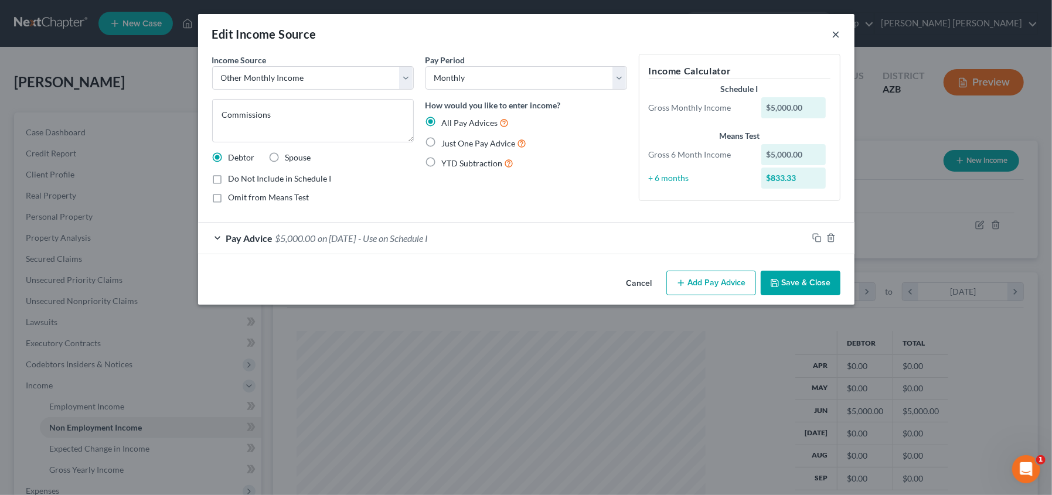
click at [837, 35] on button "×" at bounding box center [836, 34] width 8 height 14
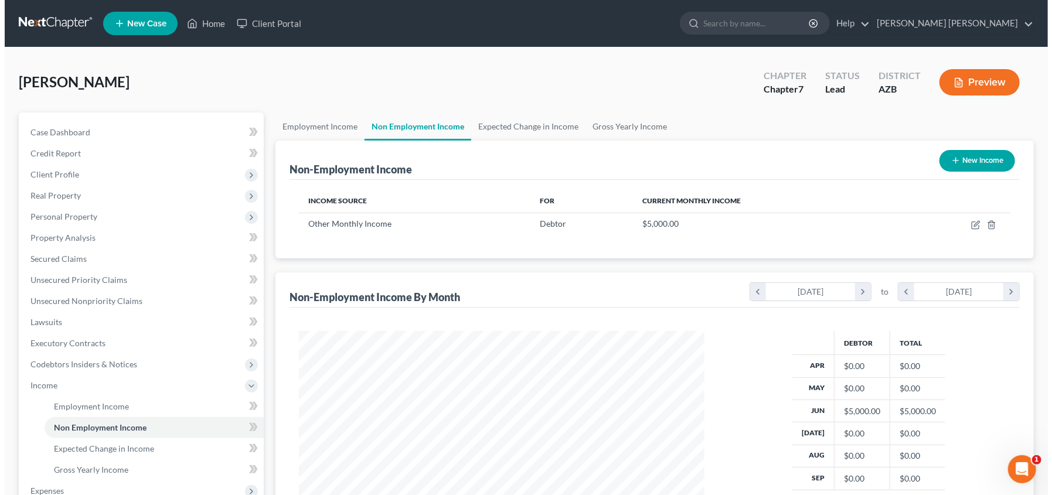
scroll to position [585907, 585688]
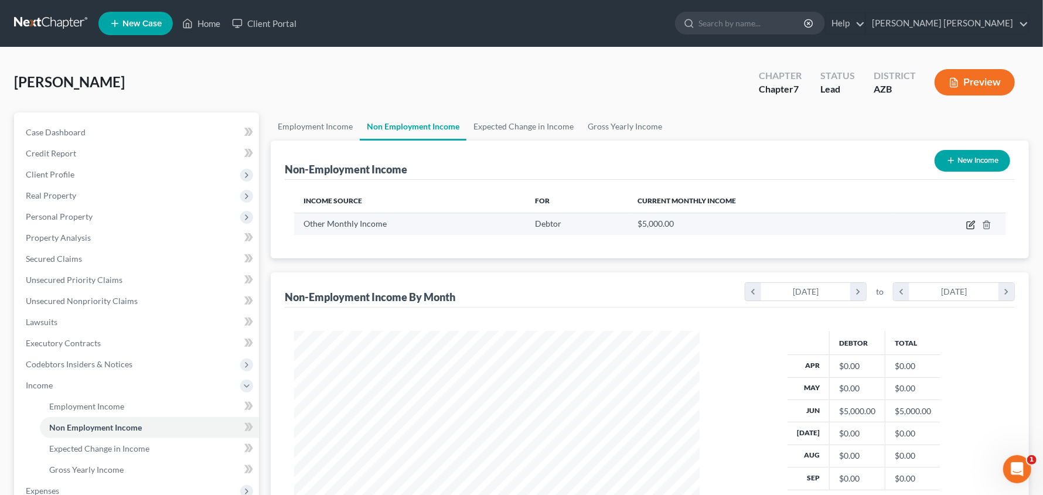
click at [969, 224] on icon "button" at bounding box center [971, 224] width 9 height 9
select select "13"
select select "0"
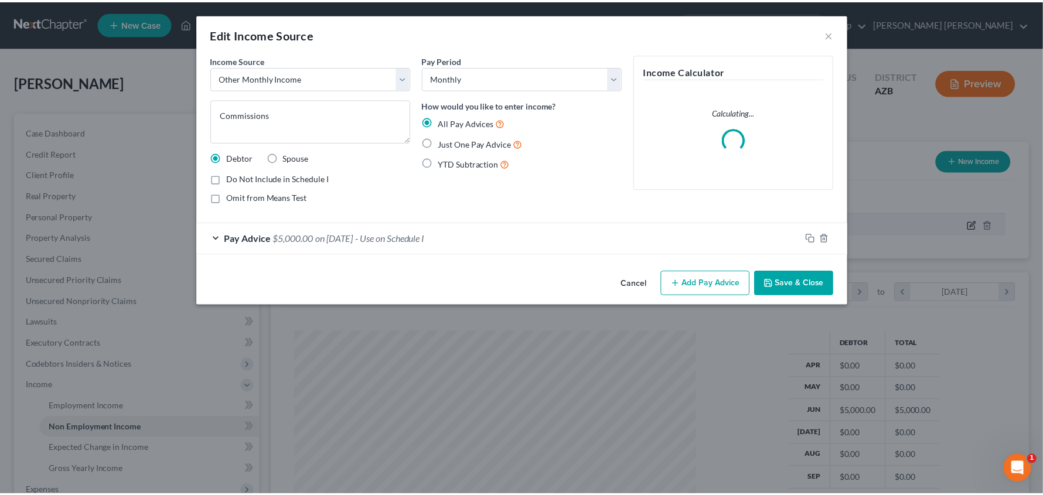
scroll to position [209, 433]
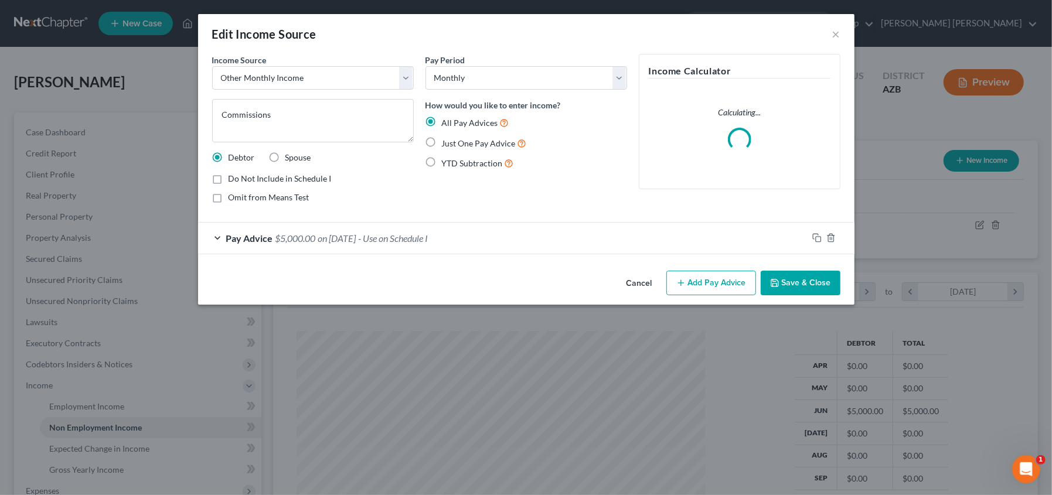
click at [217, 236] on div "Pay Advice $5,000.00 on 06/30/2025 - Use on Schedule I" at bounding box center [503, 238] width 610 height 31
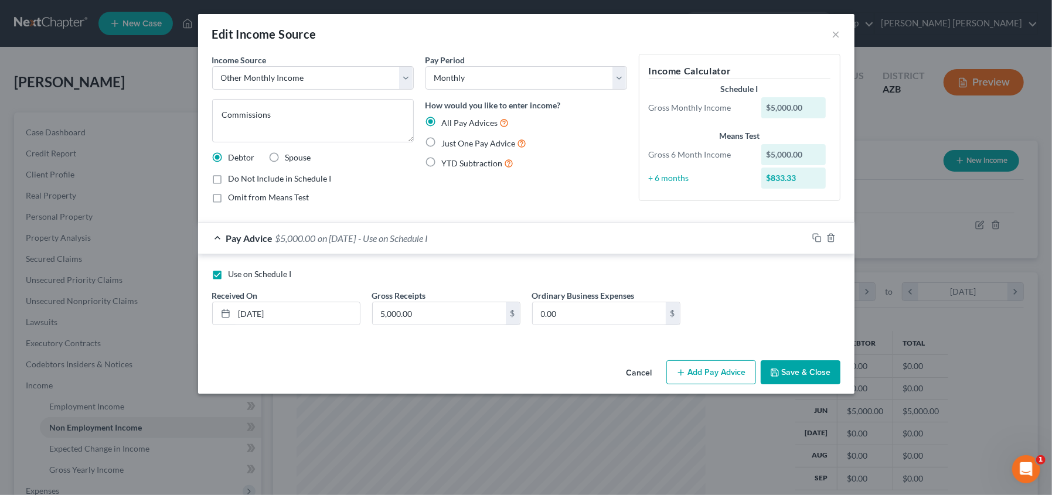
click at [642, 370] on button "Cancel" at bounding box center [639, 373] width 45 height 23
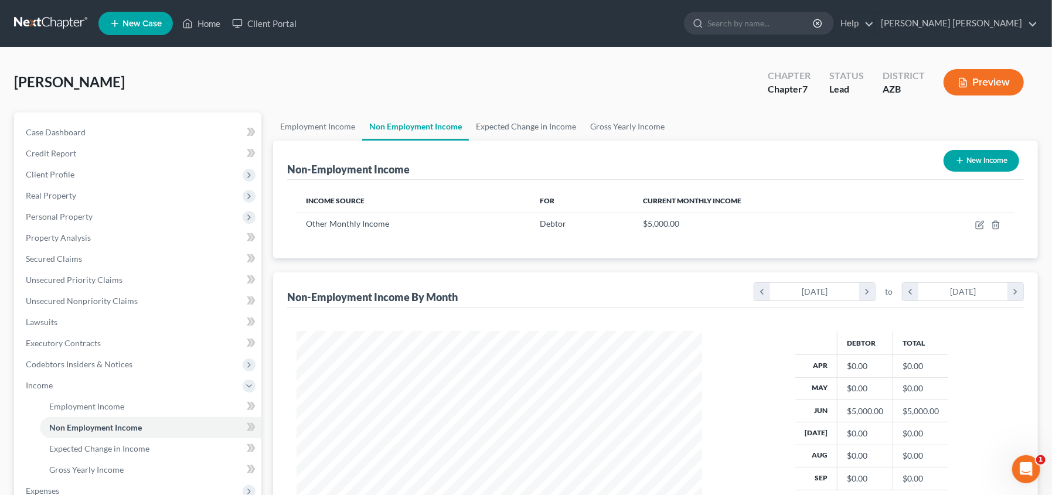
scroll to position [585907, 585688]
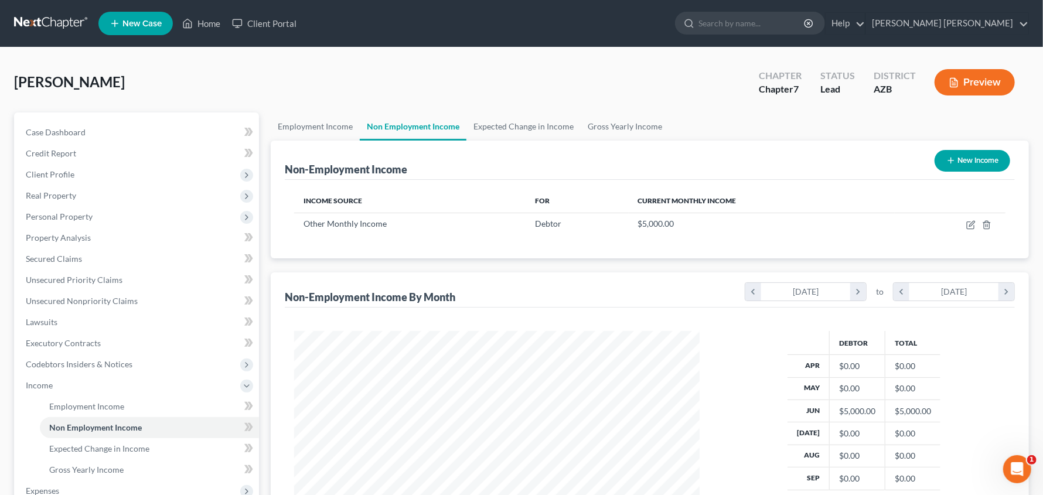
click at [975, 162] on button "New Income" at bounding box center [973, 161] width 76 height 22
select select "0"
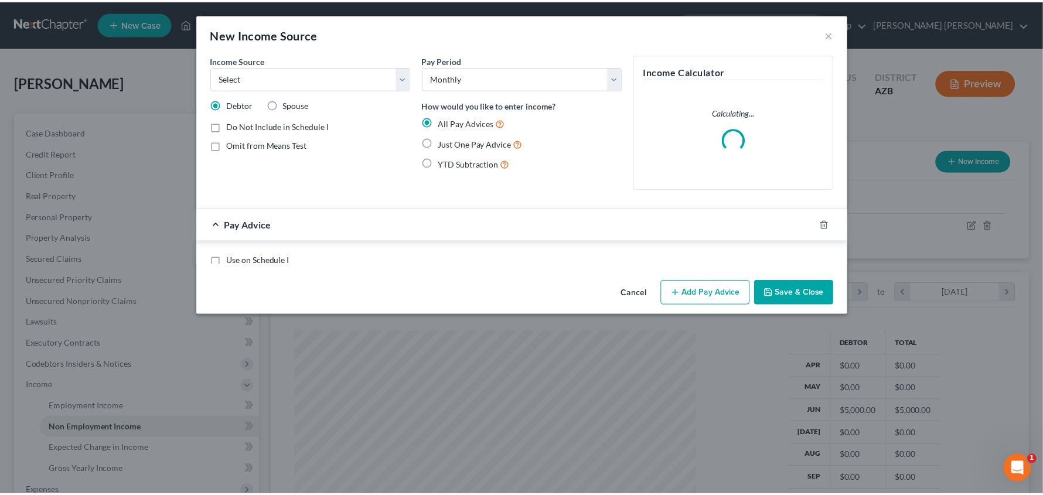
scroll to position [209, 433]
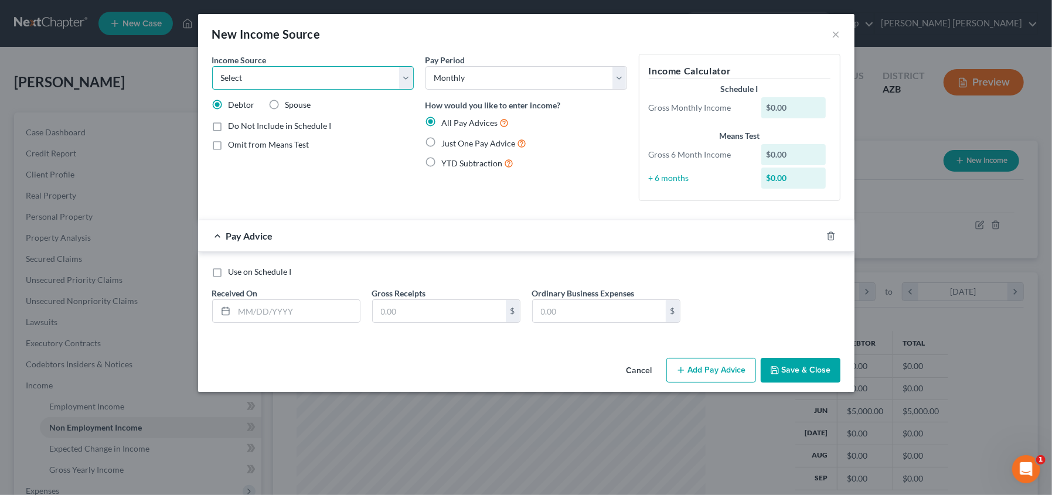
click at [409, 75] on select "Select Unemployment Disability (from employer) Pension Retirement Social Securi…" at bounding box center [313, 77] width 202 height 23
click at [835, 33] on button "×" at bounding box center [836, 34] width 8 height 14
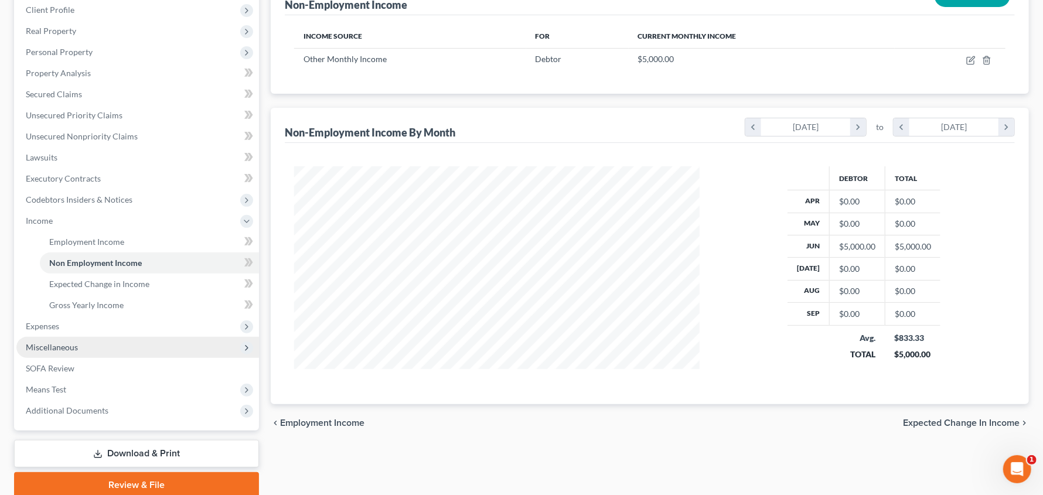
scroll to position [212, 0]
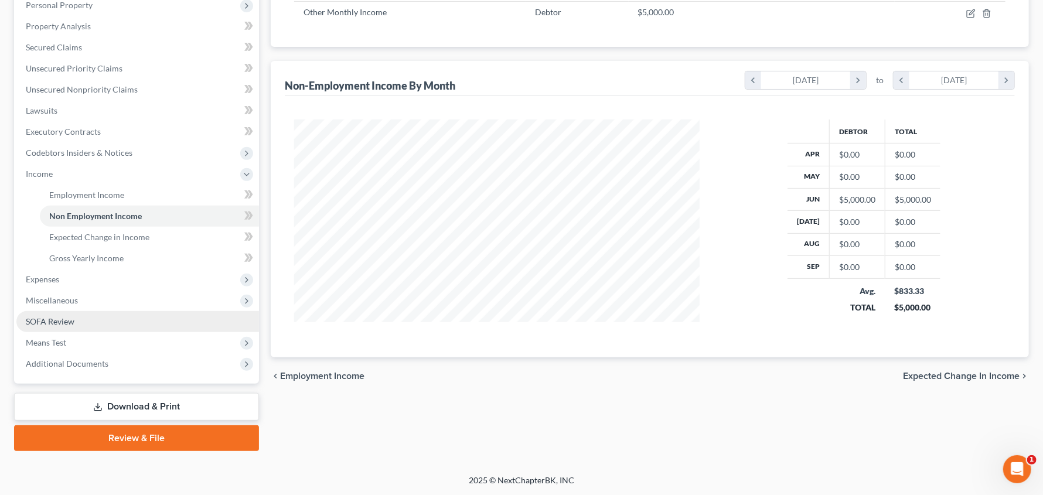
click at [70, 319] on span "SOFA Review" at bounding box center [50, 322] width 49 height 10
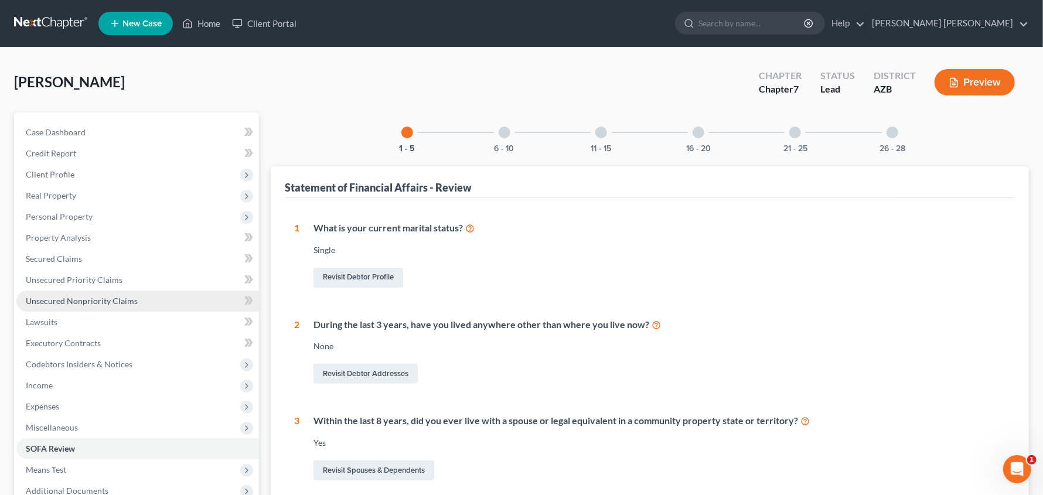
click at [111, 297] on span "Unsecured Nonpriority Claims" at bounding box center [82, 301] width 112 height 10
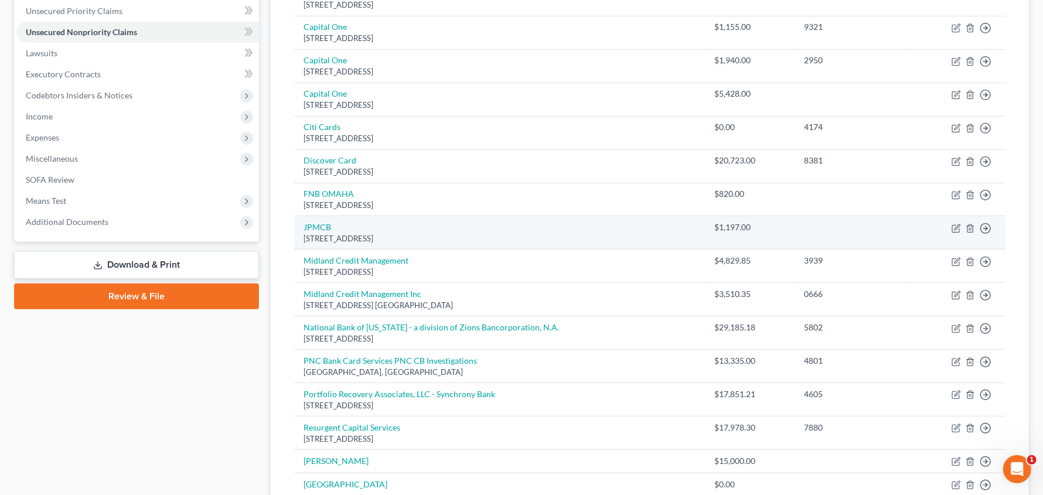
scroll to position [336, 0]
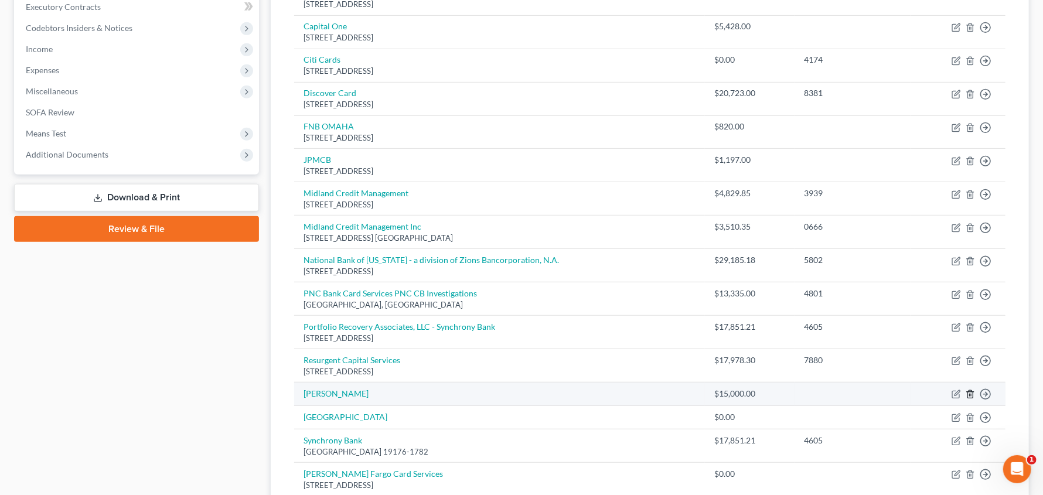
click at [969, 393] on icon "button" at bounding box center [970, 394] width 9 height 9
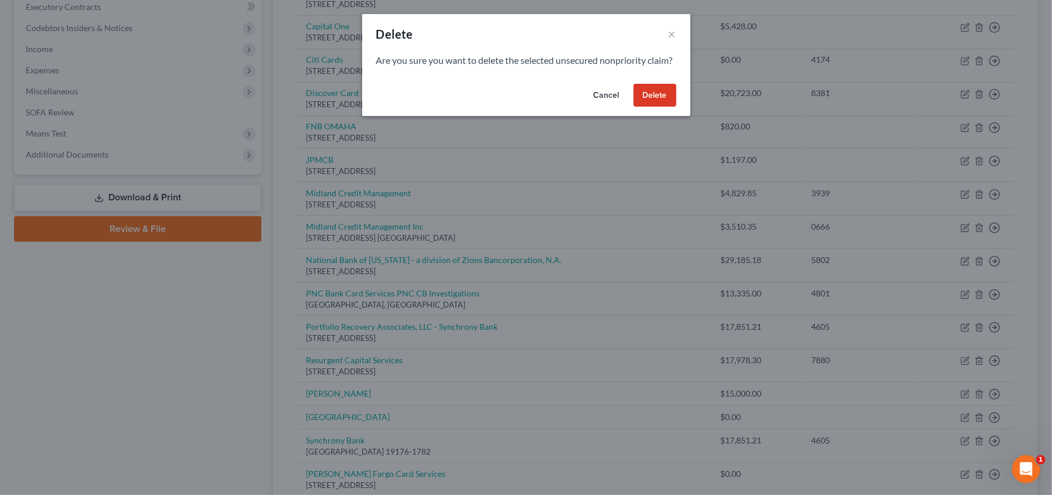
click at [649, 104] on button "Delete" at bounding box center [655, 95] width 43 height 23
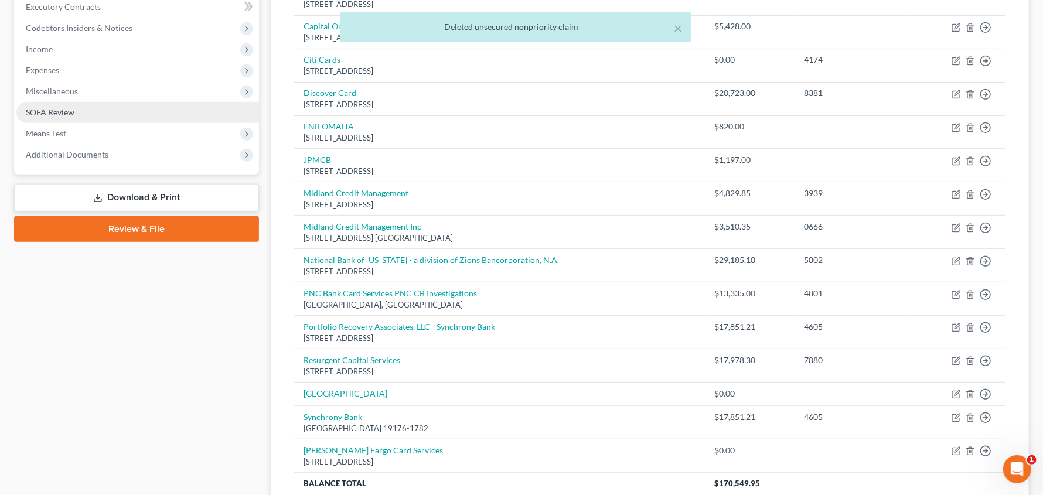
click at [59, 110] on span "SOFA Review" at bounding box center [50, 112] width 49 height 10
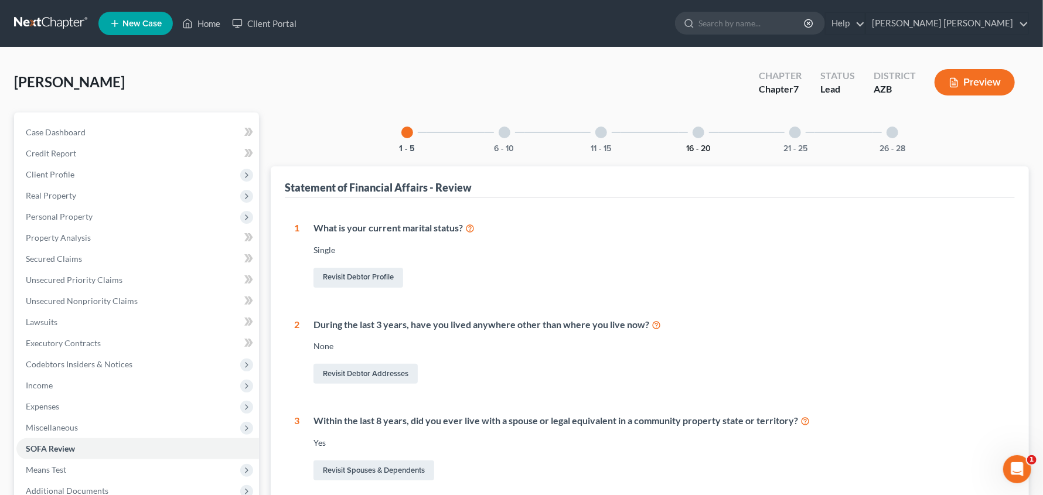
click at [700, 147] on button "16 - 20" at bounding box center [698, 149] width 25 height 8
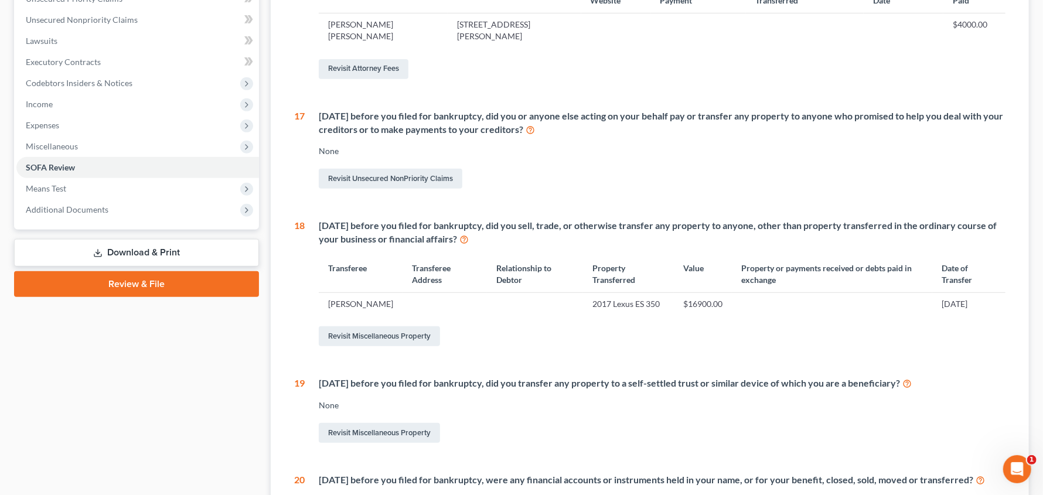
scroll to position [308, 0]
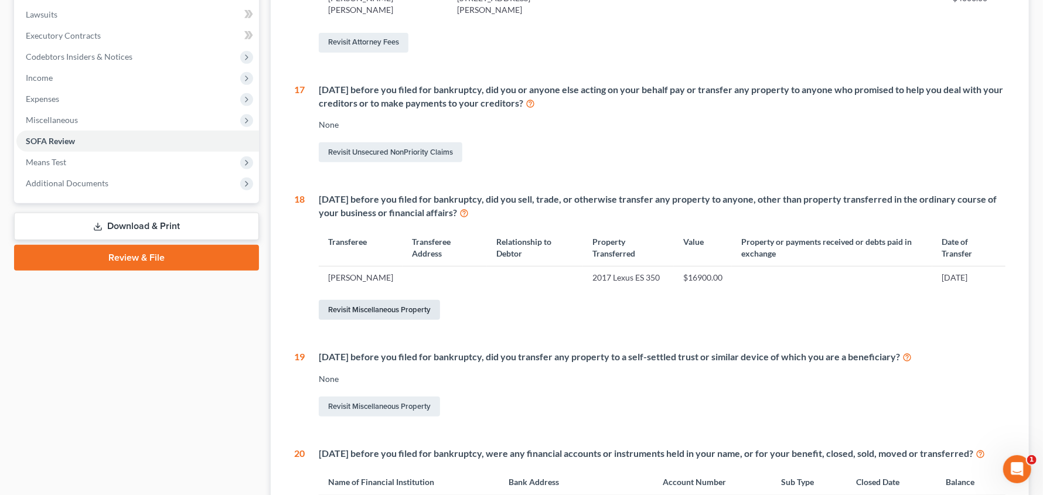
click at [415, 320] on link "Revisit Miscellaneous Property" at bounding box center [379, 310] width 121 height 20
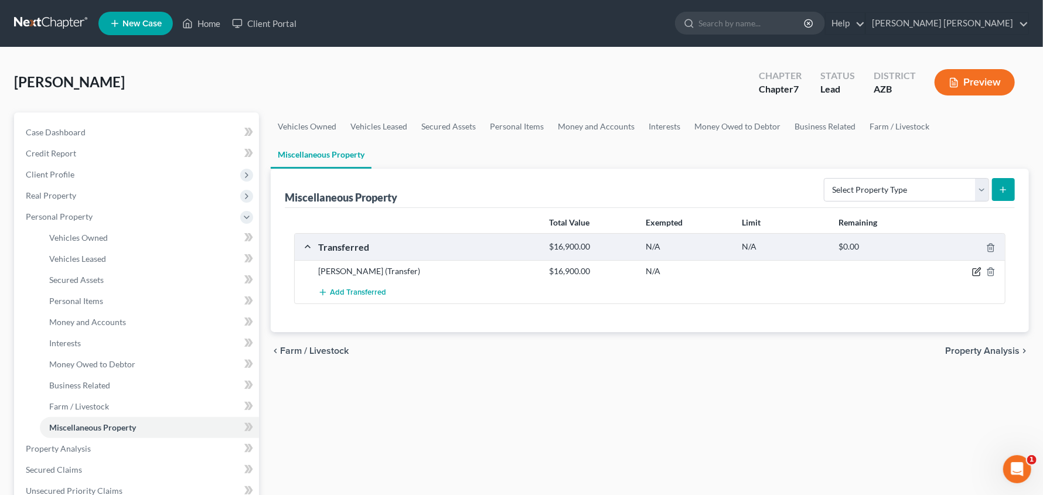
click at [974, 273] on icon "button" at bounding box center [976, 271] width 9 height 9
select select "Ordinary (within 2 years)"
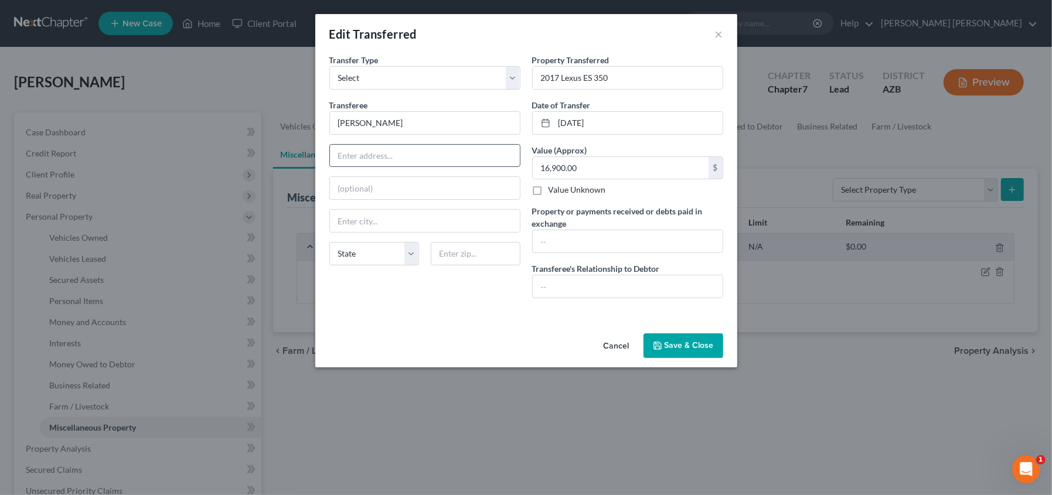
click at [363, 155] on input "text" at bounding box center [425, 156] width 190 height 22
type input "4503 E. Gallop Trail"
type input "San Tan Valley"
select select "3"
type input "85140"
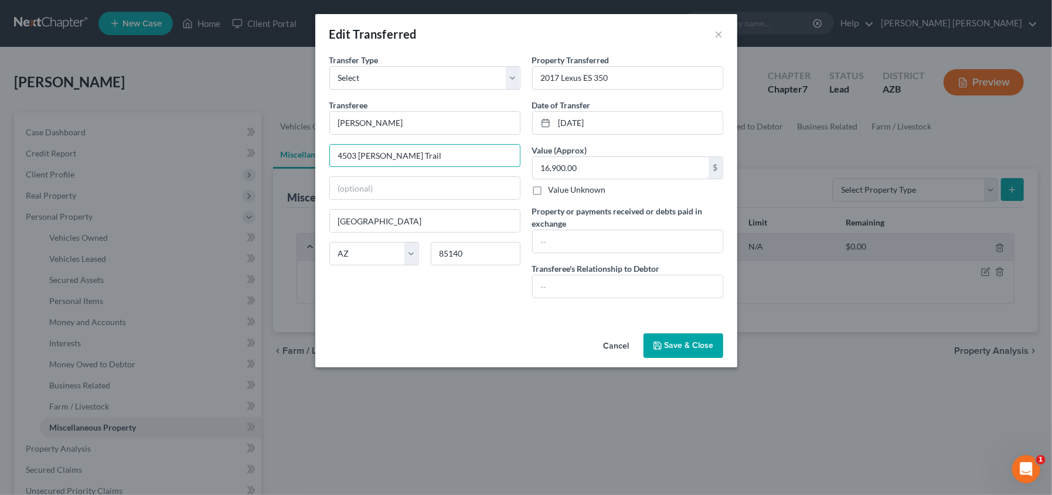
drag, startPoint x: 423, startPoint y: 152, endPoint x: 275, endPoint y: 156, distance: 147.2
click at [277, 155] on div "Edit Transferred × An exemption set must first be selected from the Filing Info…" at bounding box center [526, 247] width 1052 height 495
click at [679, 344] on button "Save & Close" at bounding box center [684, 346] width 80 height 25
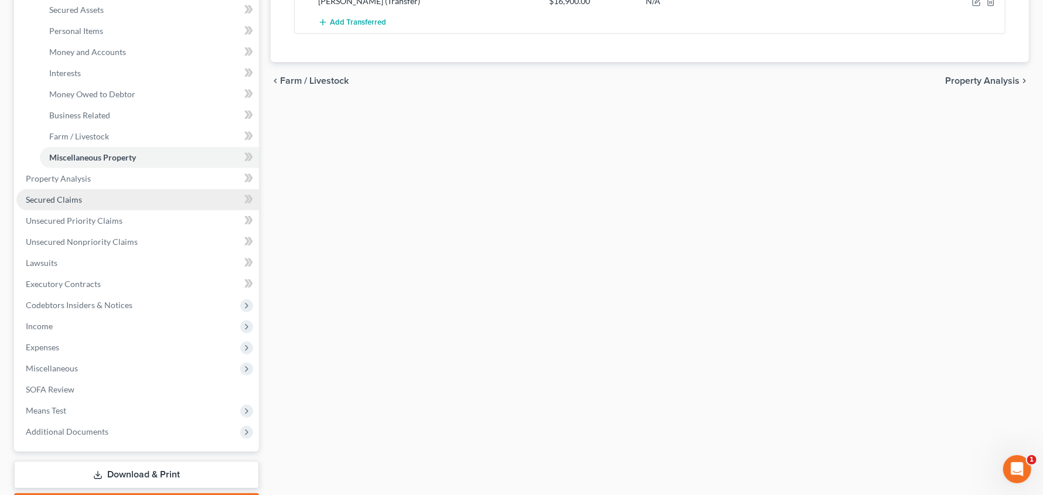
scroll to position [322, 0]
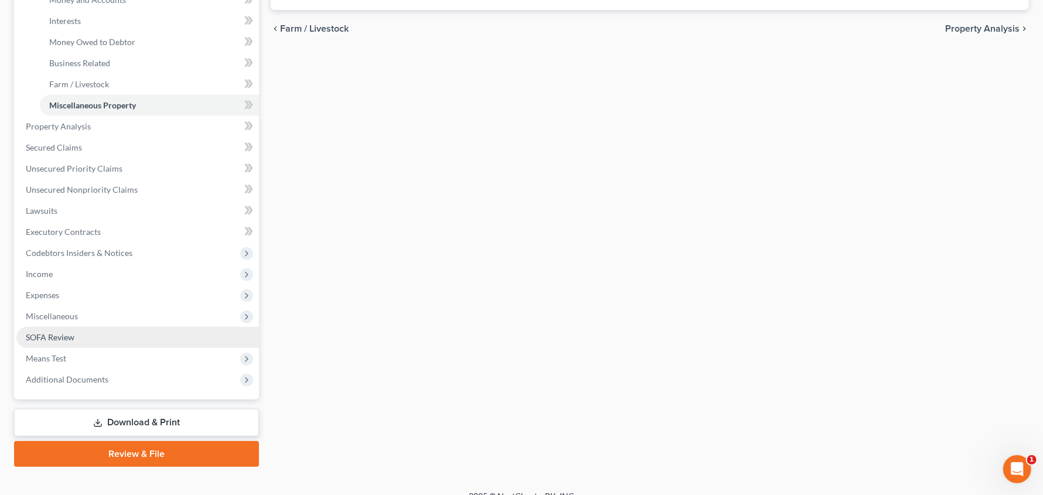
click at [52, 336] on span "SOFA Review" at bounding box center [50, 337] width 49 height 10
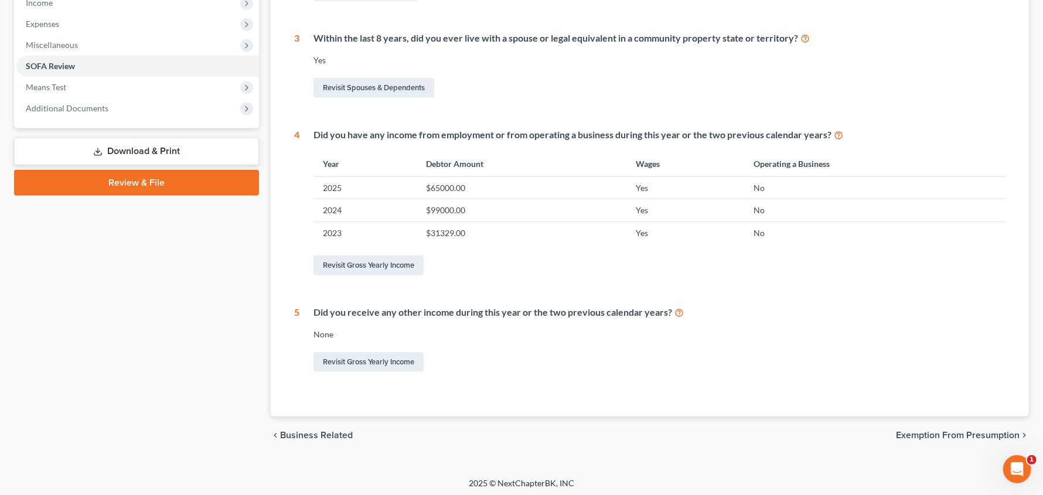
scroll to position [386, 0]
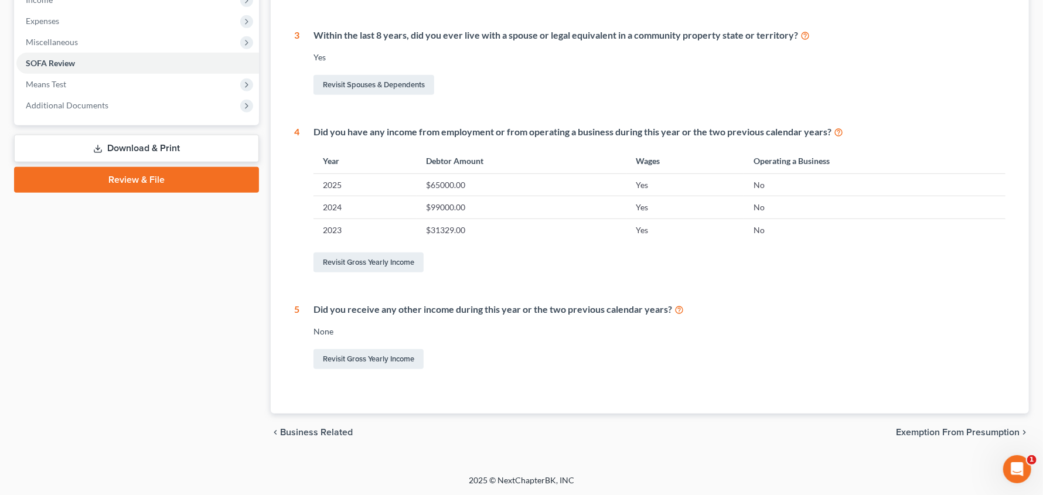
click at [112, 144] on link "Download & Print" at bounding box center [136, 149] width 245 height 28
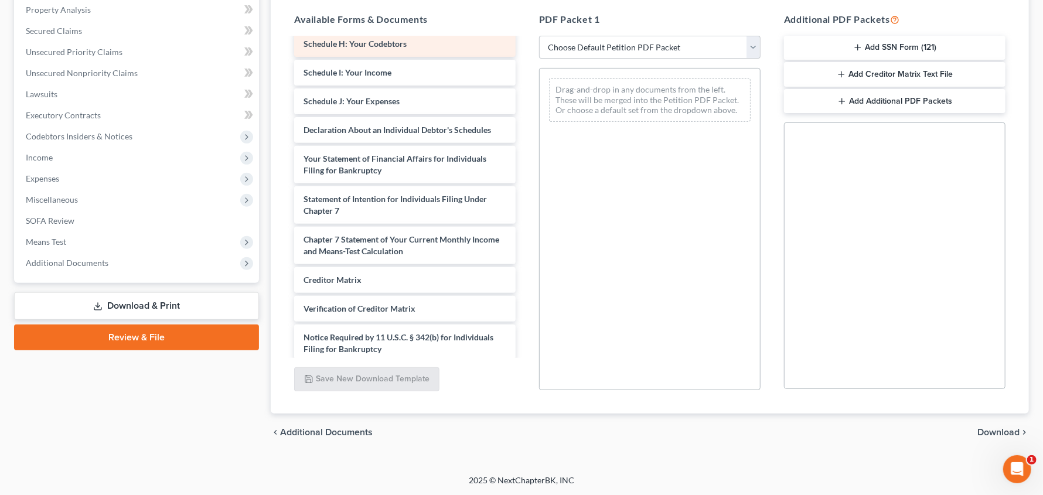
scroll to position [440, 0]
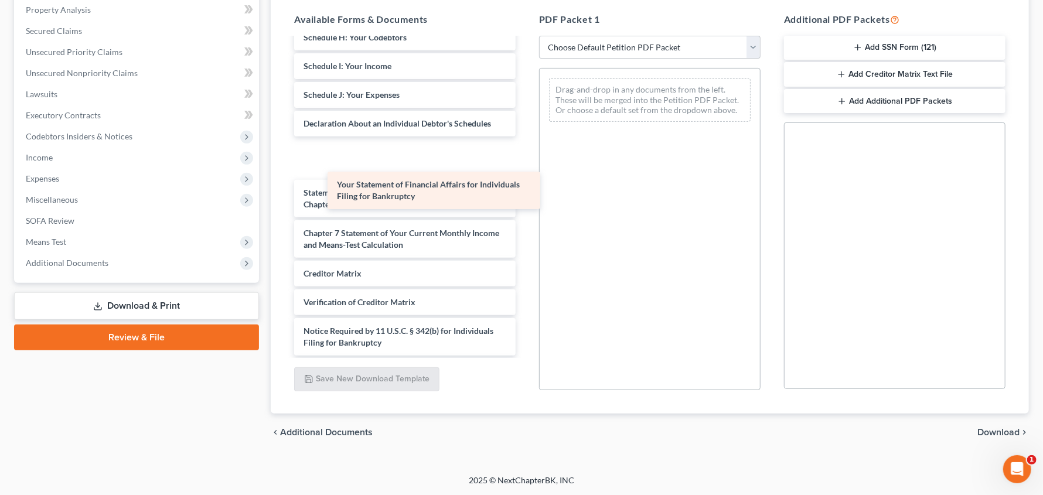
drag, startPoint x: 433, startPoint y: 189, endPoint x: 644, endPoint y: 168, distance: 212.1
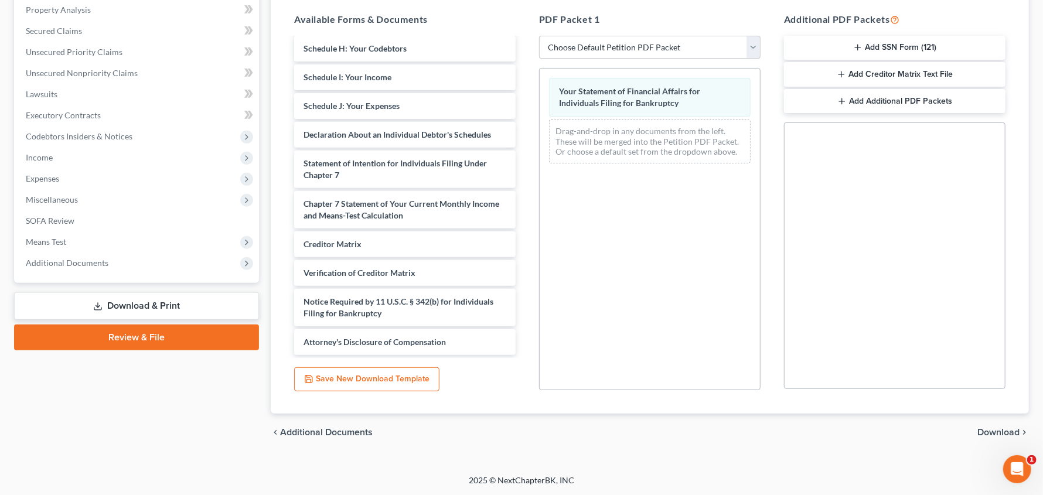
click at [1010, 430] on span "Download" at bounding box center [999, 432] width 42 height 9
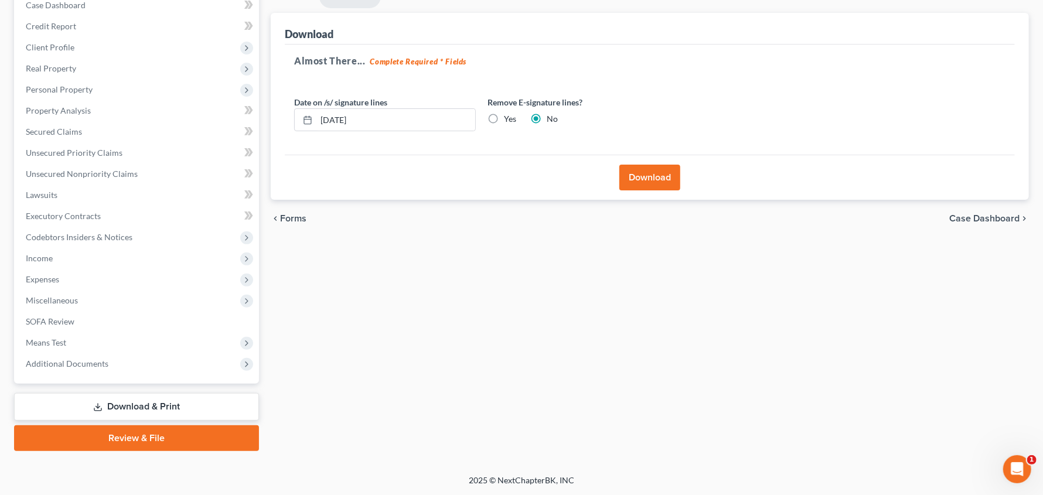
click at [506, 117] on label "Yes" at bounding box center [510, 119] width 12 height 12
click at [509, 117] on input "Yes" at bounding box center [513, 117] width 8 height 8
radio input "true"
radio input "false"
click at [644, 175] on button "Download" at bounding box center [650, 178] width 61 height 26
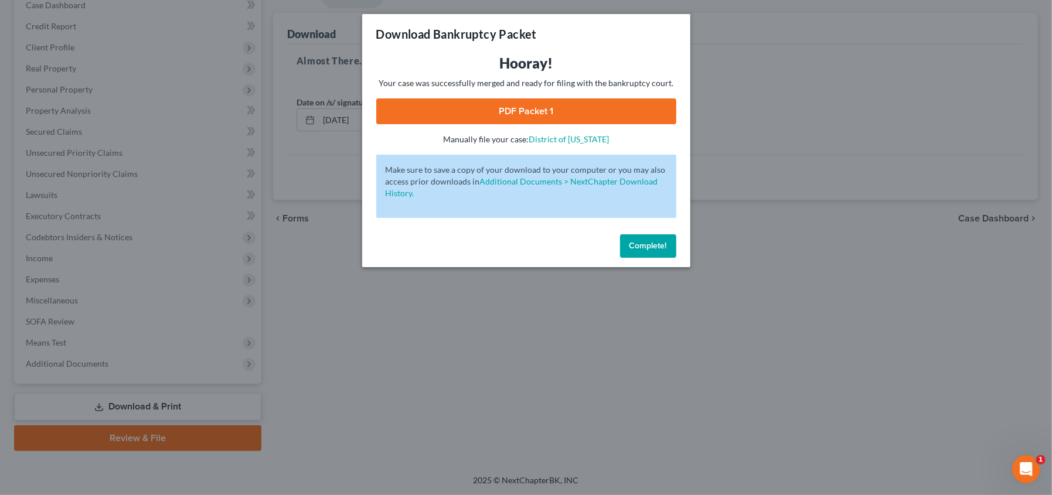
click at [529, 110] on link "PDF Packet 1" at bounding box center [526, 111] width 300 height 26
click at [637, 236] on button "Complete!" at bounding box center [648, 245] width 56 height 23
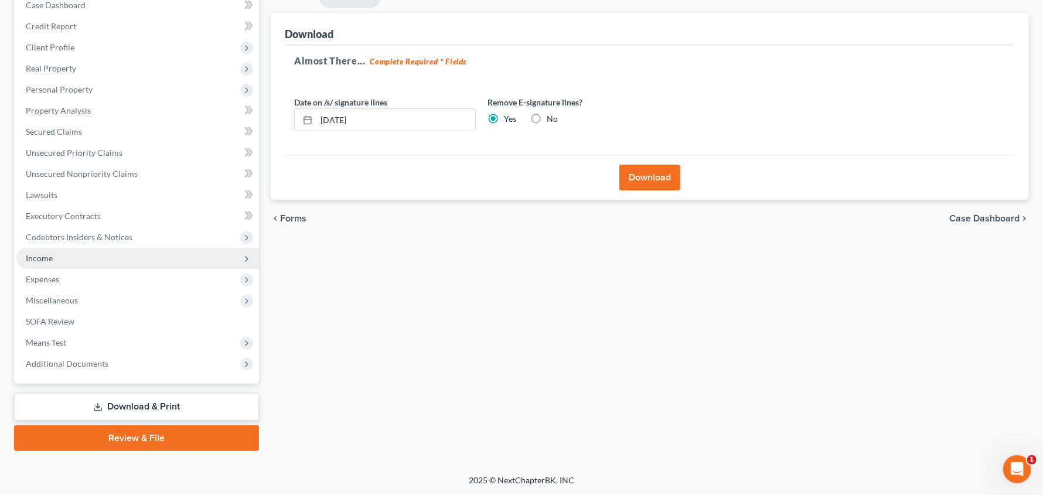
click at [102, 257] on span "Income" at bounding box center [137, 258] width 243 height 21
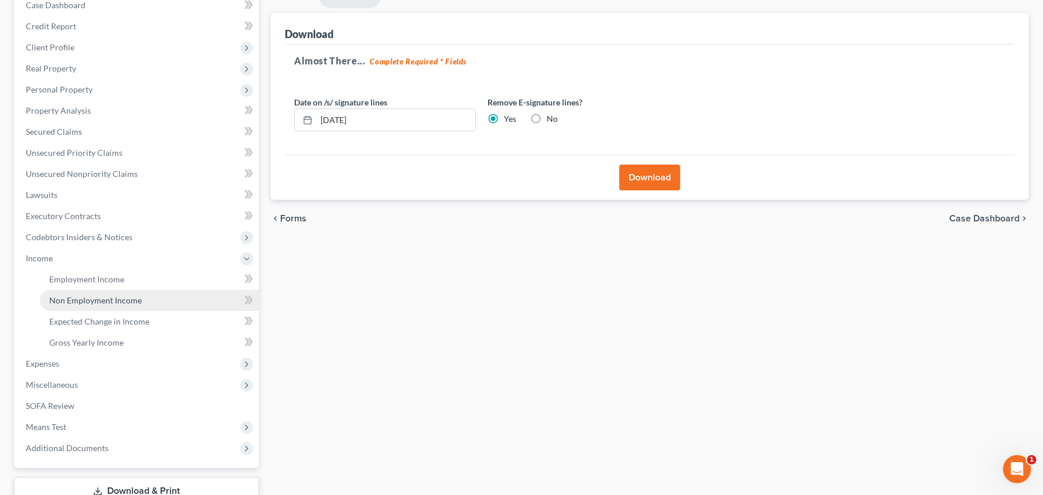
click at [102, 298] on span "Non Employment Income" at bounding box center [95, 300] width 93 height 10
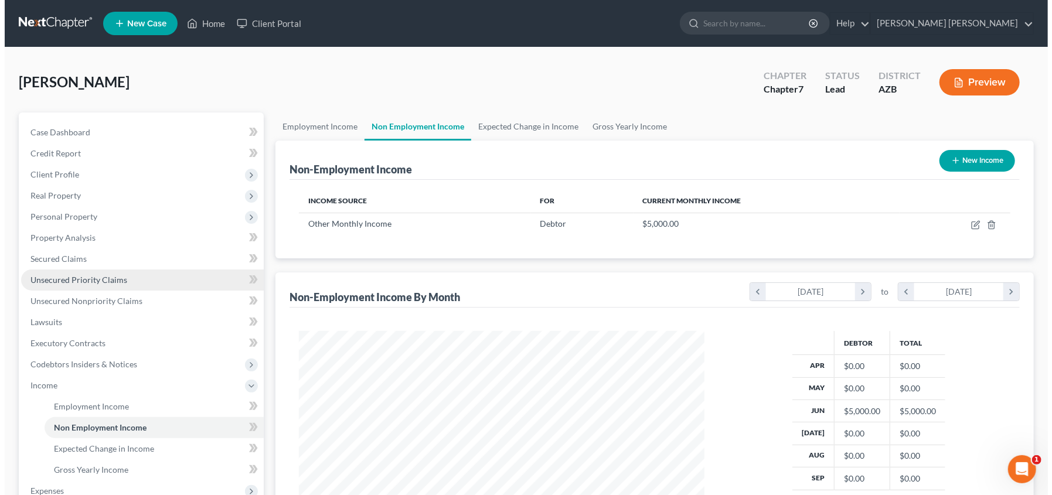
scroll to position [209, 428]
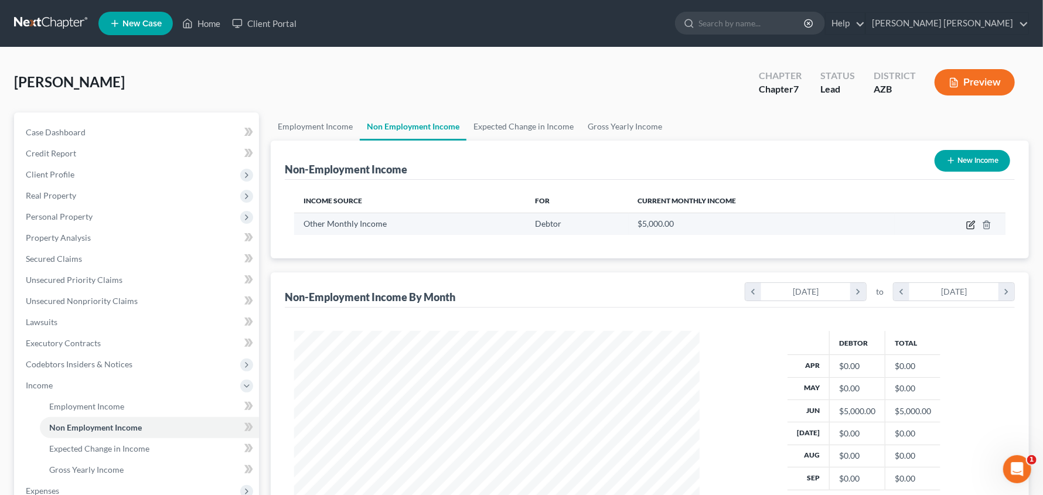
click at [974, 226] on icon "button" at bounding box center [970, 225] width 7 height 7
select select "13"
select select "0"
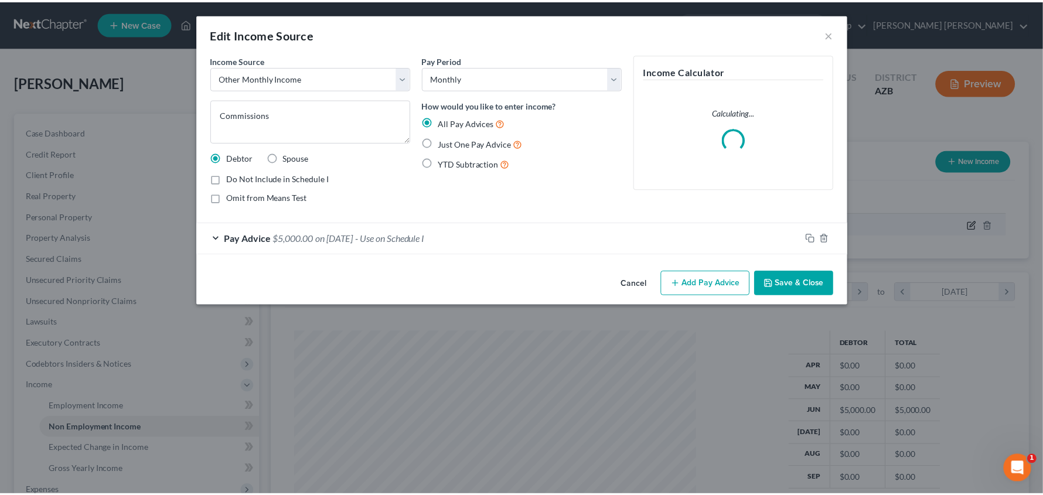
scroll to position [209, 433]
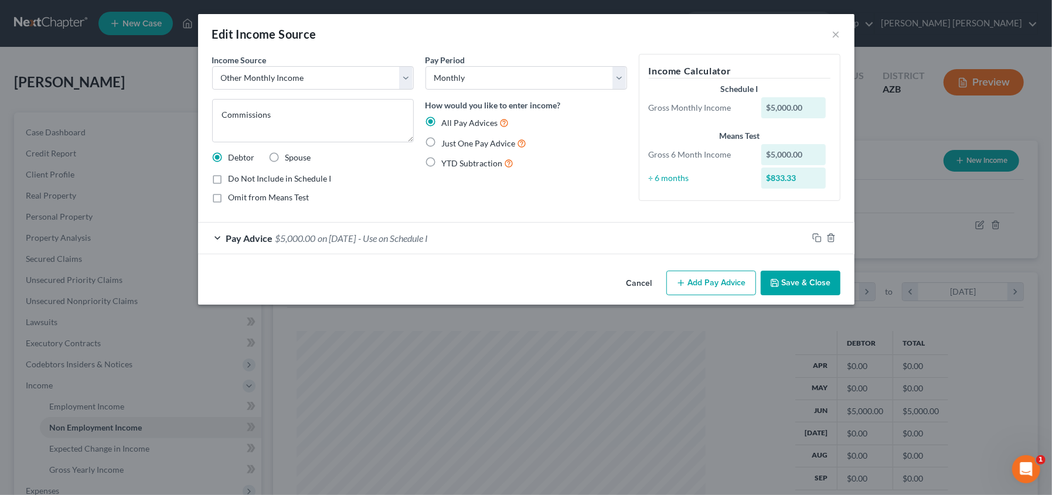
click at [219, 238] on div "Pay Advice $5,000.00 on 06/30/2025 - Use on Schedule I" at bounding box center [503, 238] width 610 height 31
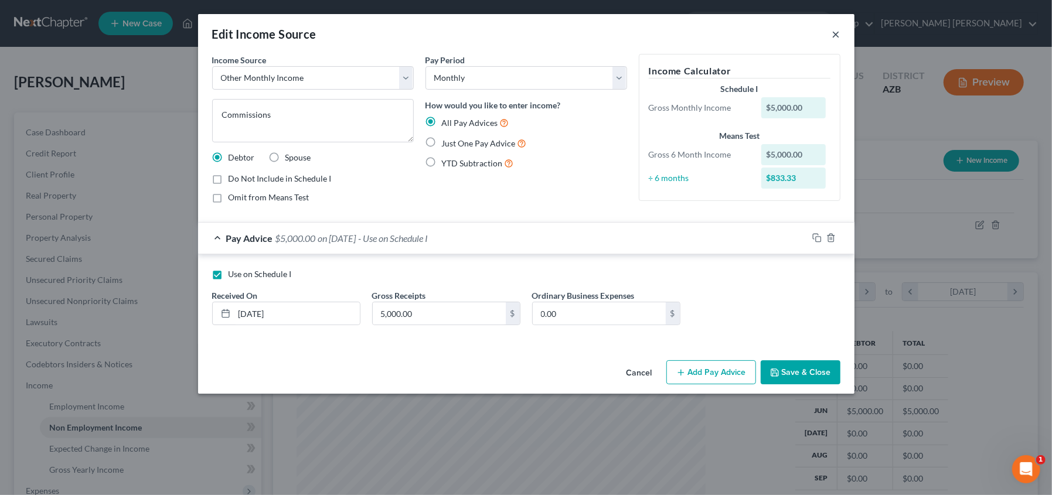
click at [833, 30] on button "×" at bounding box center [836, 34] width 8 height 14
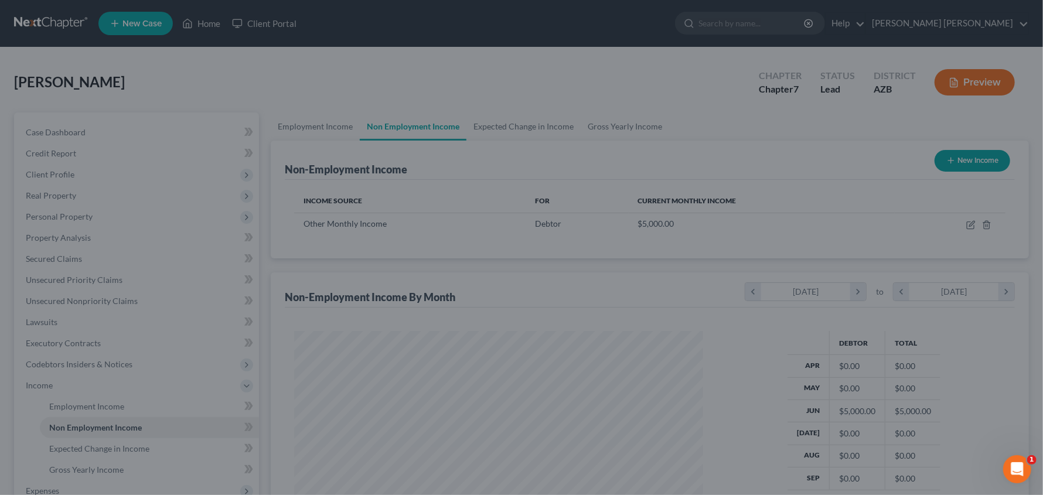
scroll to position [585907, 585688]
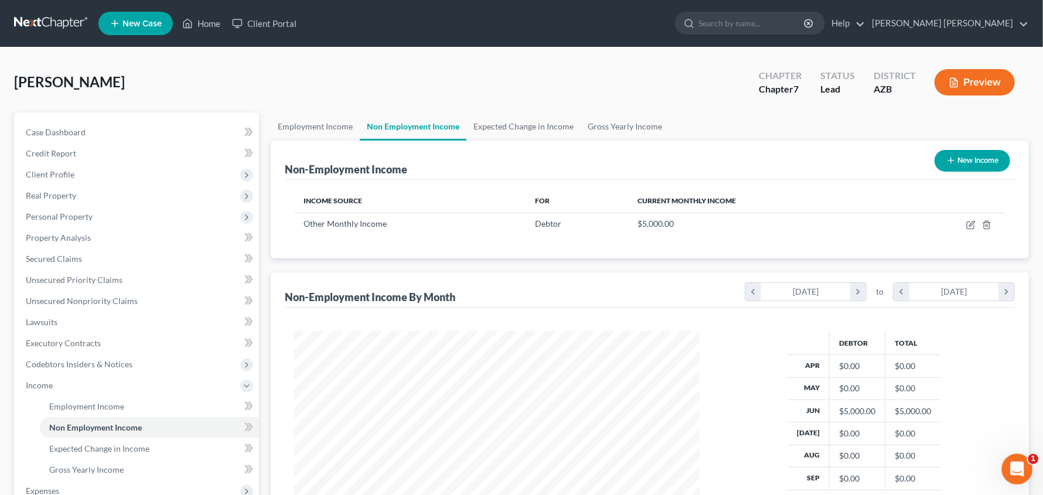
click at [1016, 472] on icon "Open Intercom Messenger" at bounding box center [1015, 467] width 19 height 19
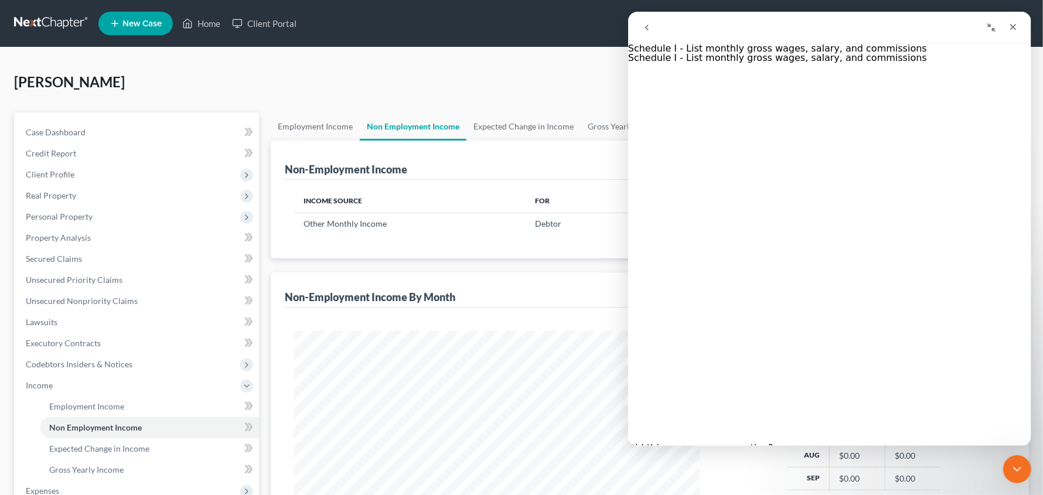
click at [645, 28] on icon "go back" at bounding box center [646, 27] width 9 height 9
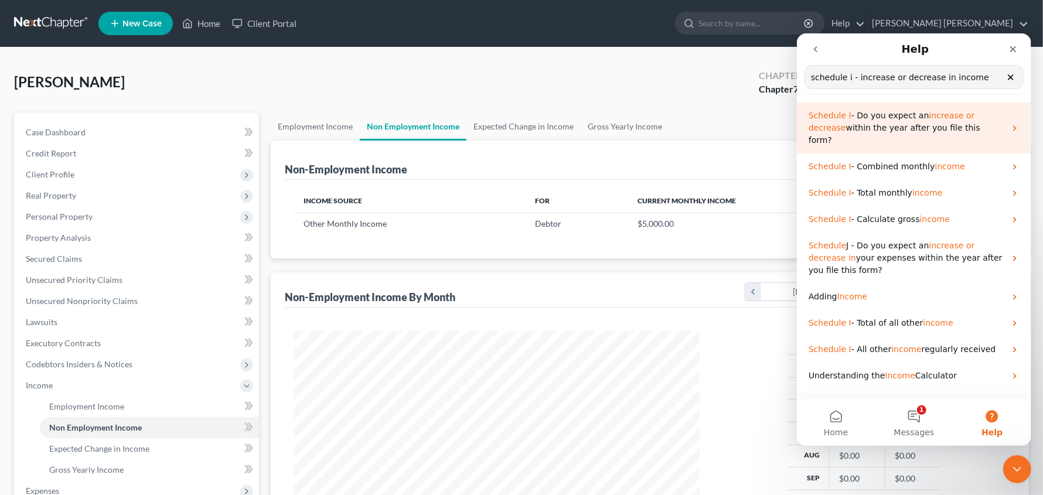
type input "schedule i - increase or decrease in income"
click at [867, 135] on div "Schedule I - Do you expect an increase or decrease within the year after you fi…" at bounding box center [914, 127] width 234 height 51
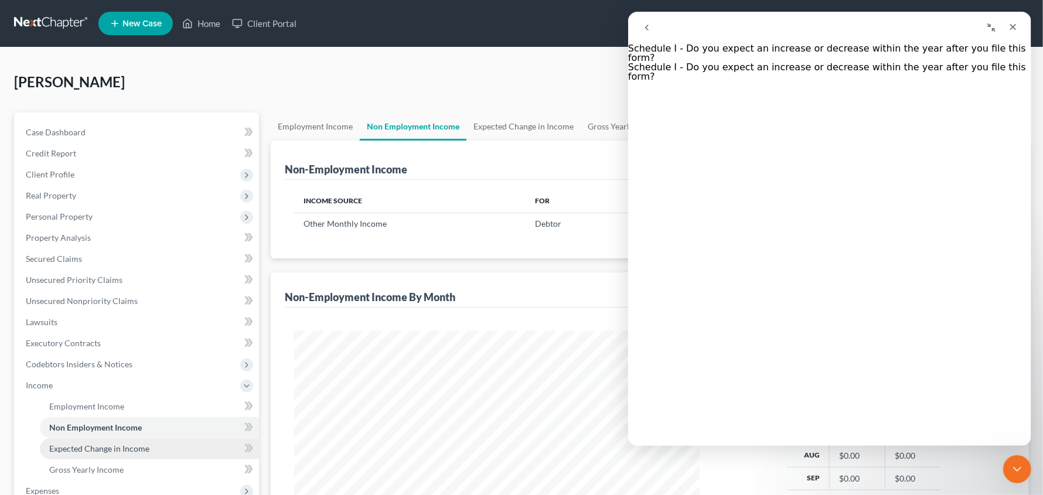
click at [107, 448] on span "Expected Change in Income" at bounding box center [99, 449] width 100 height 10
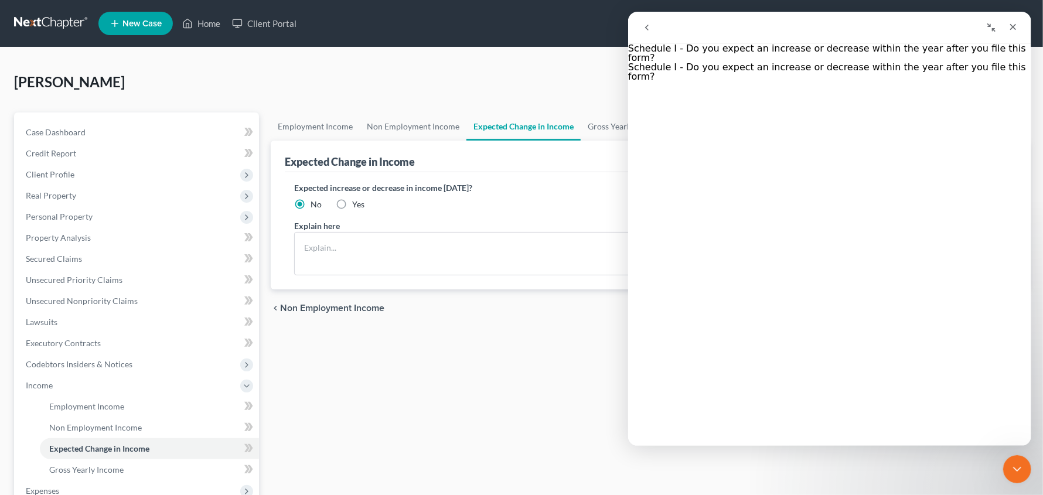
click at [352, 205] on label "Yes" at bounding box center [358, 205] width 12 height 12
click at [357, 205] on input "Yes" at bounding box center [361, 203] width 8 height 8
radio input "true"
click at [332, 251] on textarea at bounding box center [650, 253] width 712 height 43
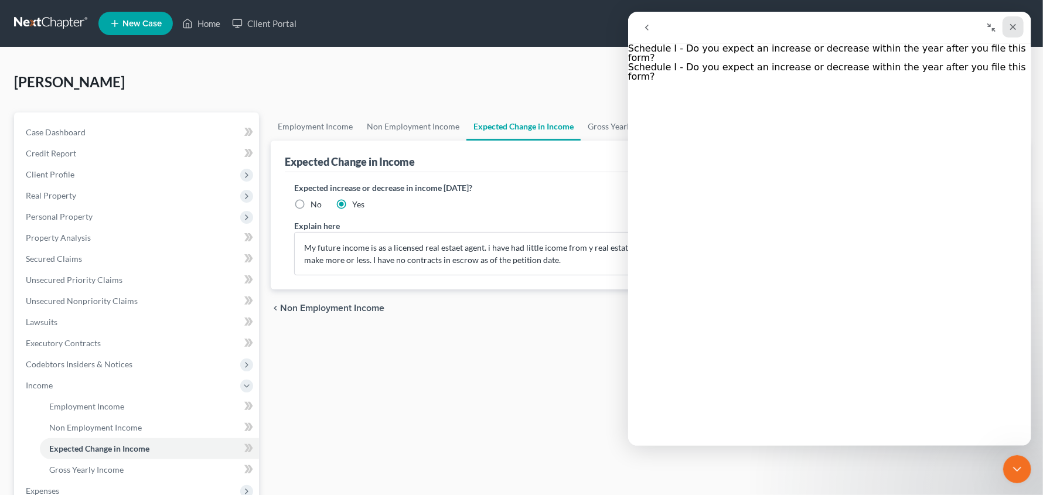
click at [1016, 29] on icon "Close" at bounding box center [1012, 26] width 9 height 9
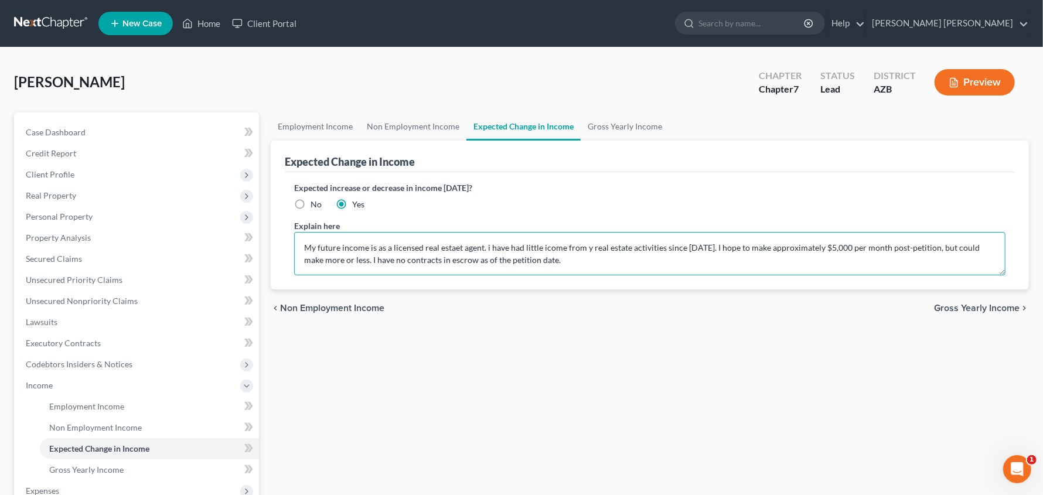
click at [452, 246] on textarea "My future income is as a licensed real estaet agent. i have had little icome fr…" at bounding box center [650, 253] width 712 height 43
click at [559, 249] on textarea "My future income is as a licensed real estate agent. i have had little icome fr…" at bounding box center [650, 253] width 712 height 43
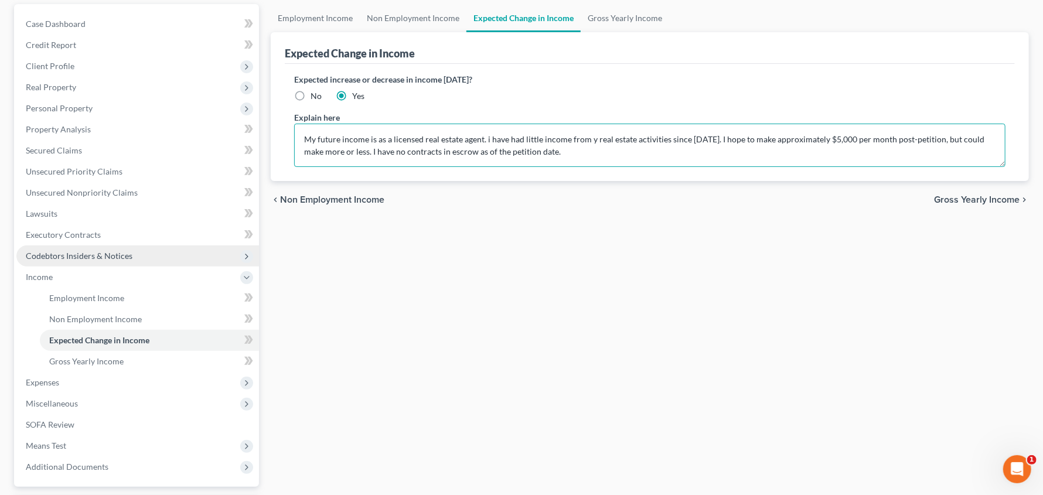
scroll to position [212, 0]
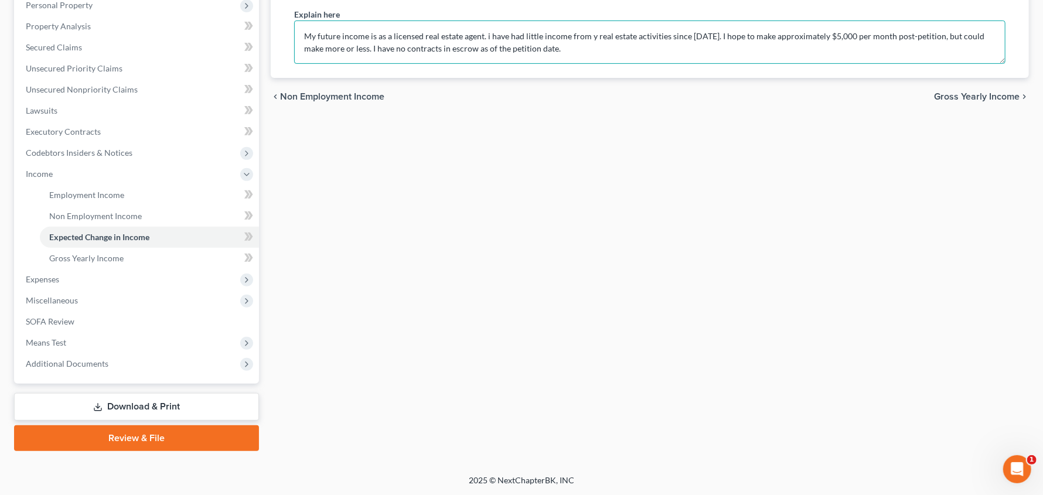
type textarea "My future income is as a licensed real estate agent. i have had little income f…"
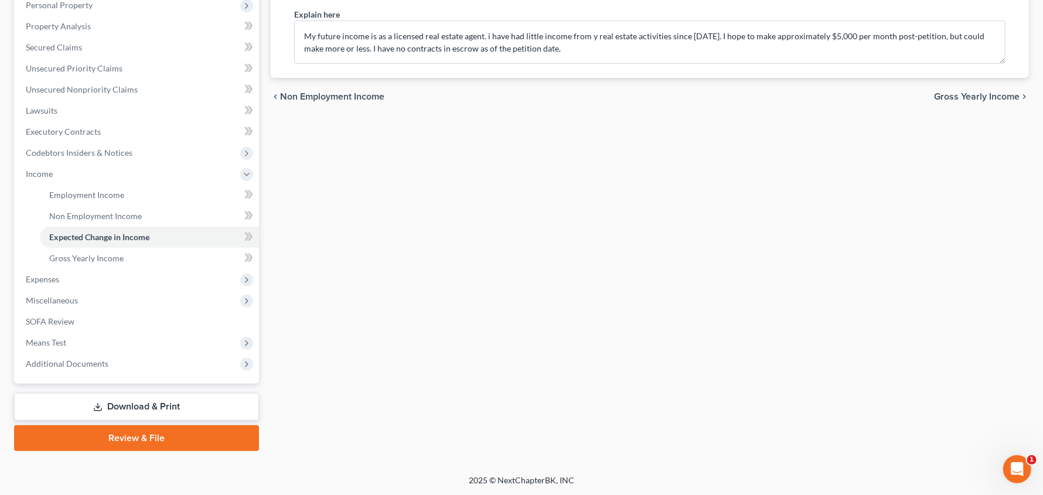
click at [157, 406] on link "Download & Print" at bounding box center [136, 407] width 245 height 28
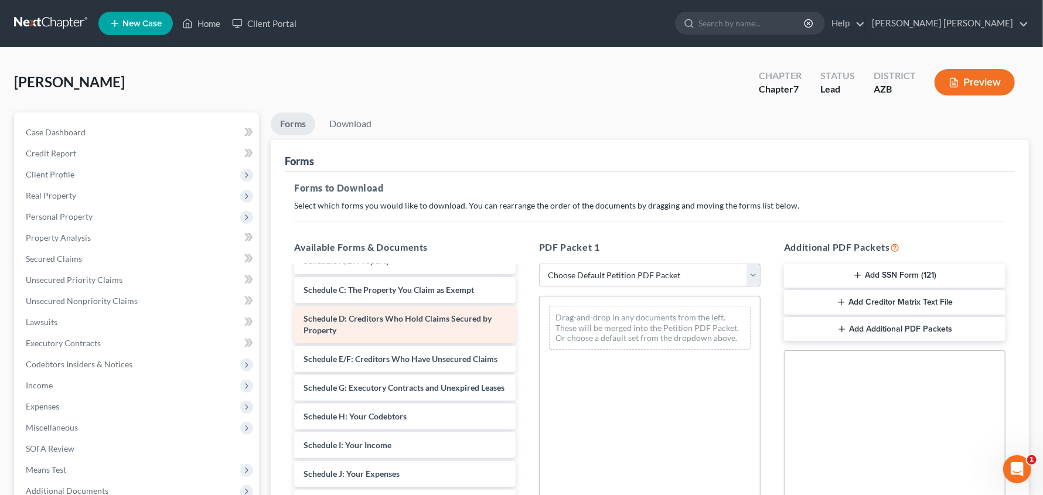
scroll to position [292, 0]
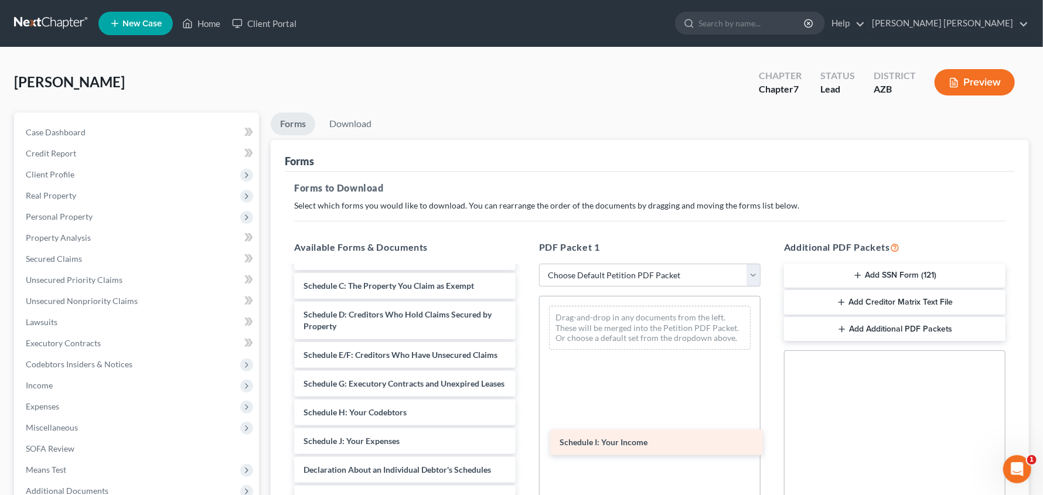
drag, startPoint x: 390, startPoint y: 469, endPoint x: 646, endPoint y: 436, distance: 258.2
click at [525, 436] on div "Schedule I: Your Income Christopher_Smith_-_Credit_Counseling_Certificate.pdf W…" at bounding box center [405, 352] width 240 height 757
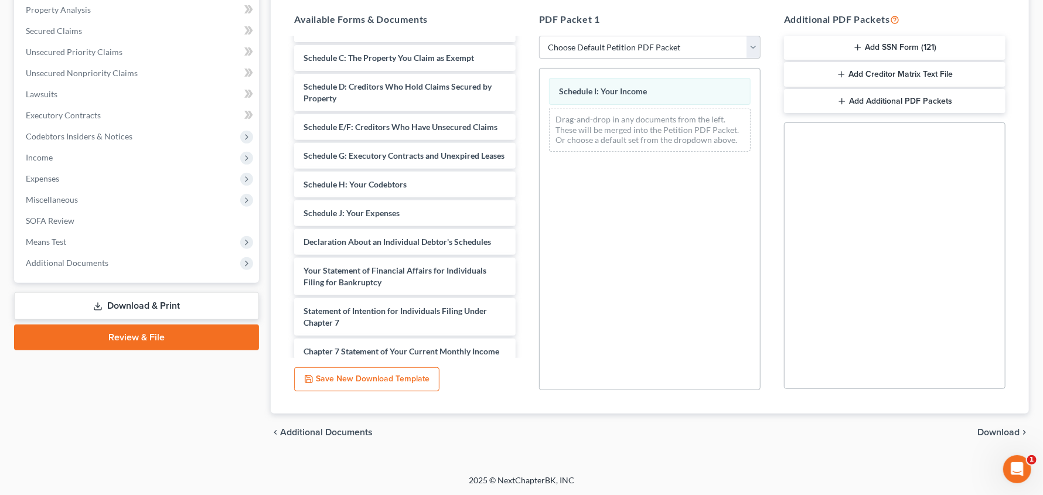
click at [993, 431] on span "Download" at bounding box center [999, 432] width 42 height 9
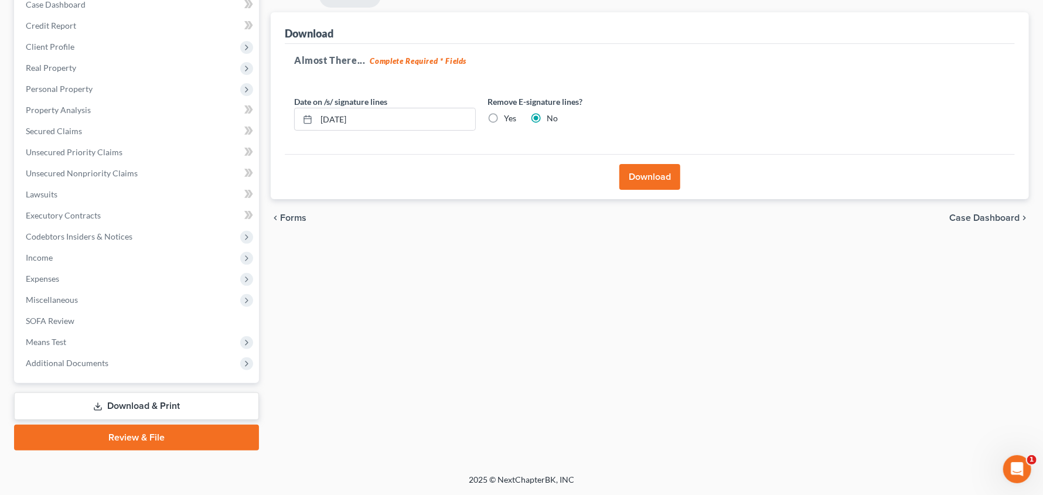
scroll to position [127, 0]
click at [504, 118] on label "Yes" at bounding box center [510, 119] width 12 height 12
click at [509, 118] on input "Yes" at bounding box center [513, 117] width 8 height 8
radio input "true"
radio input "false"
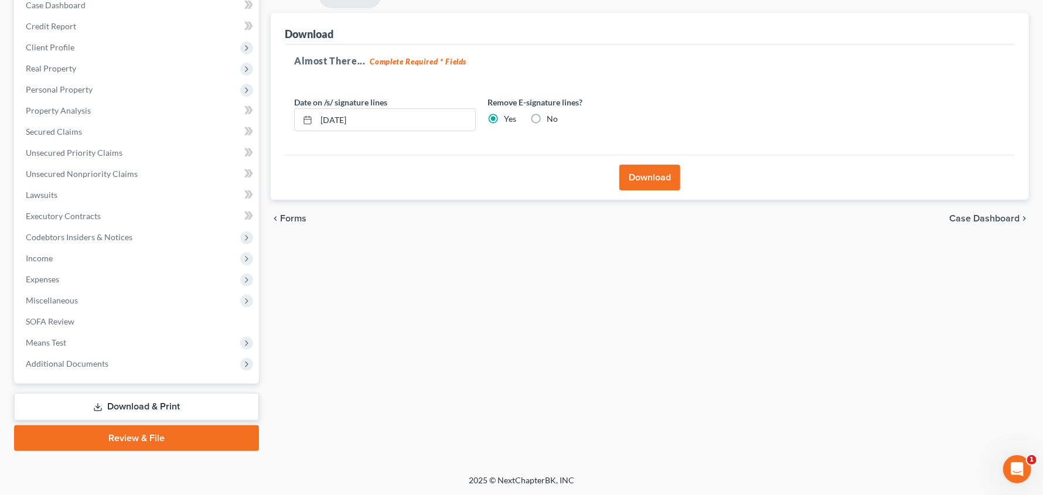
click at [654, 165] on button "Download" at bounding box center [650, 178] width 61 height 26
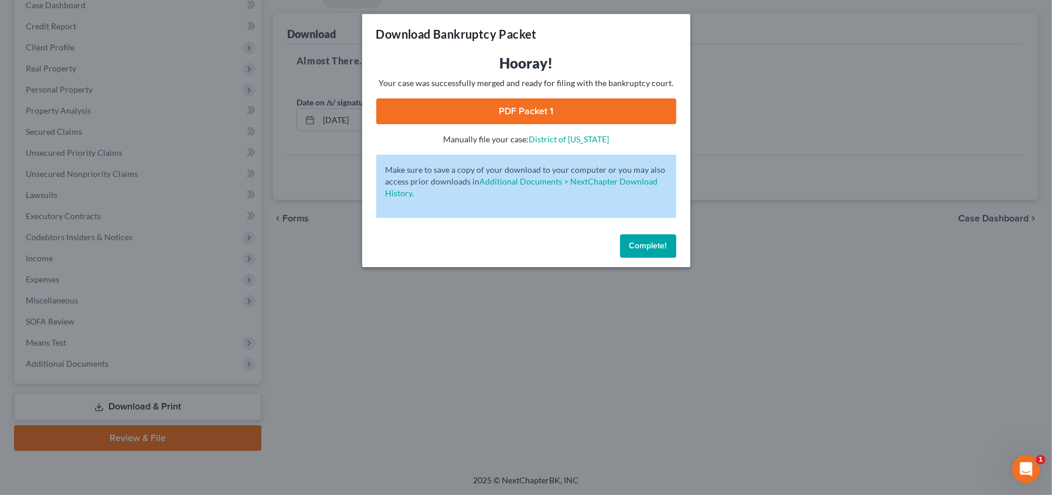
click at [523, 114] on link "PDF Packet 1" at bounding box center [526, 111] width 300 height 26
click at [654, 246] on span "Complete!" at bounding box center [648, 246] width 38 height 10
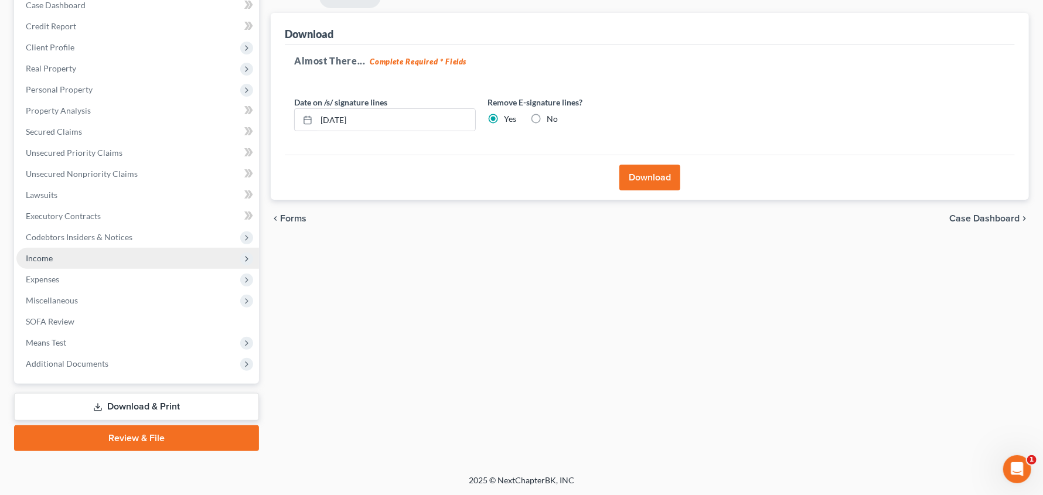
click at [50, 258] on span "Income" at bounding box center [39, 258] width 27 height 10
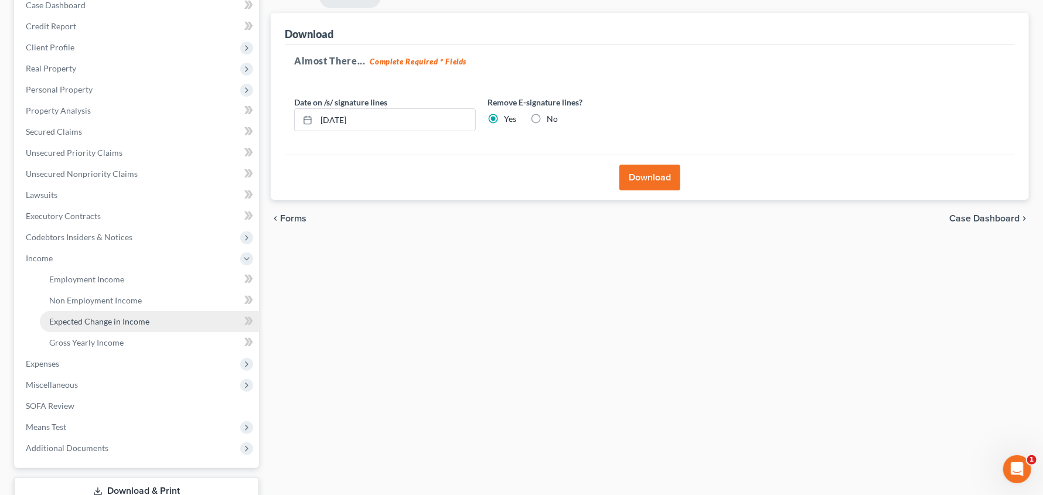
click at [93, 317] on span "Expected Change in Income" at bounding box center [99, 322] width 100 height 10
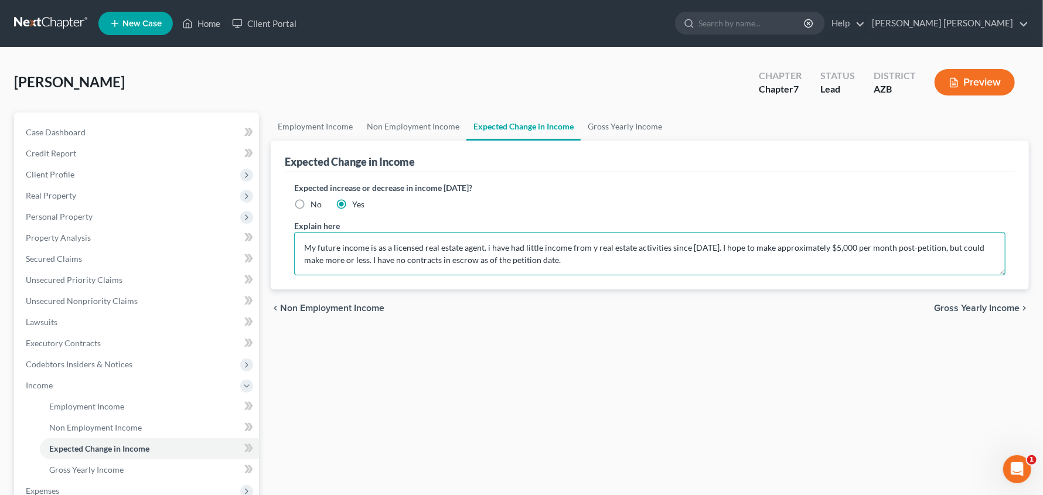
click at [586, 250] on textarea "My future income is as a licensed real estate agent. i have had little income f…" at bounding box center [650, 253] width 712 height 43
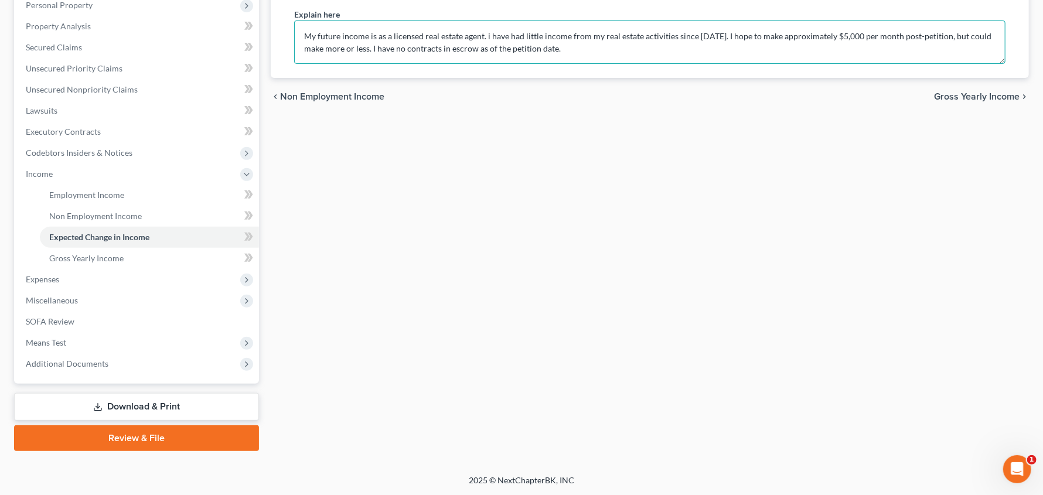
type textarea "My future income is as a licensed real estate agent. i have had little income f…"
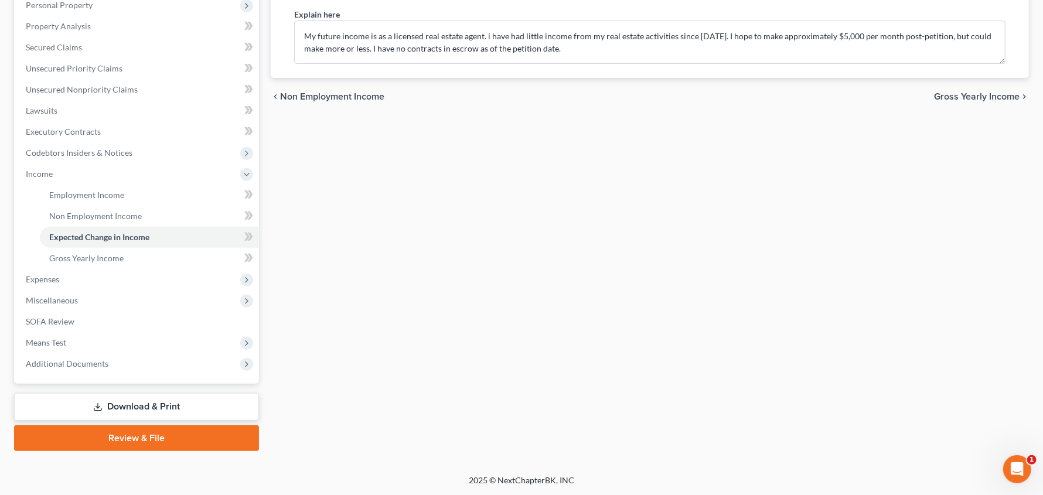
click at [122, 402] on link "Download & Print" at bounding box center [136, 407] width 245 height 28
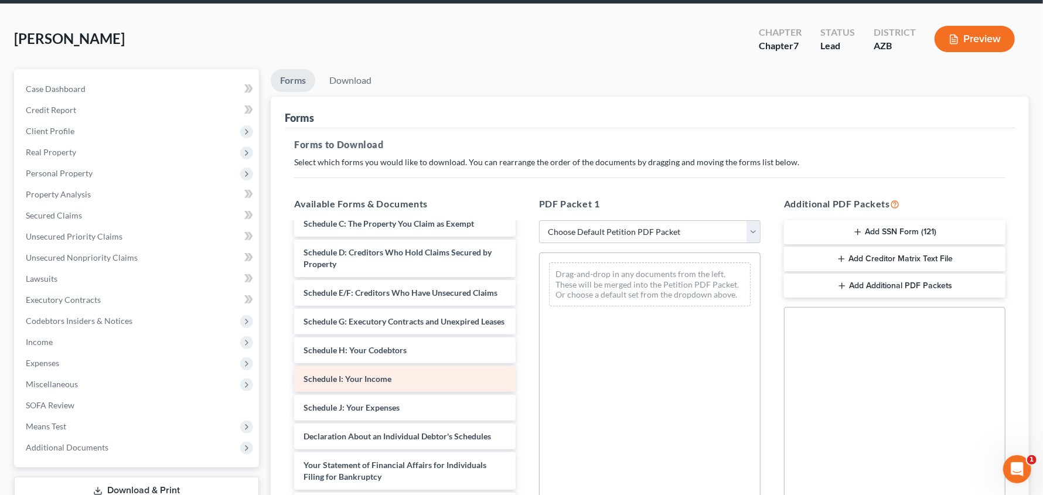
scroll to position [322, 0]
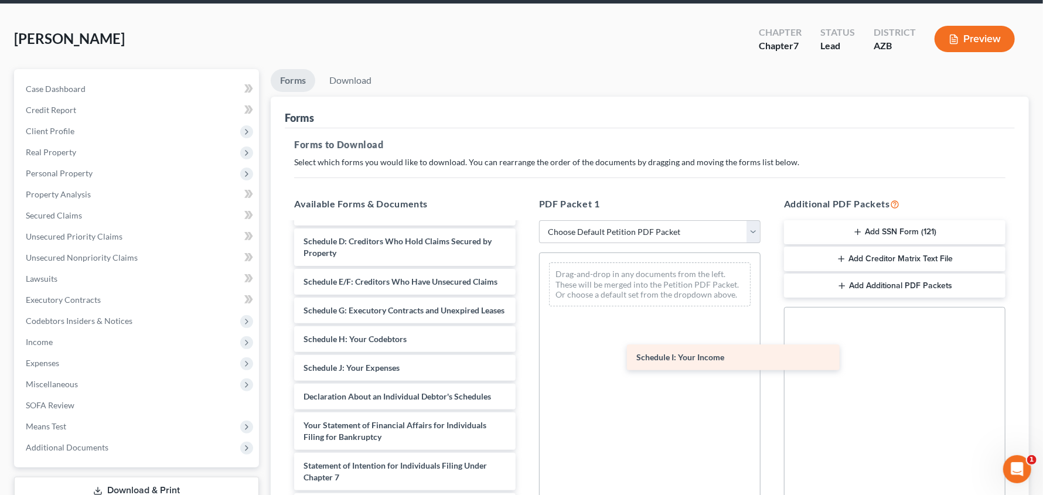
drag, startPoint x: 384, startPoint y: 406, endPoint x: 717, endPoint y: 361, distance: 335.9
click at [525, 361] on div "Schedule I: Your Income Christopher_Smith_-_Credit_Counseling_Certificate.pdf W…" at bounding box center [405, 279] width 240 height 757
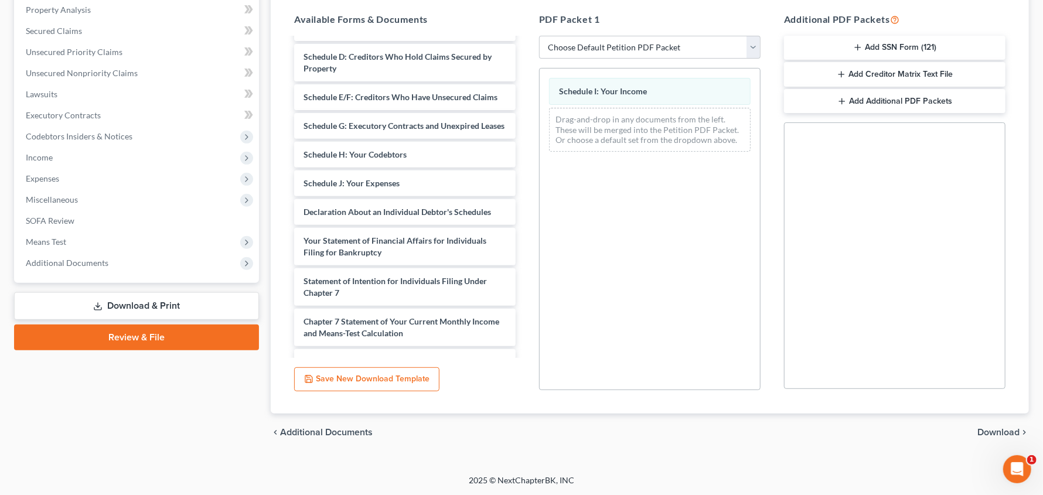
click at [993, 433] on span "Download" at bounding box center [999, 432] width 42 height 9
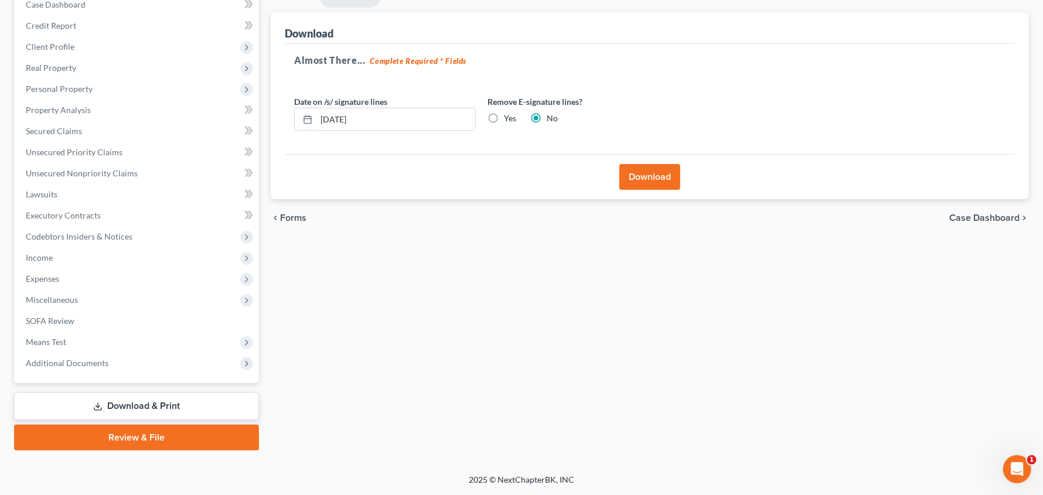
scroll to position [127, 0]
click at [504, 115] on label "Yes" at bounding box center [510, 119] width 12 height 12
click at [509, 115] on input "Yes" at bounding box center [513, 117] width 8 height 8
radio input "true"
radio input "false"
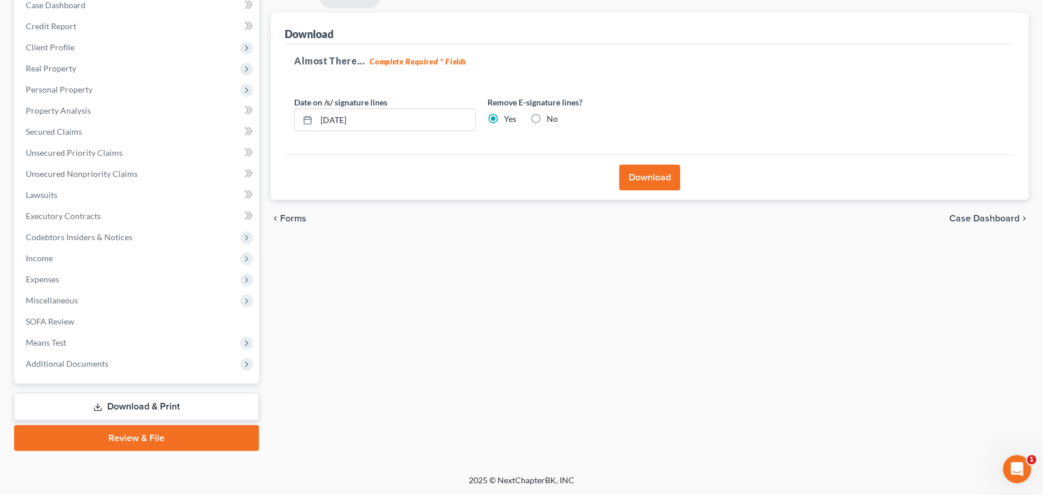
click at [643, 174] on button "Download" at bounding box center [650, 178] width 61 height 26
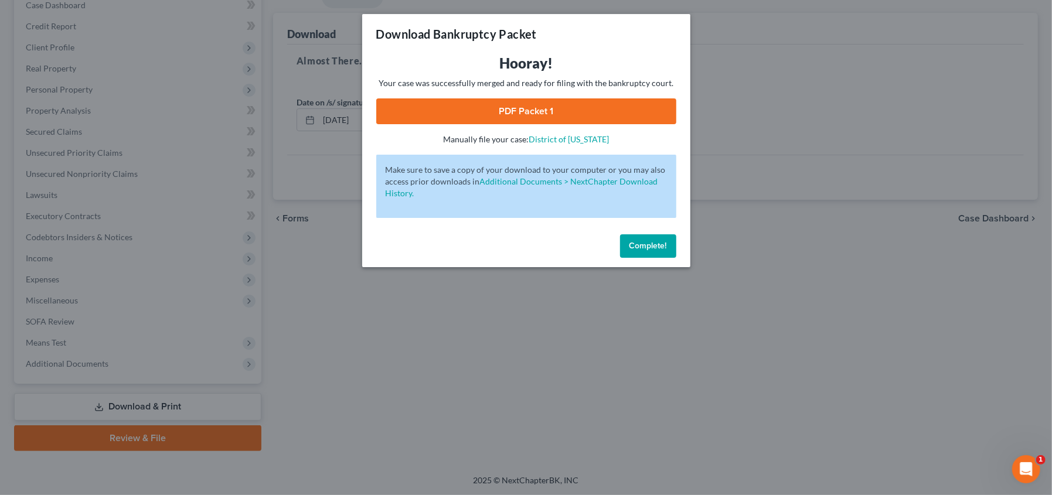
click at [547, 108] on link "PDF Packet 1" at bounding box center [526, 111] width 300 height 26
drag, startPoint x: 651, startPoint y: 247, endPoint x: 644, endPoint y: 249, distance: 6.6
click at [651, 247] on span "Complete!" at bounding box center [648, 246] width 38 height 10
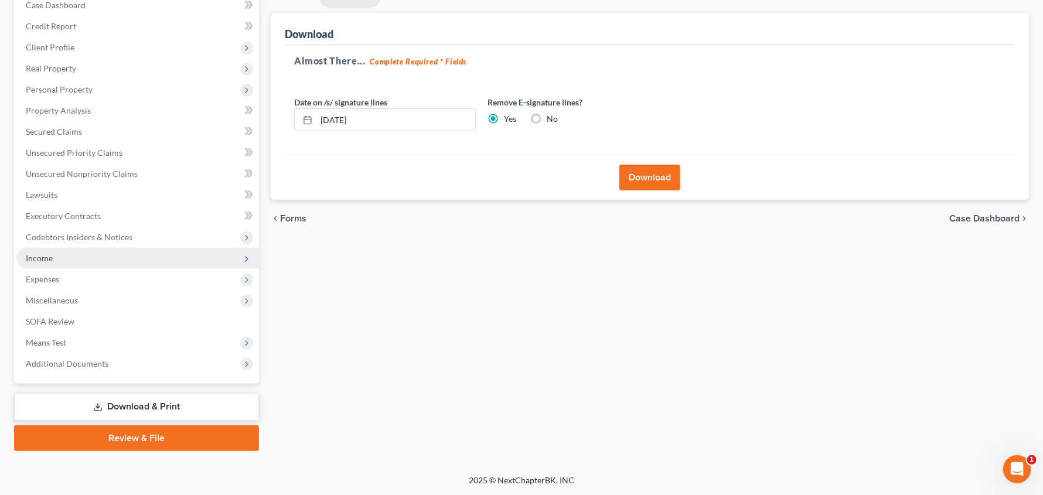
click at [47, 253] on span "Income" at bounding box center [39, 258] width 27 height 10
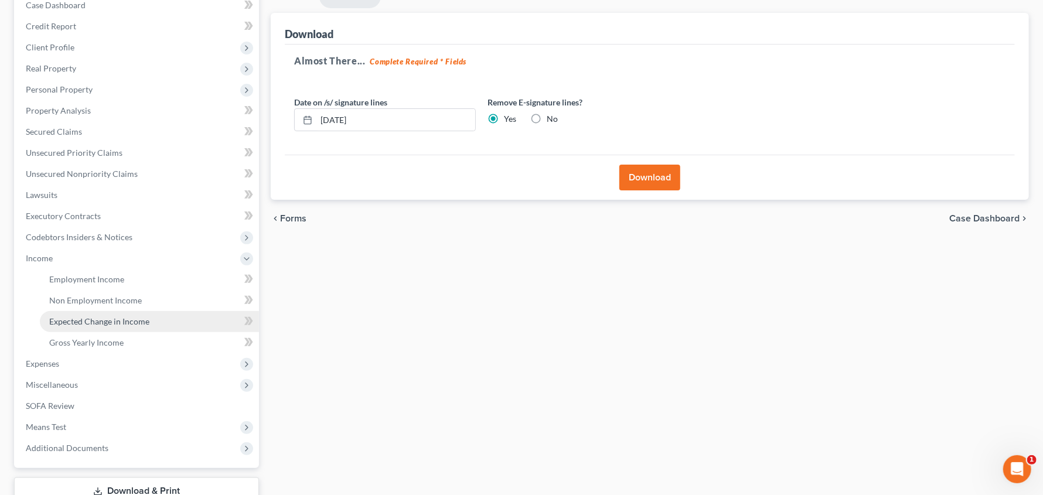
click at [77, 319] on span "Expected Change in Income" at bounding box center [99, 322] width 100 height 10
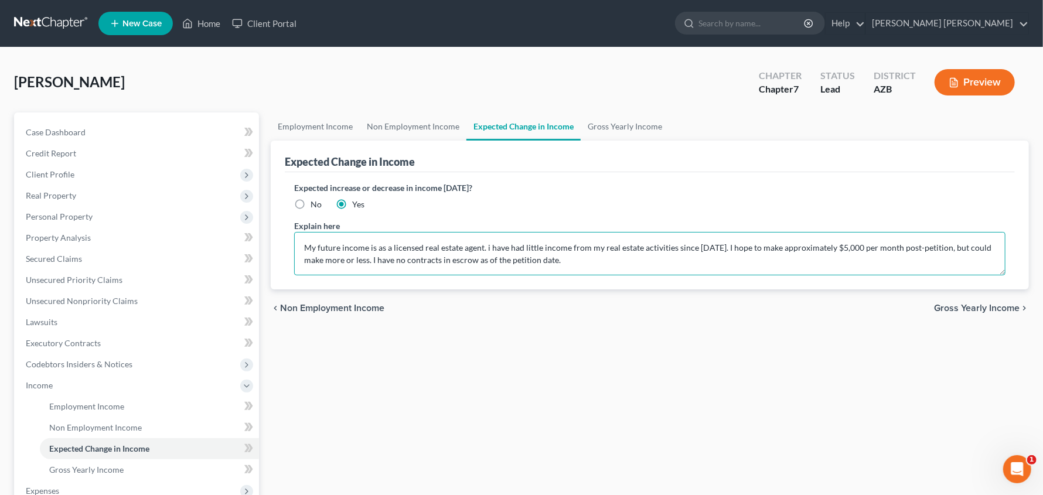
click at [488, 246] on textarea "My future income is as a licensed real estate agent. i have had little income f…" at bounding box center [650, 253] width 712 height 43
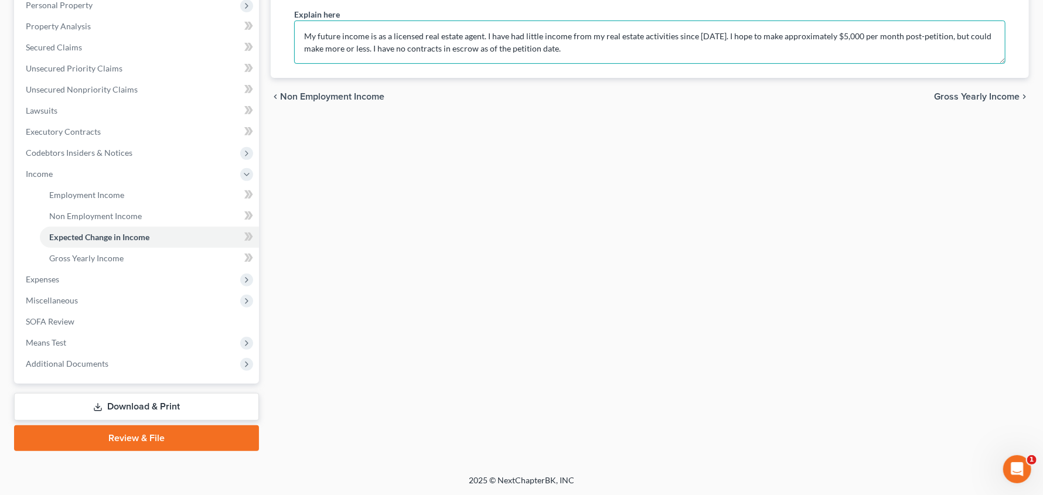
type textarea "My future income is as a licensed real estate agent. I have had little income f…"
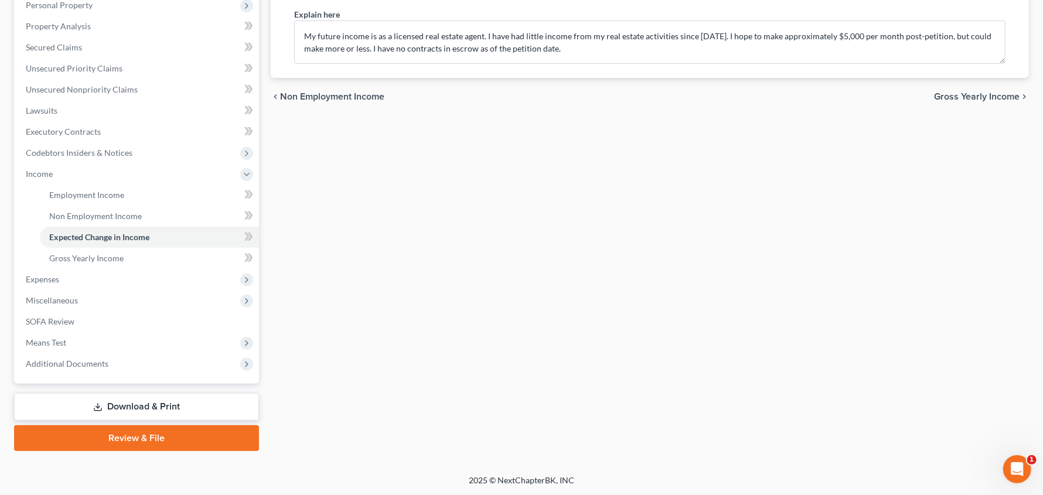
click at [115, 403] on link "Download & Print" at bounding box center [136, 407] width 245 height 28
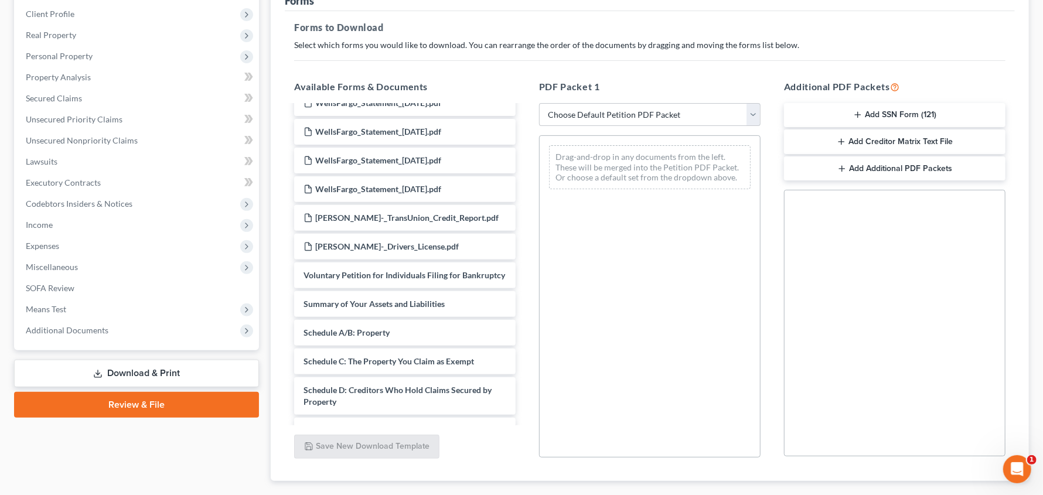
scroll to position [308, 0]
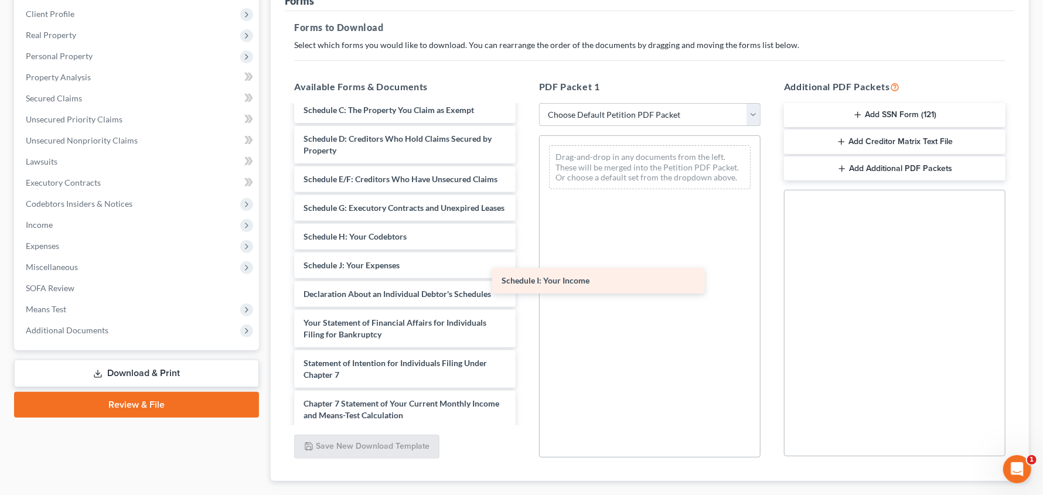
drag, startPoint x: 396, startPoint y: 304, endPoint x: 594, endPoint y: 285, distance: 199.0
click at [525, 285] on div "Schedule I: Your Income Christopher_Smith_-_Credit_Counseling_Certificate.pdf W…" at bounding box center [405, 176] width 240 height 757
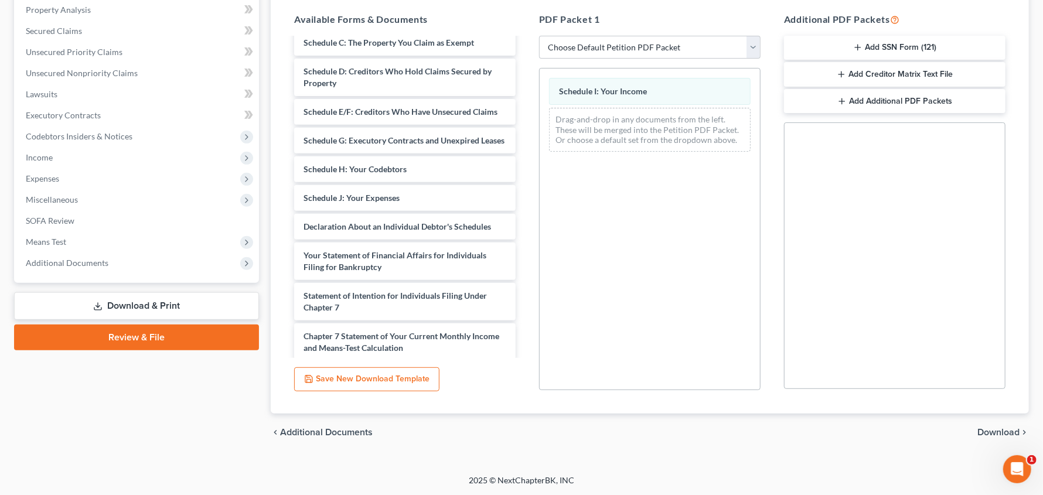
click at [992, 428] on span "Download" at bounding box center [999, 432] width 42 height 9
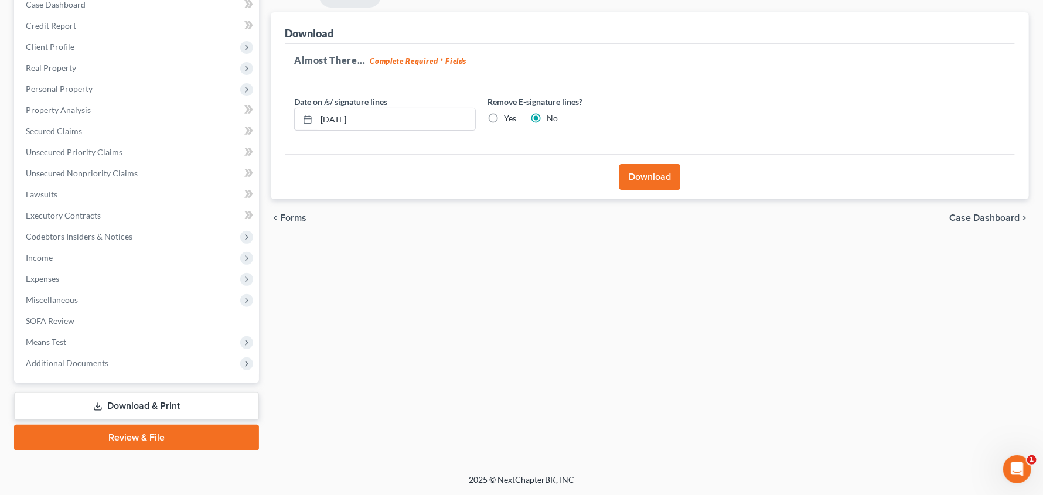
scroll to position [127, 0]
click at [505, 115] on label "Yes" at bounding box center [510, 119] width 12 height 12
click at [509, 115] on input "Yes" at bounding box center [513, 117] width 8 height 8
radio input "true"
radio input "false"
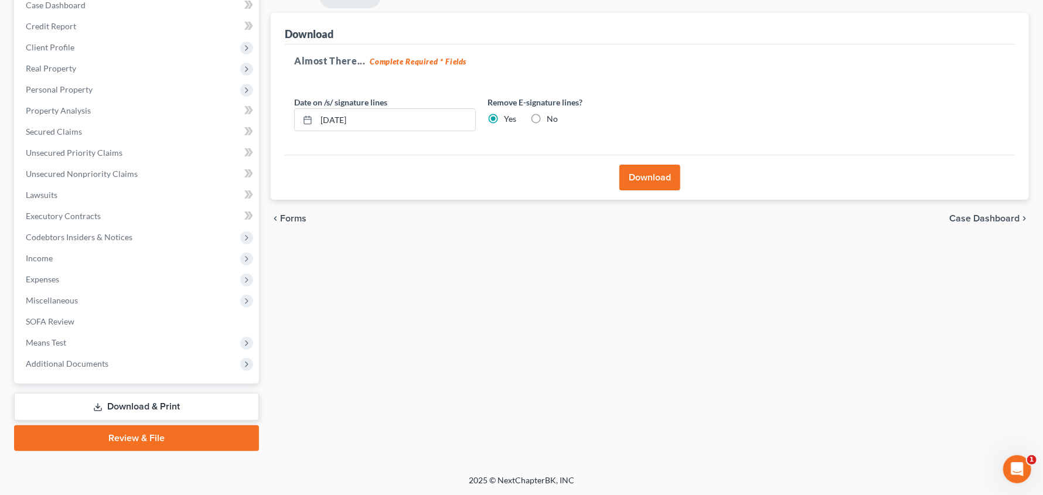
click at [645, 178] on button "Download" at bounding box center [650, 178] width 61 height 26
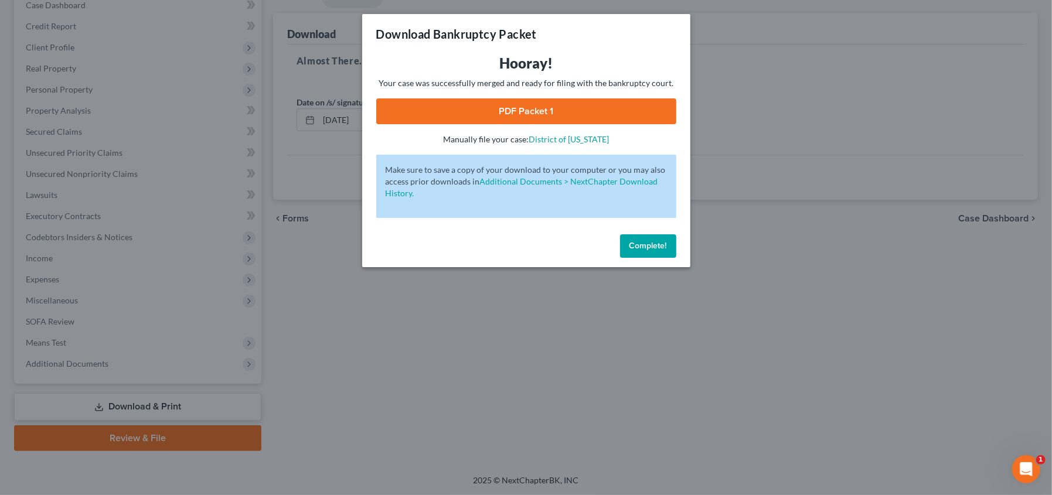
click at [512, 120] on link "PDF Packet 1" at bounding box center [526, 111] width 300 height 26
click at [641, 245] on span "Complete!" at bounding box center [648, 246] width 38 height 10
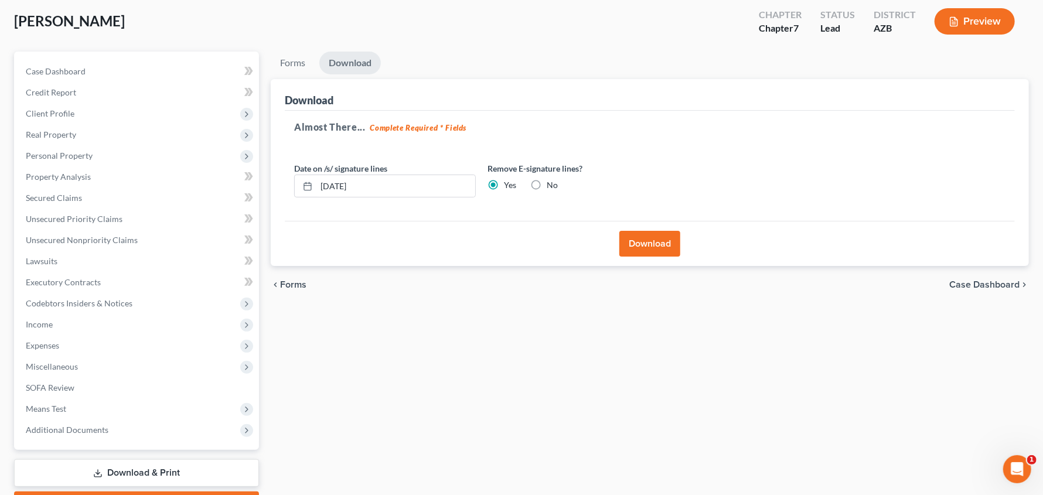
scroll to position [0, 0]
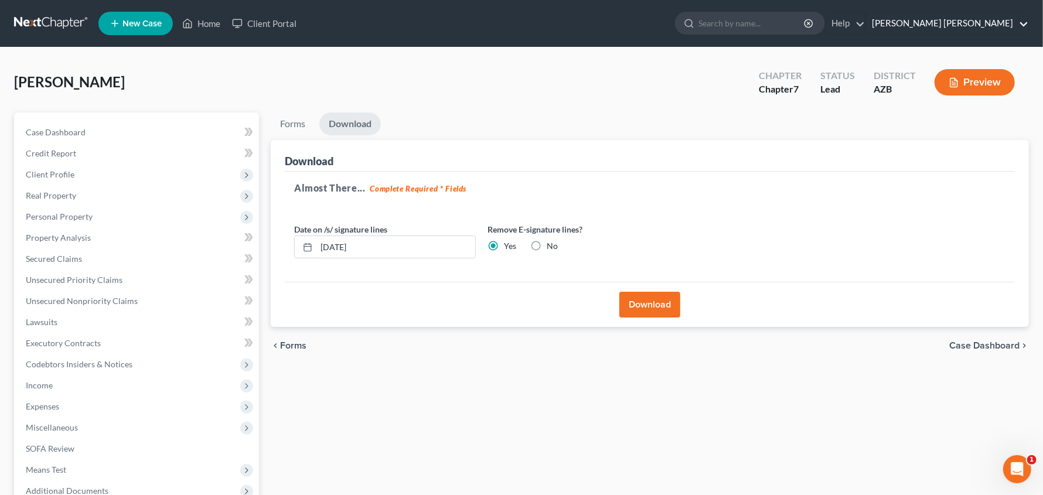
click at [1005, 17] on link "Mesch Clark Rothschild" at bounding box center [947, 23] width 162 height 21
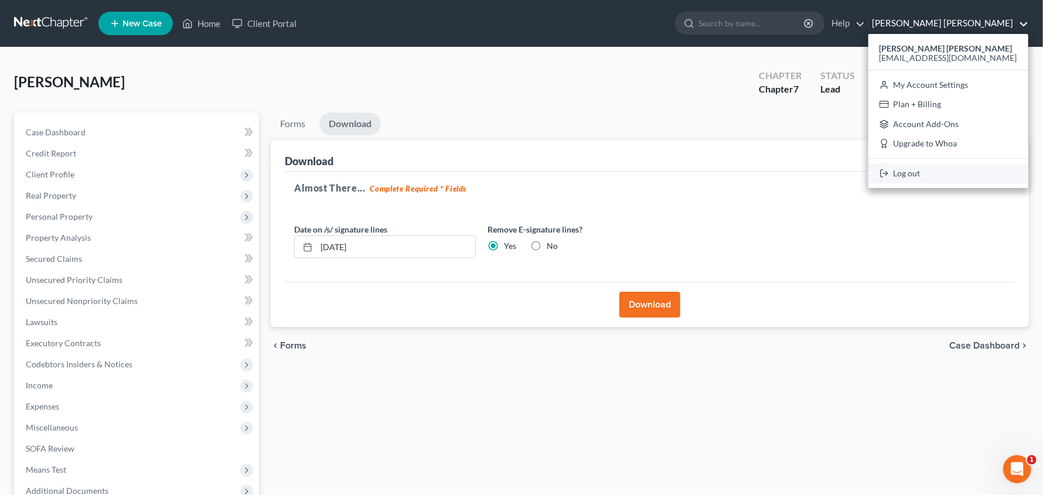
click at [961, 174] on link "Log out" at bounding box center [949, 174] width 160 height 20
